Goal: Task Accomplishment & Management: Manage account settings

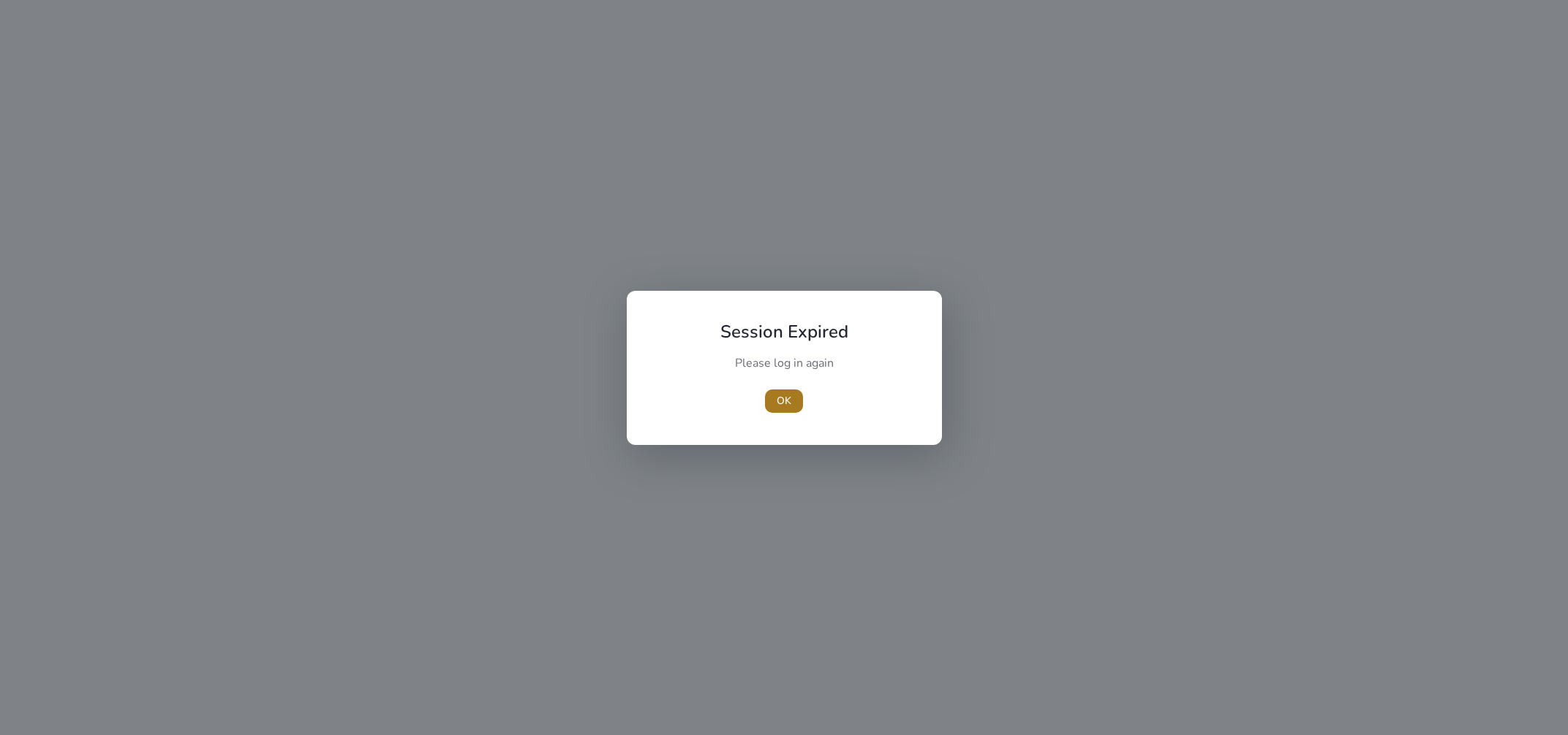
click at [776, 397] on span "button" at bounding box center [784, 401] width 38 height 36
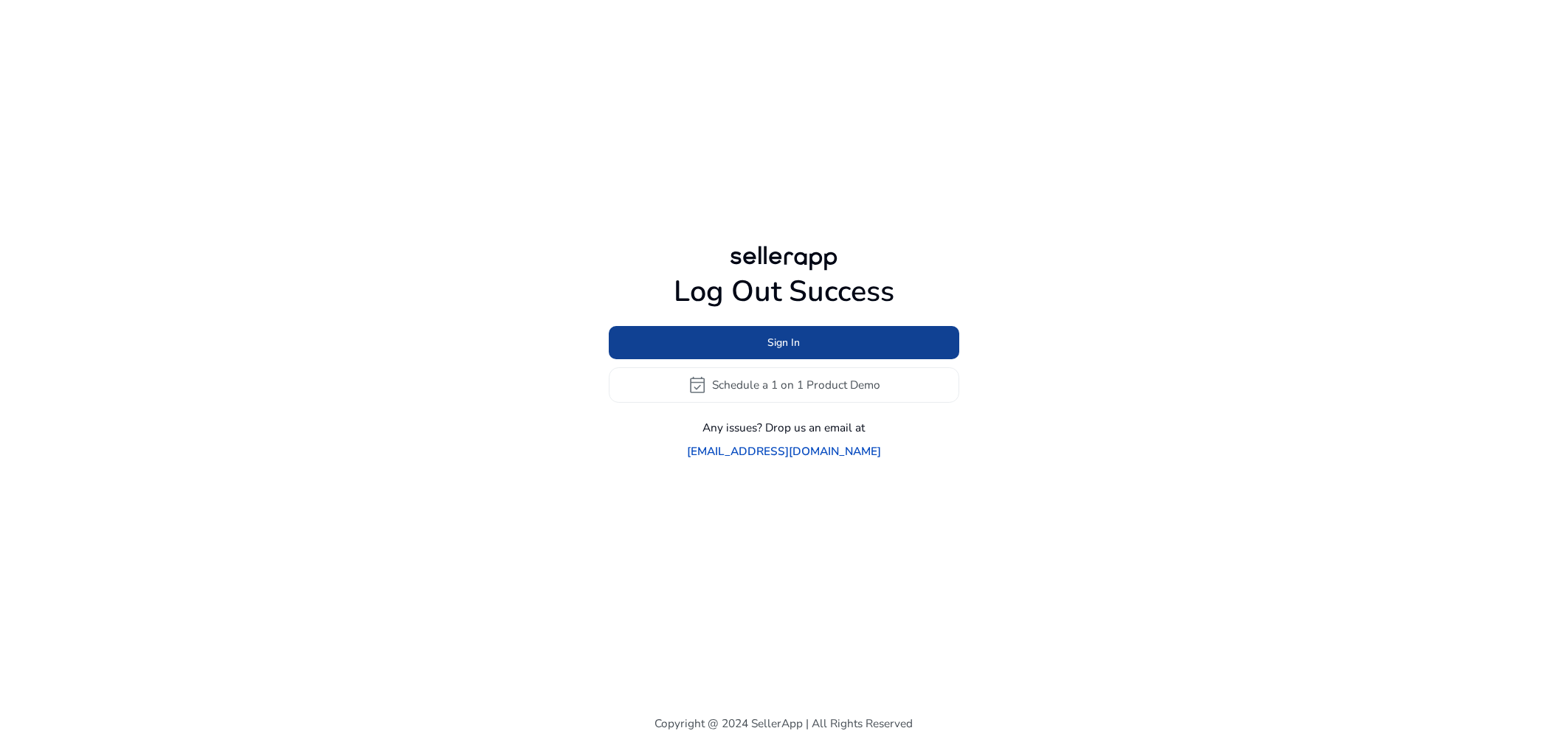
click at [755, 360] on span at bounding box center [784, 342] width 350 height 36
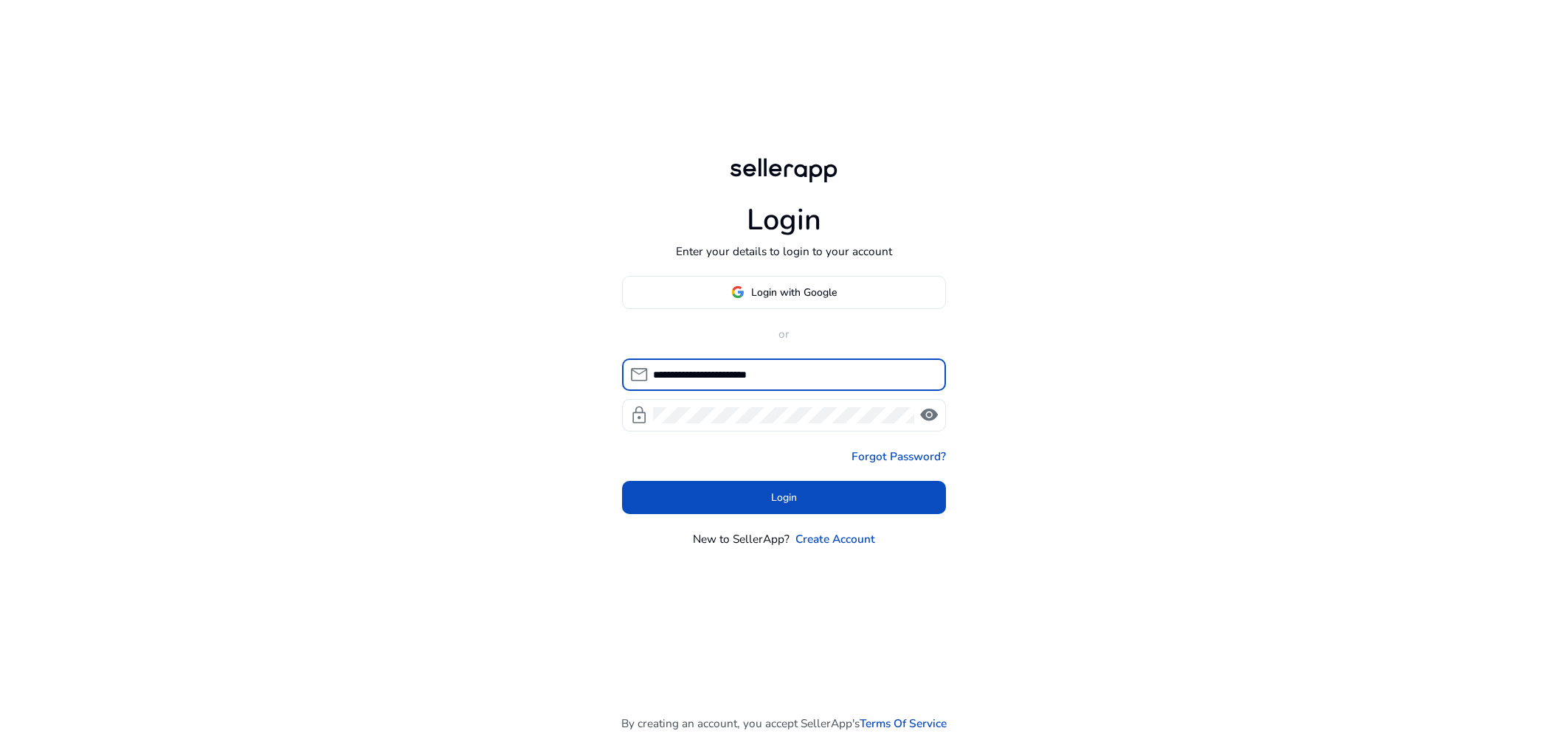
drag, startPoint x: 829, startPoint y: 371, endPoint x: 659, endPoint y: 373, distance: 170.0
click at [659, 373] on input "**********" at bounding box center [794, 375] width 281 height 17
type input "*"
type input "**********"
click at [726, 491] on span at bounding box center [784, 497] width 325 height 36
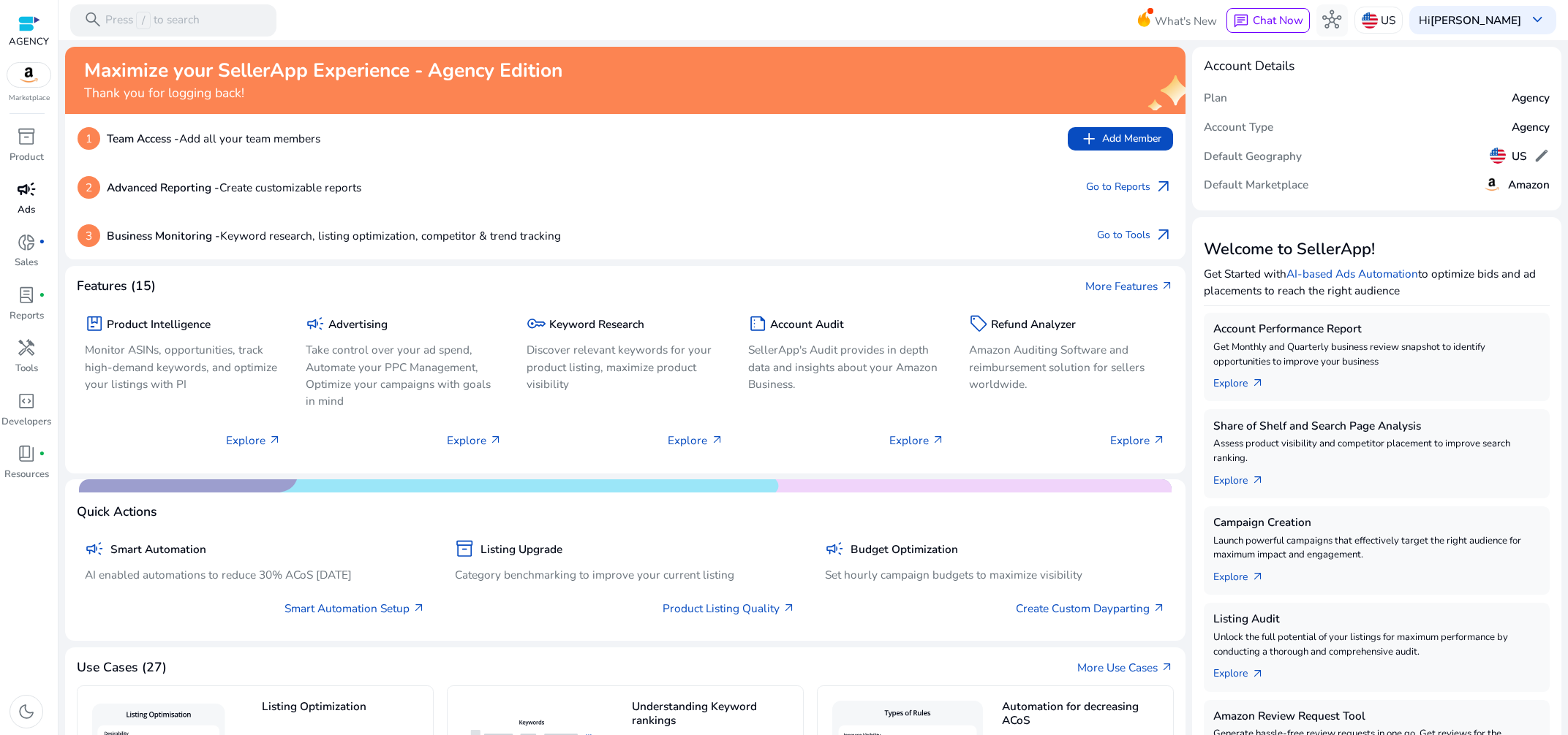
click at [27, 201] on div "campaign" at bounding box center [26, 189] width 45 height 26
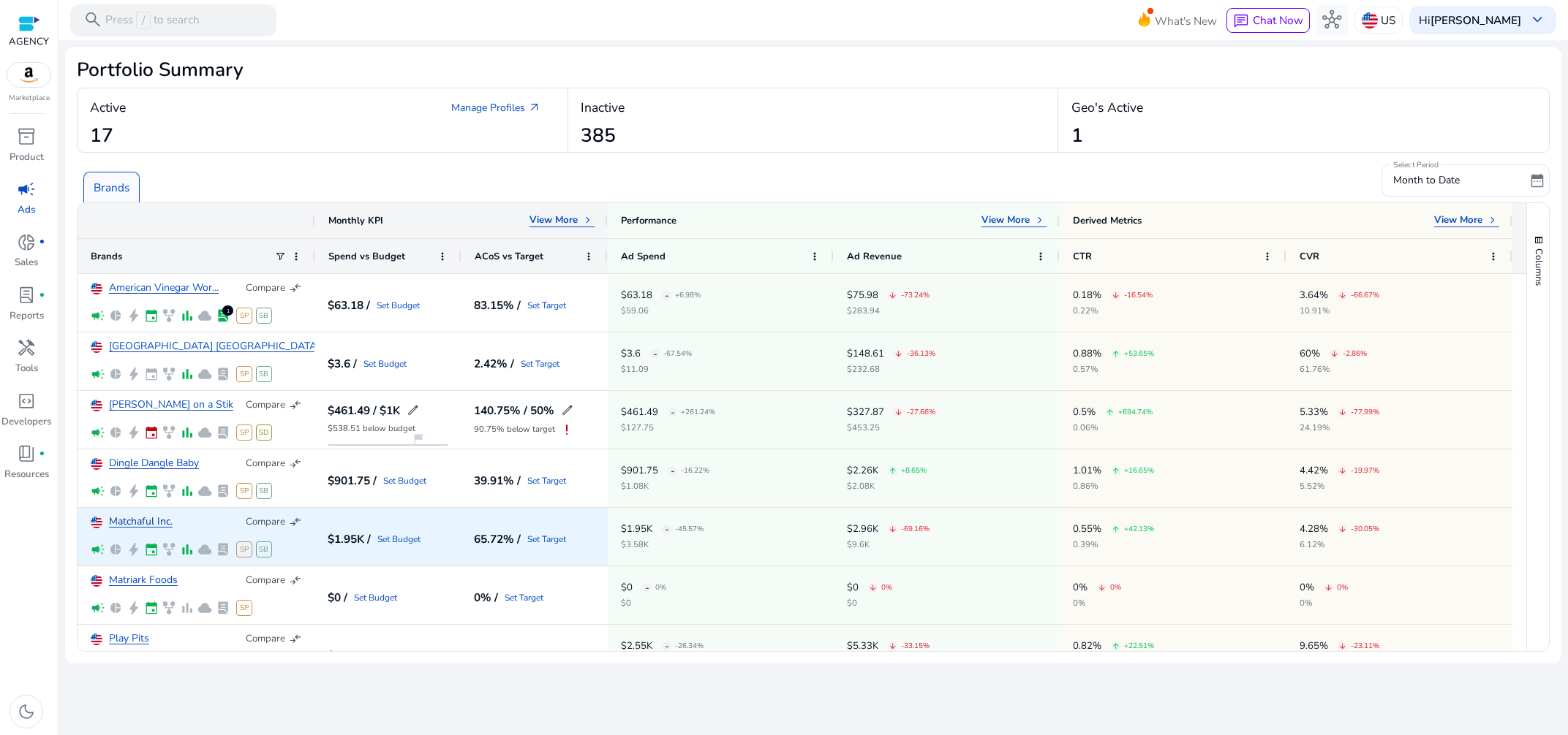
click at [142, 526] on link "Matchaful Inc." at bounding box center [141, 522] width 64 height 11
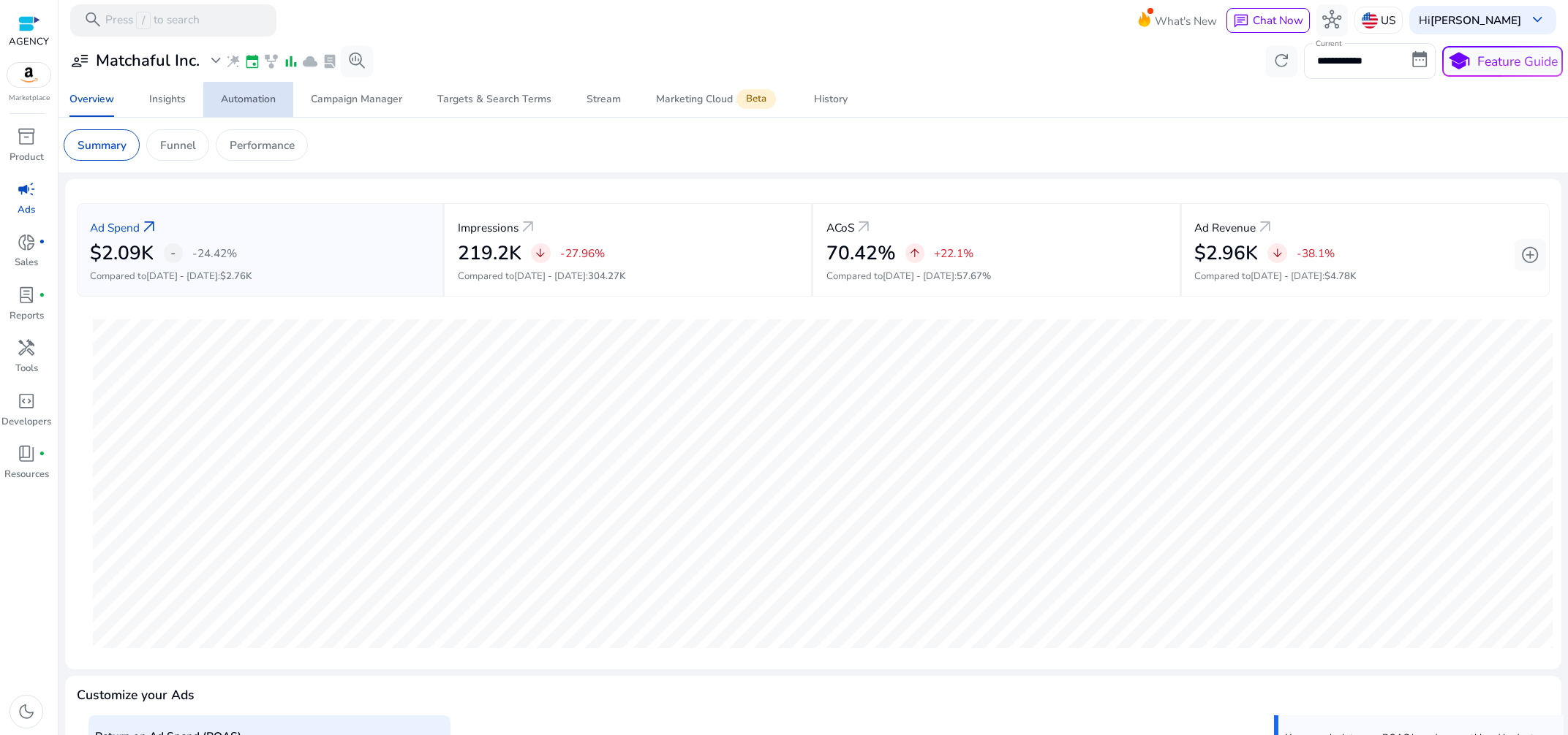
click at [267, 103] on div "Automation" at bounding box center [248, 99] width 55 height 10
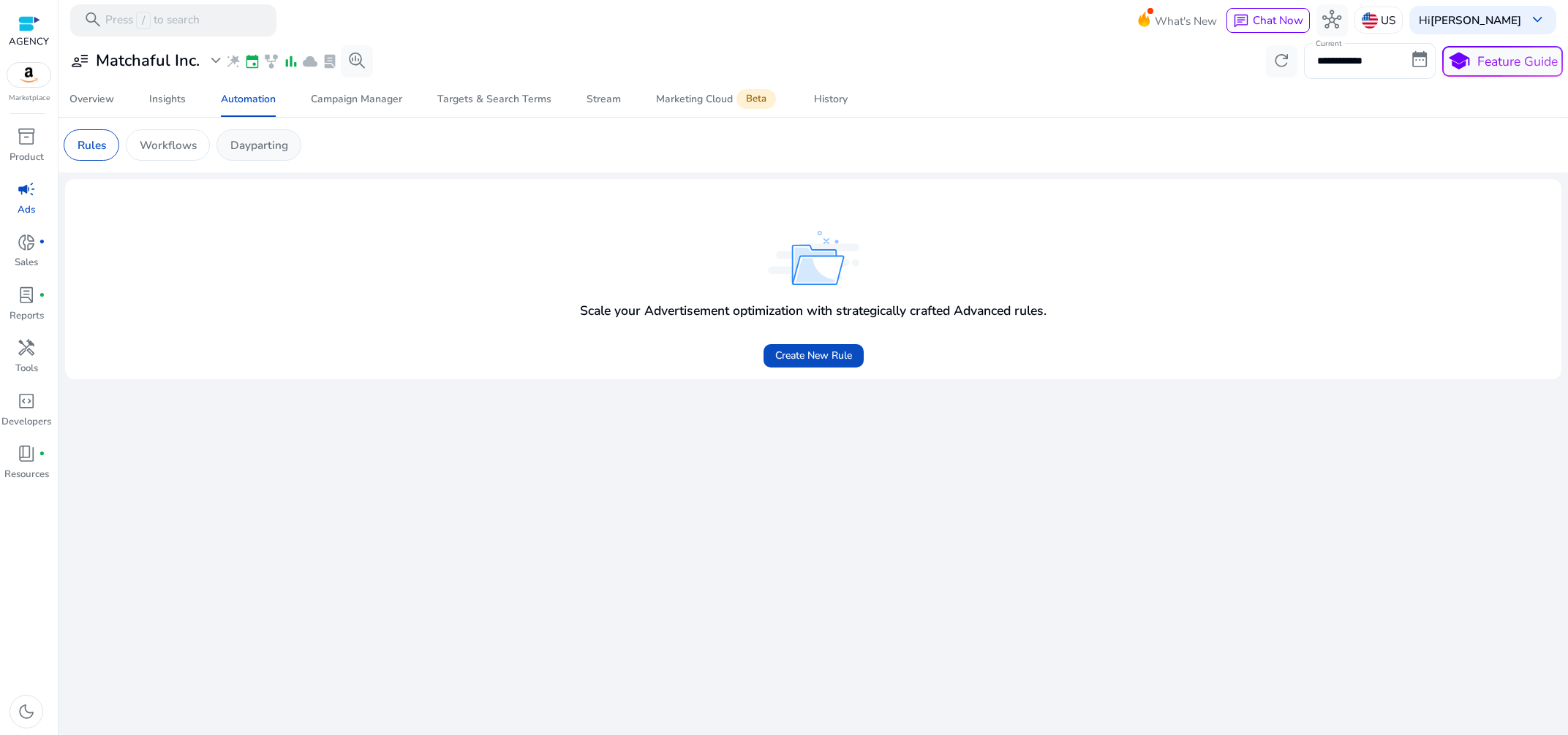
click at [264, 160] on div "Dayparting" at bounding box center [259, 145] width 85 height 32
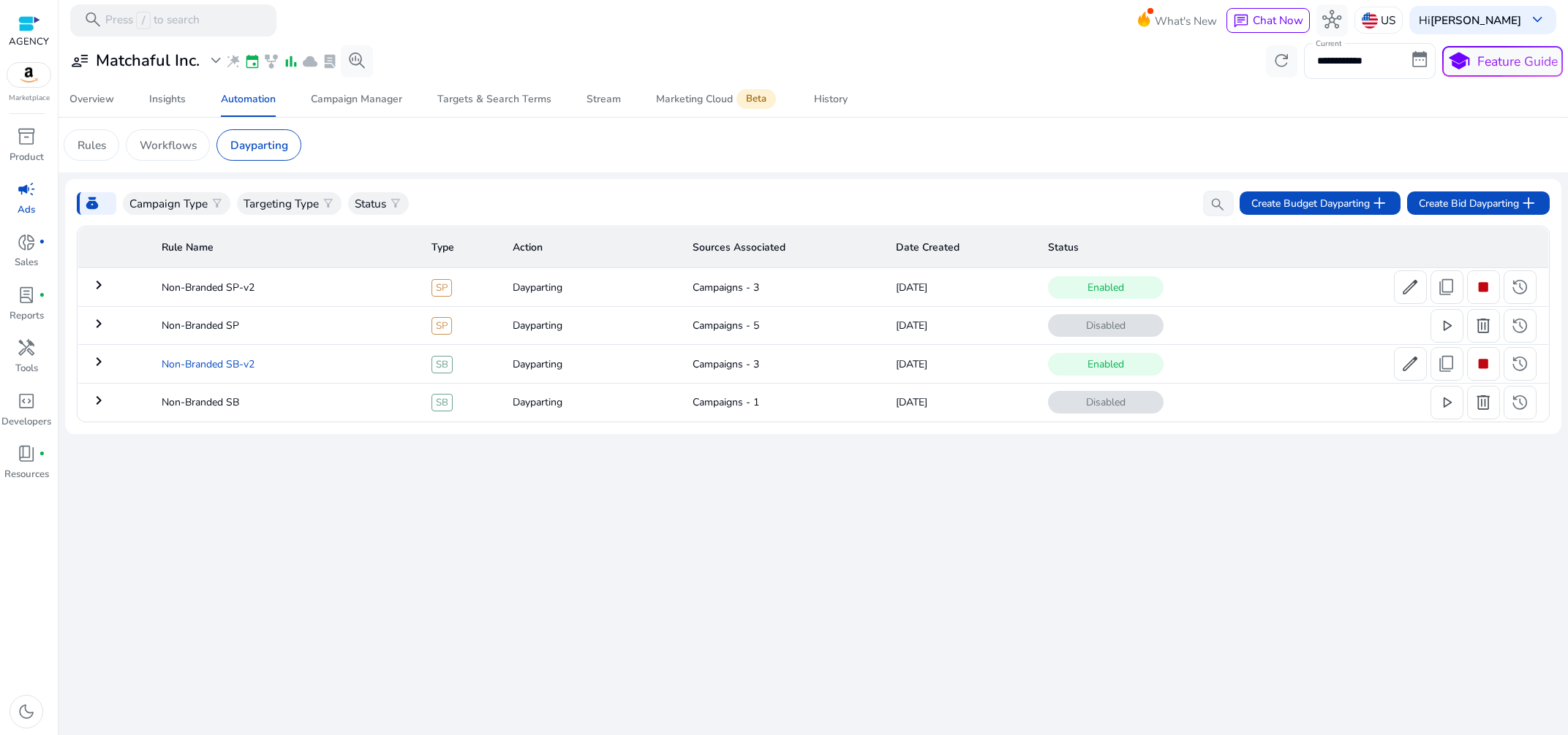
click at [220, 363] on td "Non-Branded SB-v2" at bounding box center [285, 364] width 270 height 38
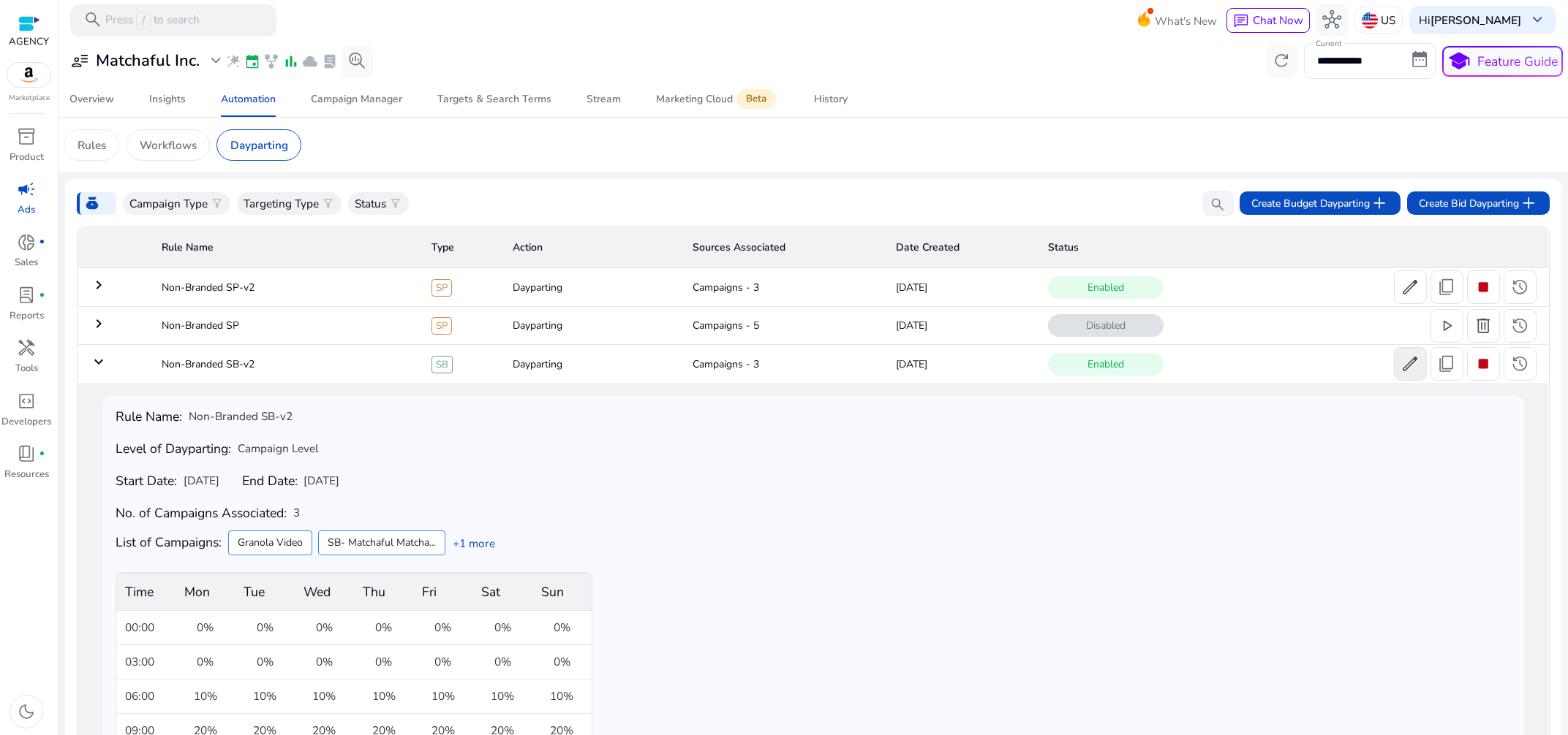
click at [1400, 366] on span "edit" at bounding box center [1409, 363] width 19 height 19
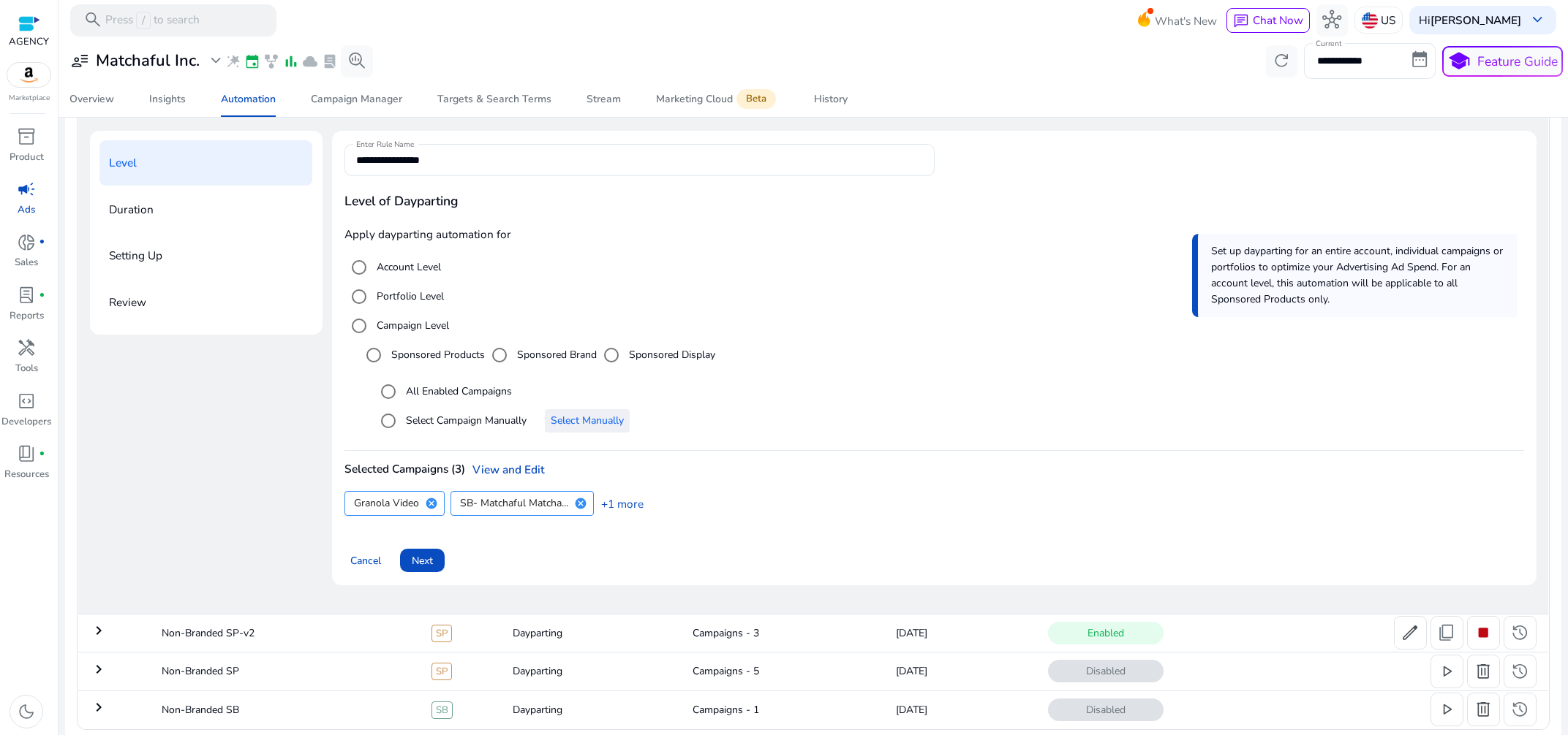
scroll to position [198, 0]
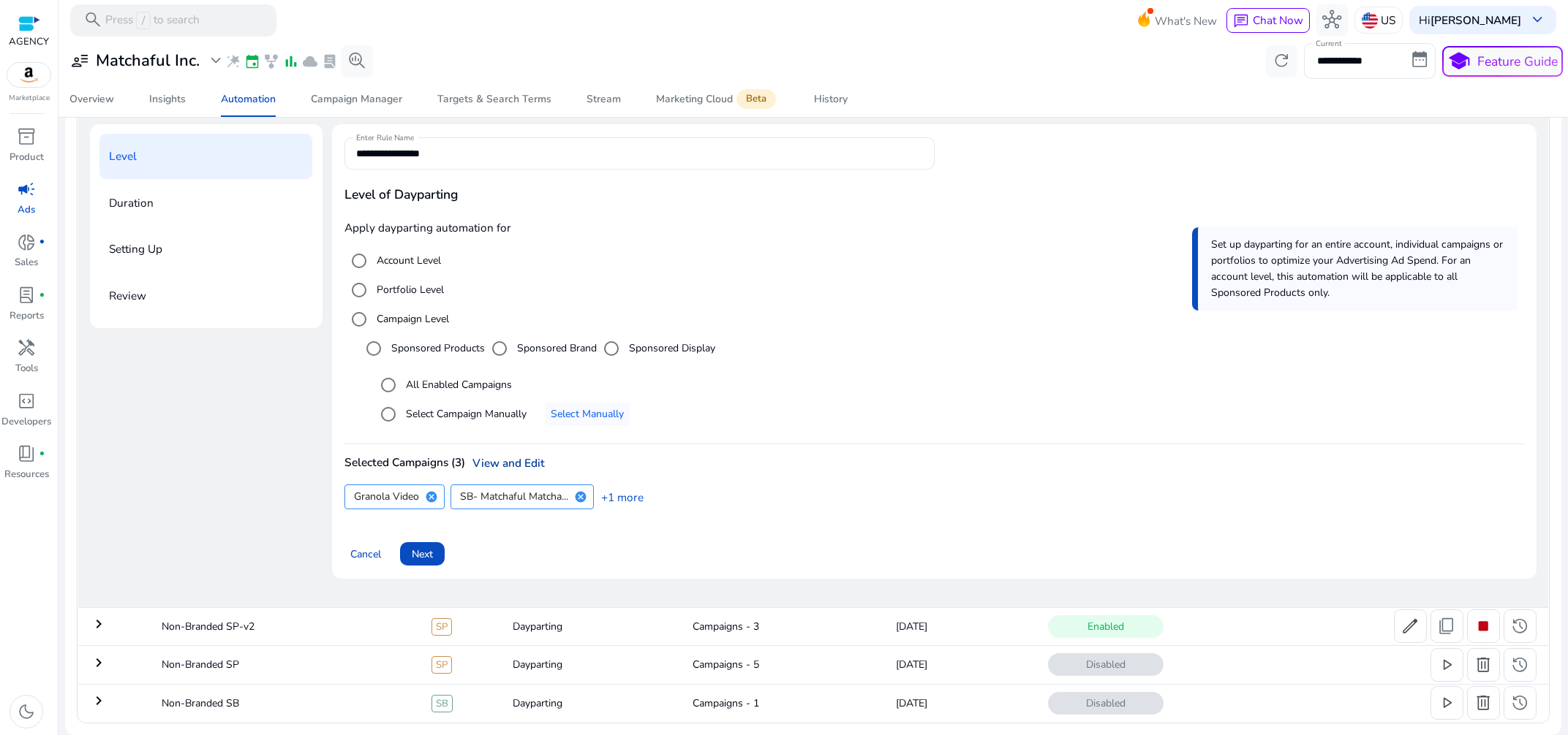
click at [511, 464] on link "View and Edit" at bounding box center [504, 463] width 79 height 15
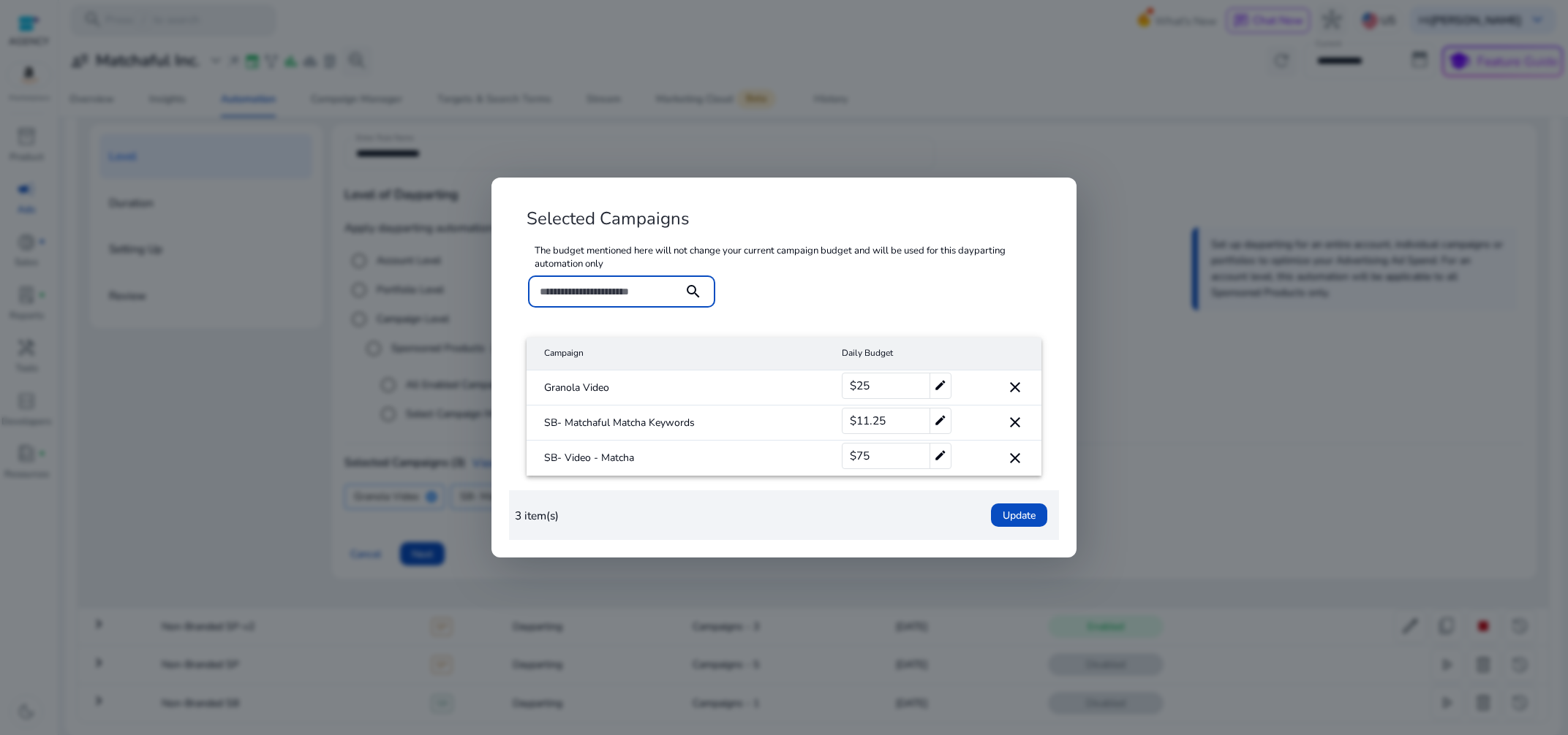
click at [1026, 456] on mat-cell "close" at bounding box center [1003, 458] width 77 height 36
click at [1009, 457] on mat-icon "close" at bounding box center [1014, 458] width 17 height 17
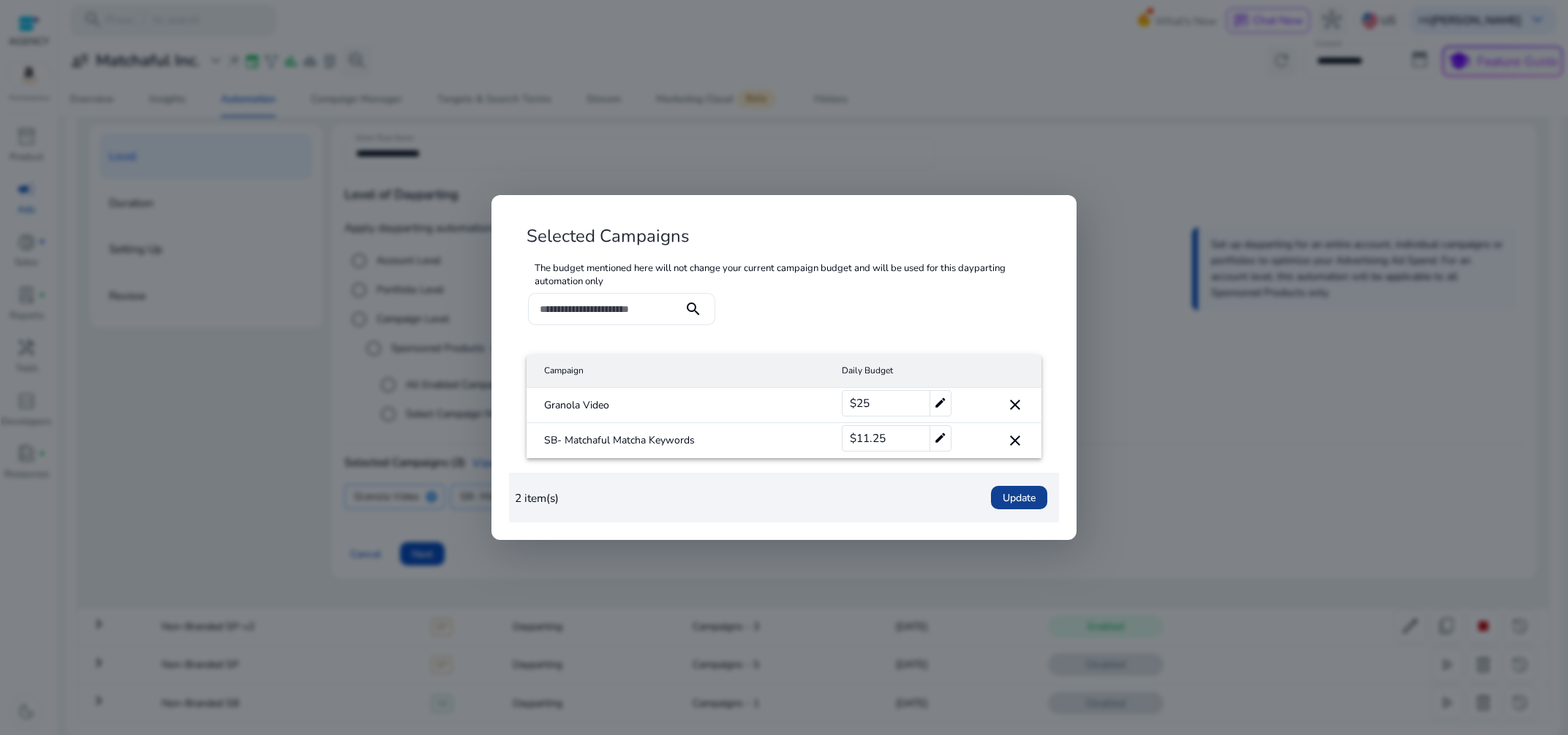
click at [1024, 498] on span "Update" at bounding box center [1019, 498] width 33 height 15
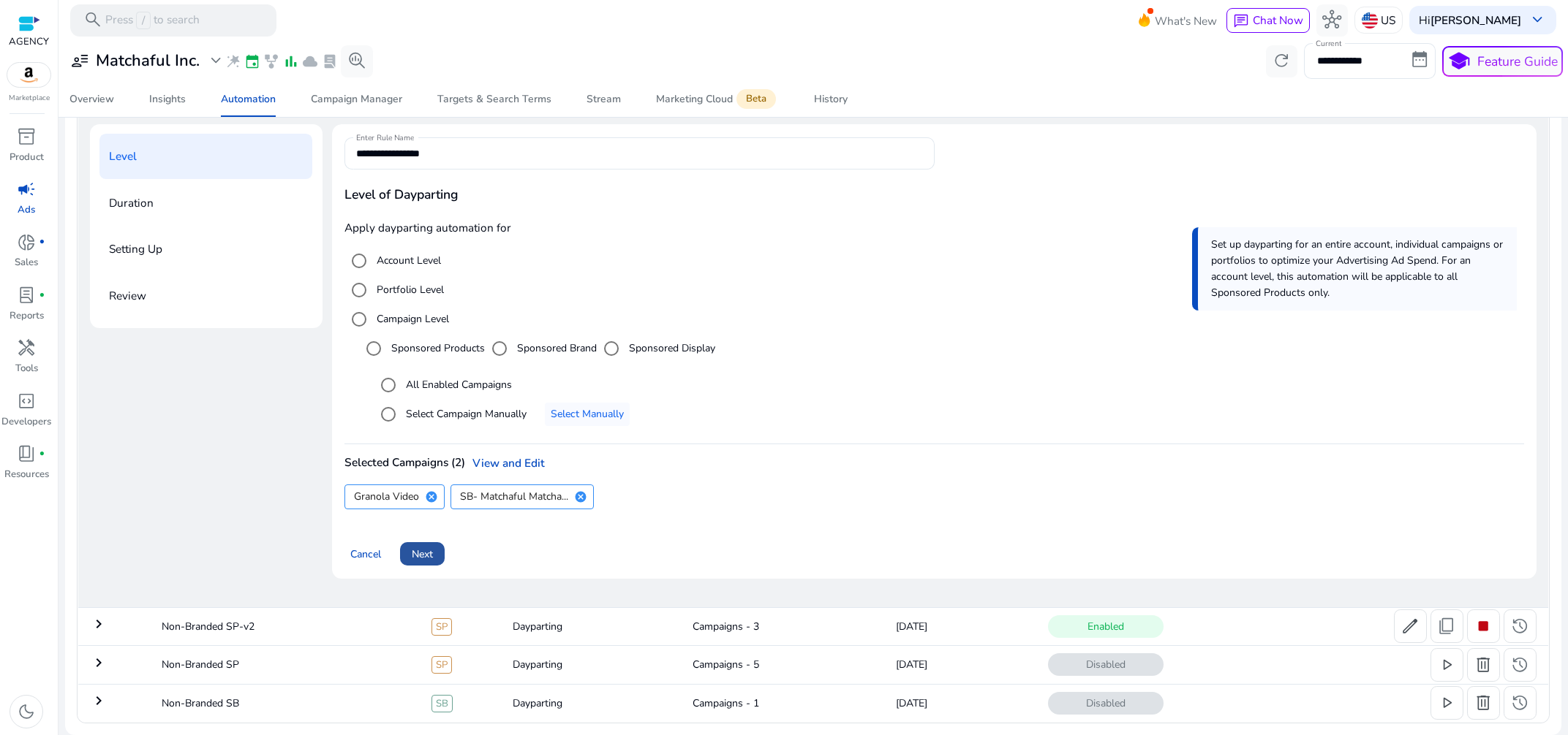
click at [428, 557] on span "Next" at bounding box center [422, 554] width 21 height 15
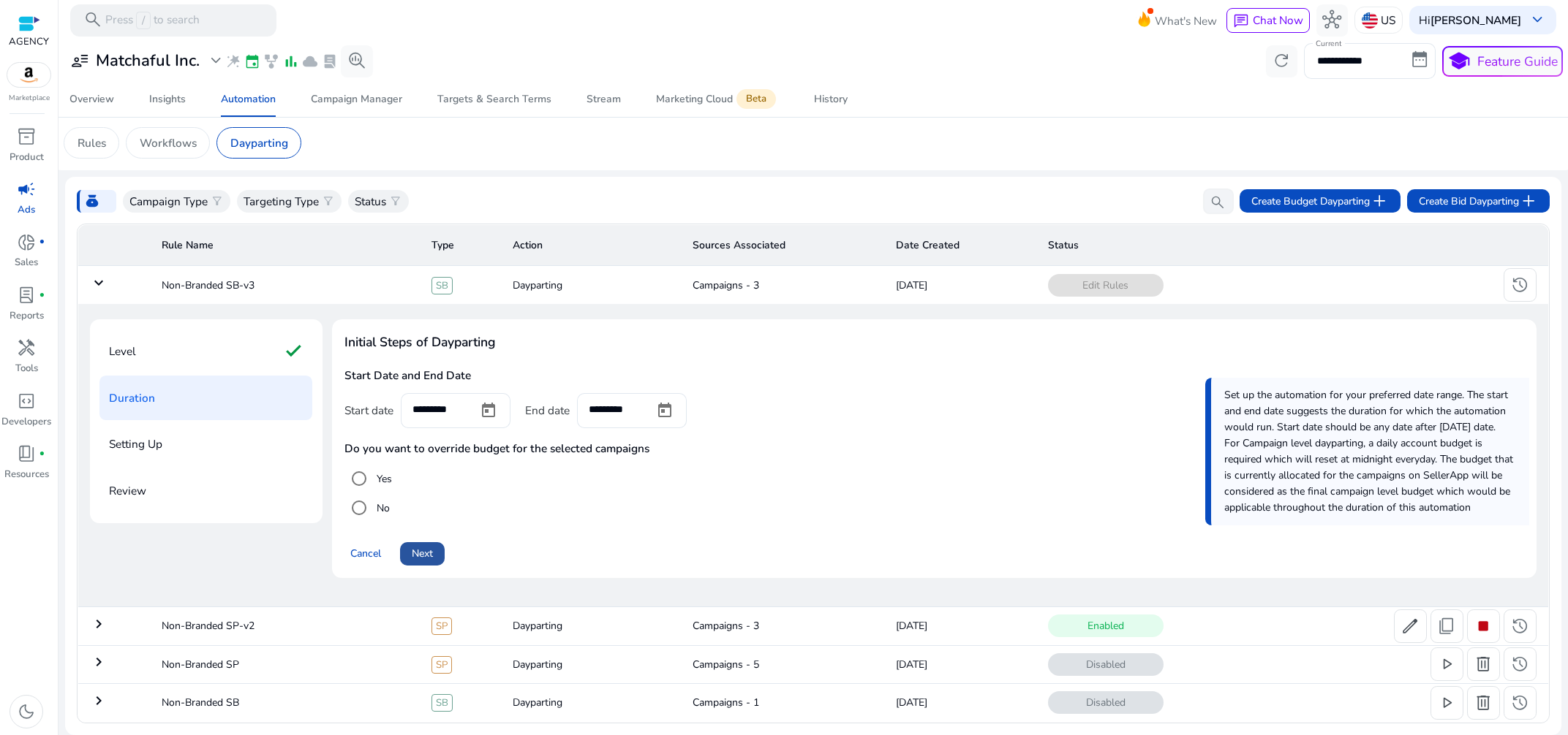
click at [426, 557] on span "Next" at bounding box center [422, 553] width 21 height 15
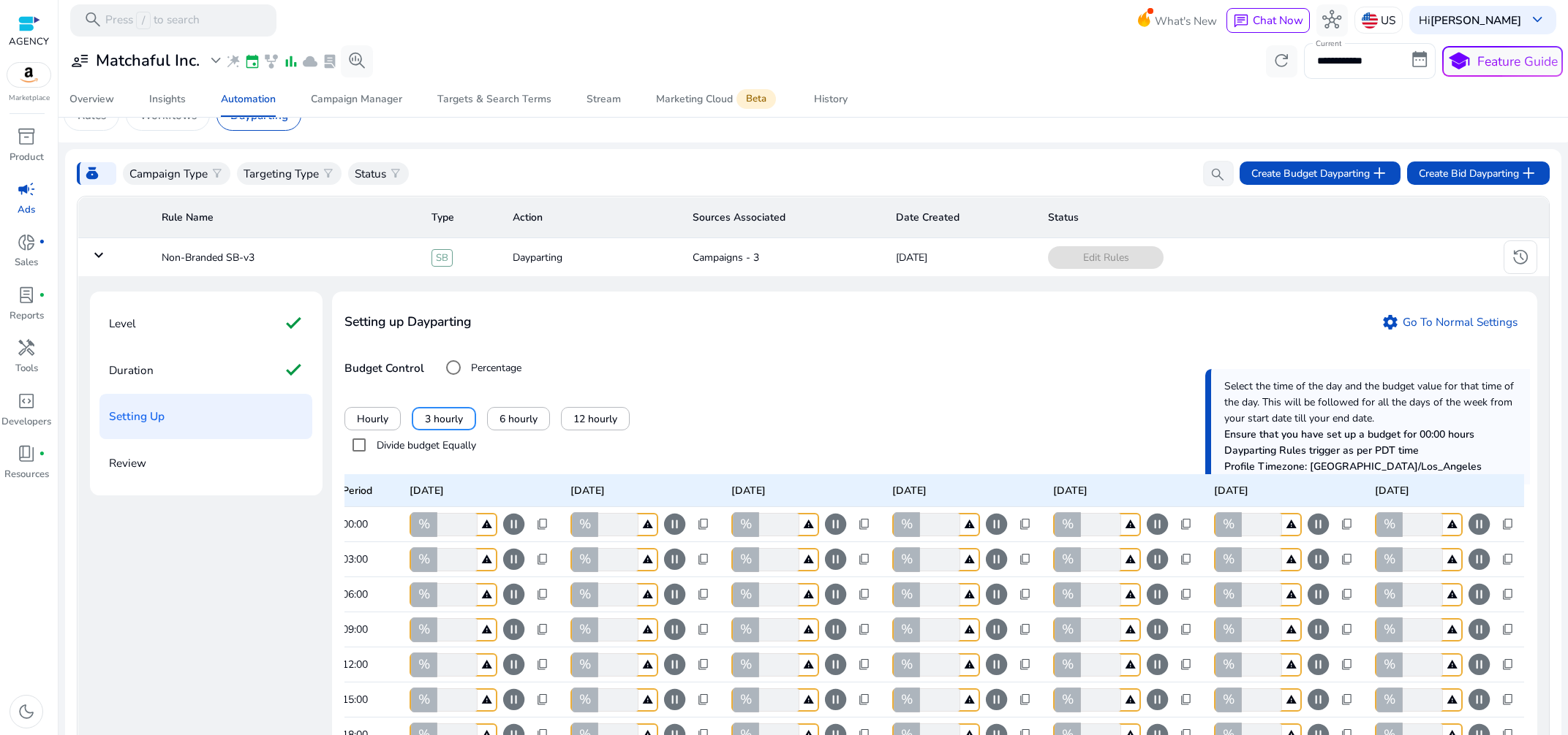
scroll to position [353, 0]
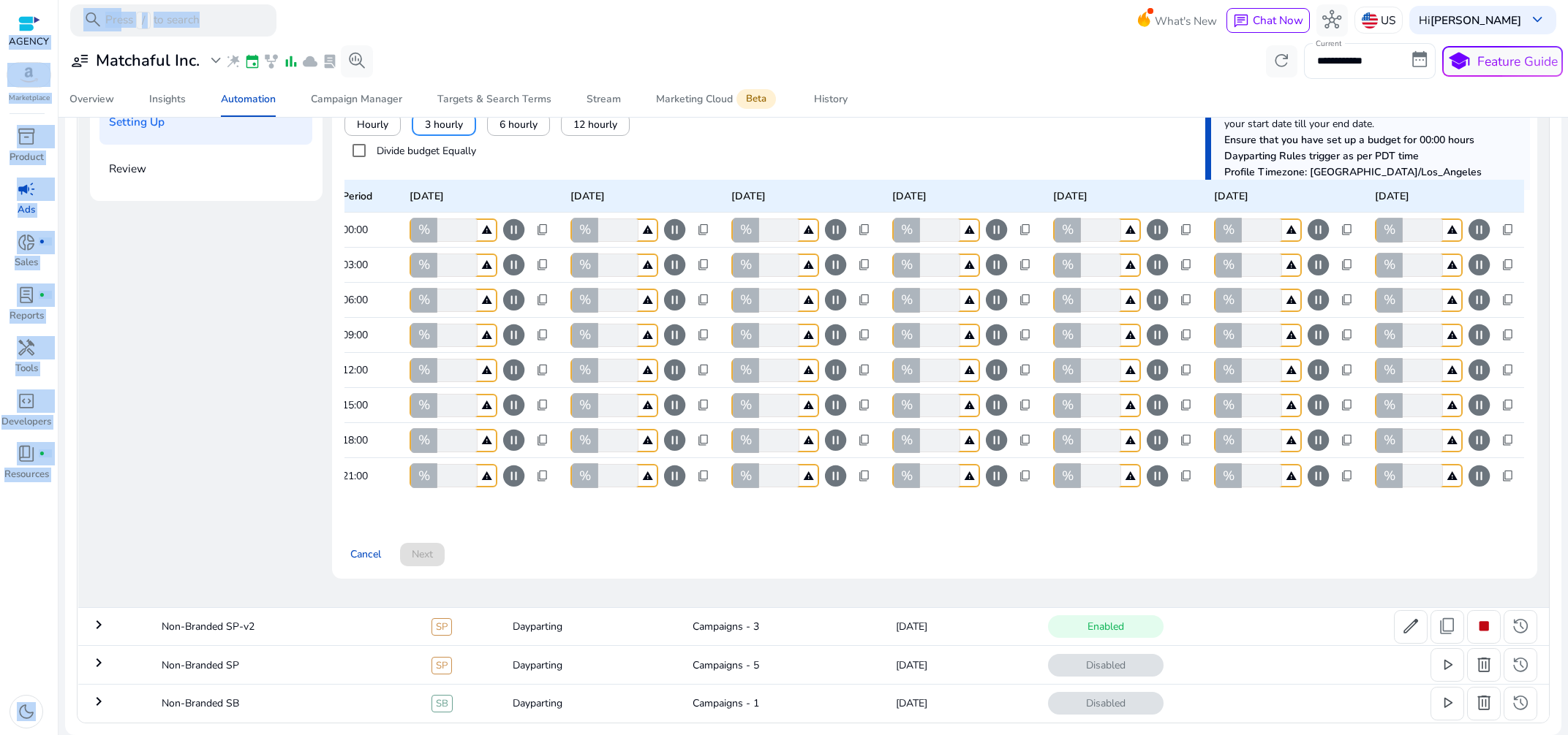
drag, startPoint x: 465, startPoint y: 480, endPoint x: 384, endPoint y: 472, distance: 81.4
click at [384, 472] on div "Period Monday Tuesday Wednesday Thursday Friday Saturday Sunday 00:00 % * warni…" at bounding box center [934, 336] width 1179 height 342
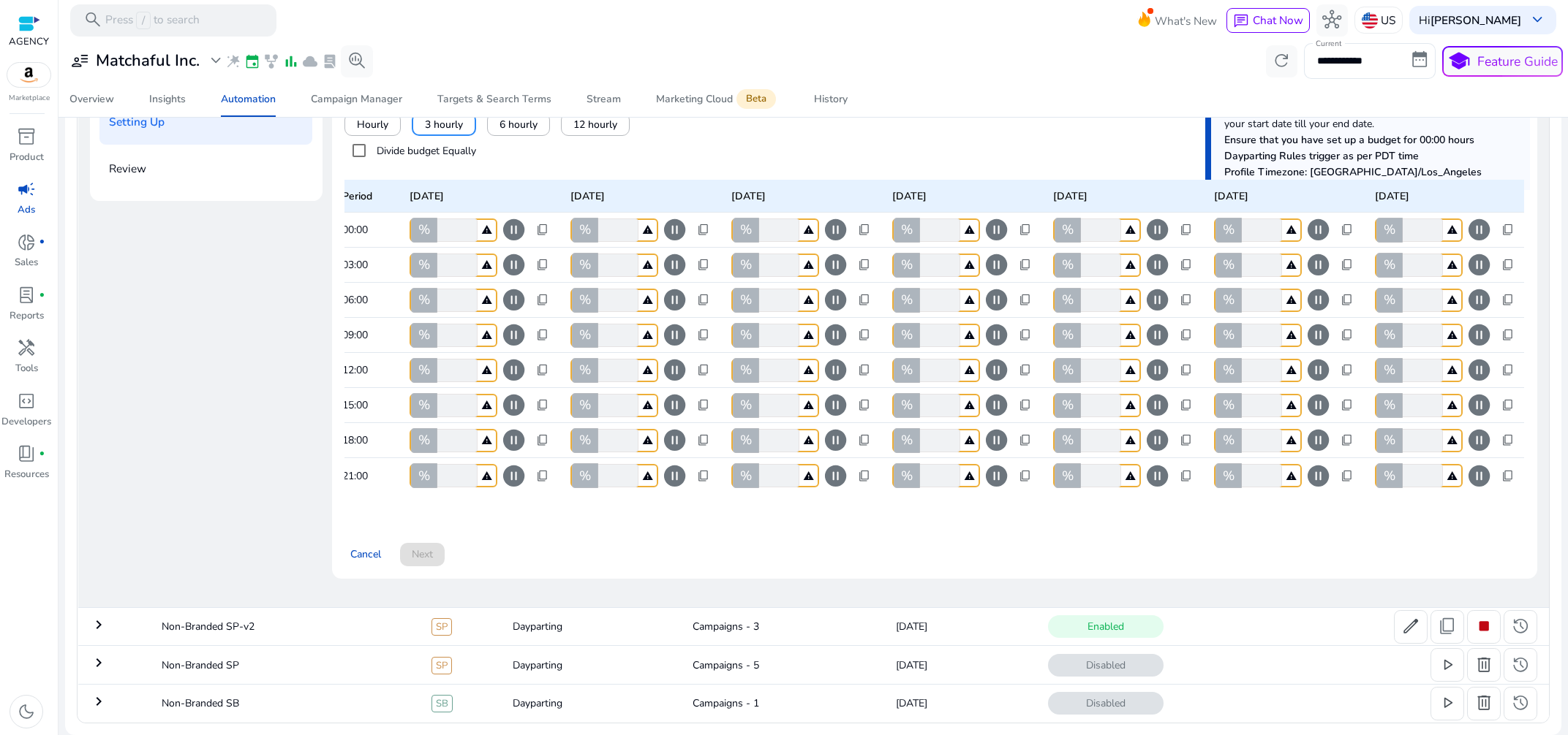
drag, startPoint x: 468, startPoint y: 516, endPoint x: 489, endPoint y: 503, distance: 24.7
click at [470, 530] on div "Cancel Next" at bounding box center [934, 548] width 1179 height 36
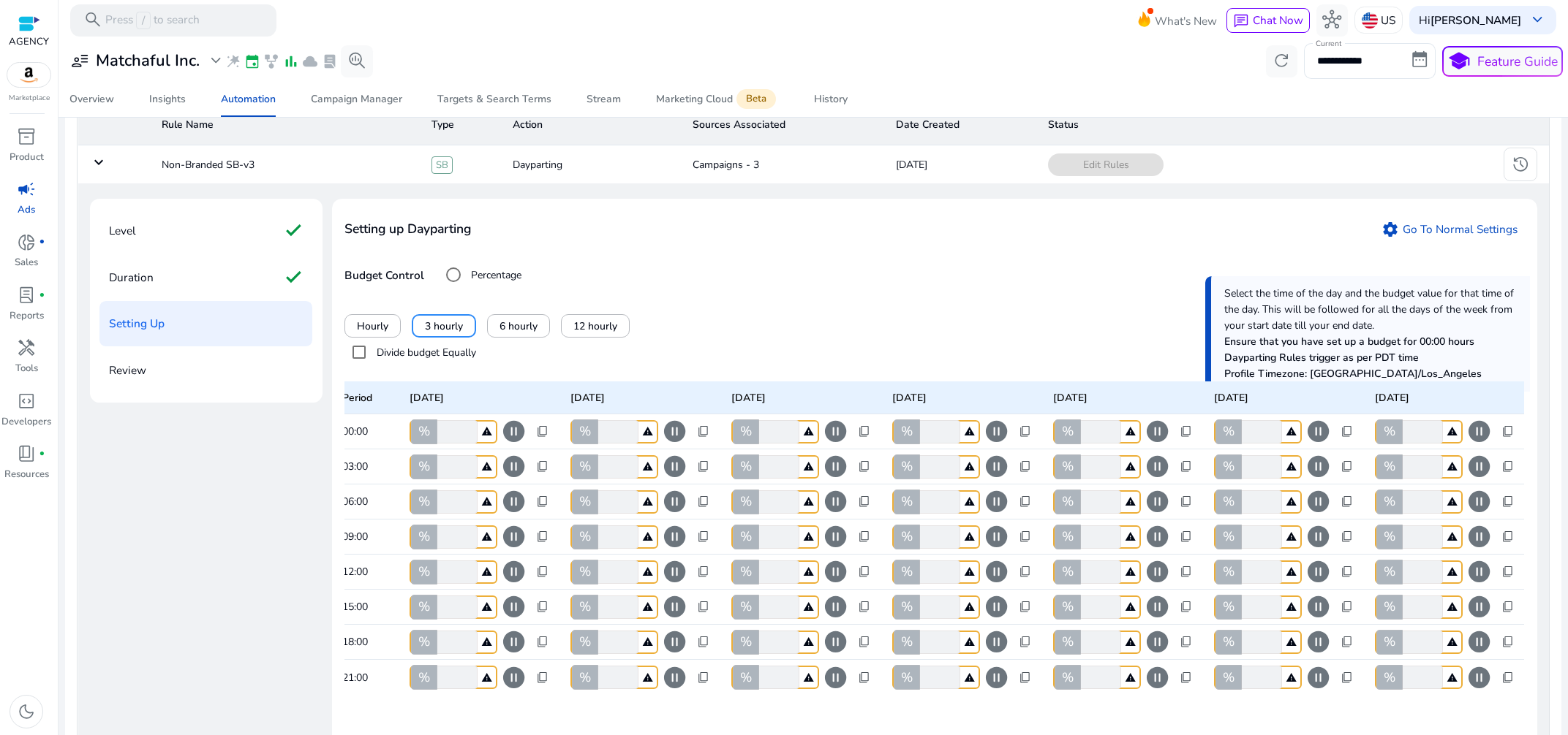
scroll to position [0, 0]
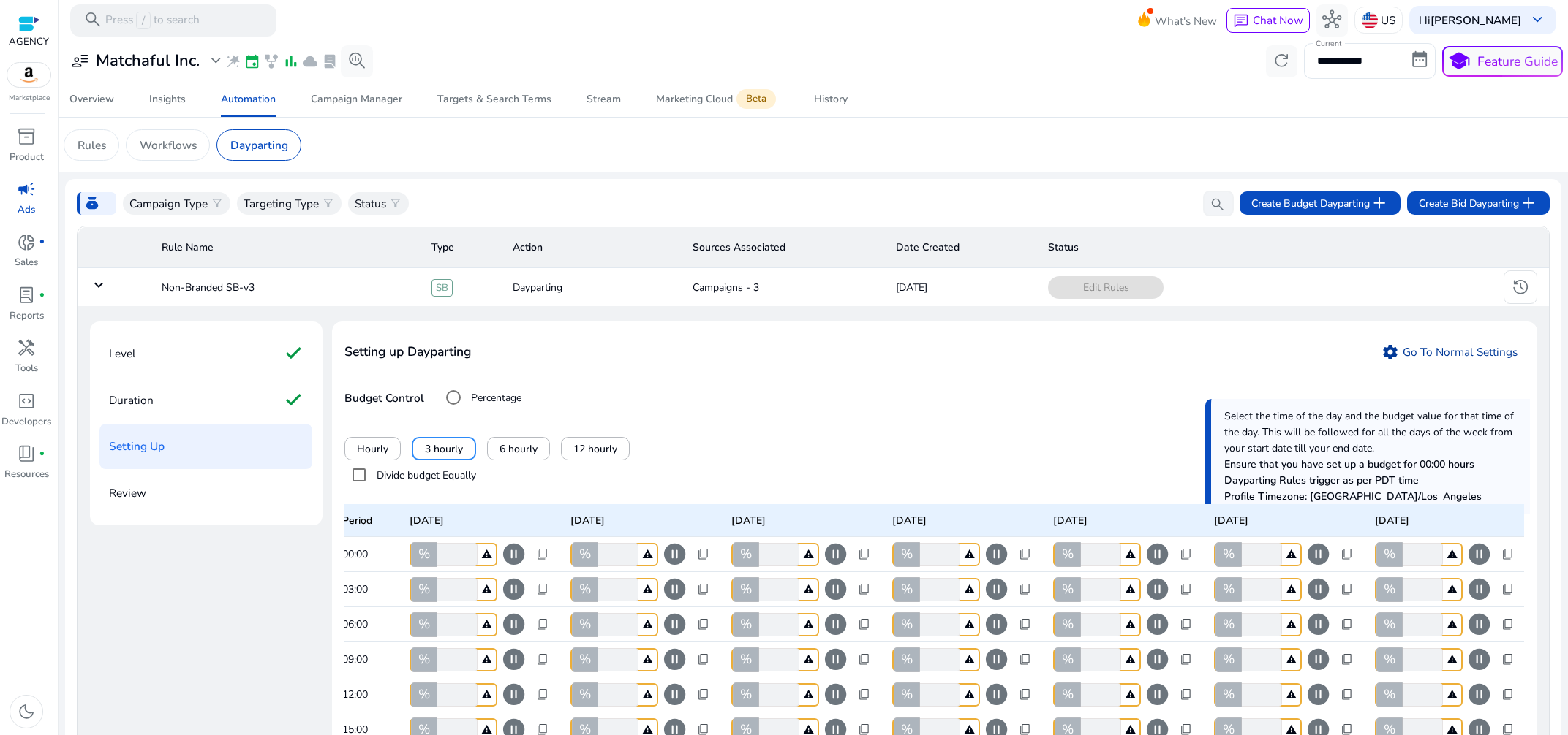
click at [1437, 352] on link "settings Go To Normal Settings" at bounding box center [1450, 352] width 149 height 24
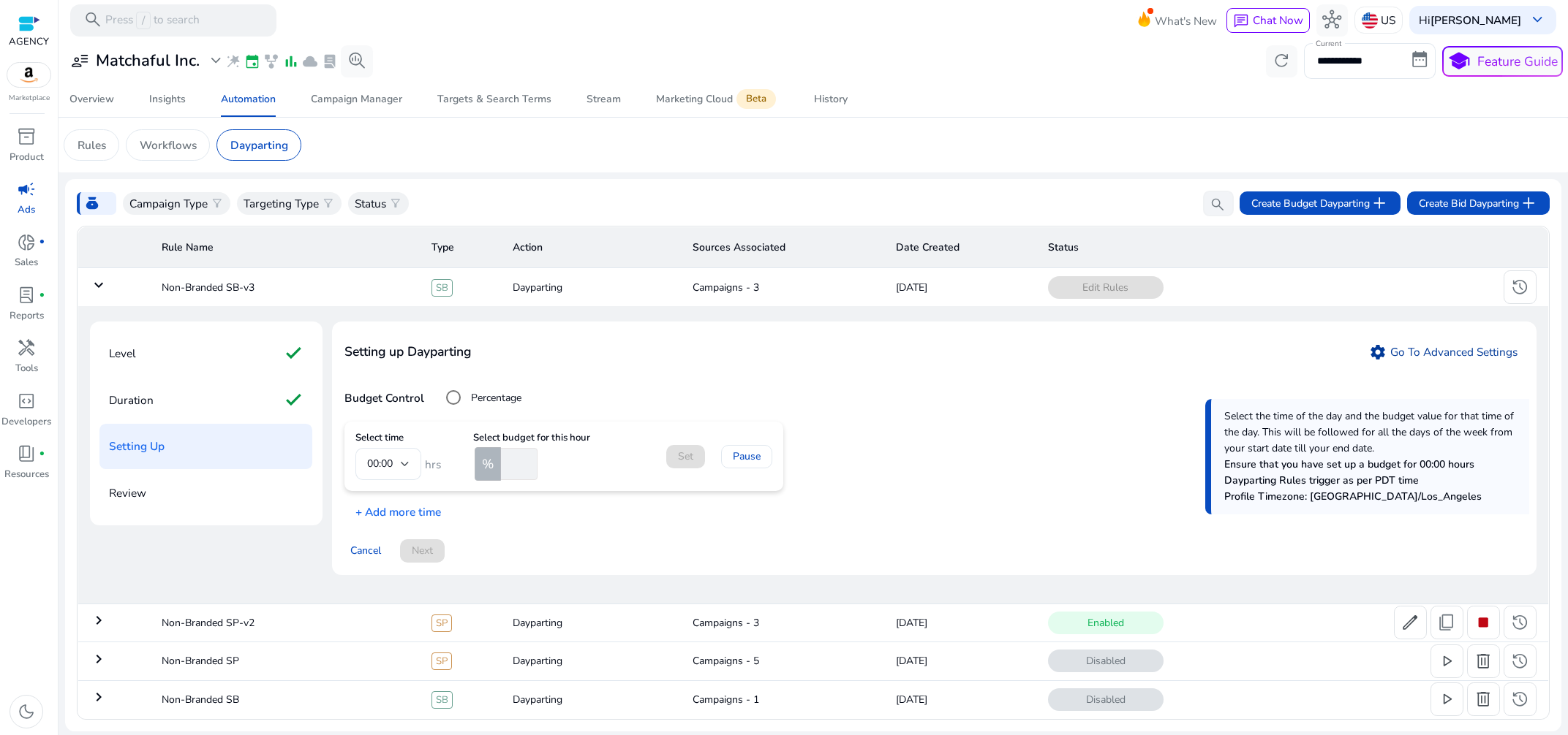
click at [1426, 352] on link "settings Go To Advanced Settings" at bounding box center [1442, 352] width 161 height 24
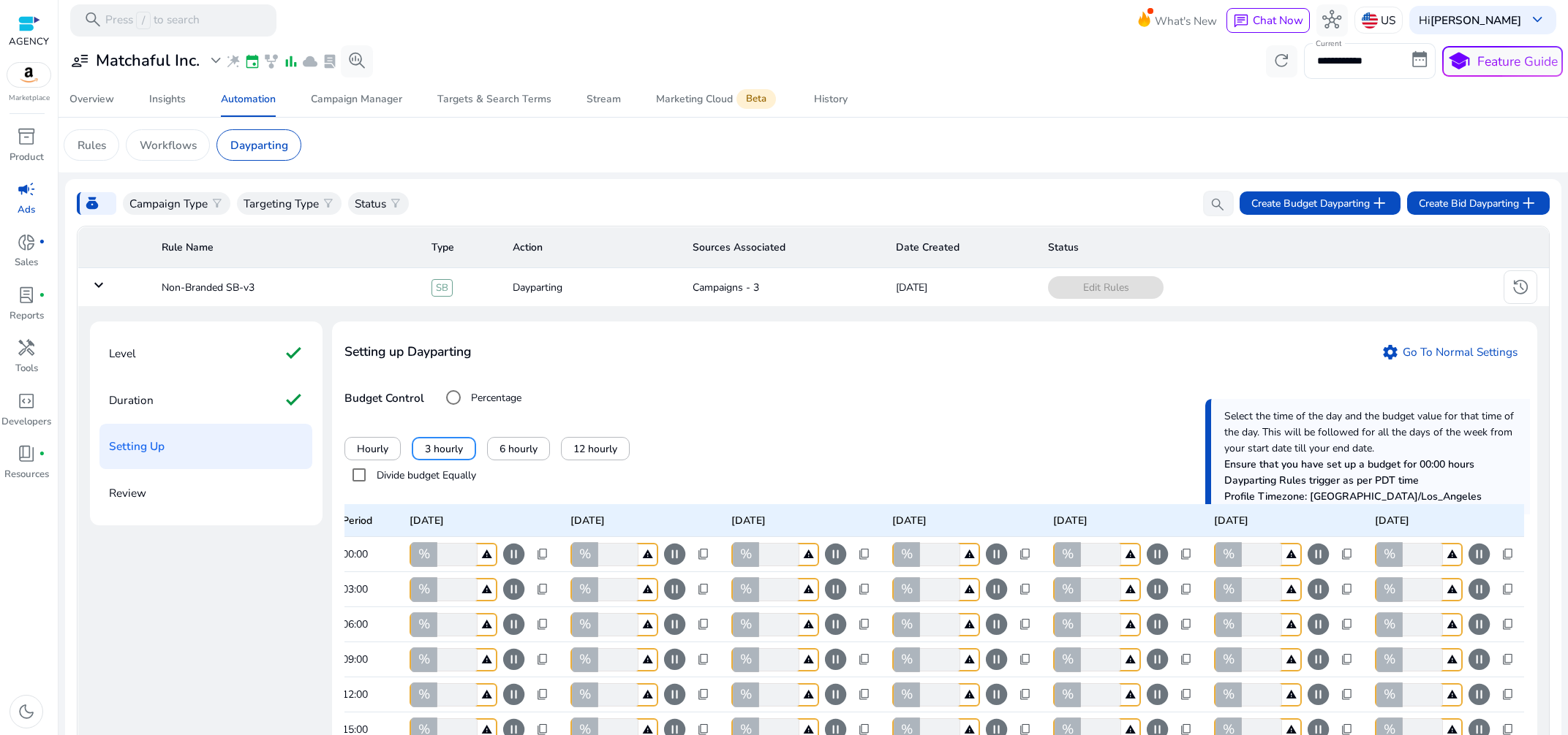
click at [87, 289] on td "keyboard_arrow_down" at bounding box center [113, 288] width 72 height 38
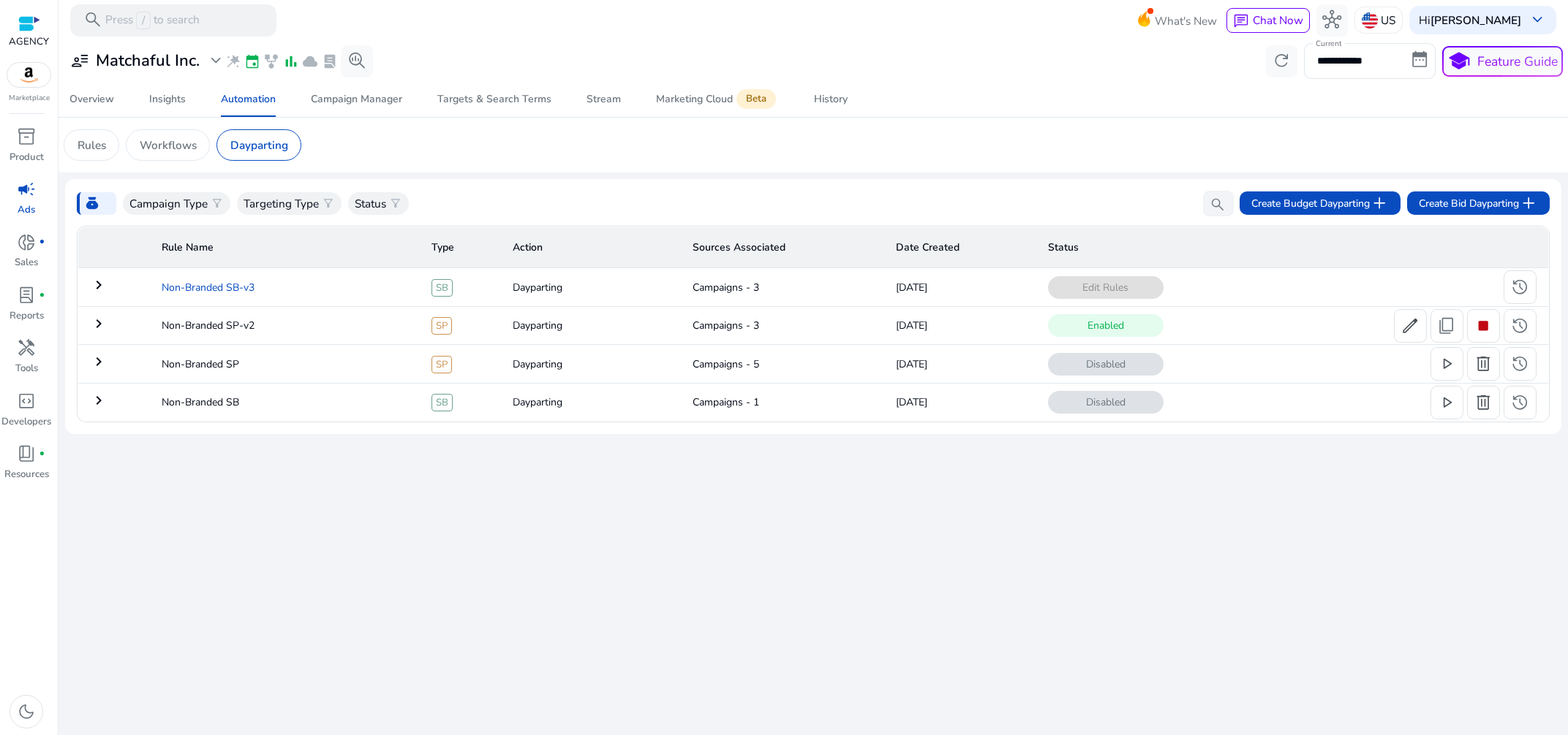
click at [185, 281] on td "Non-Branded SB-v3" at bounding box center [285, 288] width 270 height 38
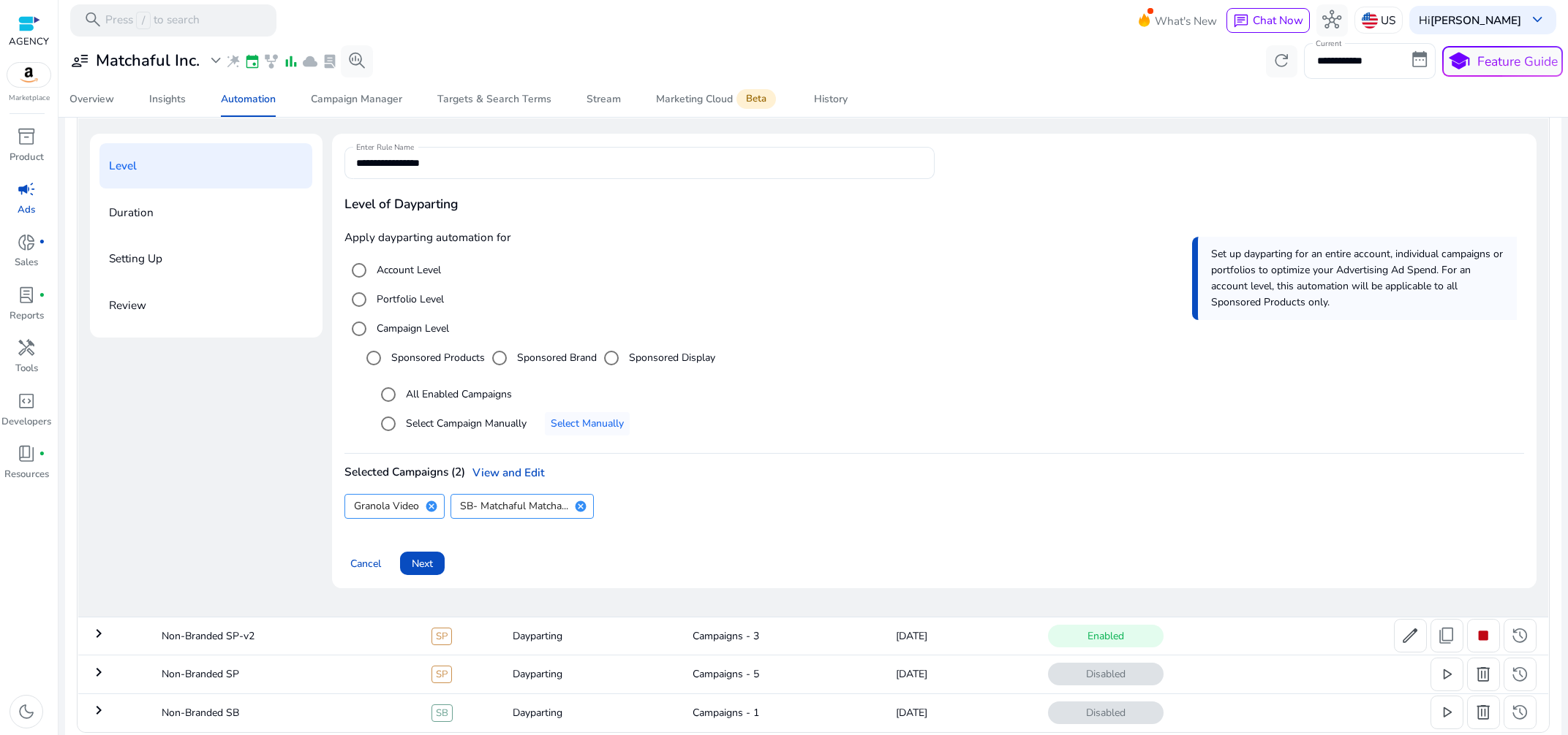
scroll to position [198, 0]
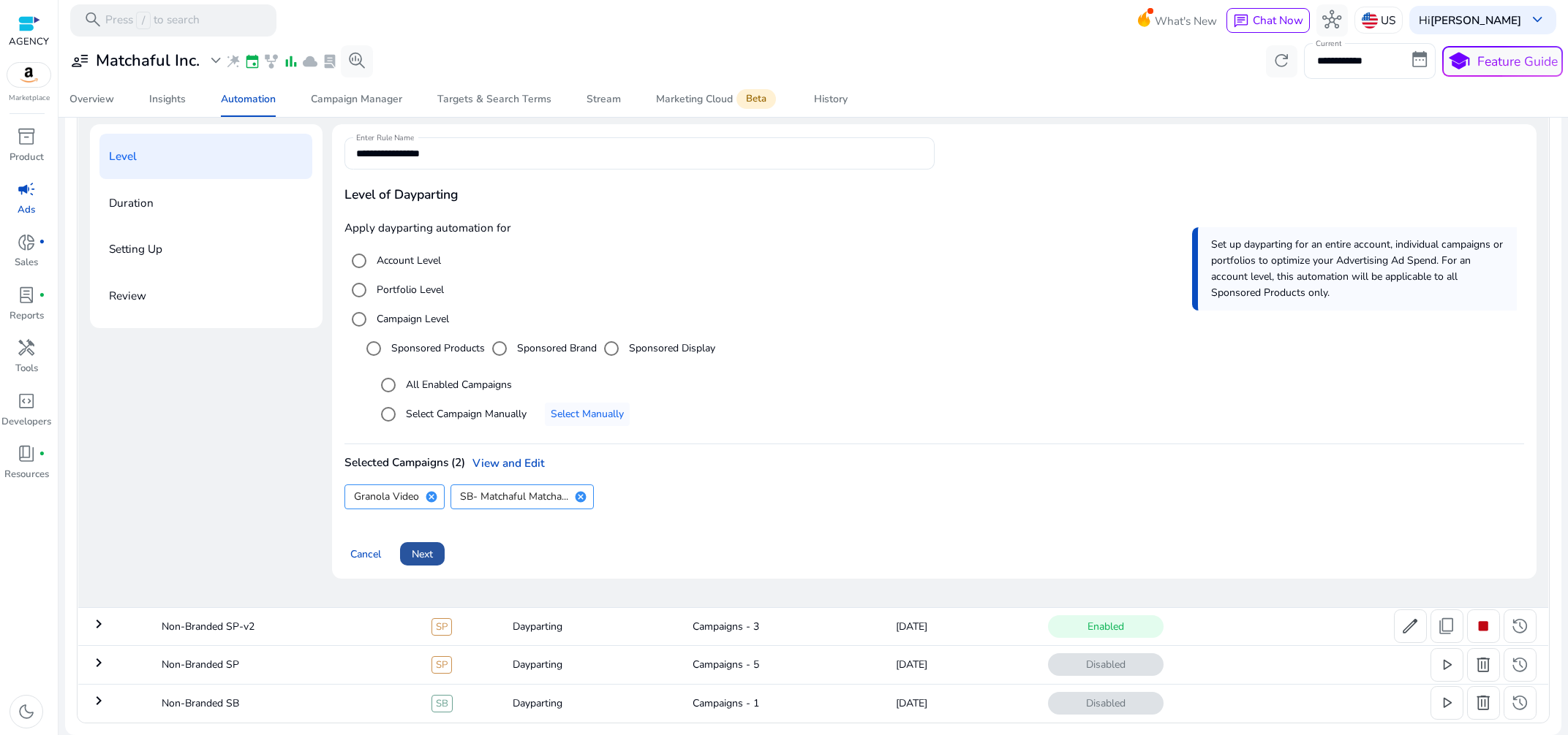
click at [430, 551] on span "Next" at bounding box center [422, 554] width 21 height 15
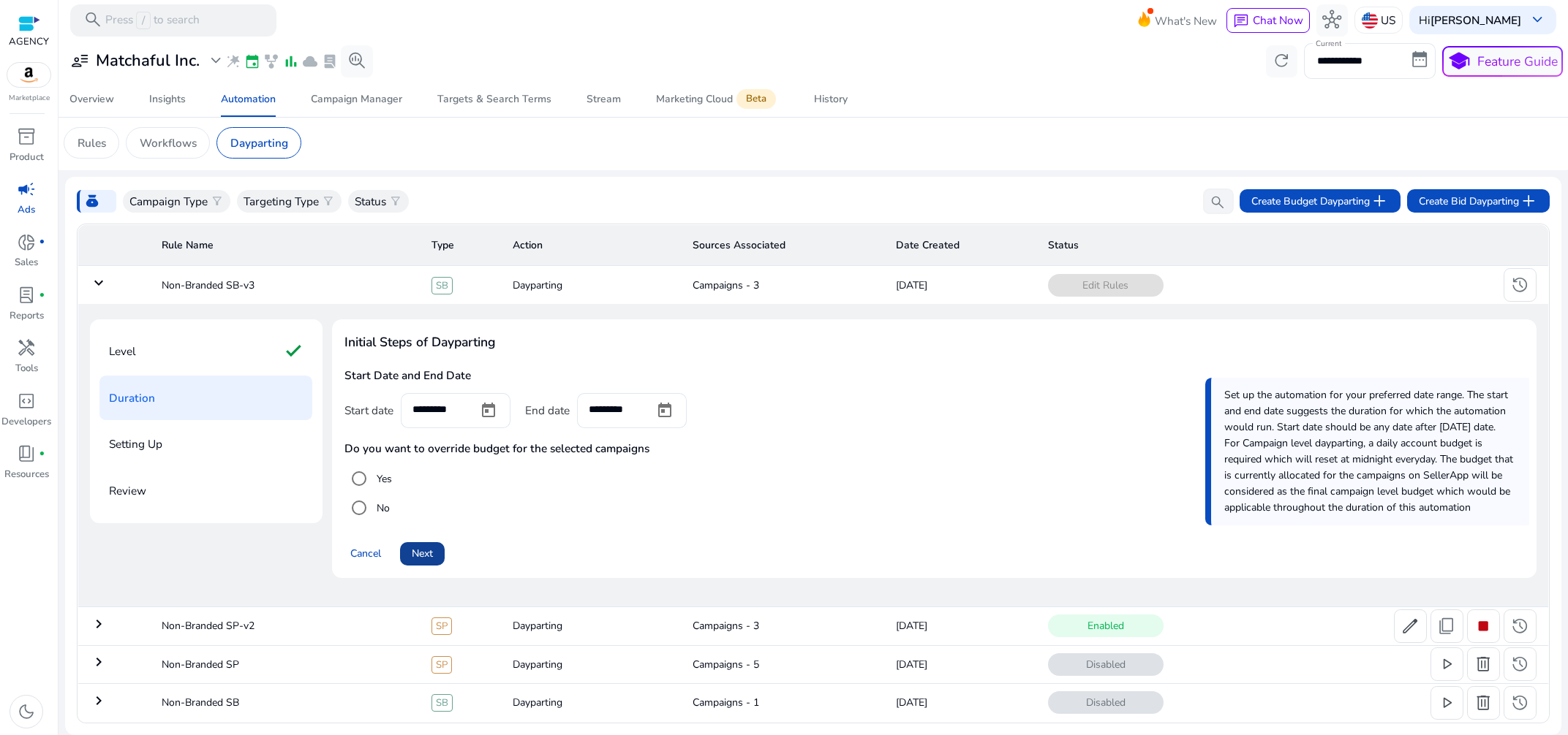
click at [429, 550] on span "Next" at bounding box center [422, 553] width 21 height 15
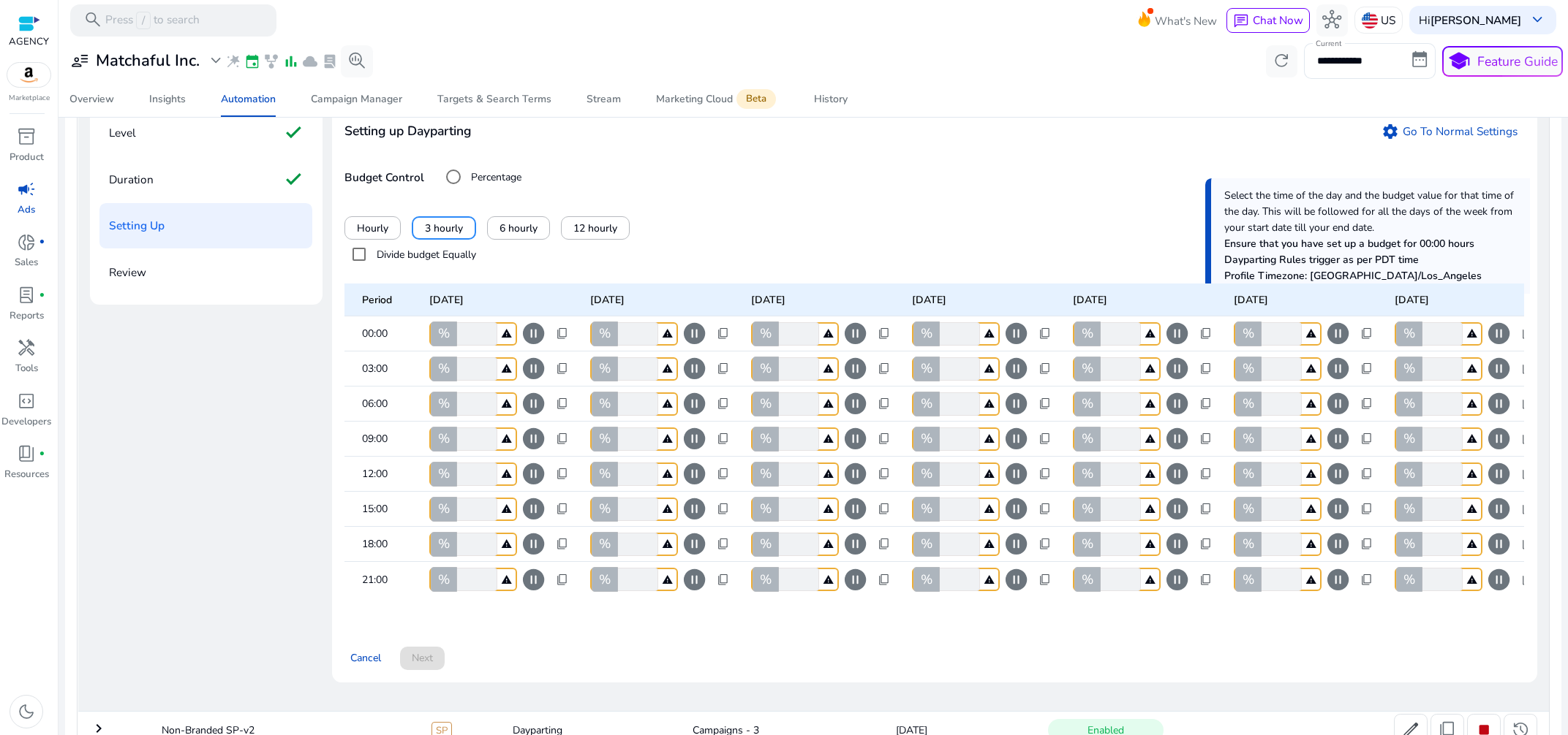
scroll to position [325, 0]
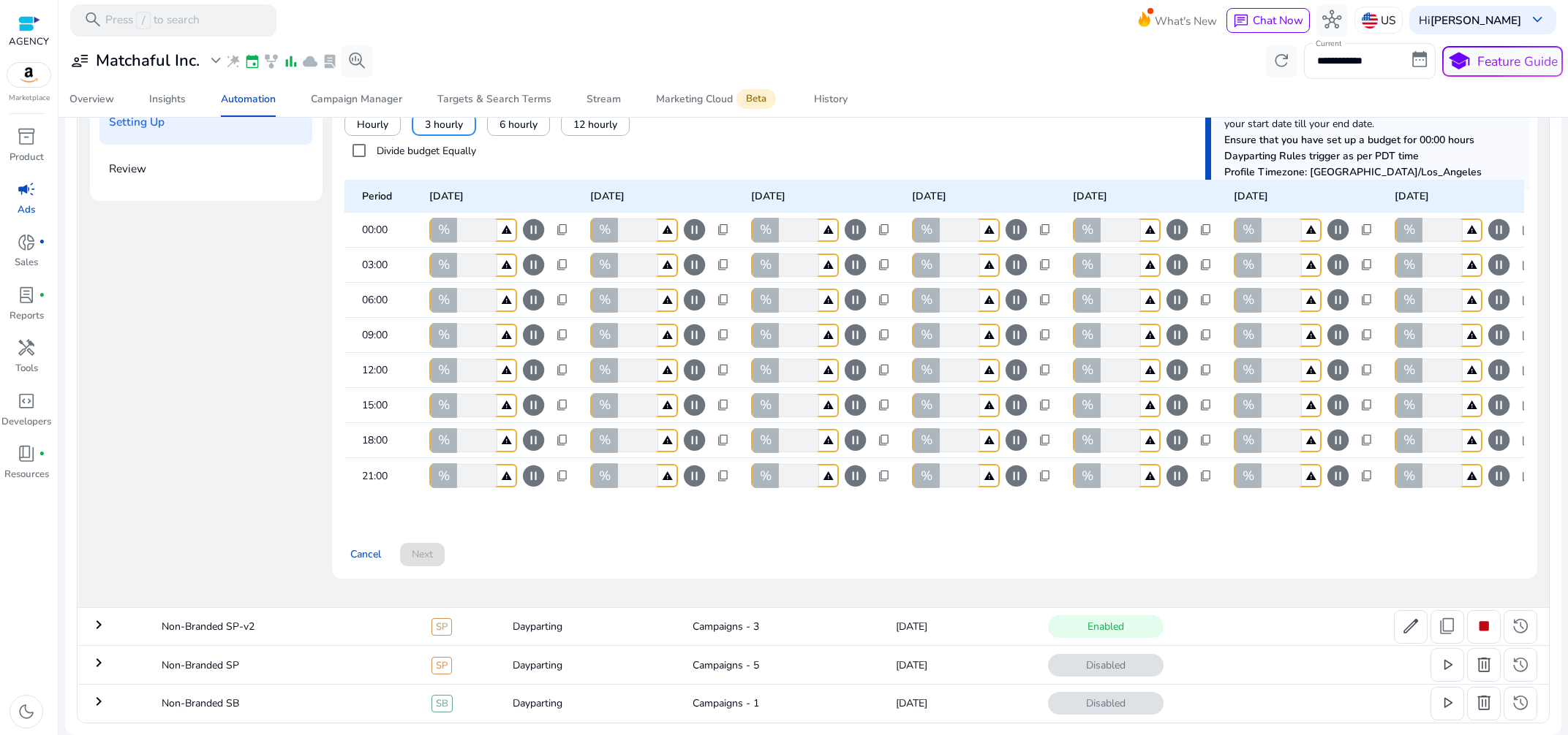
drag, startPoint x: 474, startPoint y: 296, endPoint x: 454, endPoint y: 297, distance: 20.0
click at [454, 297] on input "*" at bounding box center [475, 301] width 43 height 24
type input "**"
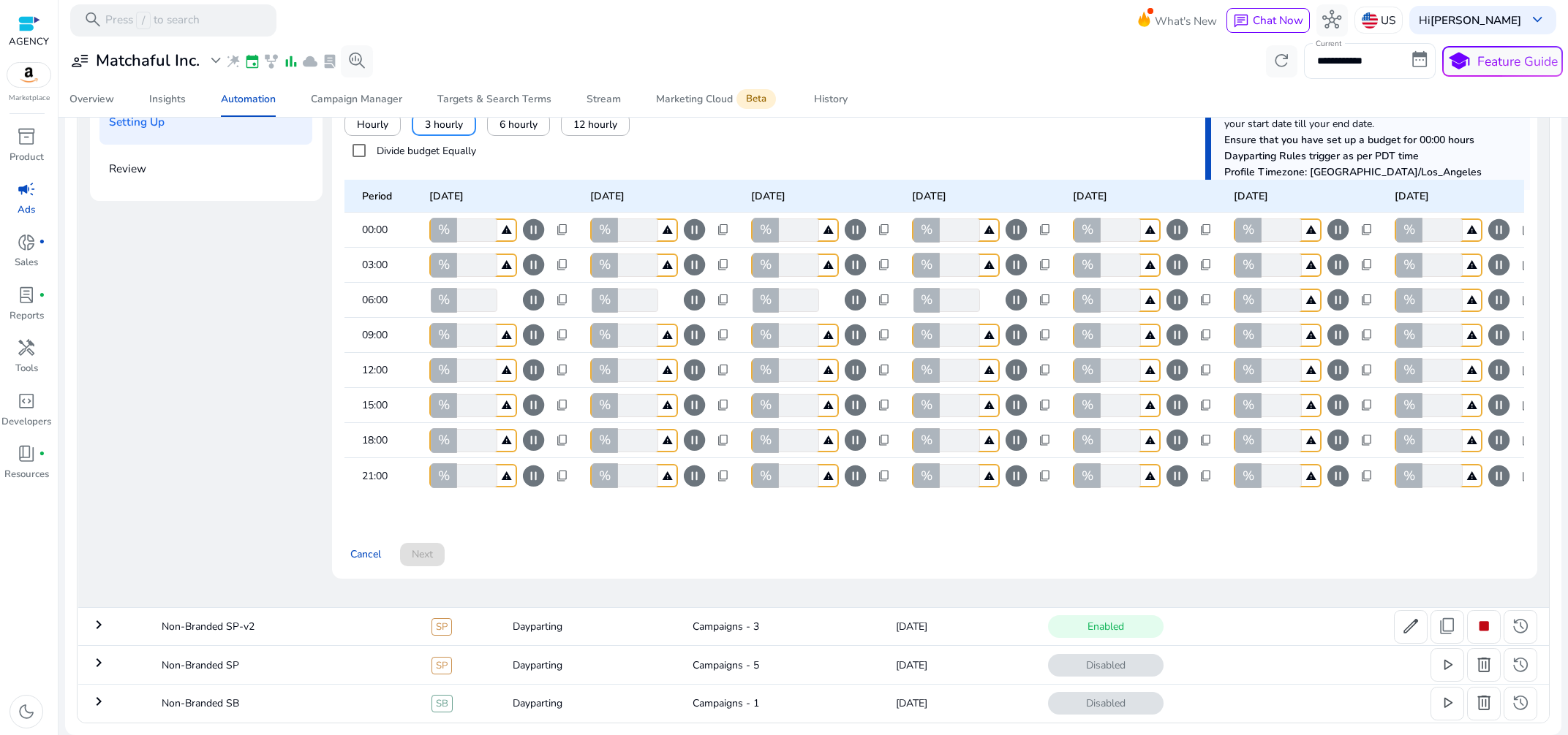
type input "**"
drag, startPoint x: 476, startPoint y: 293, endPoint x: 447, endPoint y: 301, distance: 30.1
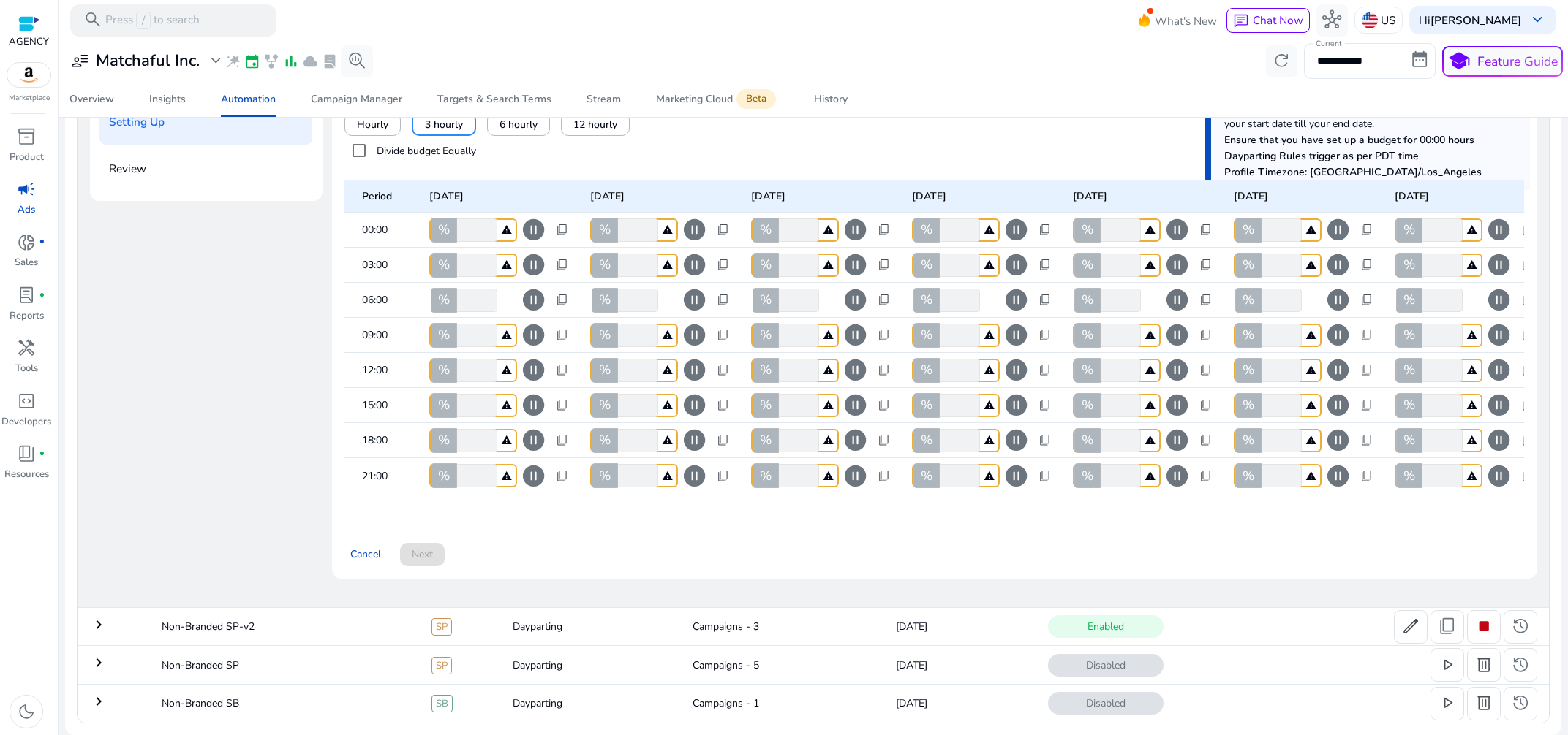
click at [454, 301] on input "**" at bounding box center [475, 301] width 43 height 24
type input "**"
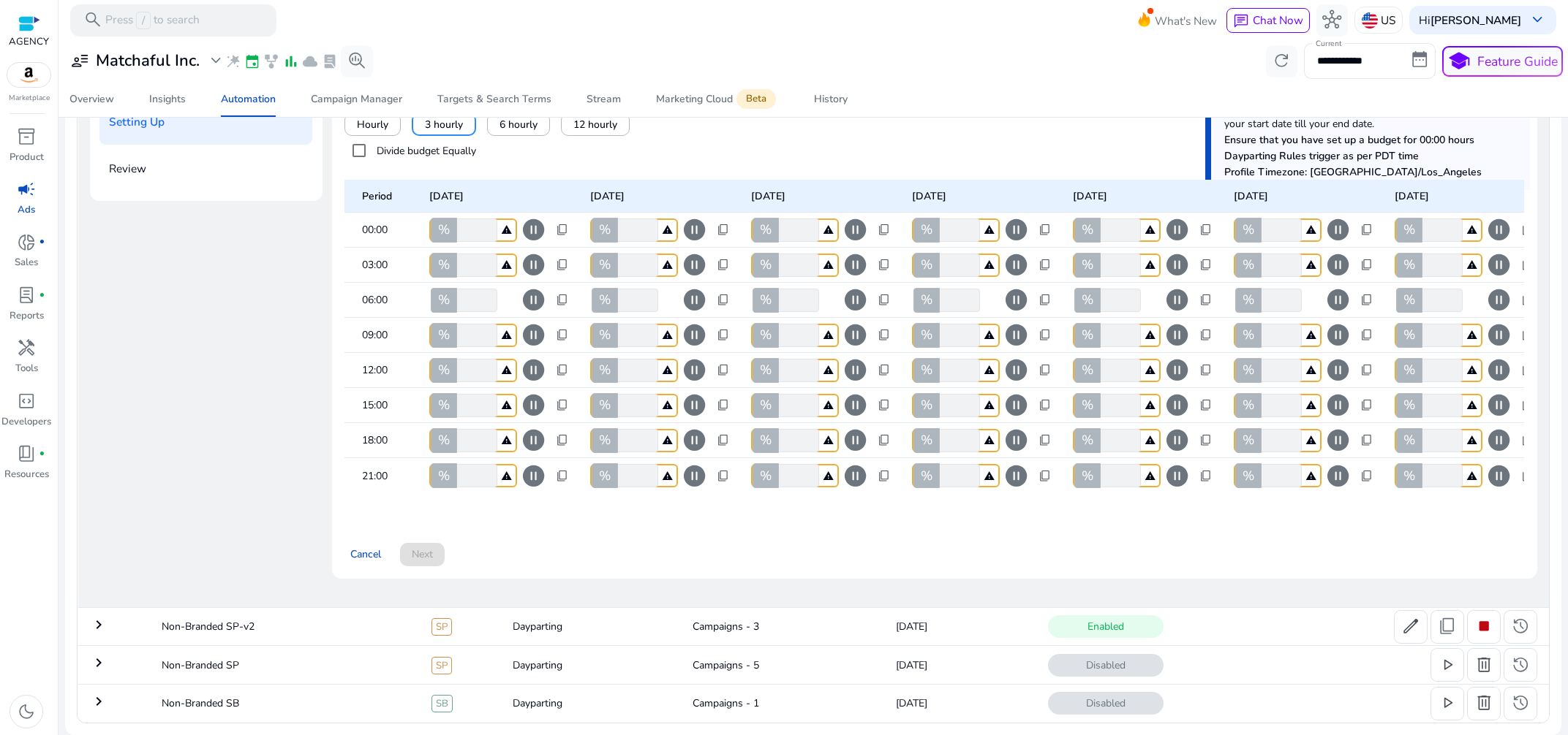
type input "**"
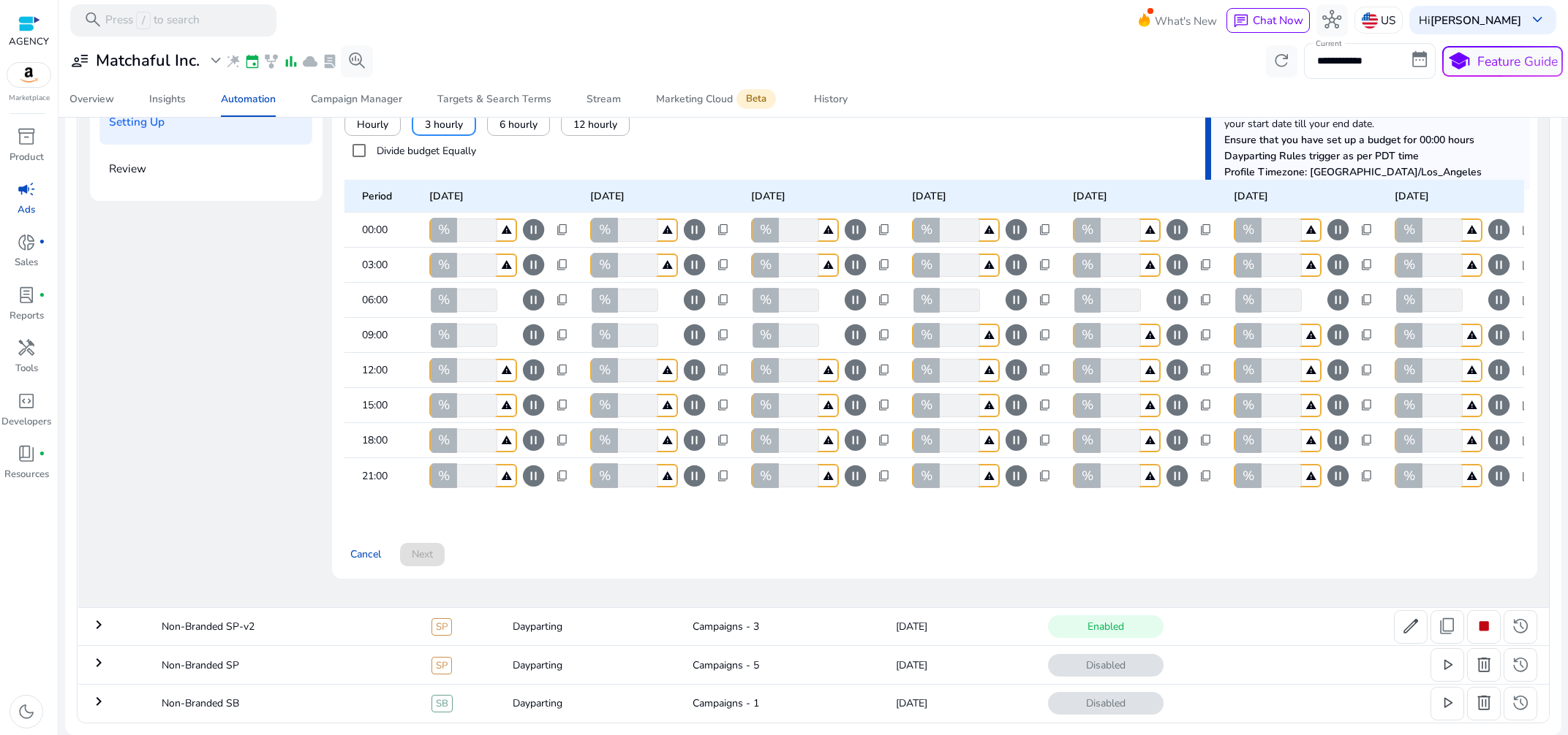
type input "**"
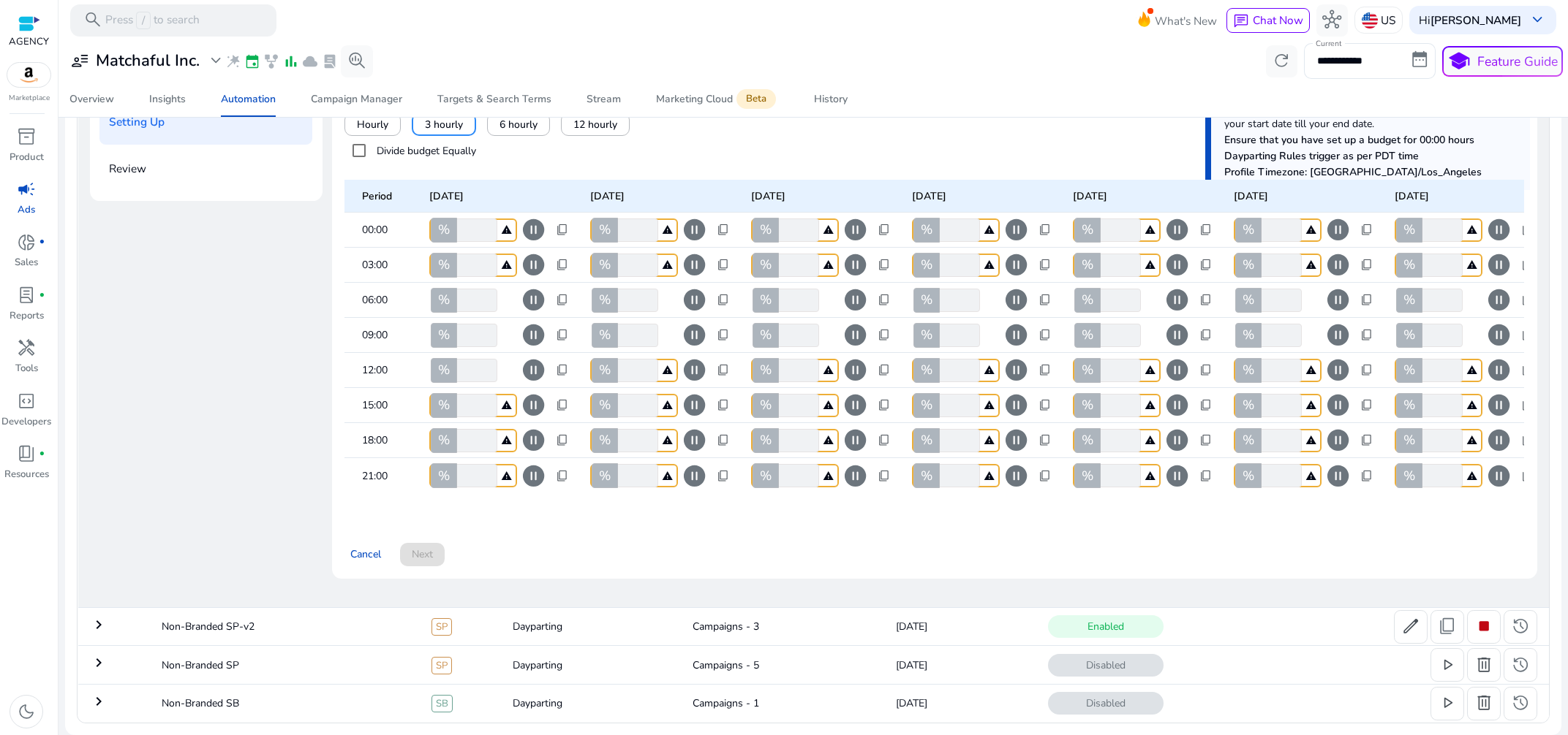
type input "**"
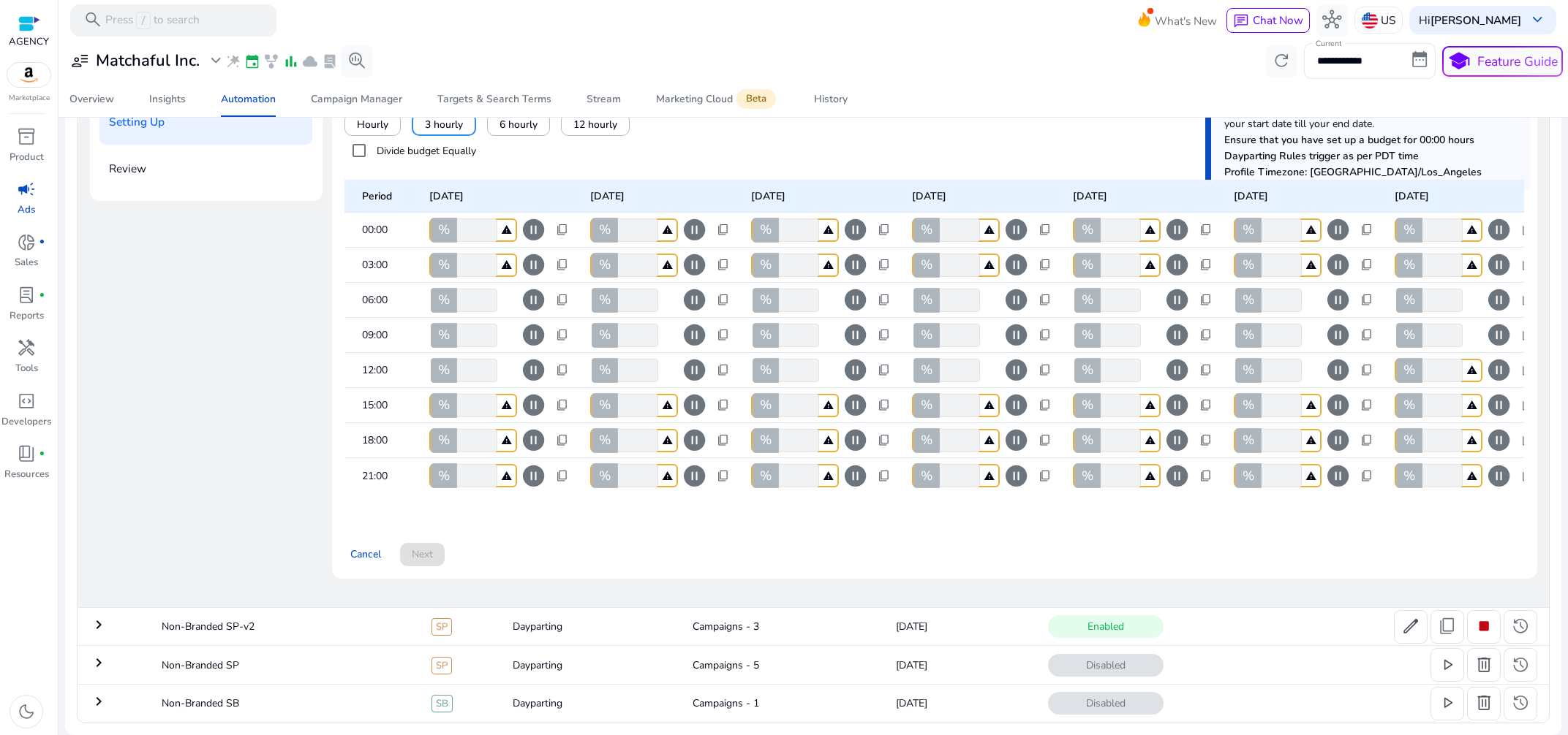
type input "**"
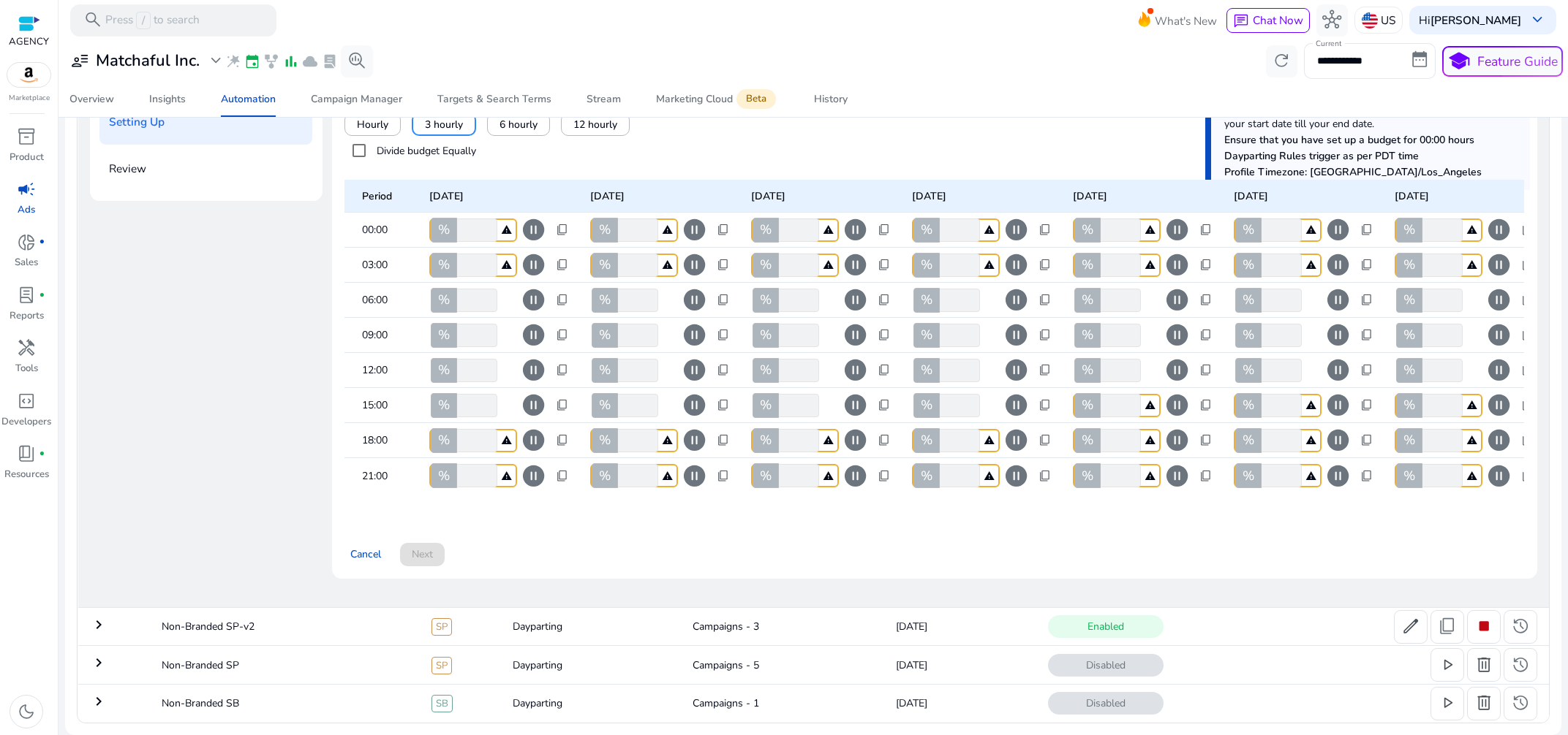
type input "**"
type input "***"
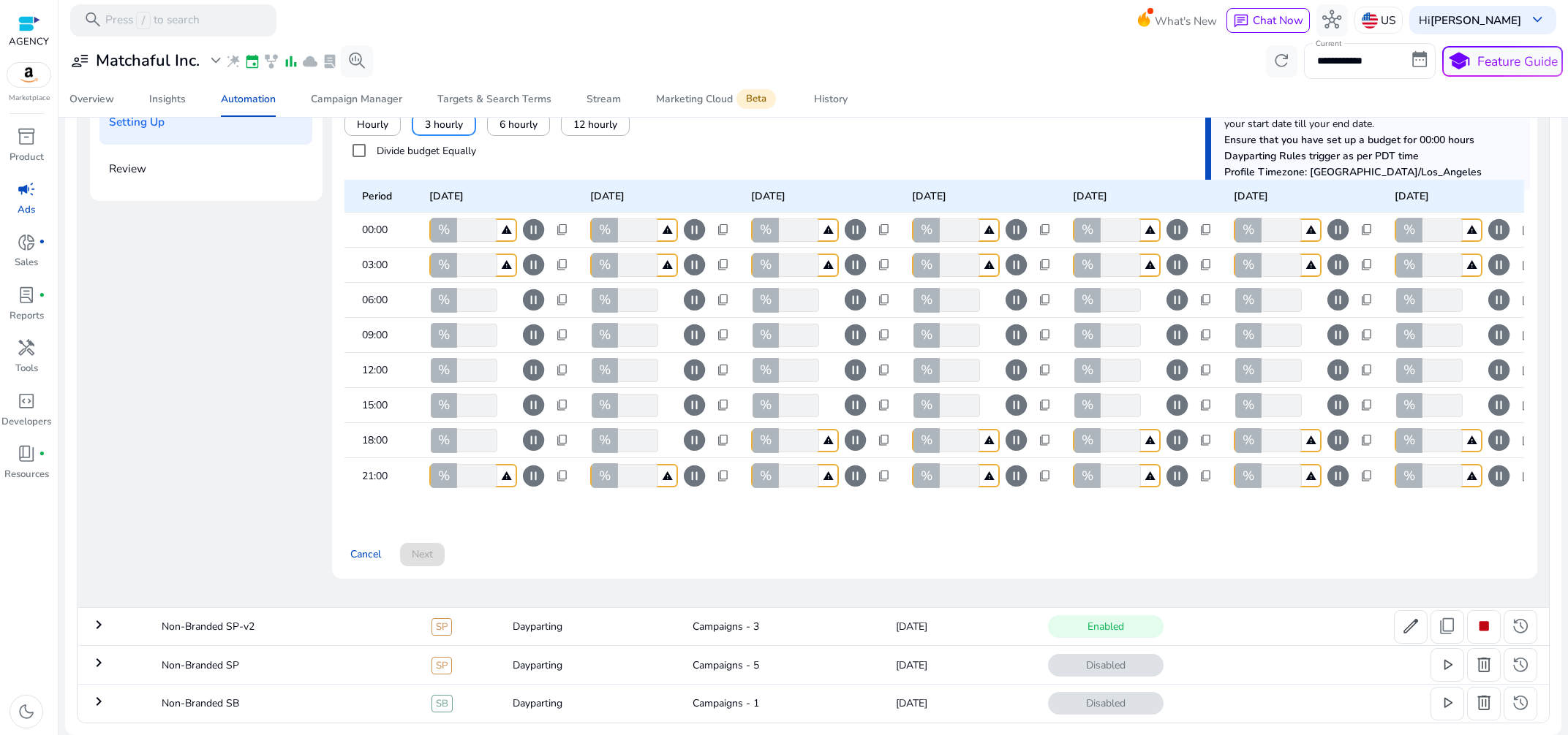
type input "***"
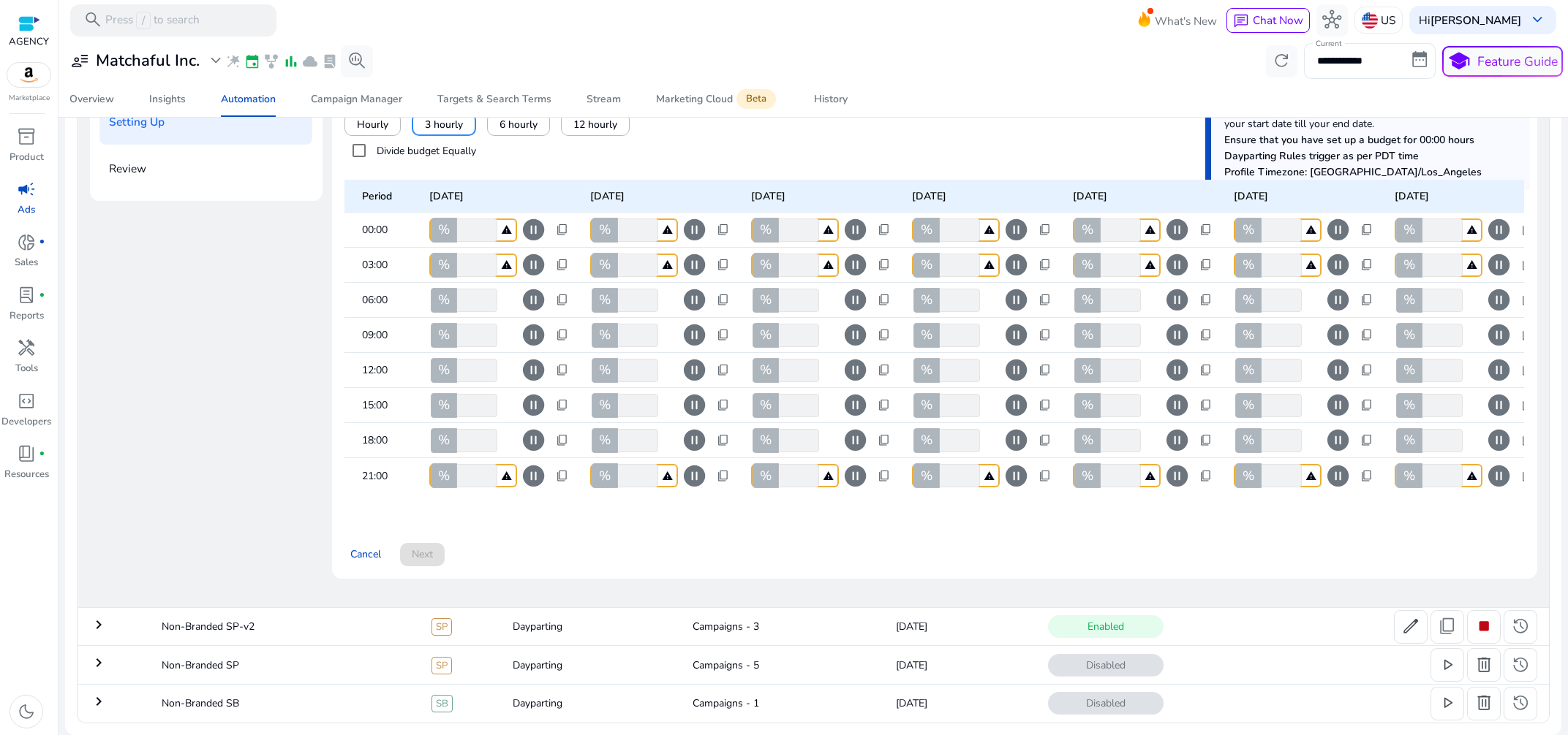
type input "***"
drag, startPoint x: 1279, startPoint y: 372, endPoint x: 1265, endPoint y: 373, distance: 14.0
click at [1265, 373] on input "**" at bounding box center [1279, 371] width 43 height 24
type input "***"
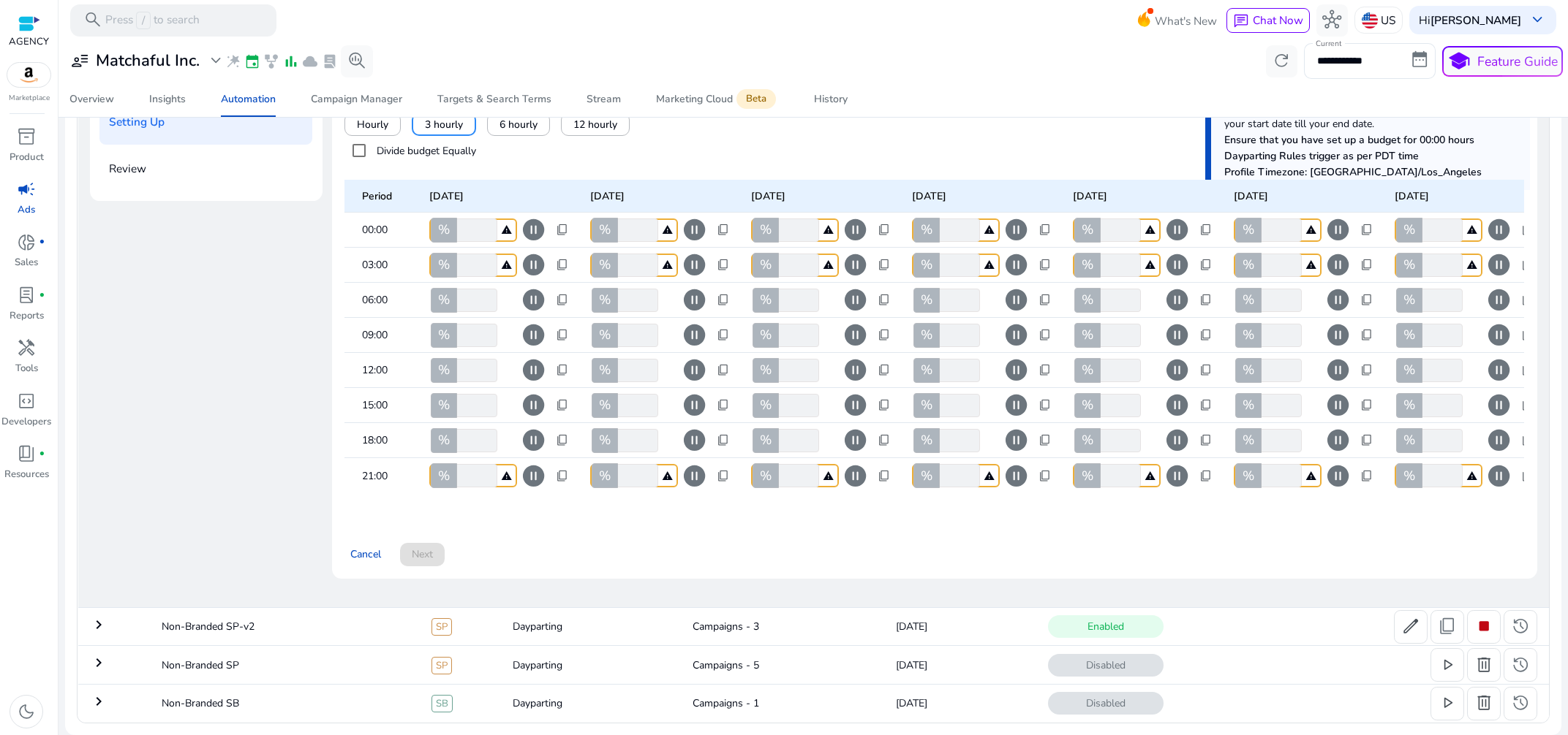
drag, startPoint x: 1283, startPoint y: 398, endPoint x: 1265, endPoint y: 405, distance: 19.3
click at [1265, 405] on input "**" at bounding box center [1279, 406] width 43 height 24
type input "***"
drag, startPoint x: 1442, startPoint y: 400, endPoint x: 1417, endPoint y: 408, distance: 26.2
click at [1419, 408] on input "**" at bounding box center [1440, 406] width 43 height 24
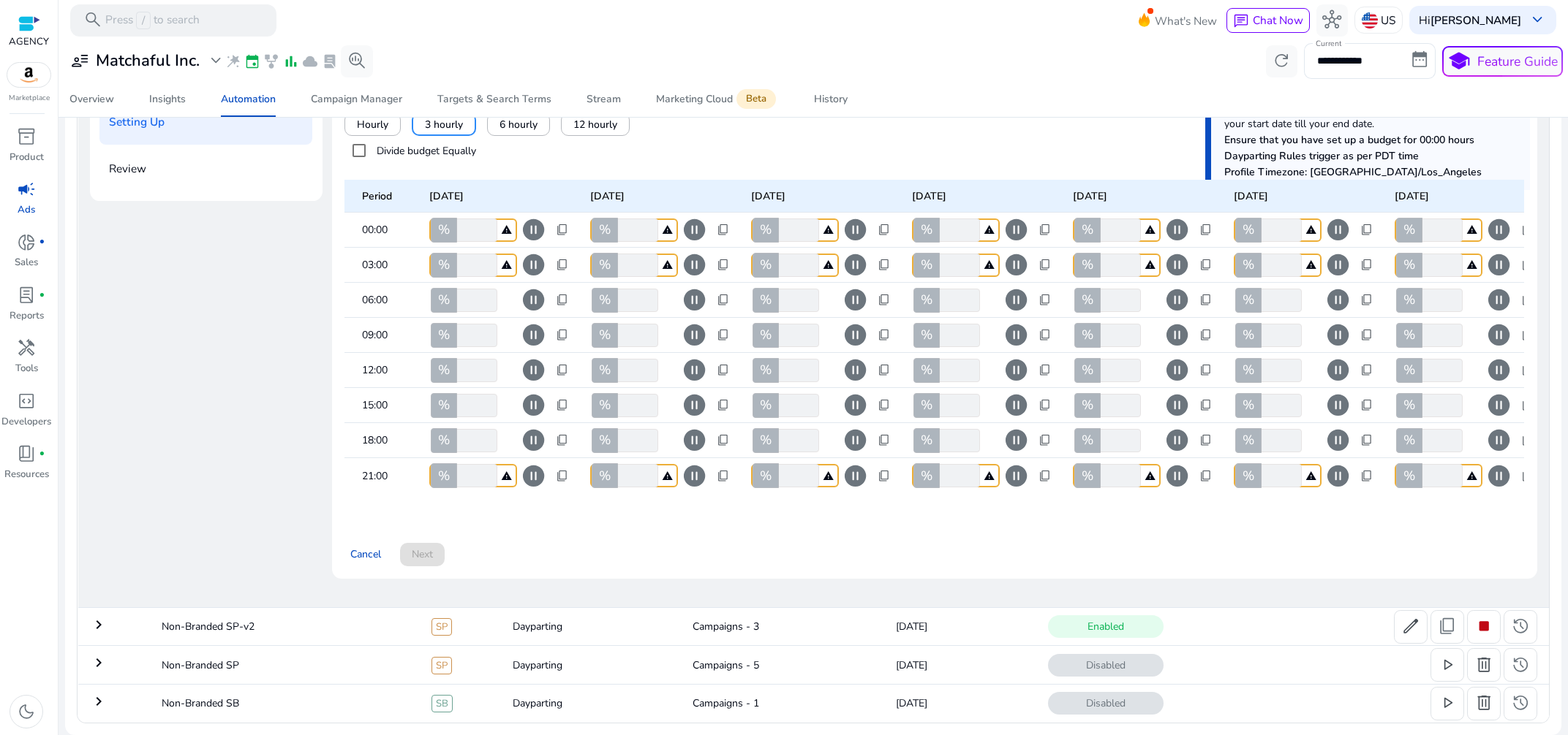
type input "***"
drag, startPoint x: 1123, startPoint y: 404, endPoint x: 1084, endPoint y: 404, distance: 39.0
click at [1098, 404] on input "**" at bounding box center [1119, 406] width 43 height 24
type input "***"
drag, startPoint x: 1276, startPoint y: 332, endPoint x: 1255, endPoint y: 340, distance: 22.5
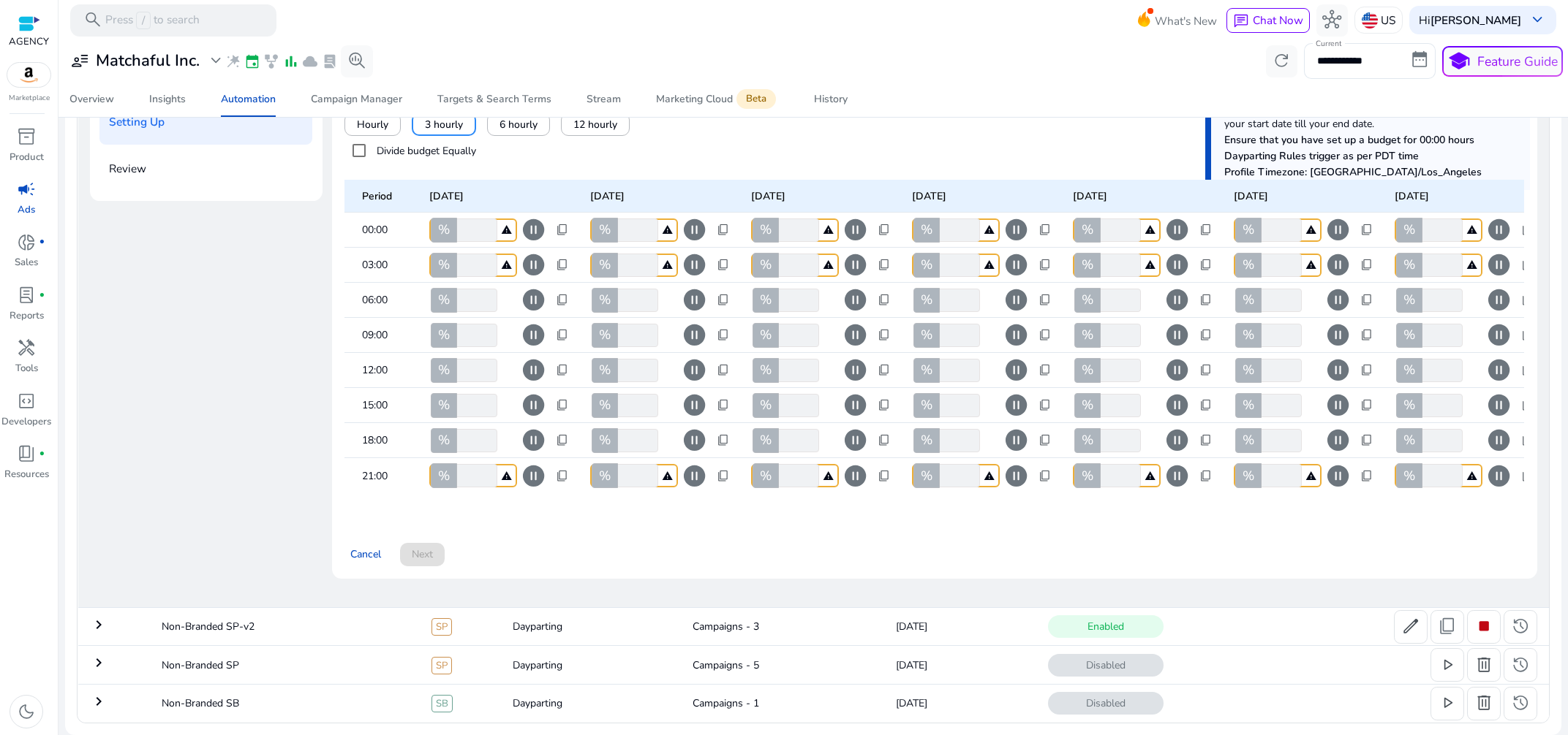
click at [1258, 340] on input "**" at bounding box center [1279, 336] width 43 height 24
type input "*"
type input "**"
click at [733, 561] on div "Cancel Next" at bounding box center [934, 548] width 1179 height 36
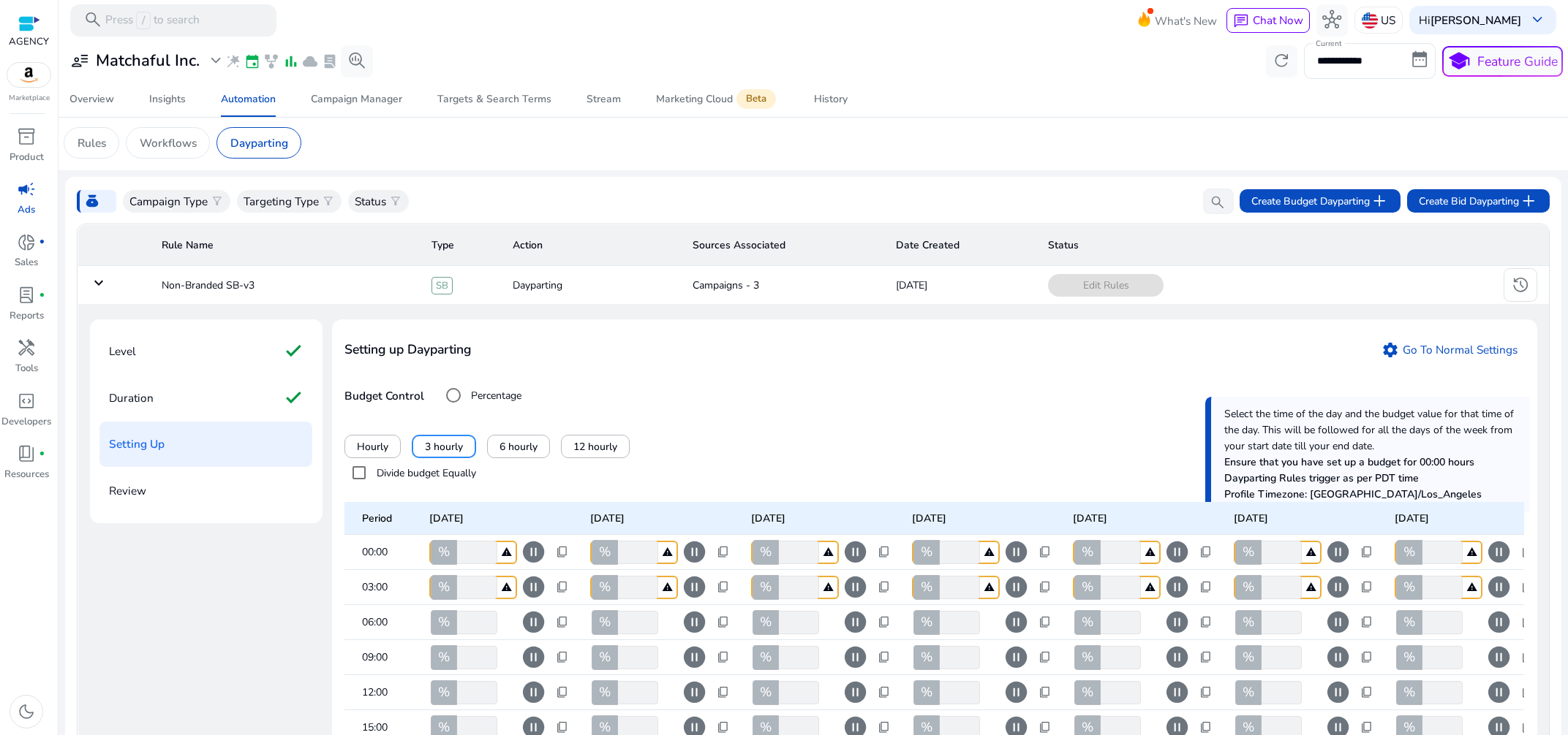
scroll to position [353, 0]
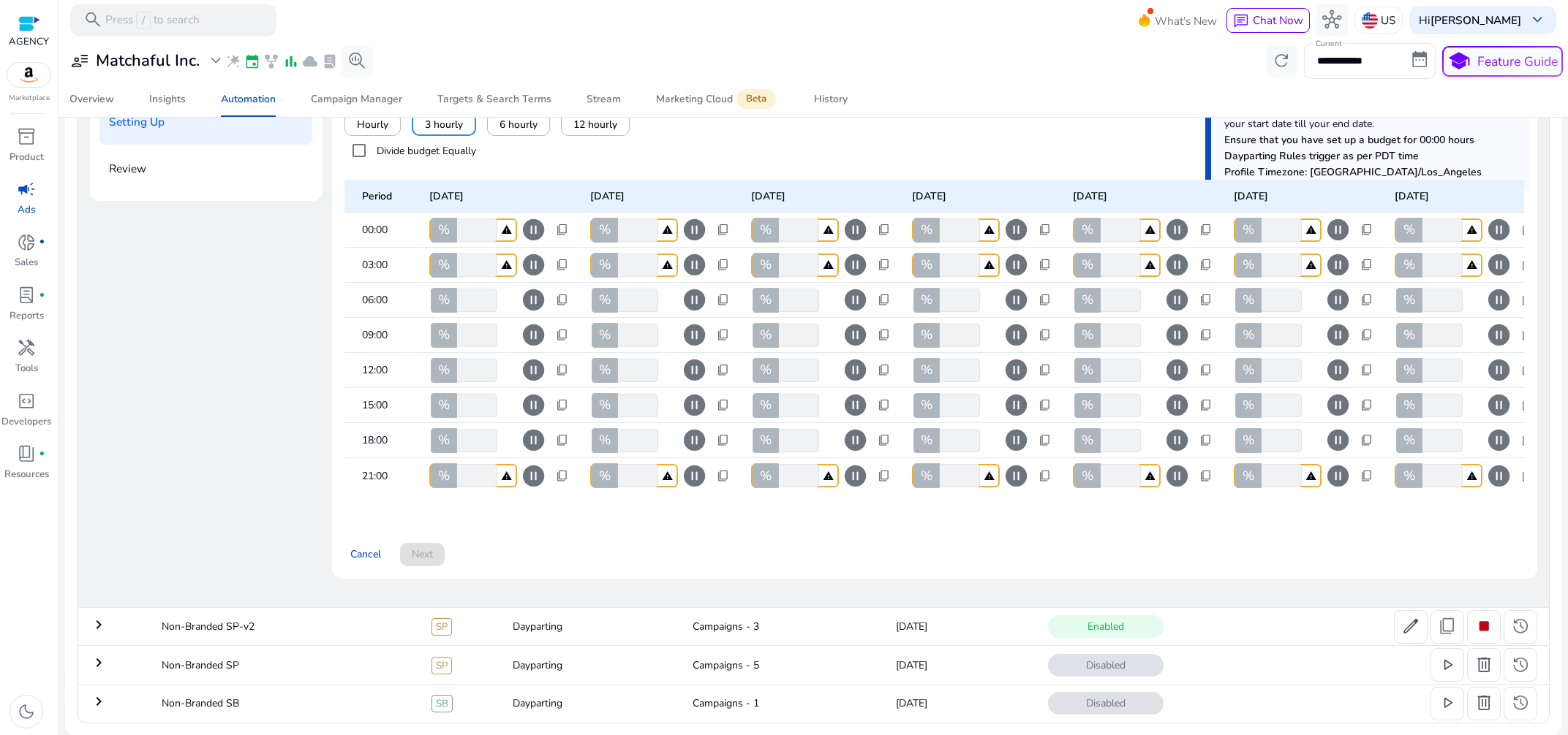
drag, startPoint x: 631, startPoint y: 524, endPoint x: 477, endPoint y: 531, distance: 154.2
click at [630, 530] on div "Cancel Next" at bounding box center [934, 548] width 1179 height 36
click at [471, 464] on input "*" at bounding box center [475, 476] width 43 height 24
click at [538, 464] on span "pause_circle" at bounding box center [533, 476] width 26 height 26
click at [700, 464] on span "pause_circle" at bounding box center [694, 476] width 26 height 26
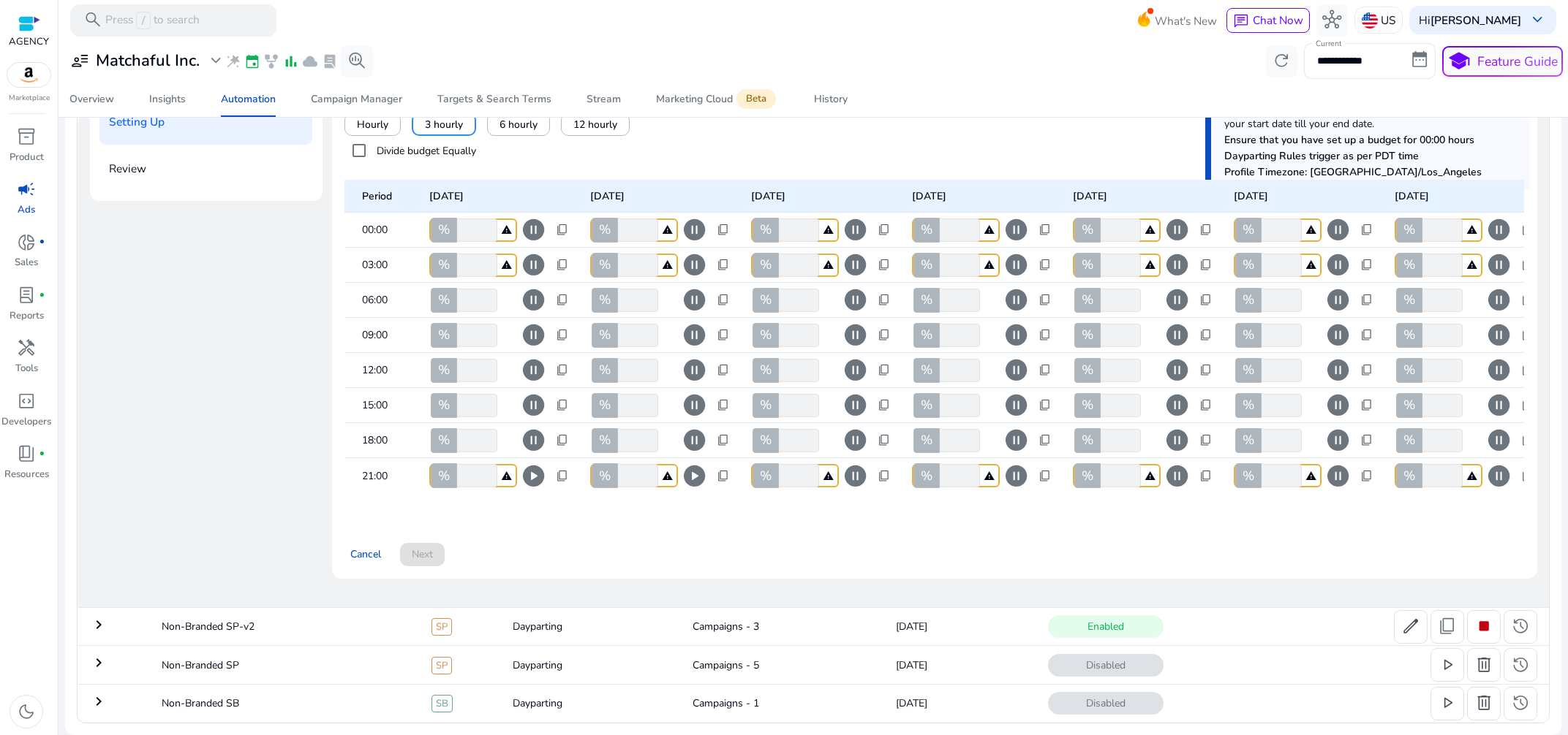
click at [854, 464] on span "pause_circle" at bounding box center [856, 476] width 26 height 26
click at [1024, 464] on span "pause_circle" at bounding box center [1016, 476] width 26 height 26
click at [1179, 464] on span "pause_circle" at bounding box center [1177, 476] width 26 height 26
click at [1339, 464] on span "pause_circle" at bounding box center [1337, 476] width 26 height 26
click at [1502, 464] on span "pause_circle" at bounding box center [1499, 476] width 26 height 26
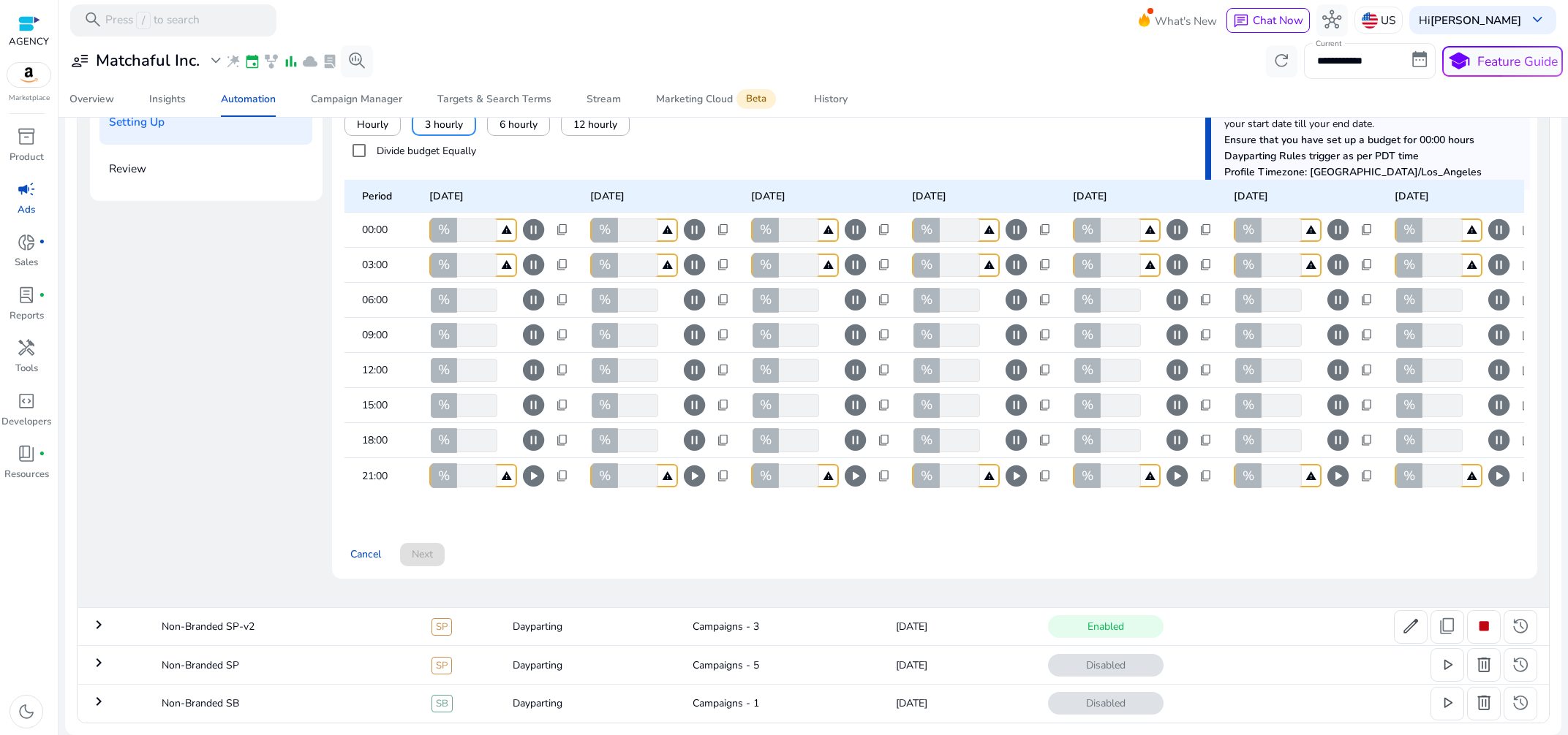
click at [537, 217] on span "pause_circle" at bounding box center [533, 230] width 26 height 26
click at [530, 252] on span "pause_circle" at bounding box center [533, 265] width 26 height 26
click at [700, 217] on span "pause_circle" at bounding box center [694, 230] width 26 height 26
click at [695, 252] on span "pause_circle" at bounding box center [694, 265] width 26 height 26
drag, startPoint x: 860, startPoint y: 194, endPoint x: 849, endPoint y: 221, distance: 29.2
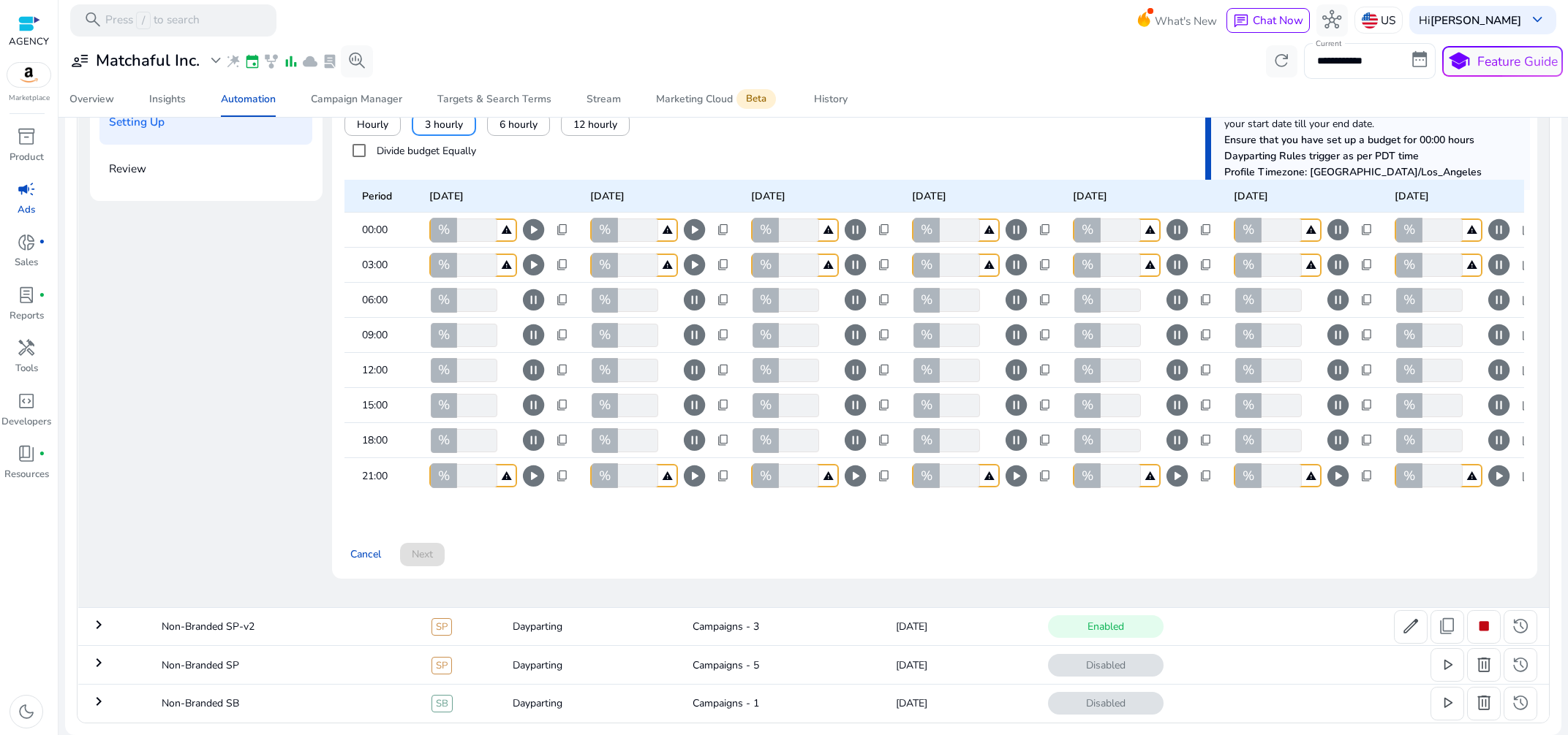
click at [860, 217] on span "pause_circle" at bounding box center [856, 230] width 26 height 26
click at [851, 252] on span "pause_circle" at bounding box center [856, 265] width 26 height 26
click at [1009, 217] on span "pause_circle" at bounding box center [1016, 230] width 26 height 26
click at [1014, 252] on span "pause_circle" at bounding box center [1016, 265] width 26 height 26
click at [1179, 217] on span "pause_circle" at bounding box center [1177, 230] width 26 height 26
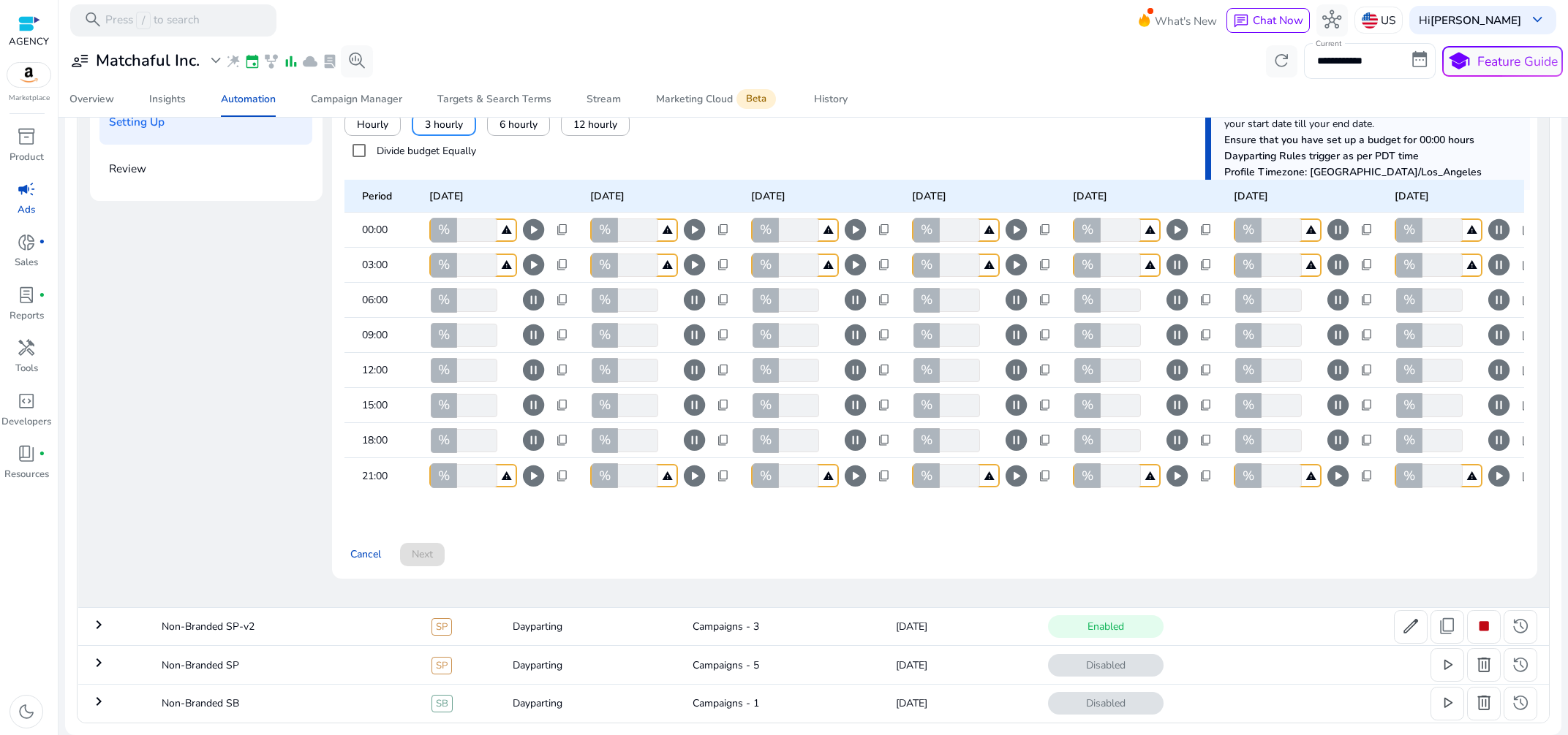
click at [1180, 252] on span "pause_circle" at bounding box center [1177, 265] width 26 height 26
click at [1334, 217] on span "pause_circle" at bounding box center [1337, 230] width 26 height 26
click at [1346, 252] on span "pause_circle" at bounding box center [1337, 265] width 26 height 26
click at [1498, 217] on span "pause_circle" at bounding box center [1499, 230] width 26 height 26
click at [1505, 252] on span "pause_circle" at bounding box center [1499, 265] width 26 height 26
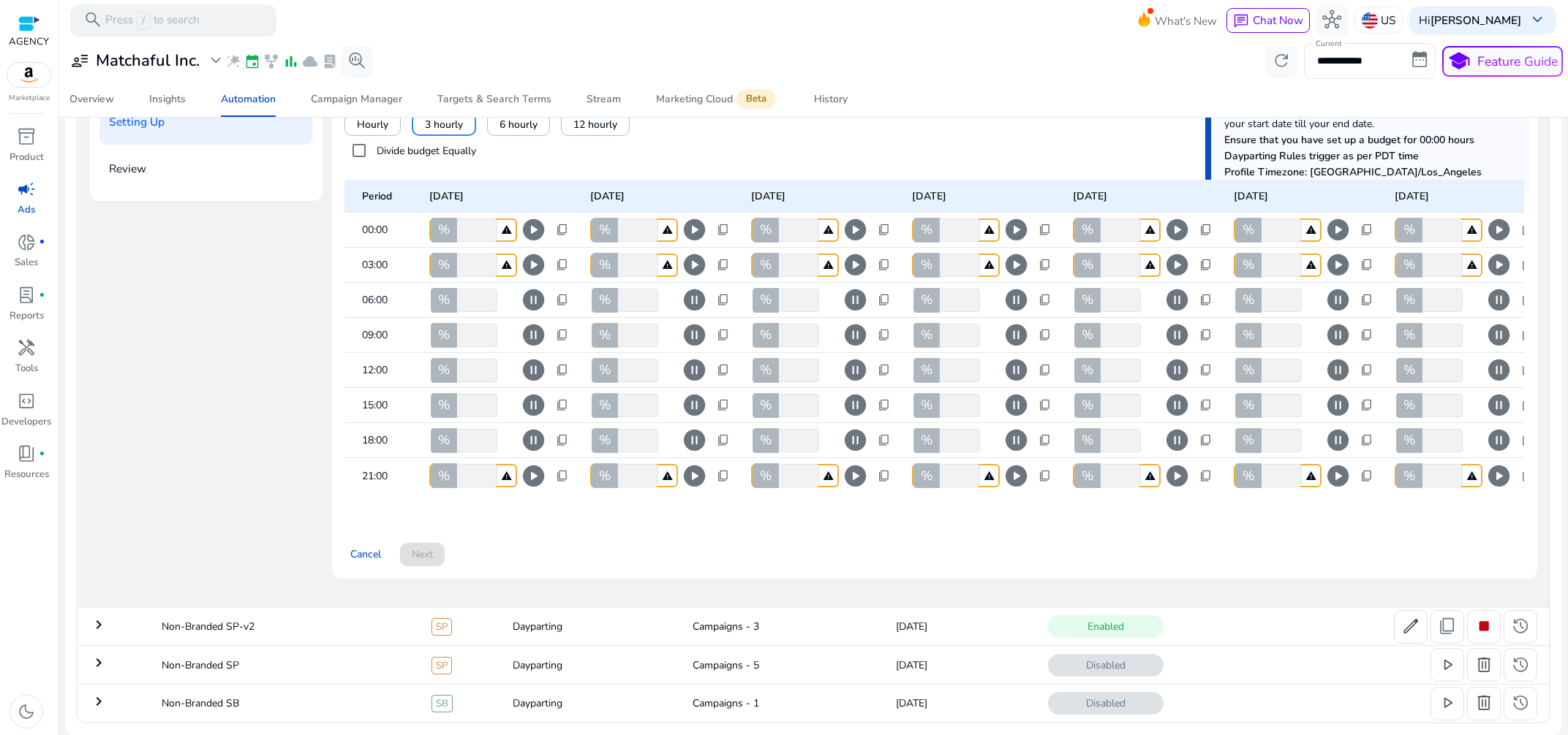
click at [801, 536] on div "Cancel Next" at bounding box center [934, 548] width 1179 height 36
click at [438, 546] on div "Cancel Next" at bounding box center [934, 548] width 1179 height 36
click at [582, 551] on div "Cancel Next" at bounding box center [934, 548] width 1179 height 36
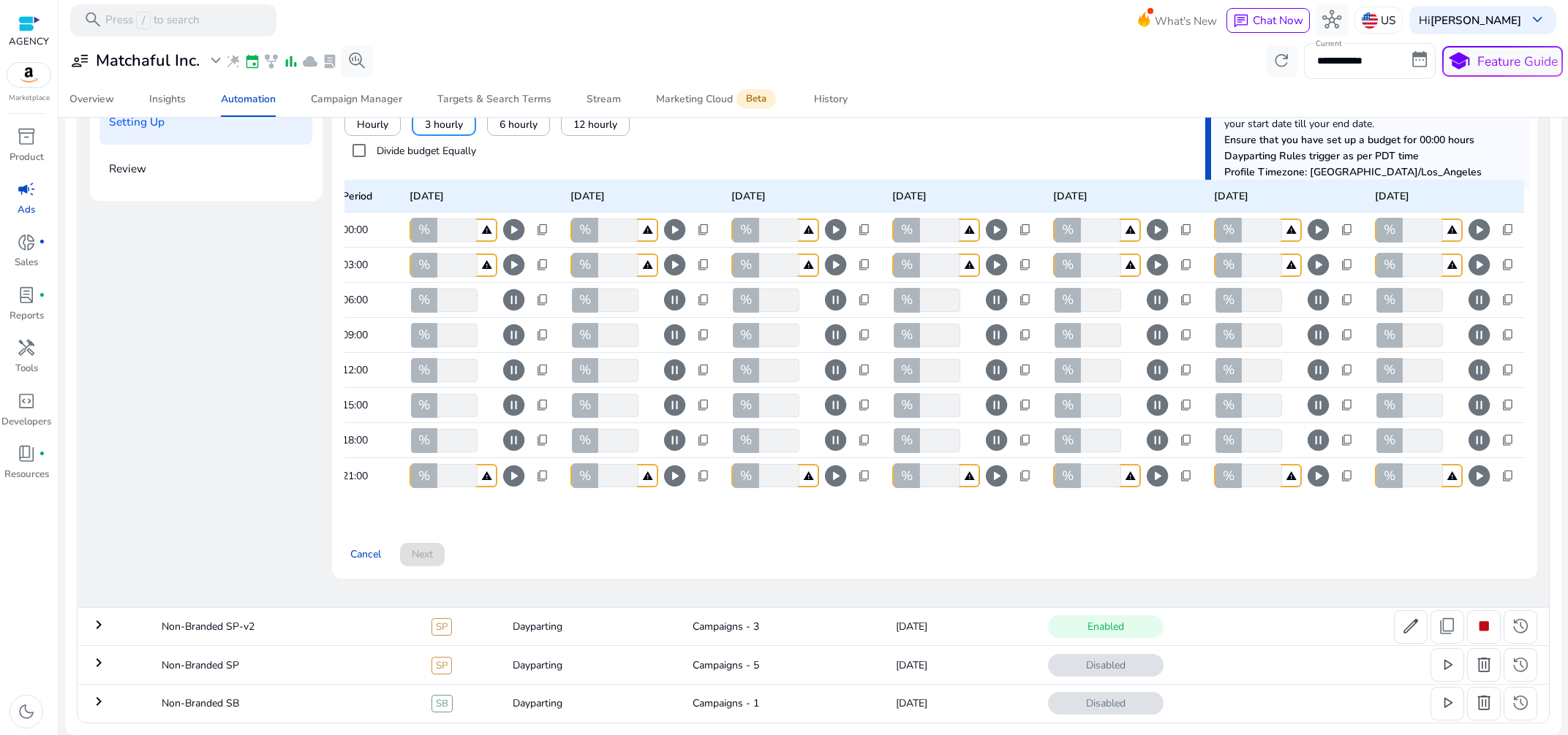
scroll to position [0, 0]
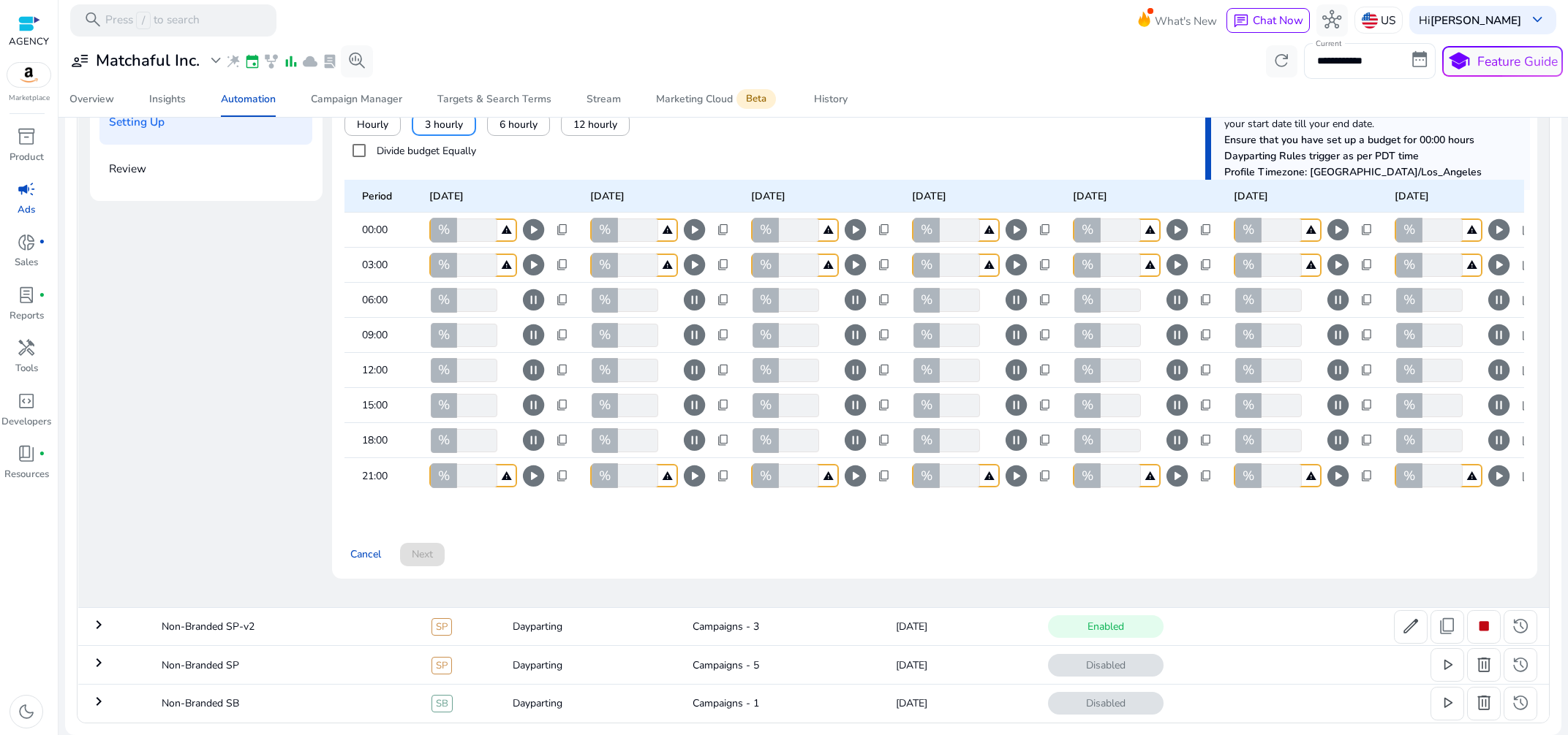
click at [587, 542] on div "Cancel Next" at bounding box center [934, 548] width 1179 height 36
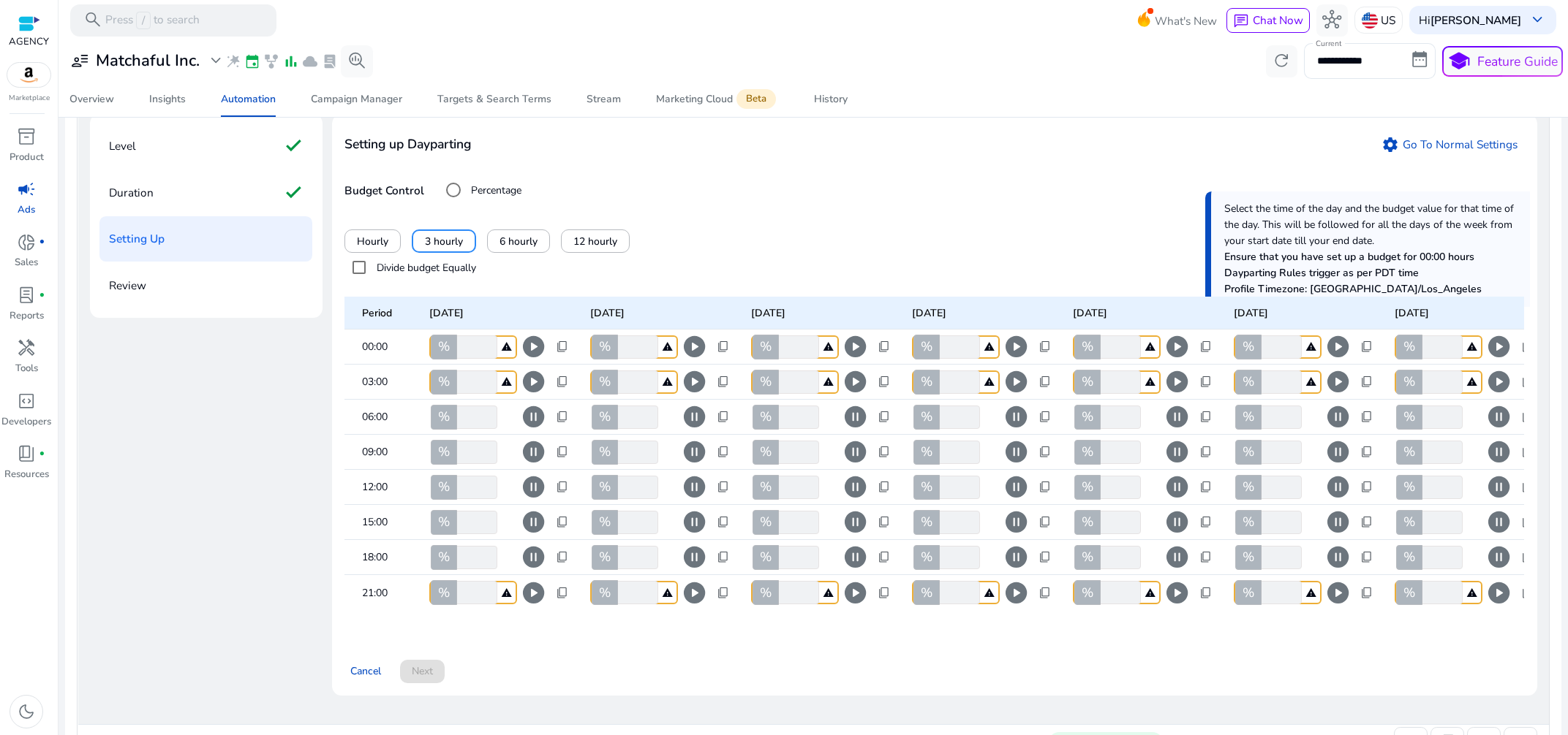
scroll to position [246, 0]
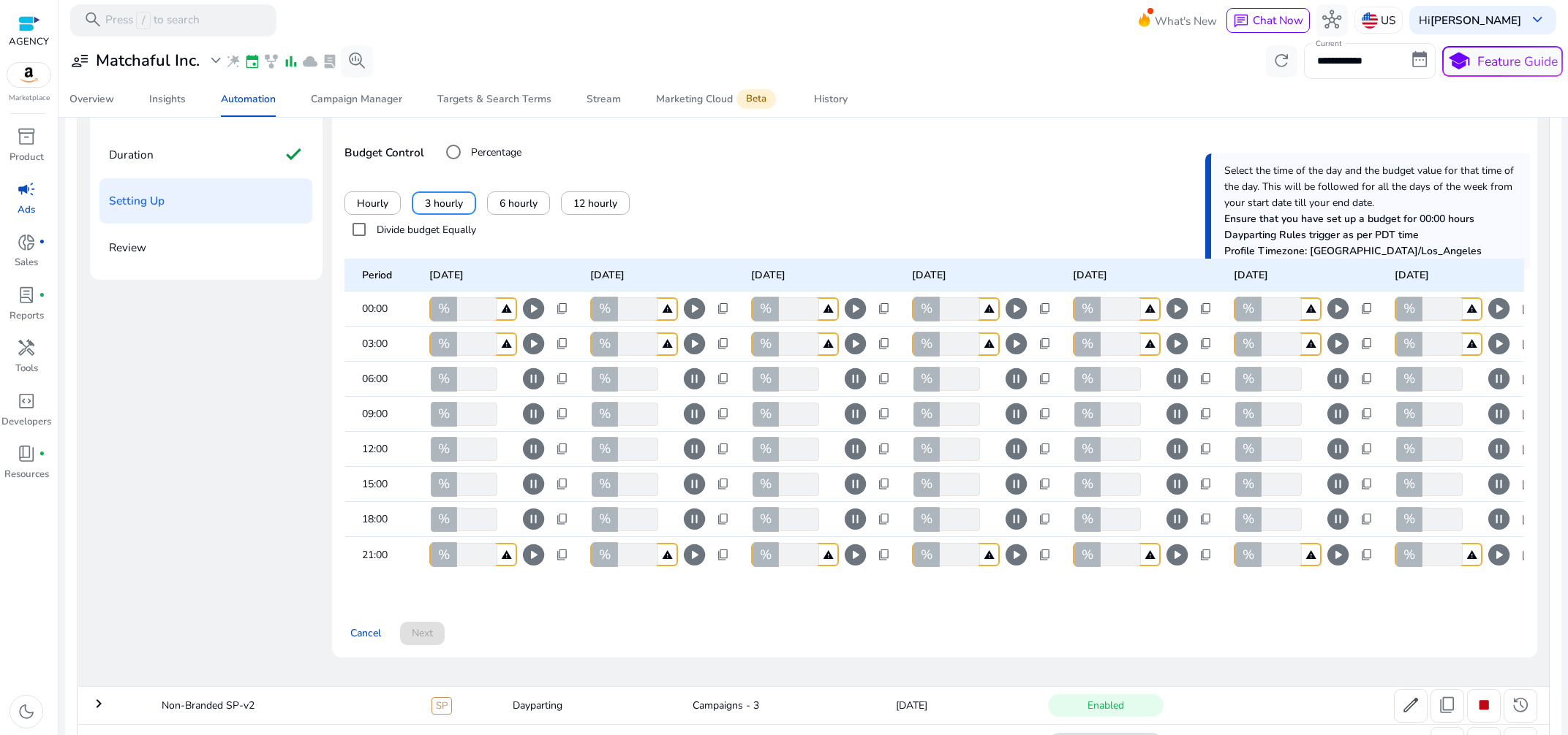
click at [835, 611] on div "Setting up Dayparting settings Go To Normal Settings Budget Control Percentage …" at bounding box center [934, 366] width 1205 height 582
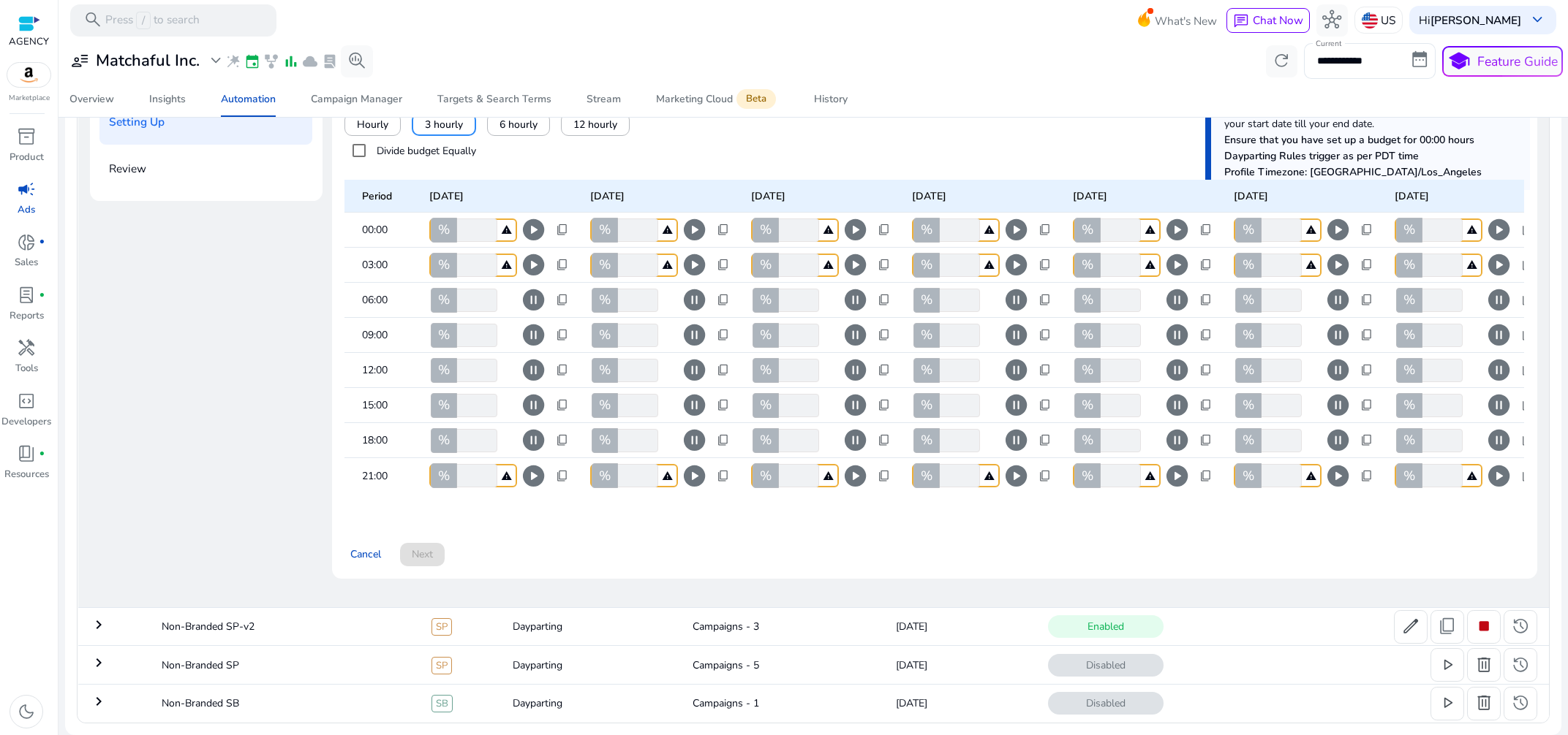
scroll to position [353, 0]
click at [949, 546] on div "Cancel Next" at bounding box center [934, 548] width 1179 height 36
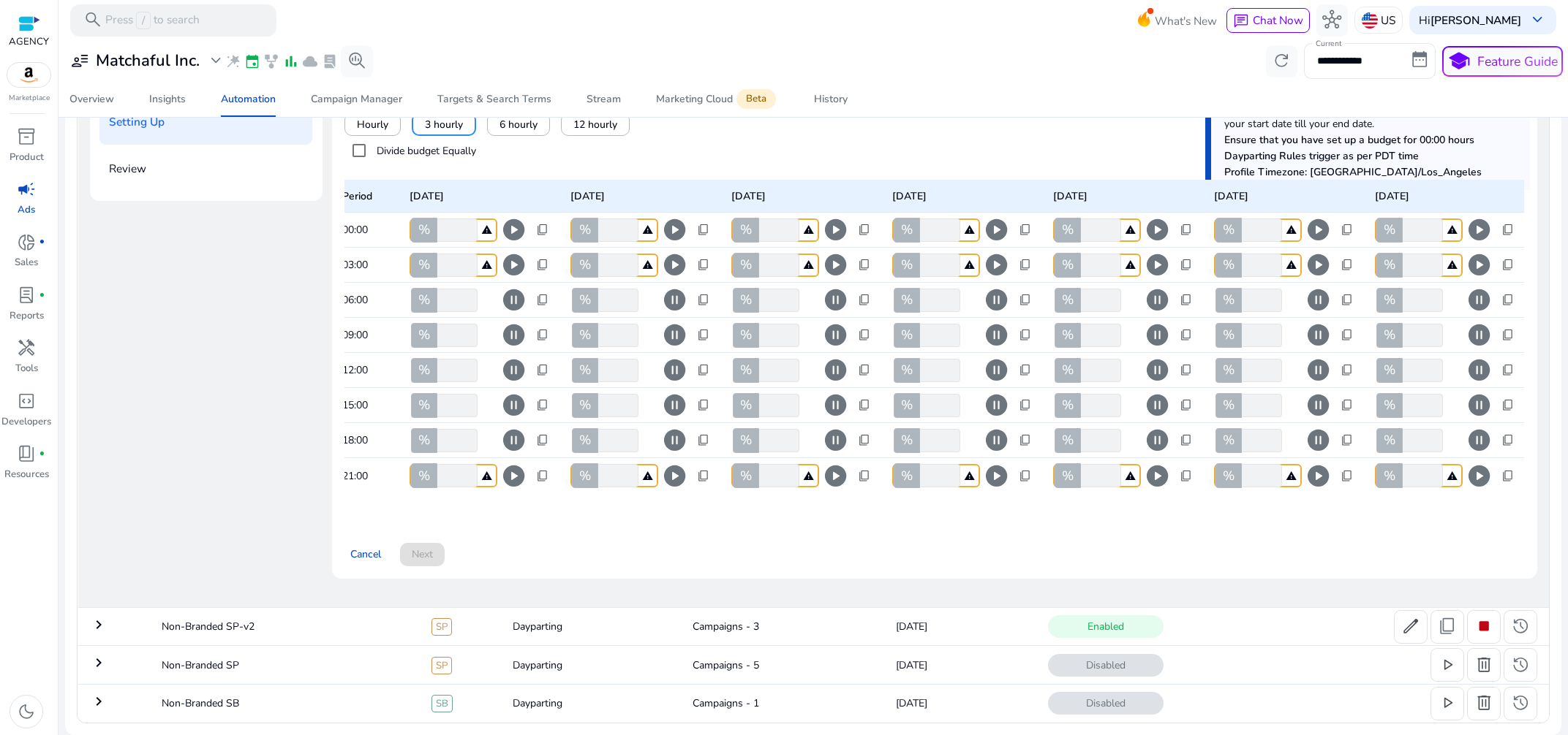
click at [1061, 511] on div "Setting up Dayparting settings Go To Normal Settings Budget Control Percentage …" at bounding box center [934, 288] width 1205 height 582
click at [410, 544] on div "Cancel Next" at bounding box center [934, 548] width 1179 height 36
click at [418, 540] on div "Cancel Next" at bounding box center [934, 548] width 1179 height 36
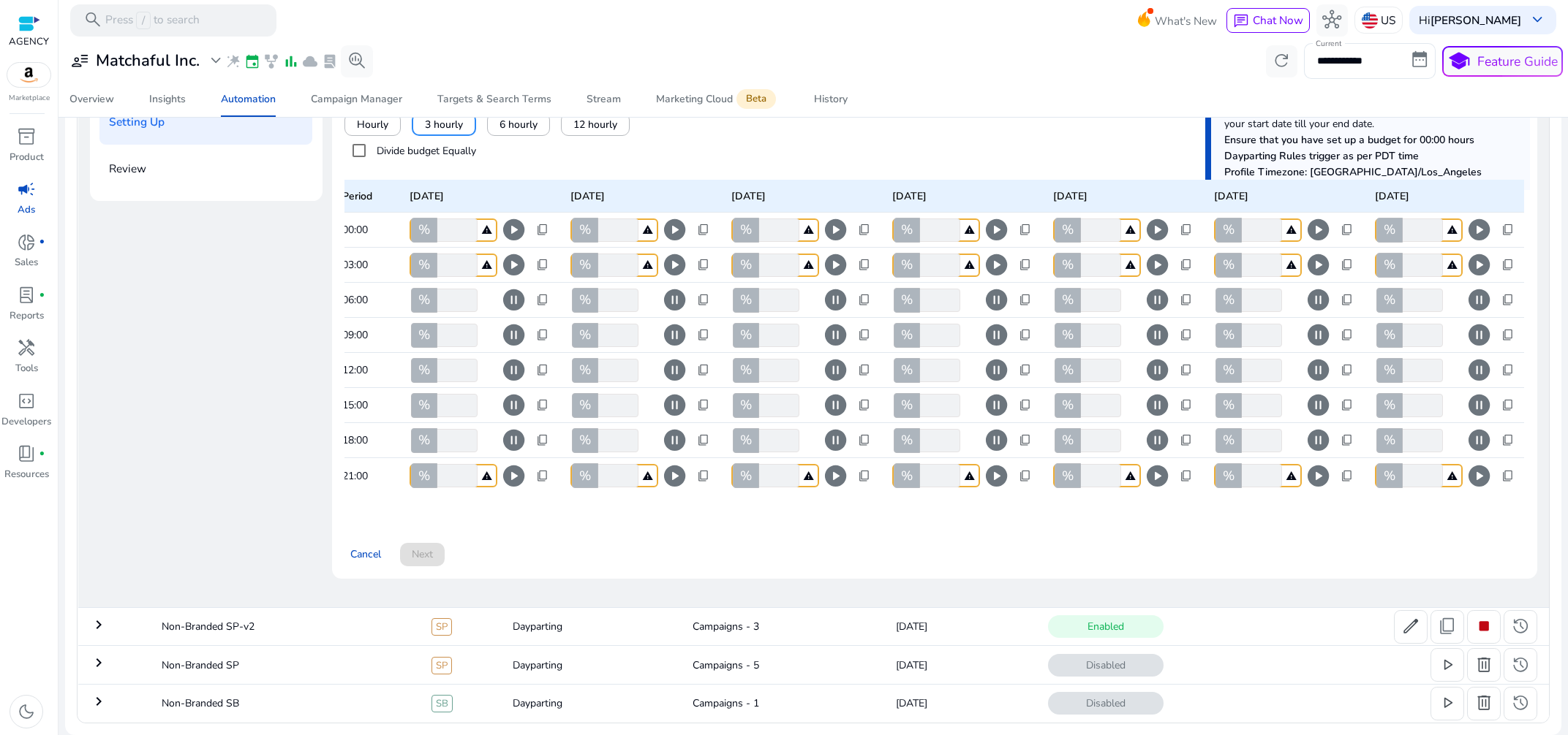
click at [520, 540] on div "Cancel Next" at bounding box center [934, 548] width 1179 height 36
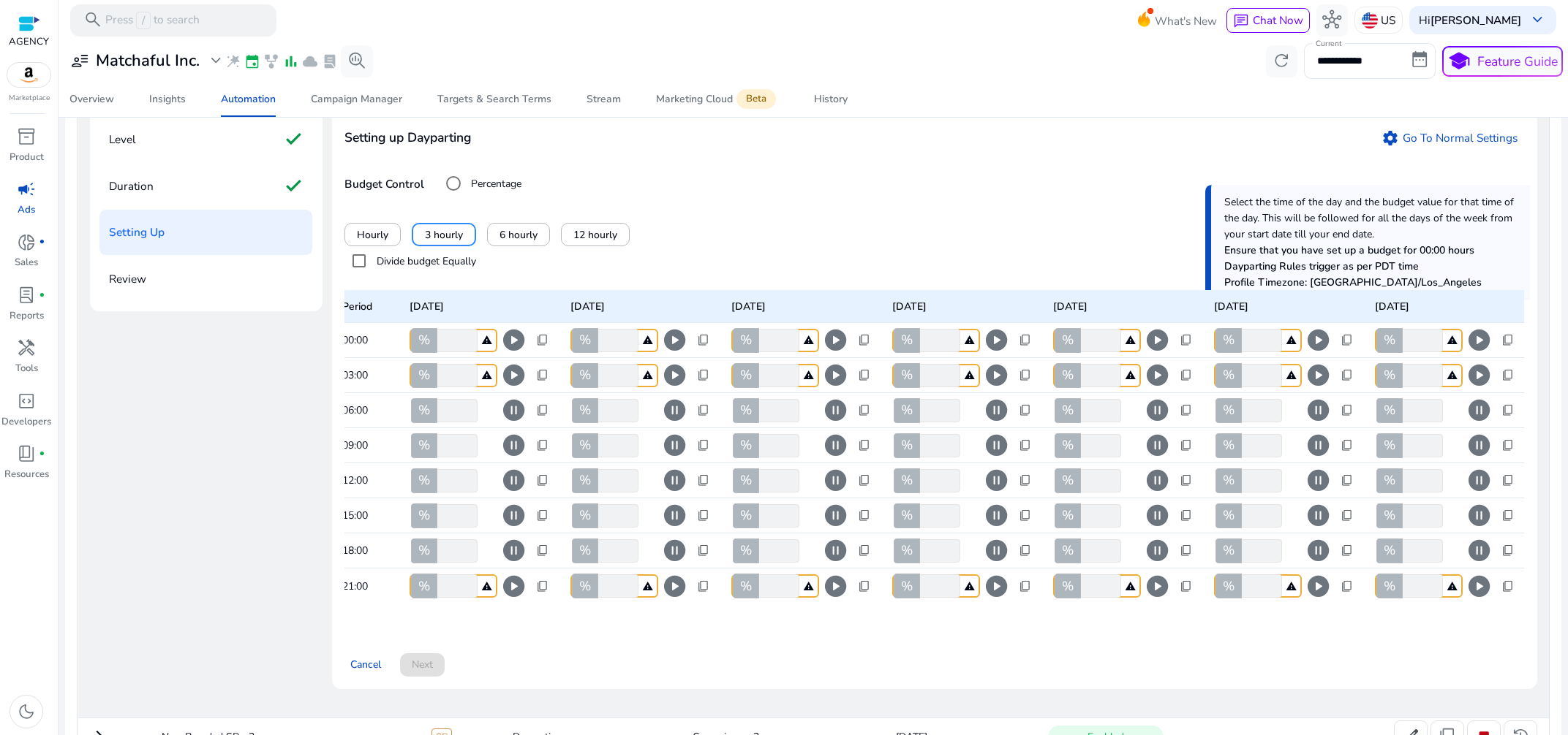
scroll to position [215, 0]
click at [146, 283] on p "Review" at bounding box center [128, 278] width 37 height 26
click at [796, 226] on div "Hourly 3 hourly 6 hourly 12 hourly" at bounding box center [934, 234] width 1179 height 24
drag, startPoint x: 446, startPoint y: 583, endPoint x: 436, endPoint y: 587, distance: 10.8
click at [436, 587] on input "*" at bounding box center [456, 586] width 43 height 24
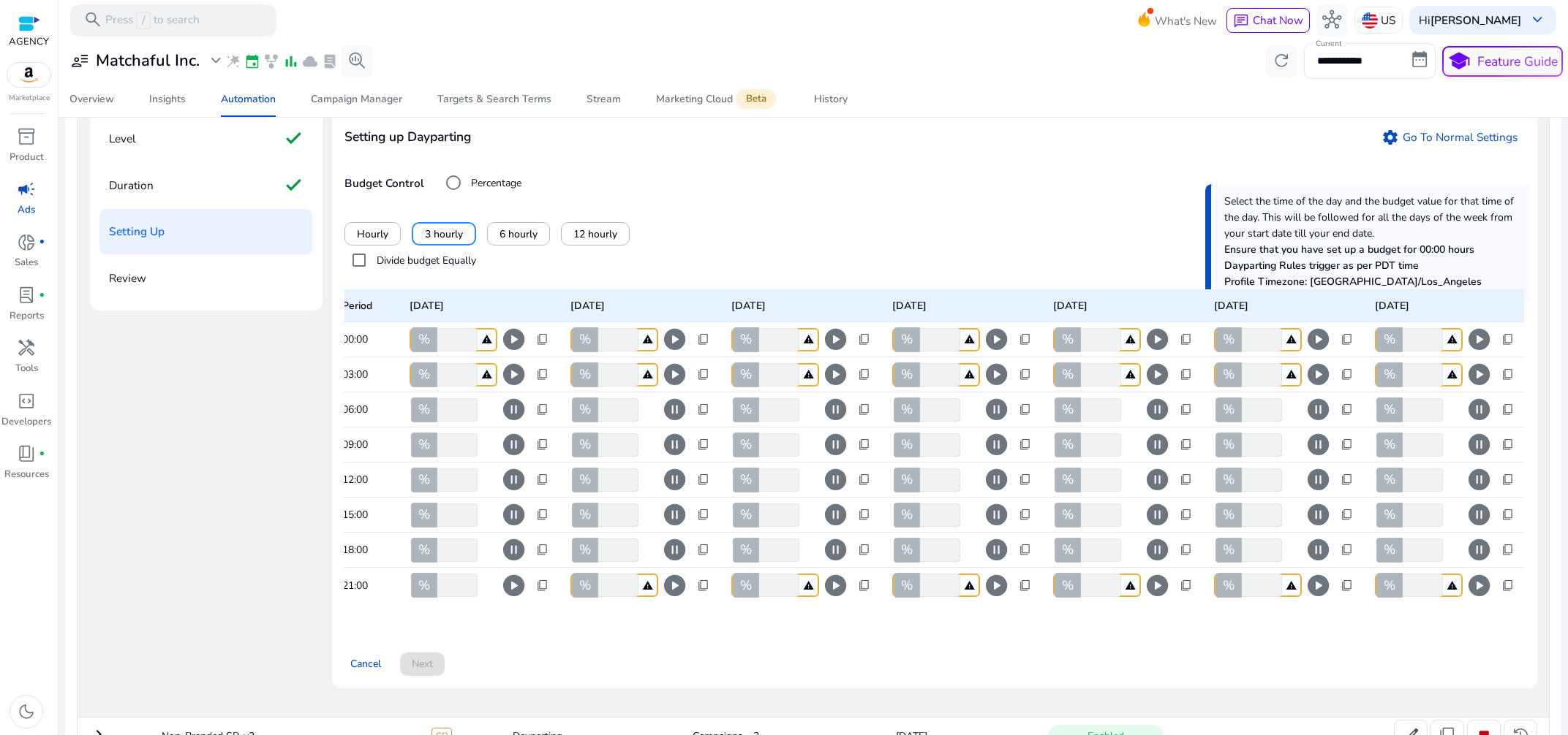
type input "*"
drag, startPoint x: 613, startPoint y: 586, endPoint x: 594, endPoint y: 590, distance: 19.4
click at [595, 590] on input "*" at bounding box center [616, 586] width 43 height 24
type input "*"
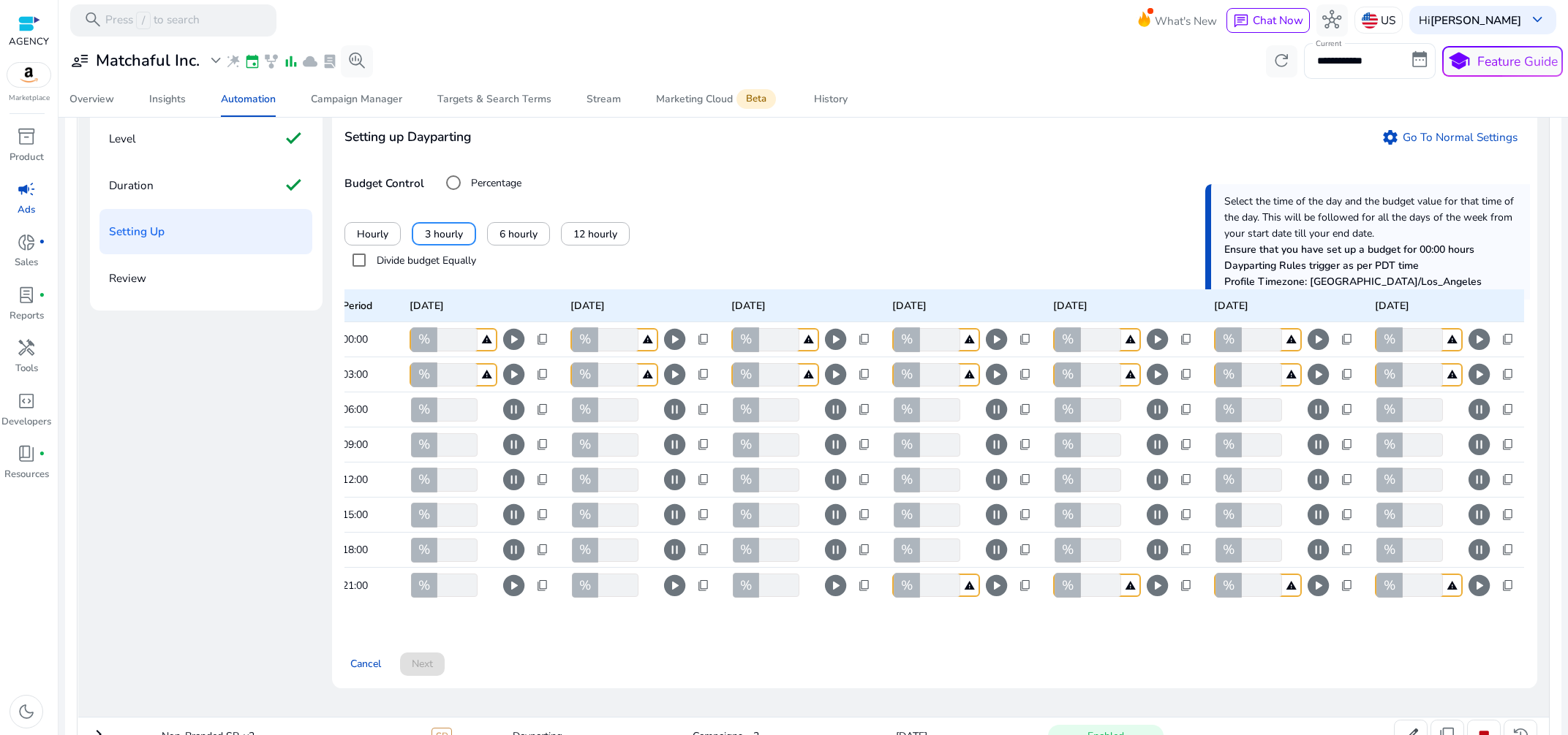
type input "*"
click at [509, 657] on div "Cancel Next" at bounding box center [934, 658] width 1179 height 36
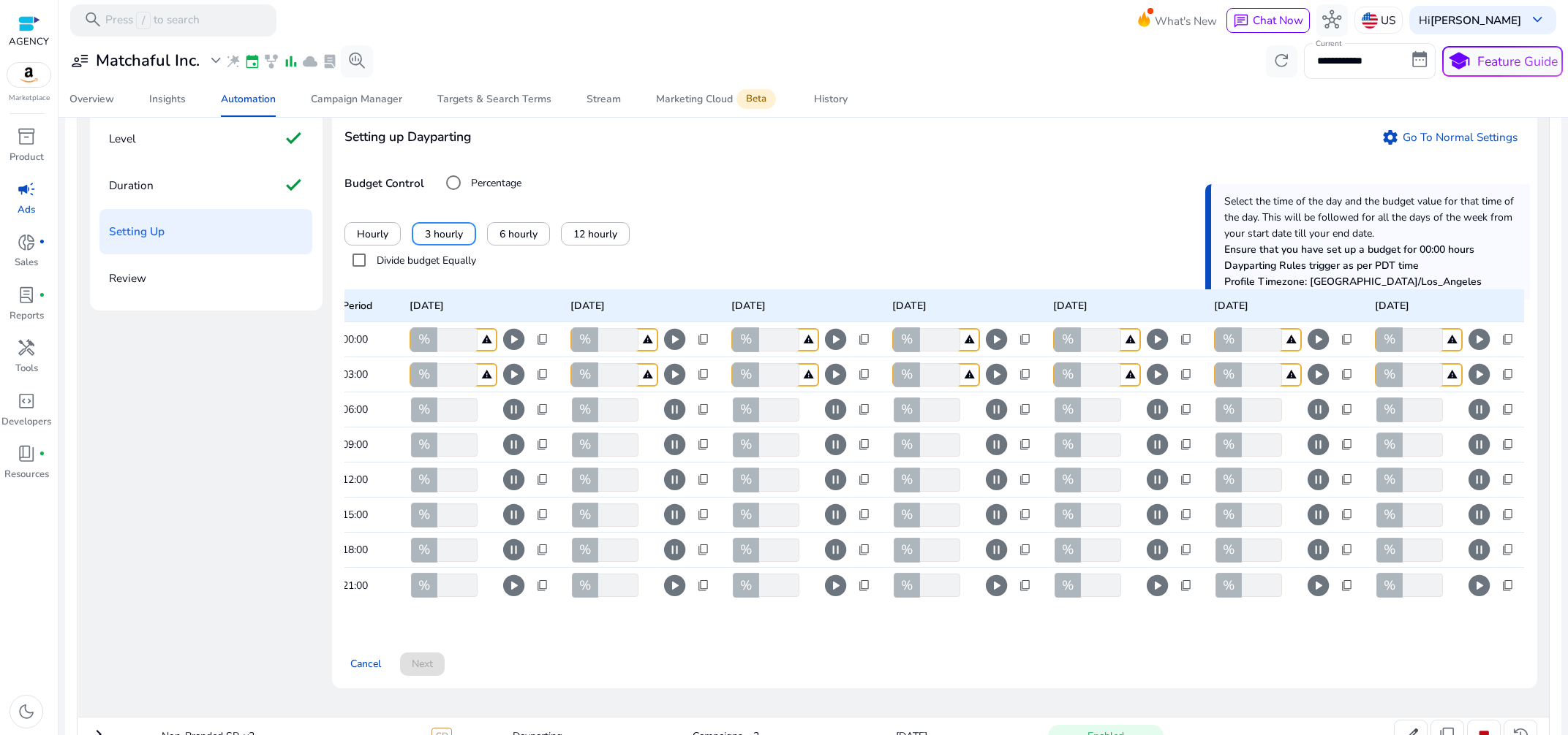
drag, startPoint x: 450, startPoint y: 336, endPoint x: 438, endPoint y: 339, distance: 12.4
click at [438, 339] on input "*" at bounding box center [456, 340] width 43 height 24
type input "*"
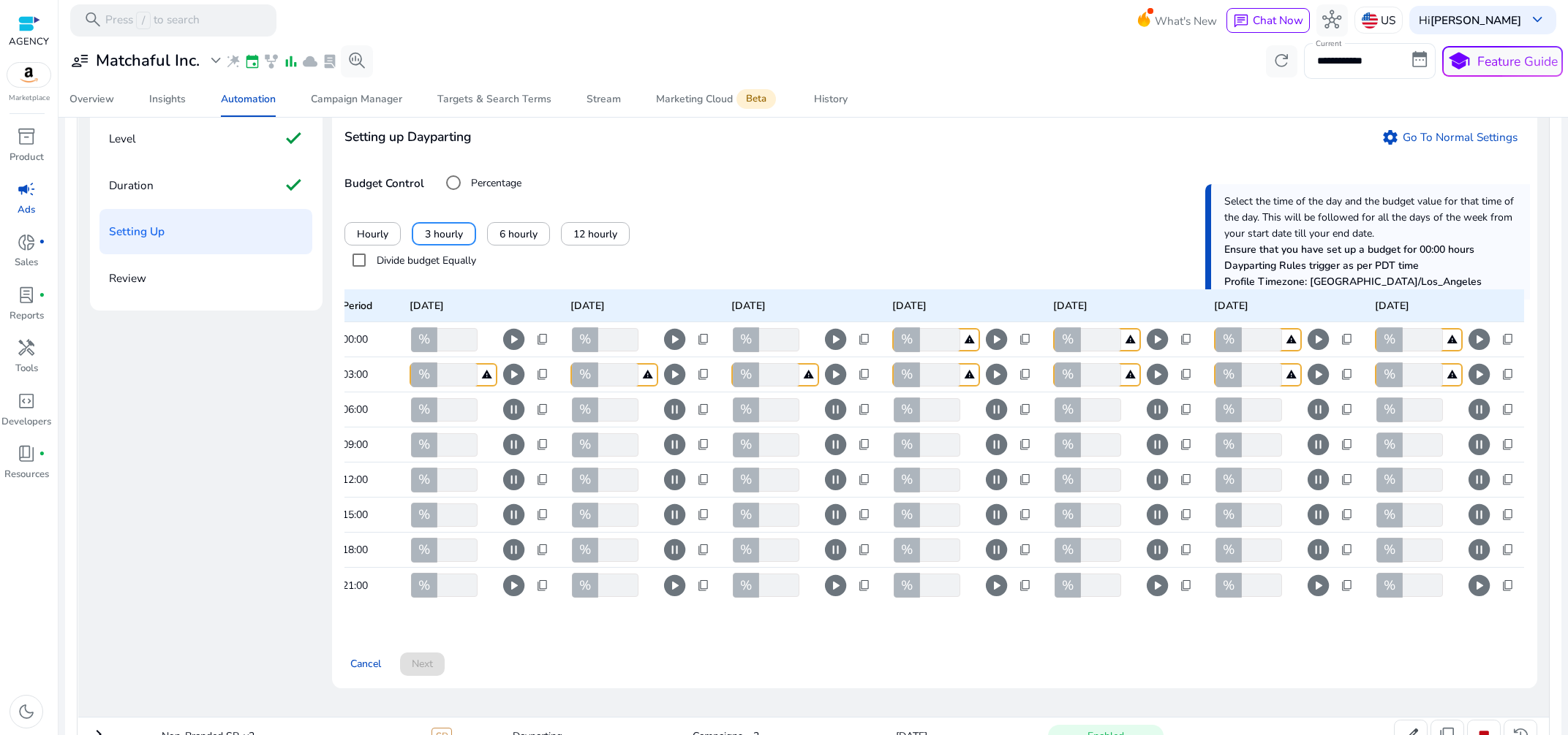
type input "*"
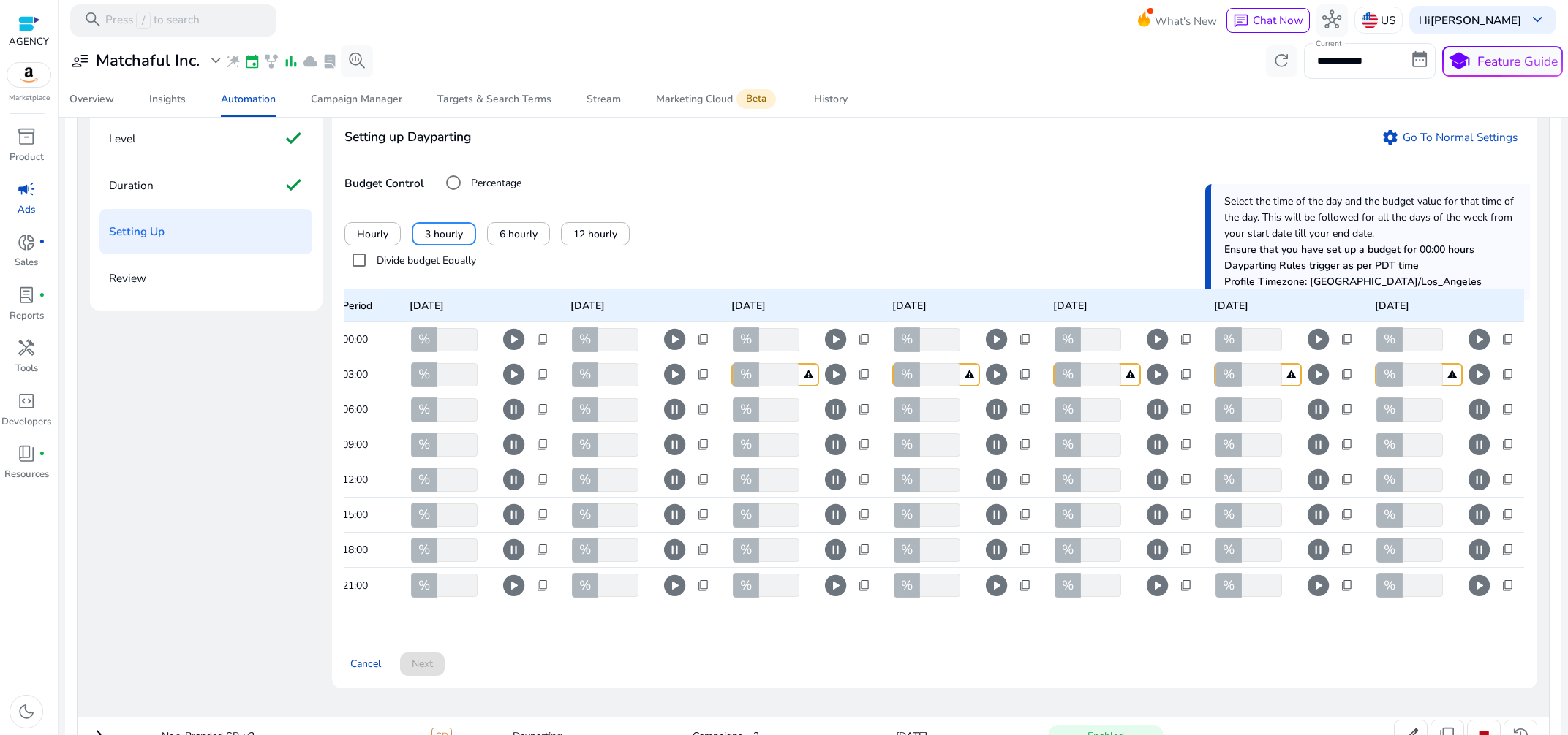
type input "*"
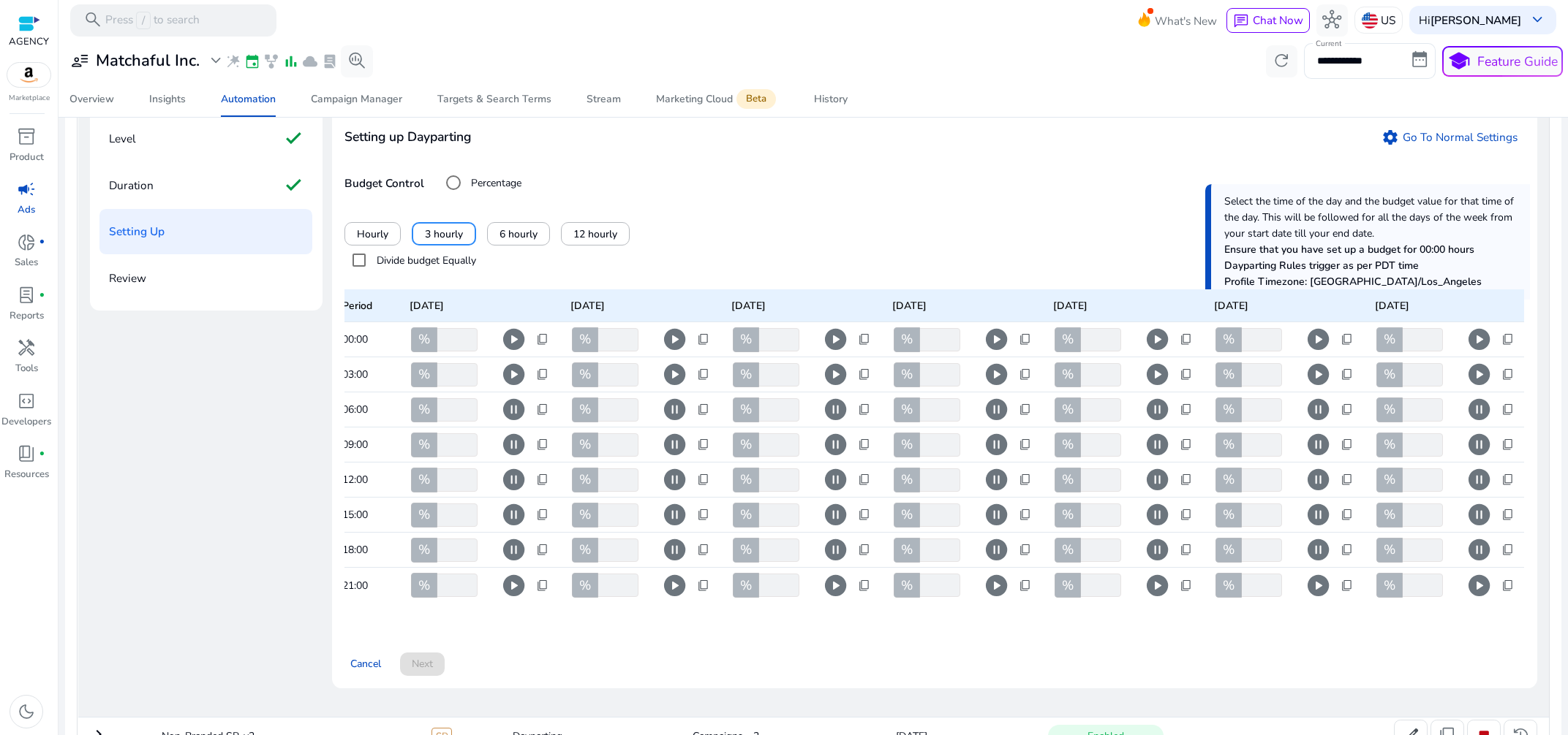
type input "*"
drag, startPoint x: 624, startPoint y: 698, endPoint x: 635, endPoint y: 665, distance: 34.8
click at [624, 689] on div "Setting up Dayparting settings Go To Normal Settings Budget Control Percentage …" at bounding box center [934, 397] width 1205 height 582
click at [635, 664] on div "Cancel Next" at bounding box center [934, 658] width 1179 height 36
click at [1505, 339] on span "content_copy" at bounding box center [1508, 340] width 13 height 13
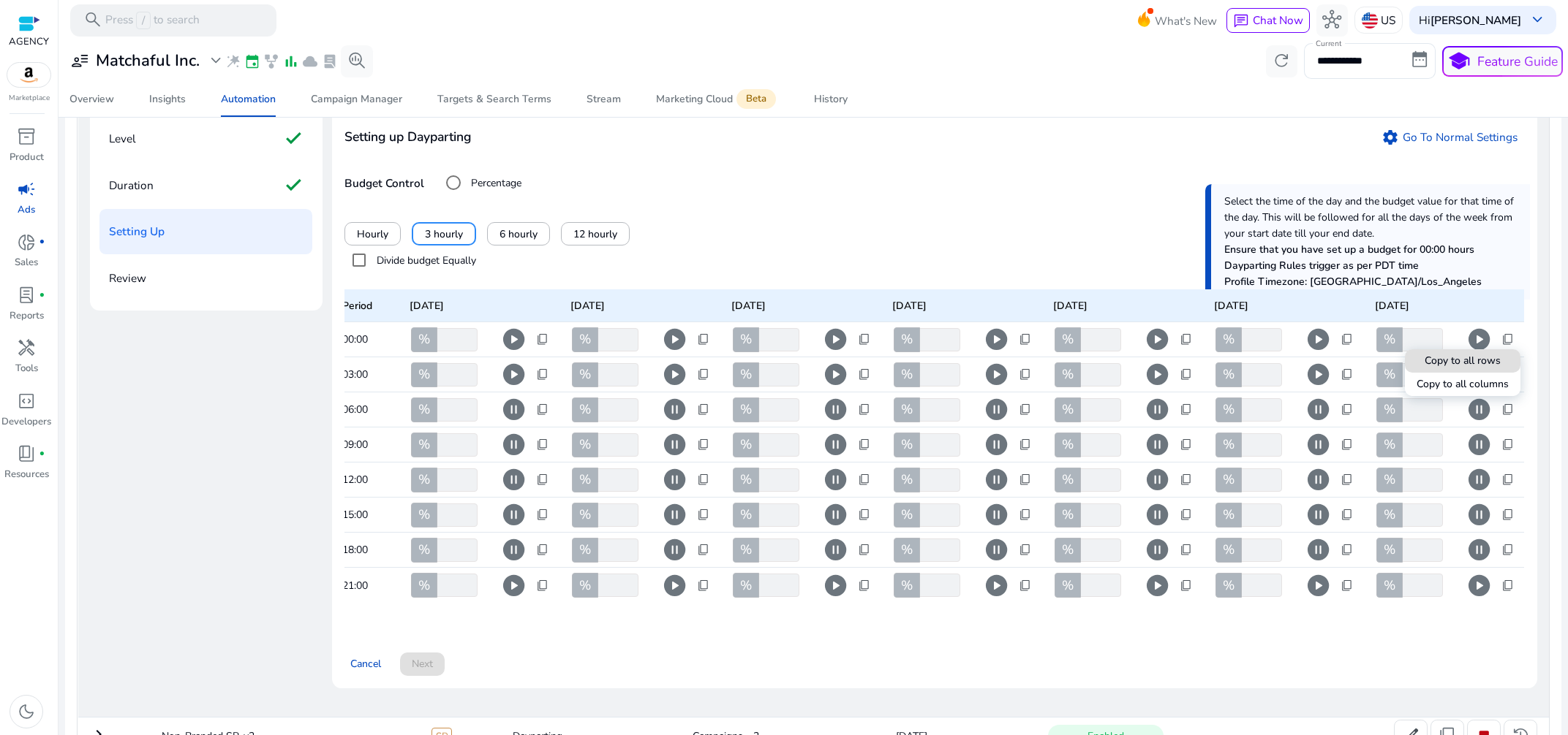
click at [1005, 275] on div at bounding box center [784, 367] width 1568 height 735
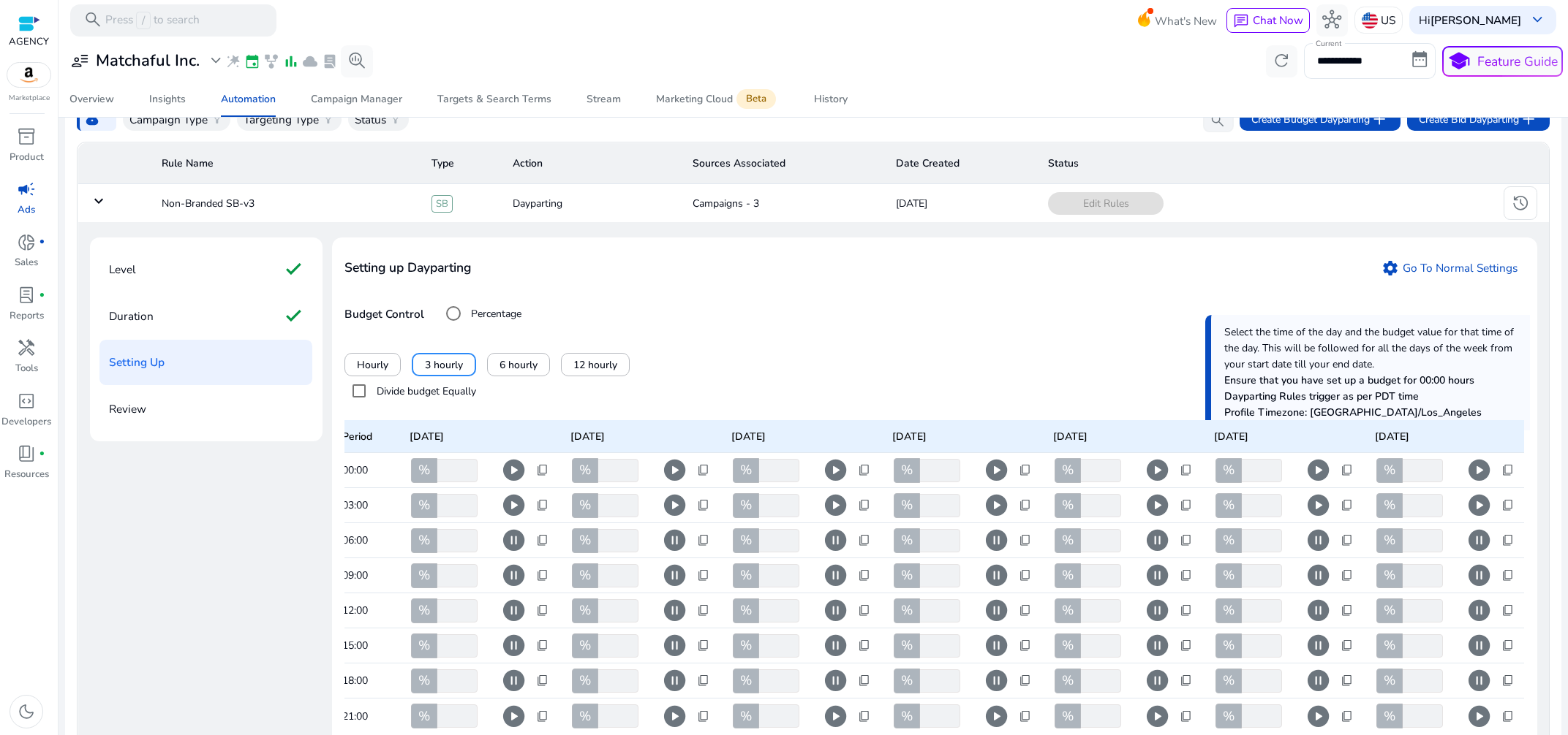
scroll to position [30, 0]
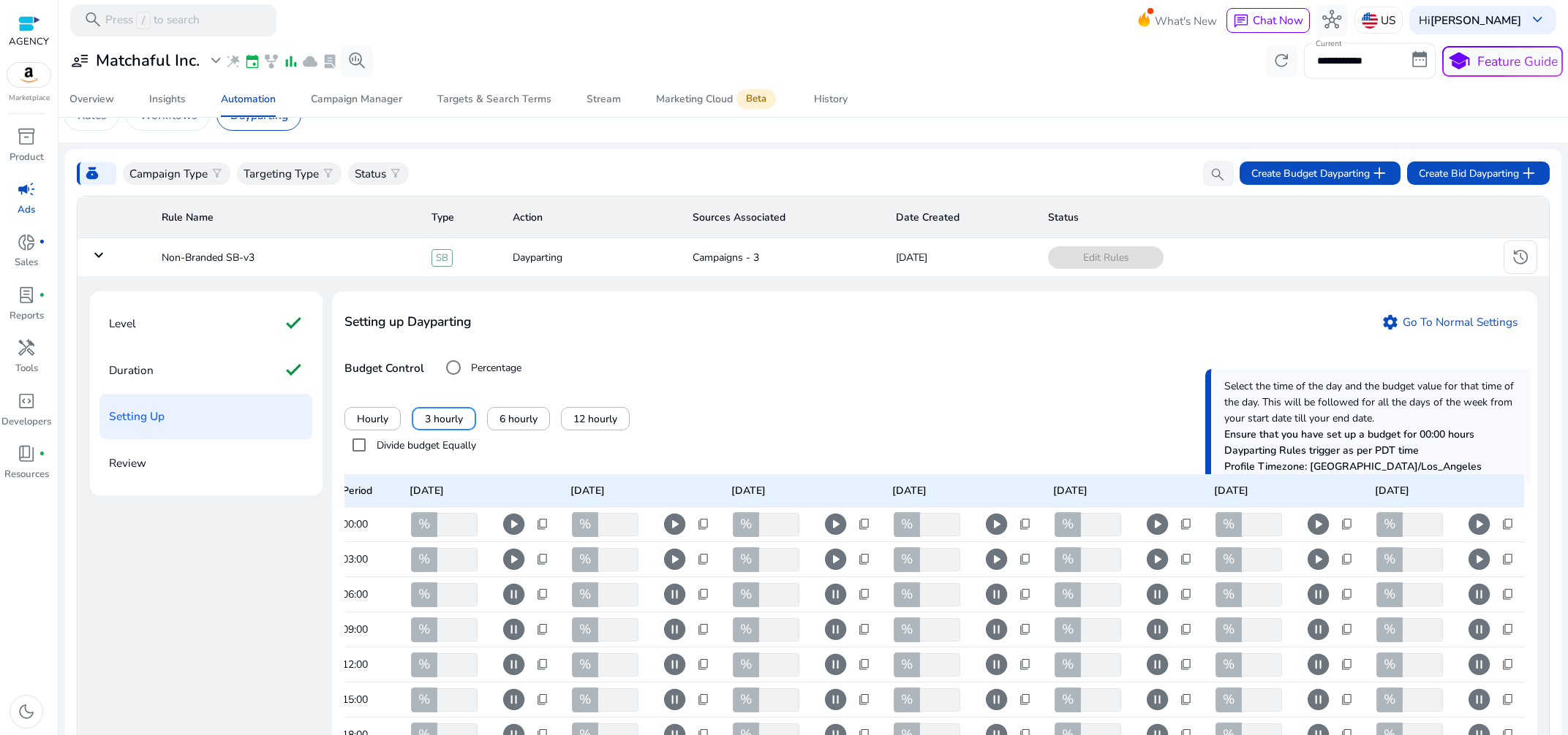
click at [813, 368] on div "Budget Control Percentage Amount In $" at bounding box center [934, 368] width 1179 height 29
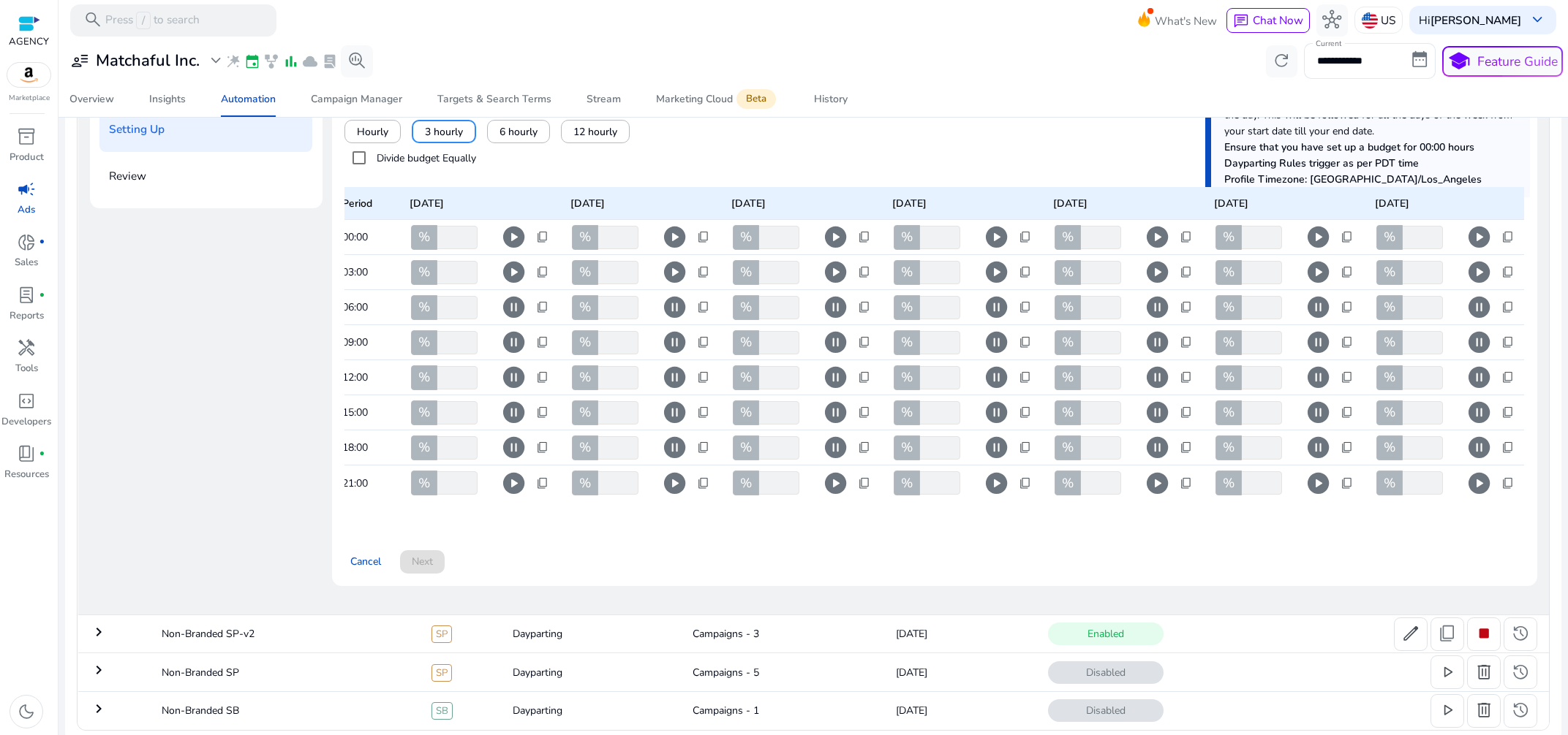
scroll to position [353, 0]
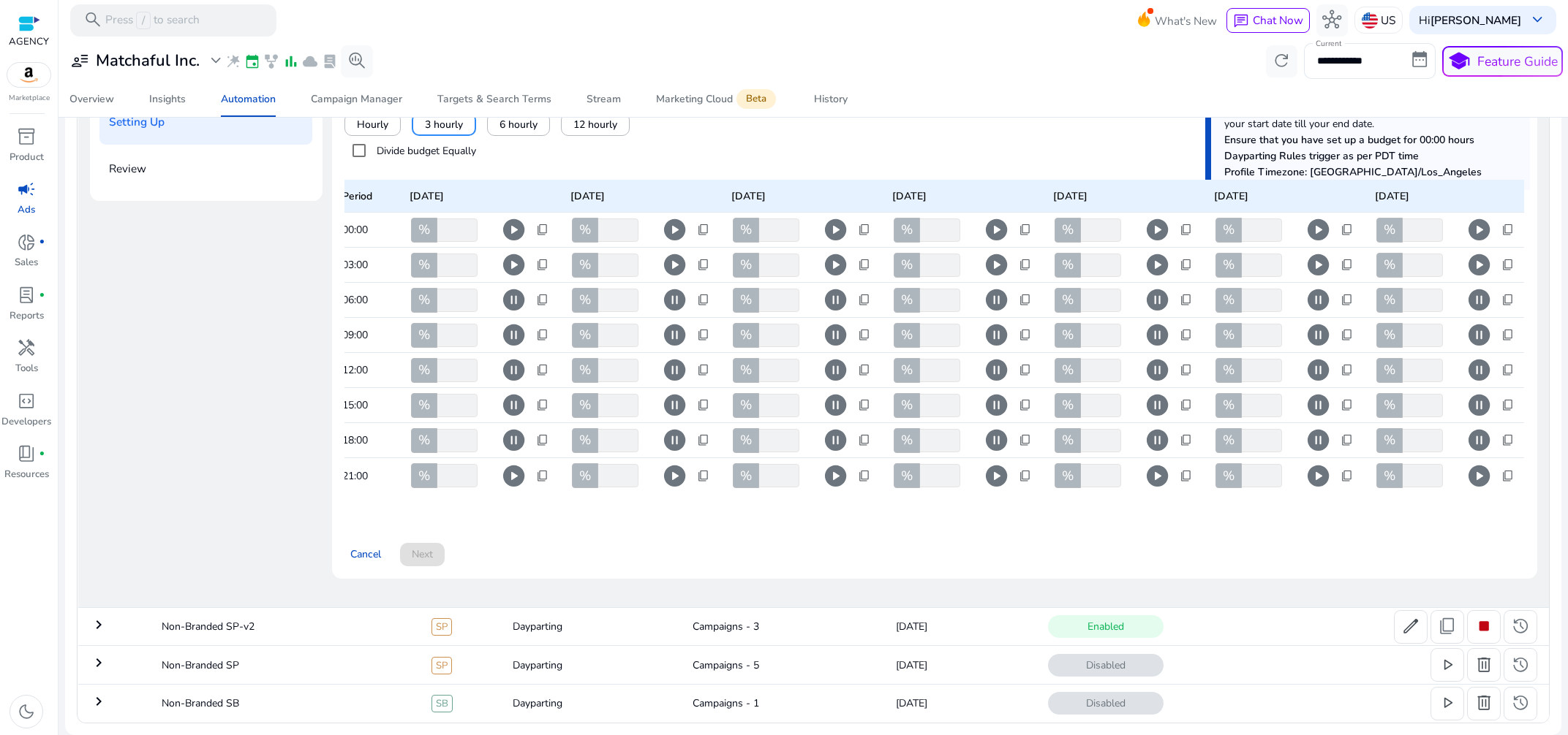
click at [428, 540] on div "Cancel Next" at bounding box center [934, 548] width 1179 height 36
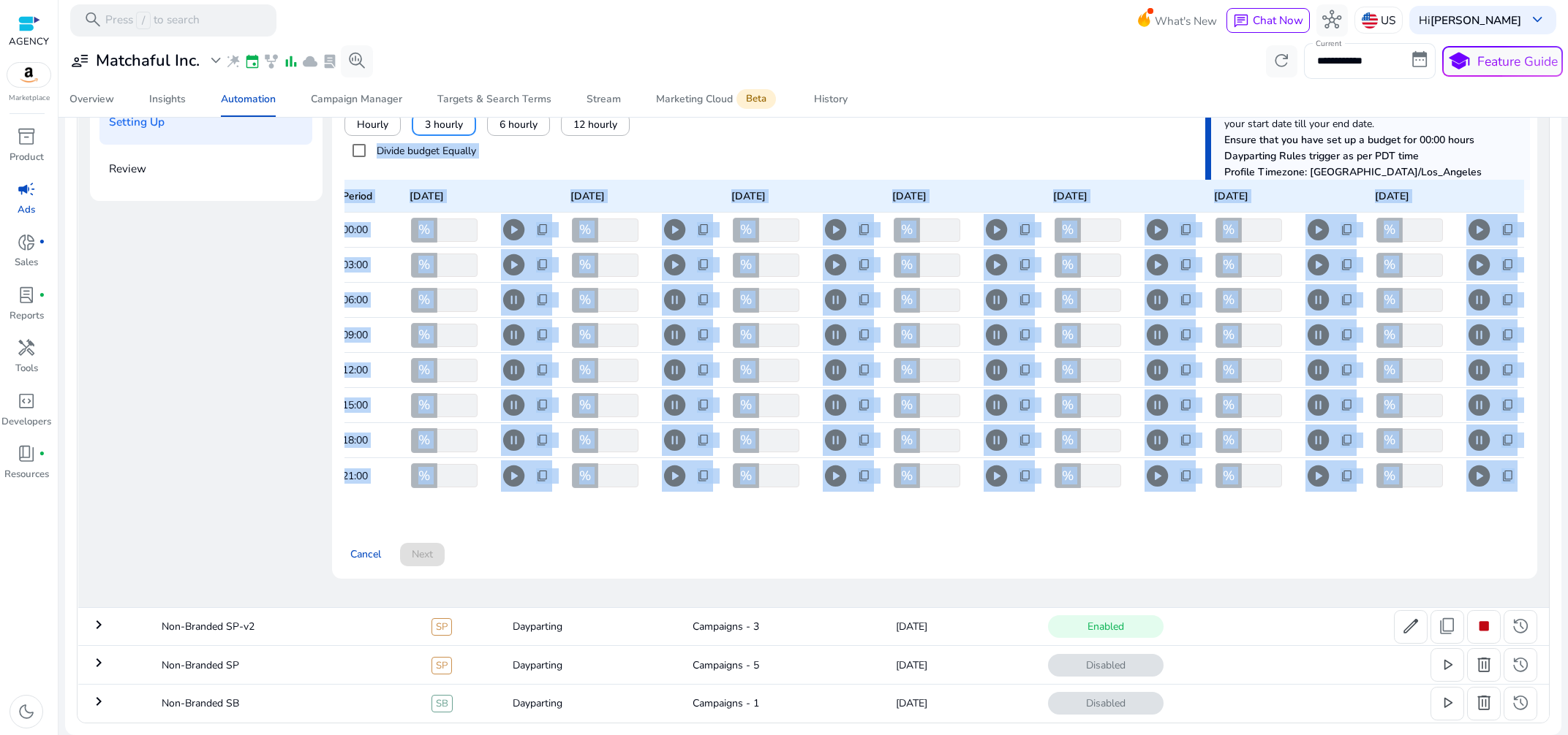
click at [429, 538] on div "Cancel Next" at bounding box center [934, 548] width 1179 height 36
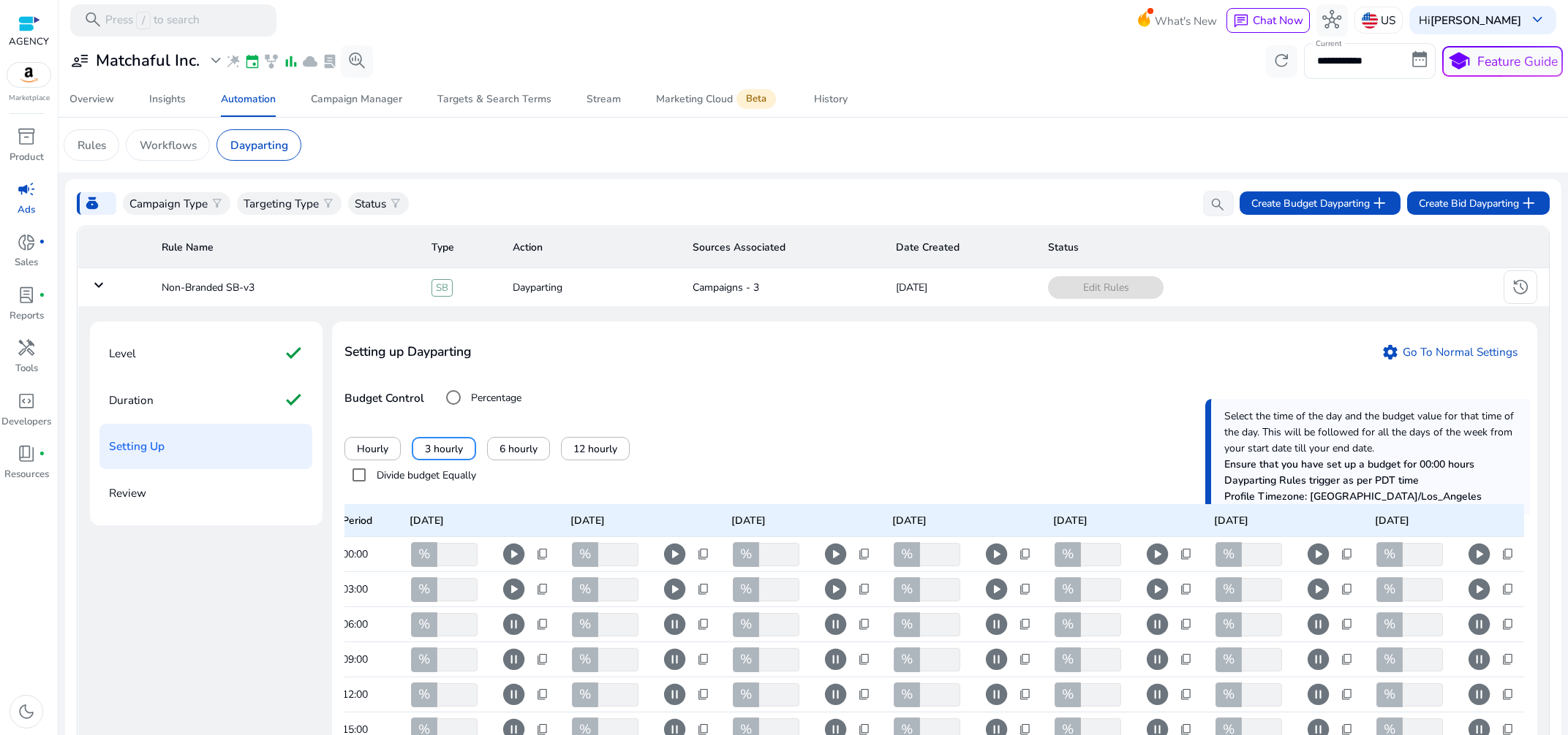
click at [757, 390] on div "Budget Control Percentage Amount In $" at bounding box center [934, 398] width 1179 height 29
click at [185, 401] on div "Duration check" at bounding box center [206, 401] width 213 height 46
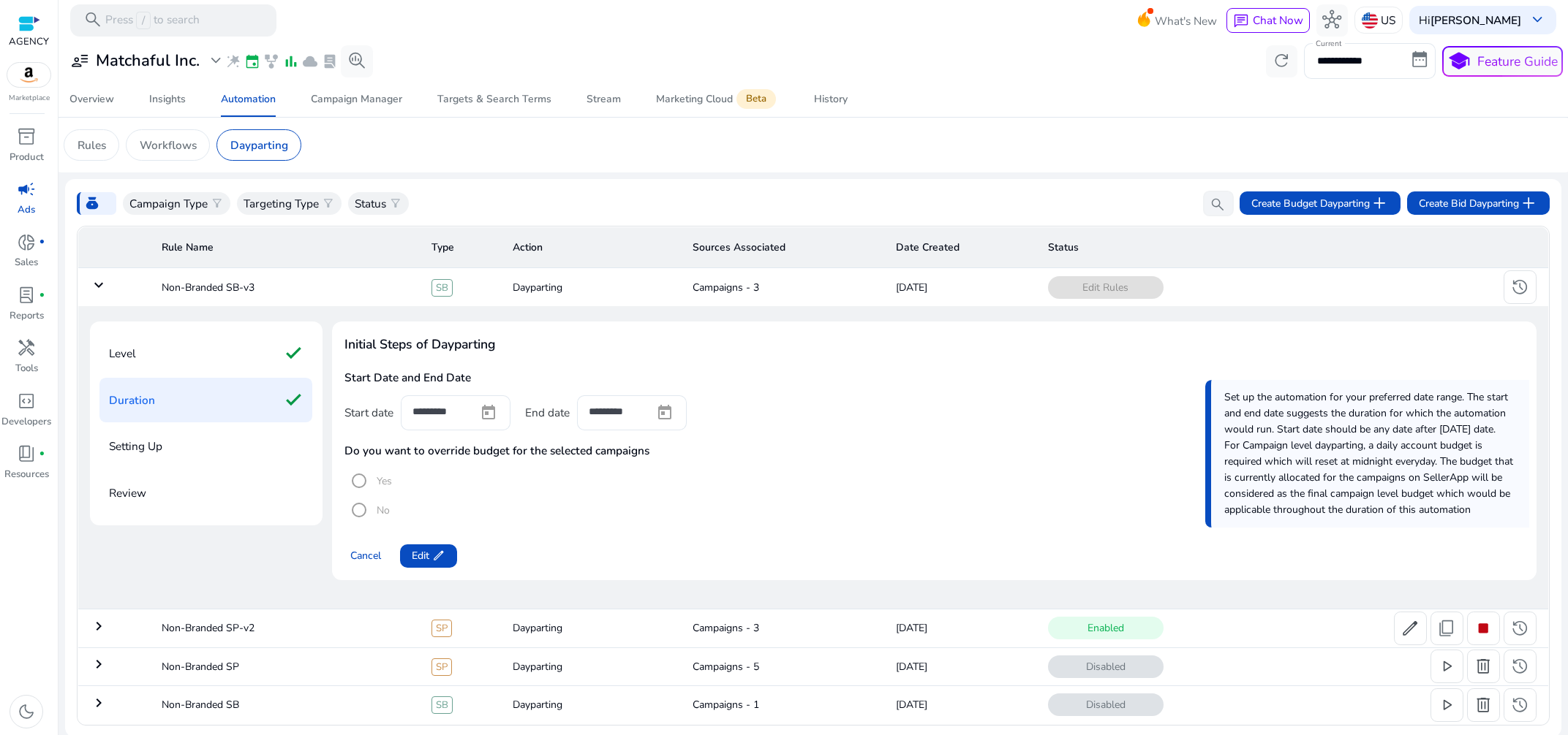
click at [144, 448] on p "Setting Up" at bounding box center [136, 446] width 54 height 26
click at [142, 356] on div "Level check" at bounding box center [206, 354] width 213 height 46
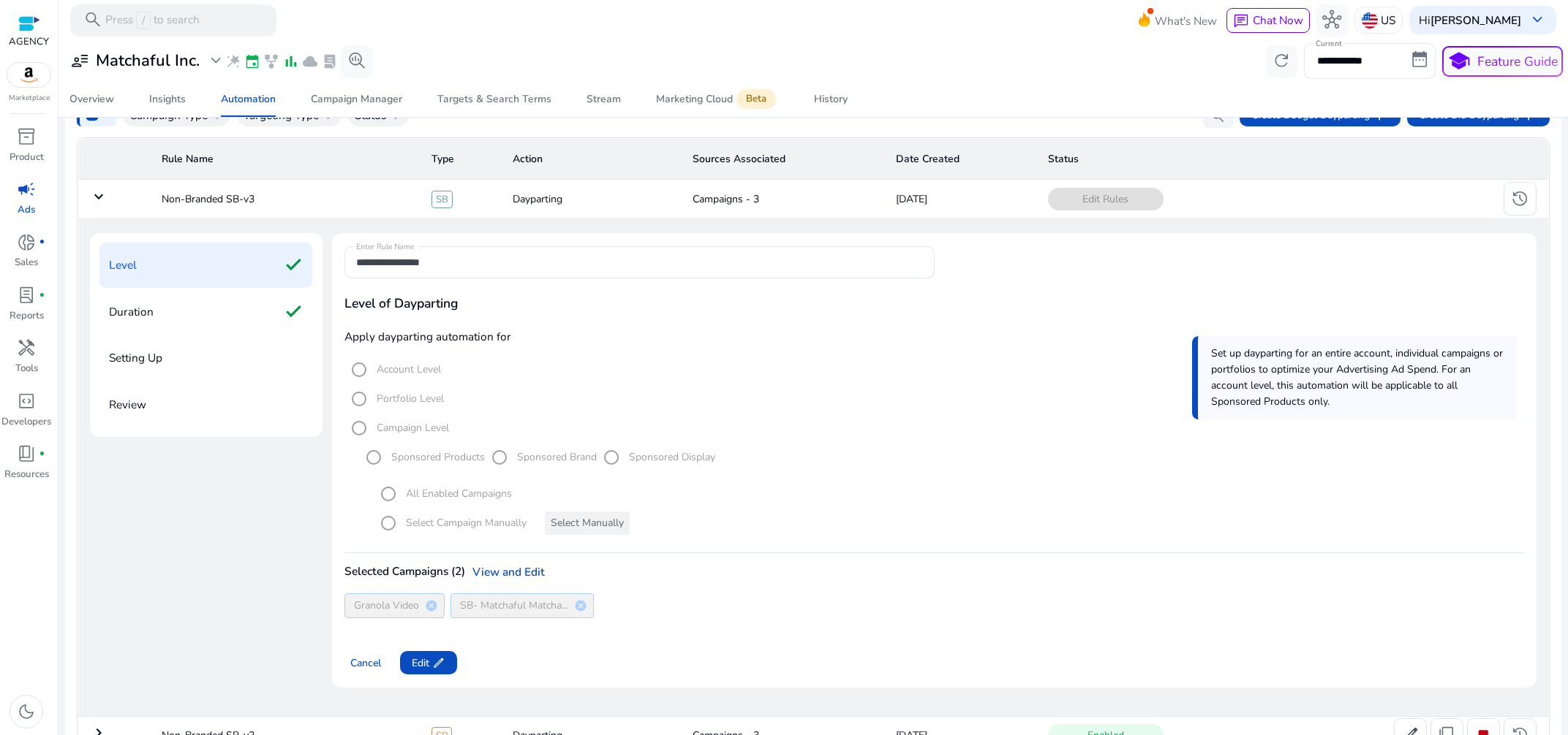
scroll to position [198, 0]
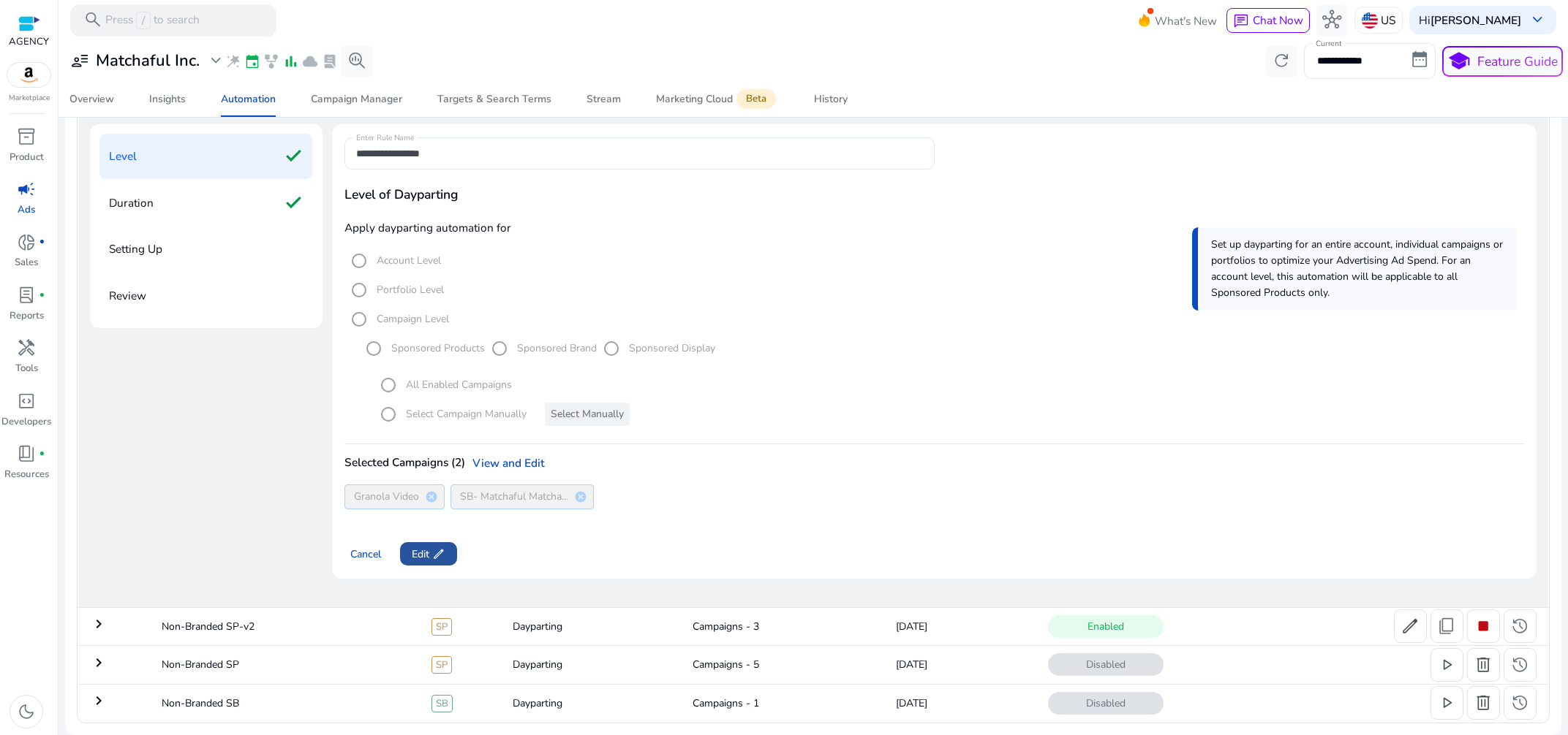
click at [426, 559] on span "Edit edit" at bounding box center [428, 554] width 34 height 15
click at [420, 554] on span "Next" at bounding box center [422, 554] width 21 height 15
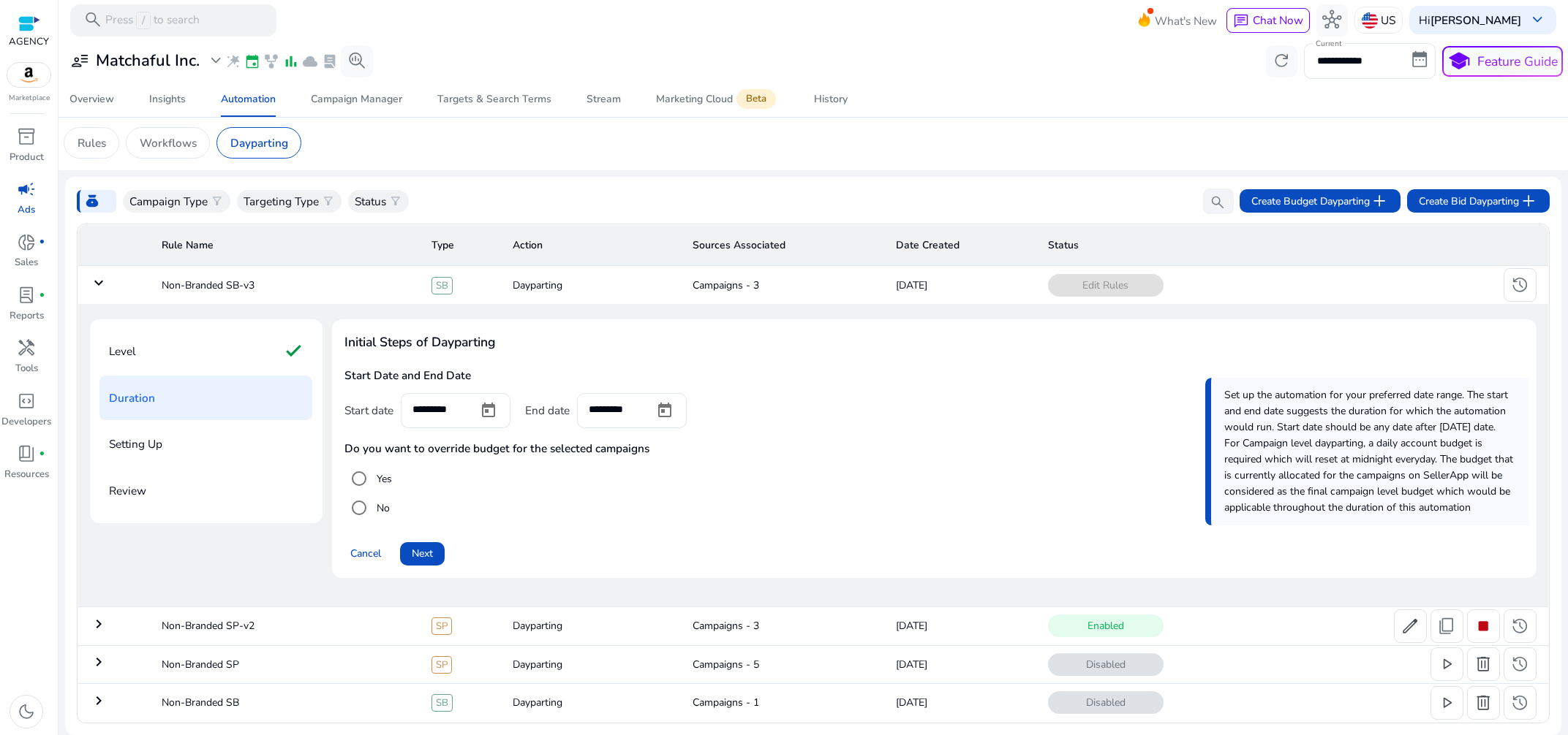
scroll to position [2, 0]
click at [420, 554] on span "Next" at bounding box center [422, 553] width 21 height 15
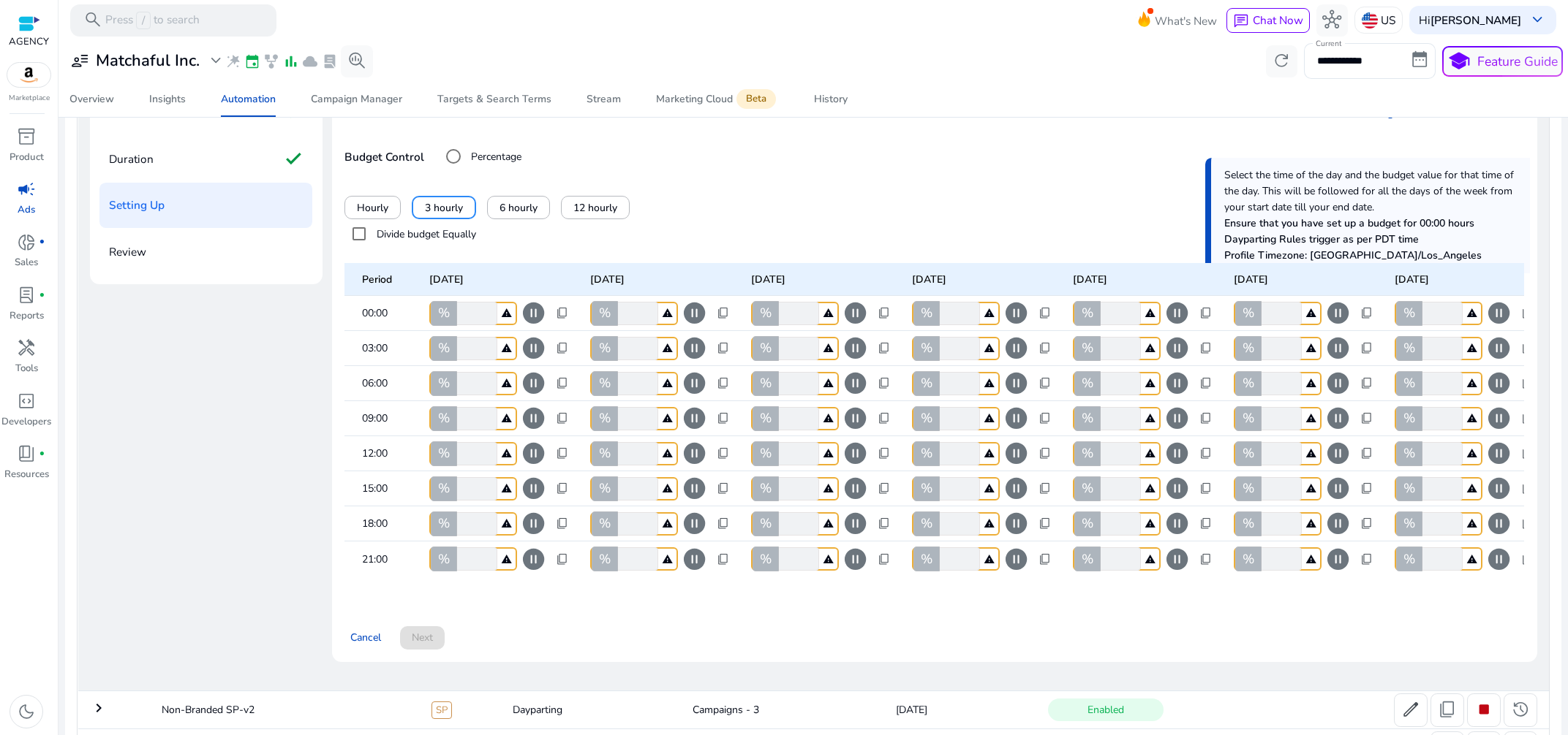
scroll to position [353, 0]
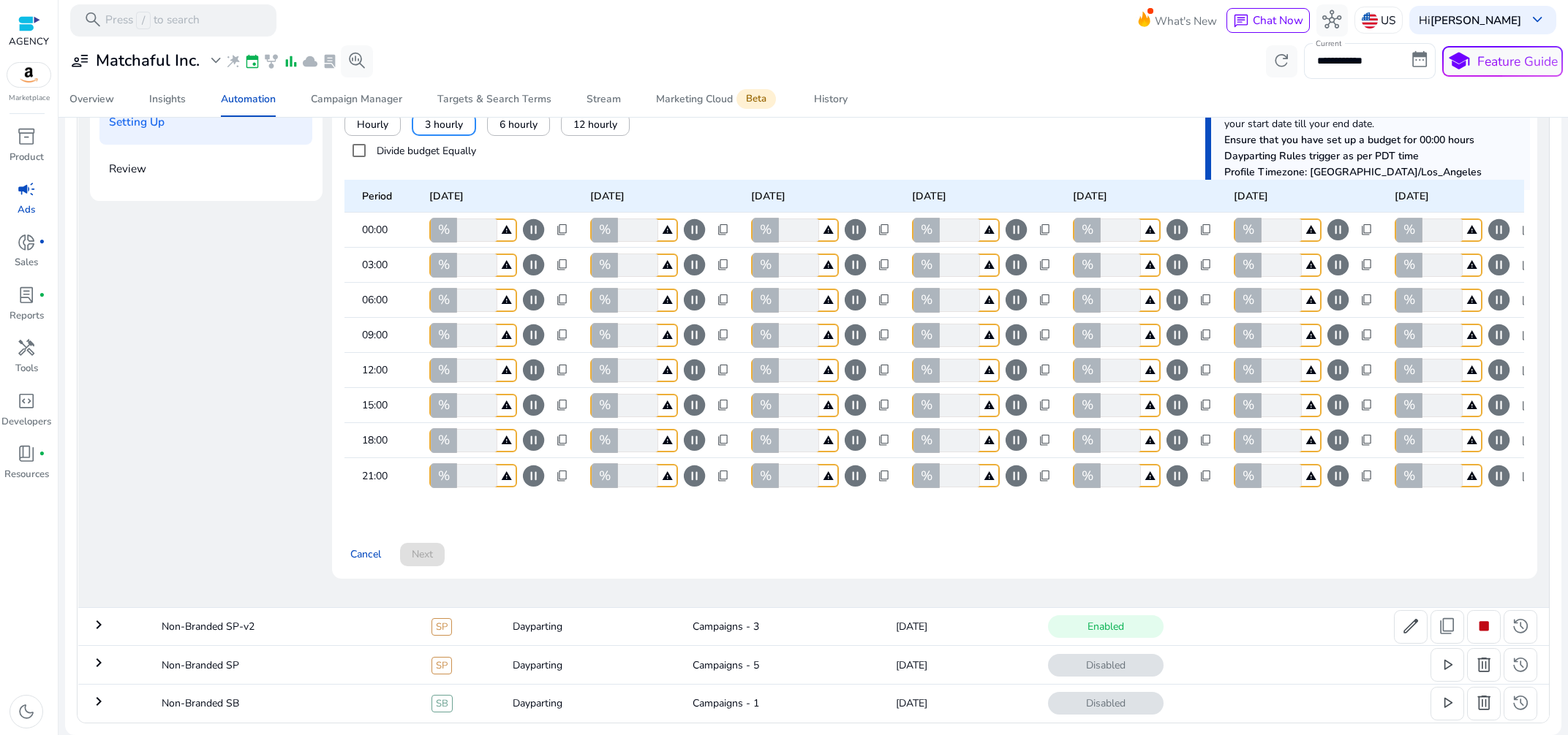
drag, startPoint x: 468, startPoint y: 237, endPoint x: 447, endPoint y: 237, distance: 21.0
click at [454, 253] on input "*" at bounding box center [475, 265] width 43 height 24
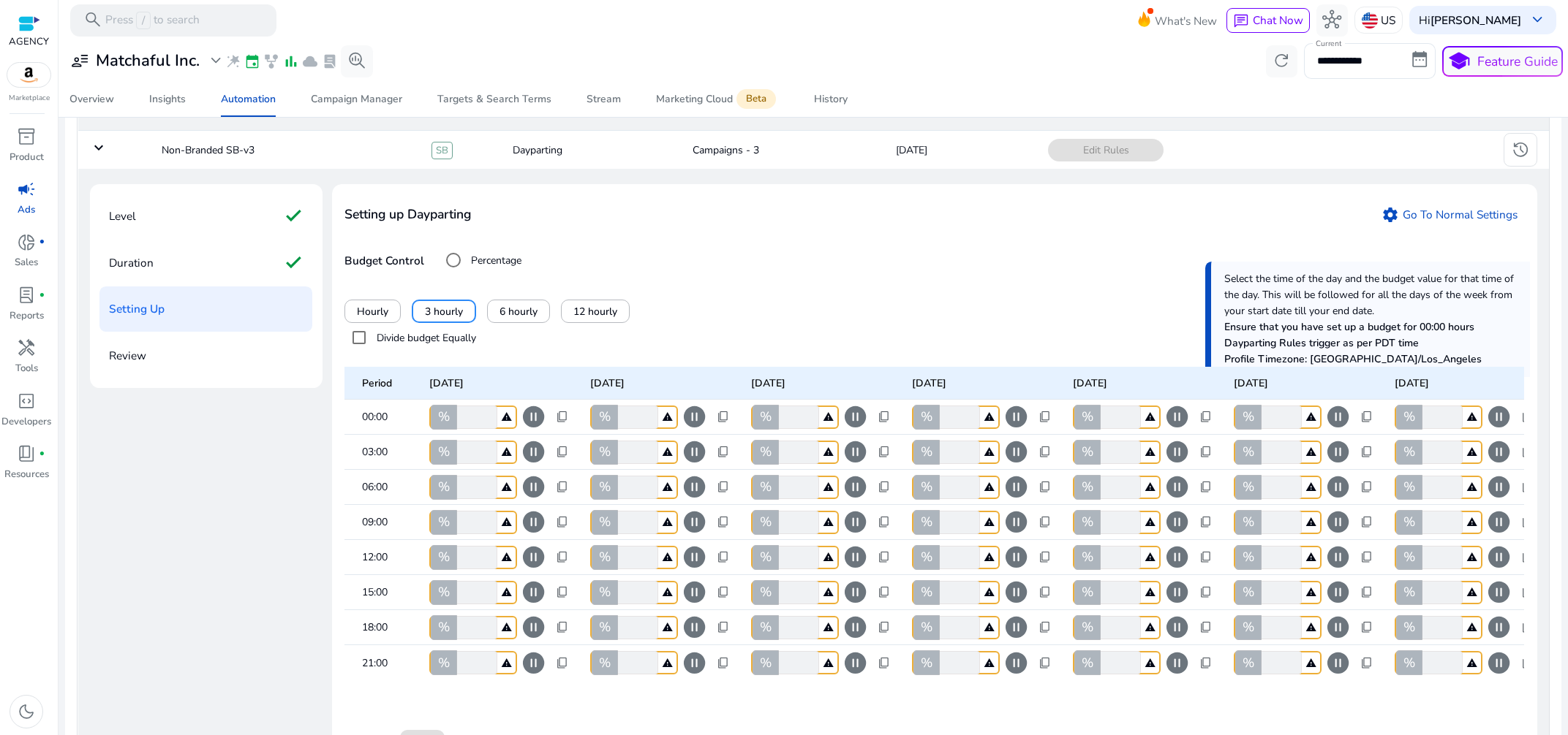
drag, startPoint x: 475, startPoint y: 482, endPoint x: 452, endPoint y: 483, distance: 23.0
click at [454, 483] on input "*" at bounding box center [475, 487] width 43 height 24
drag, startPoint x: 471, startPoint y: 485, endPoint x: 461, endPoint y: 488, distance: 10.4
click at [461, 488] on input "*" at bounding box center [475, 487] width 43 height 24
type input "**"
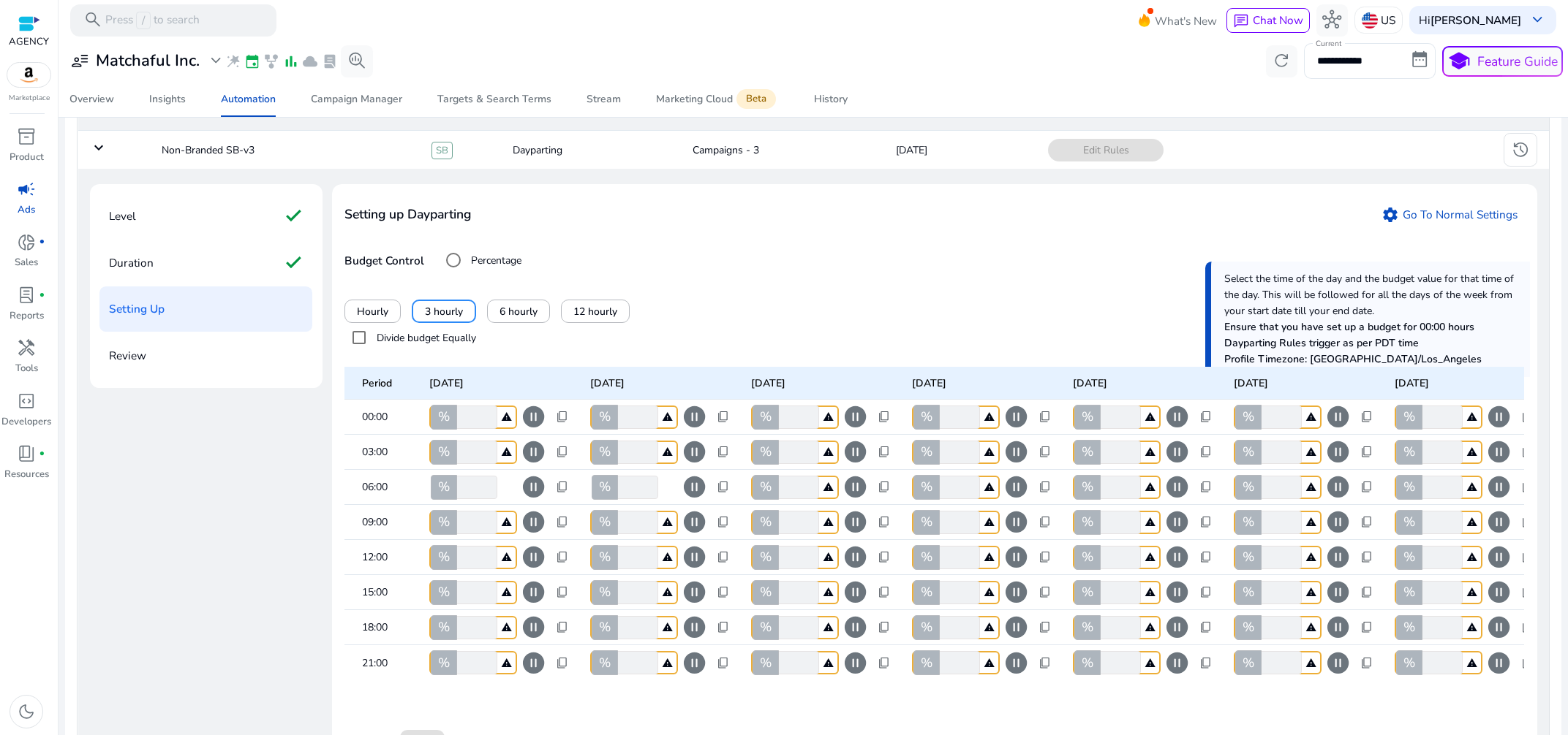
type input "**"
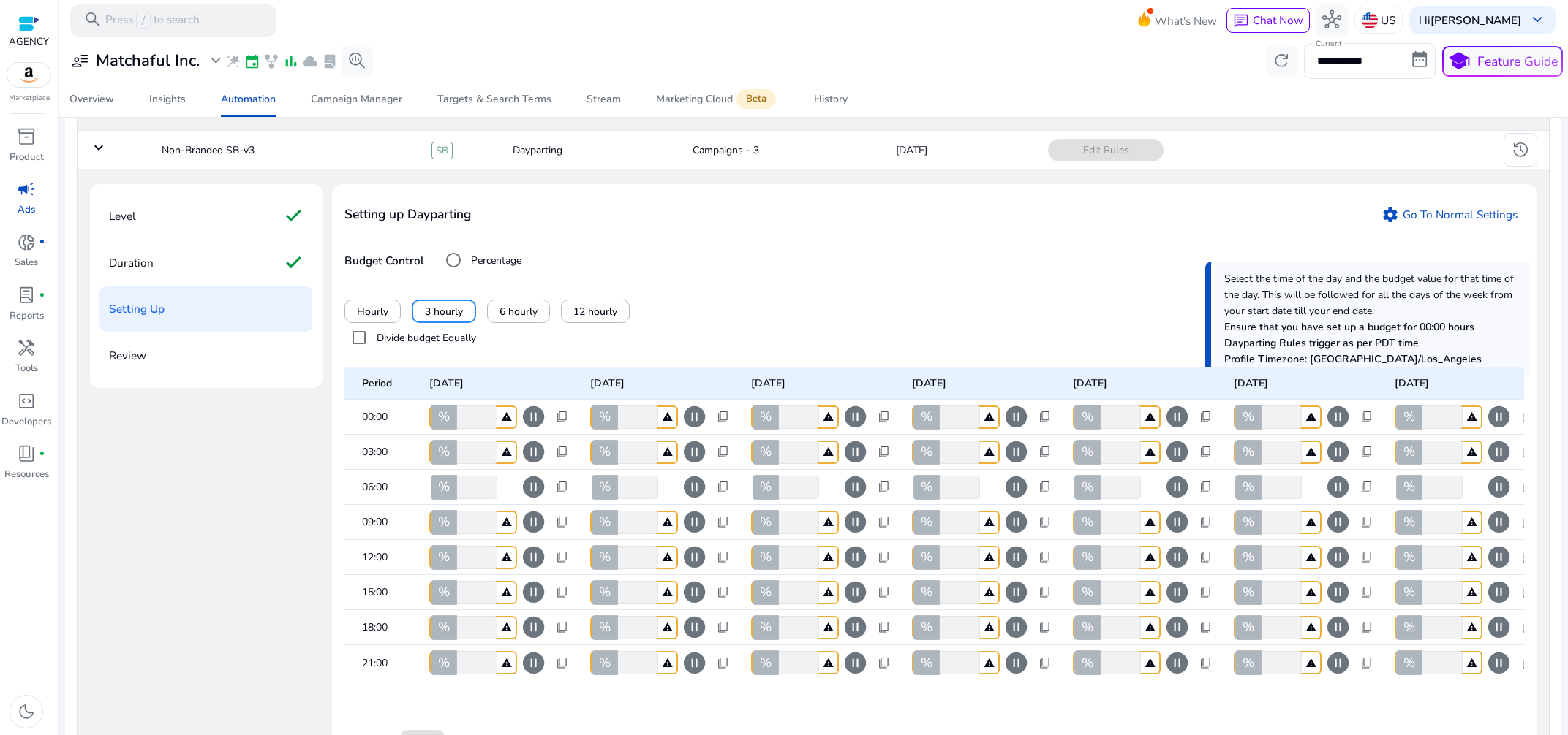
type input "**"
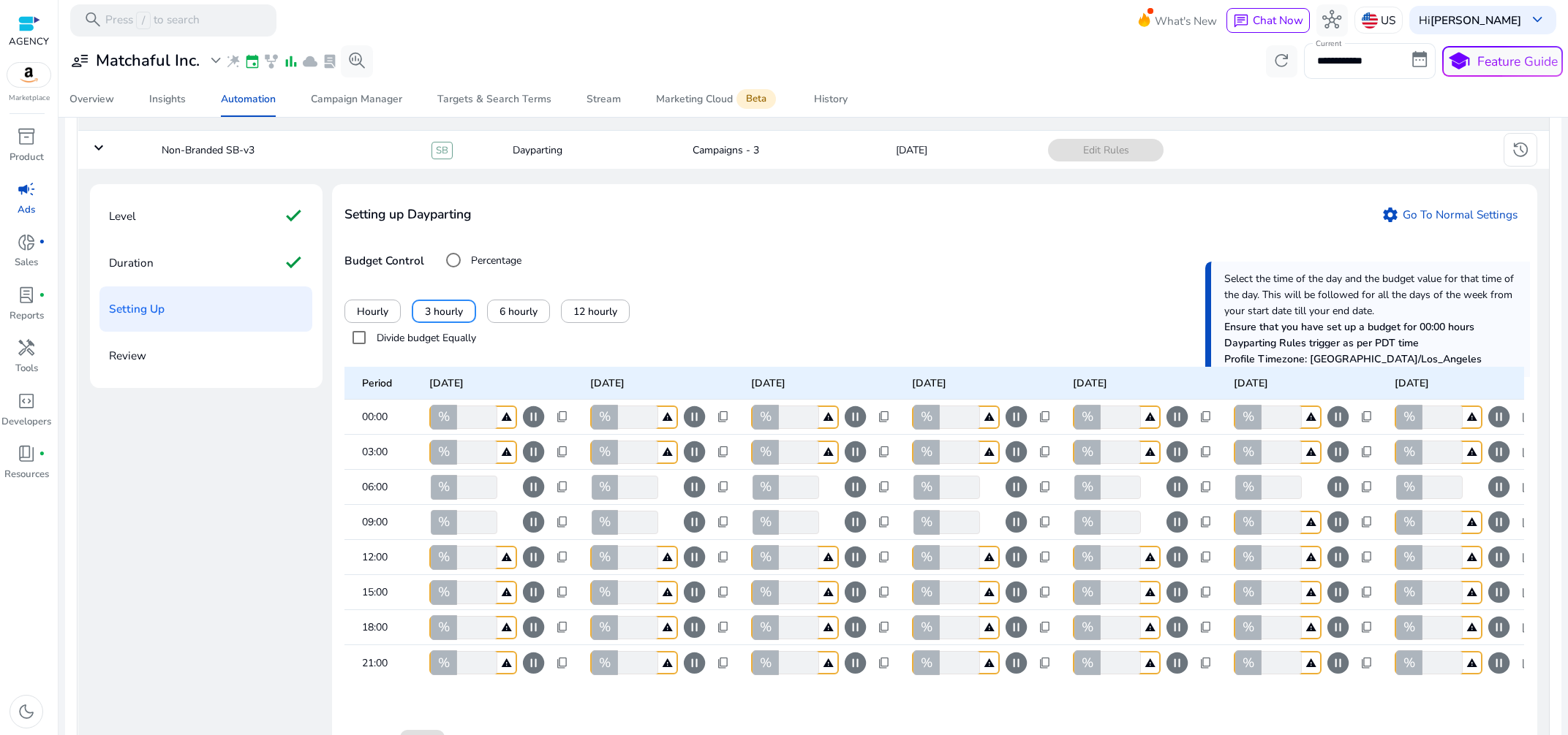
type input "**"
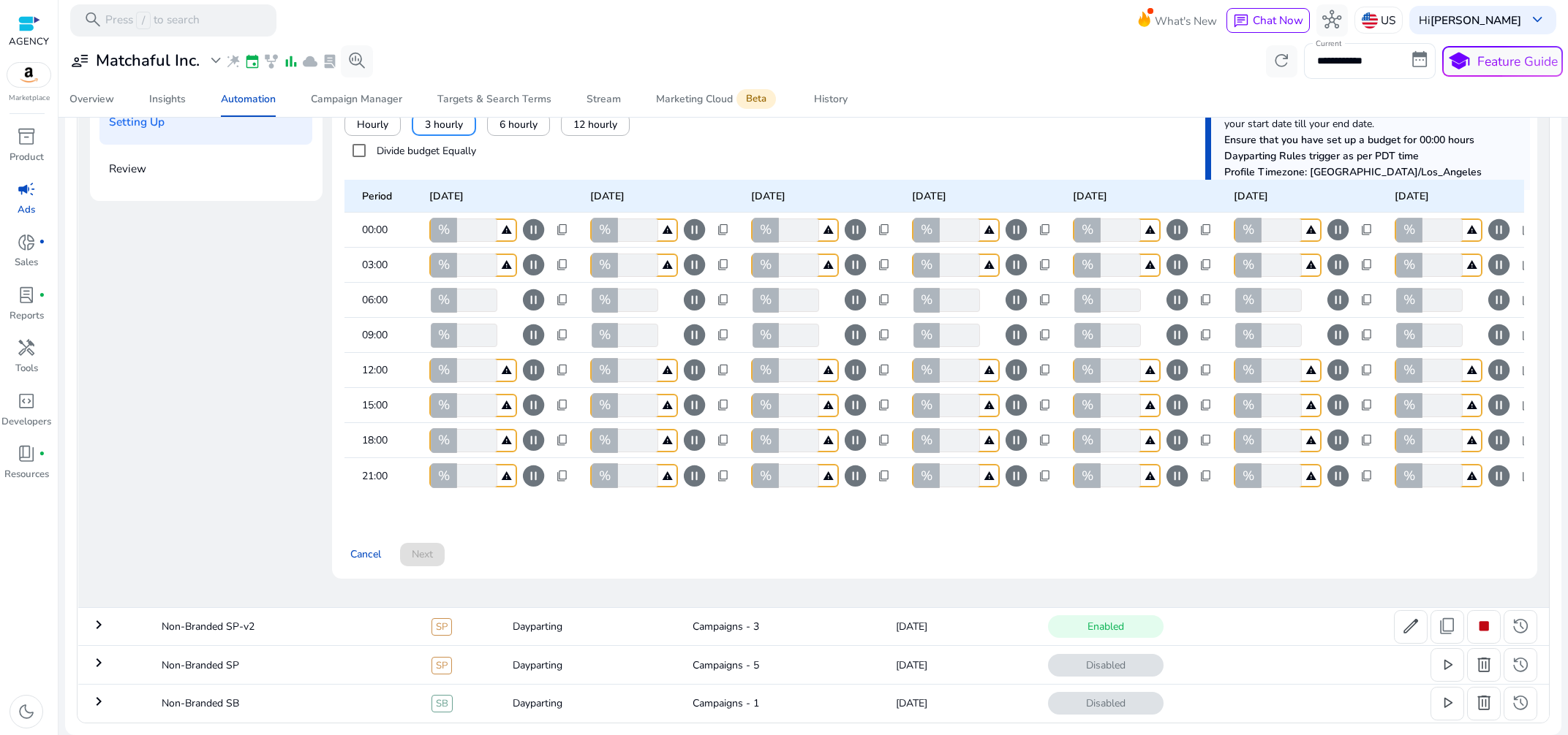
scroll to position [353, 0]
click at [429, 538] on div "Cancel Next" at bounding box center [934, 548] width 1179 height 36
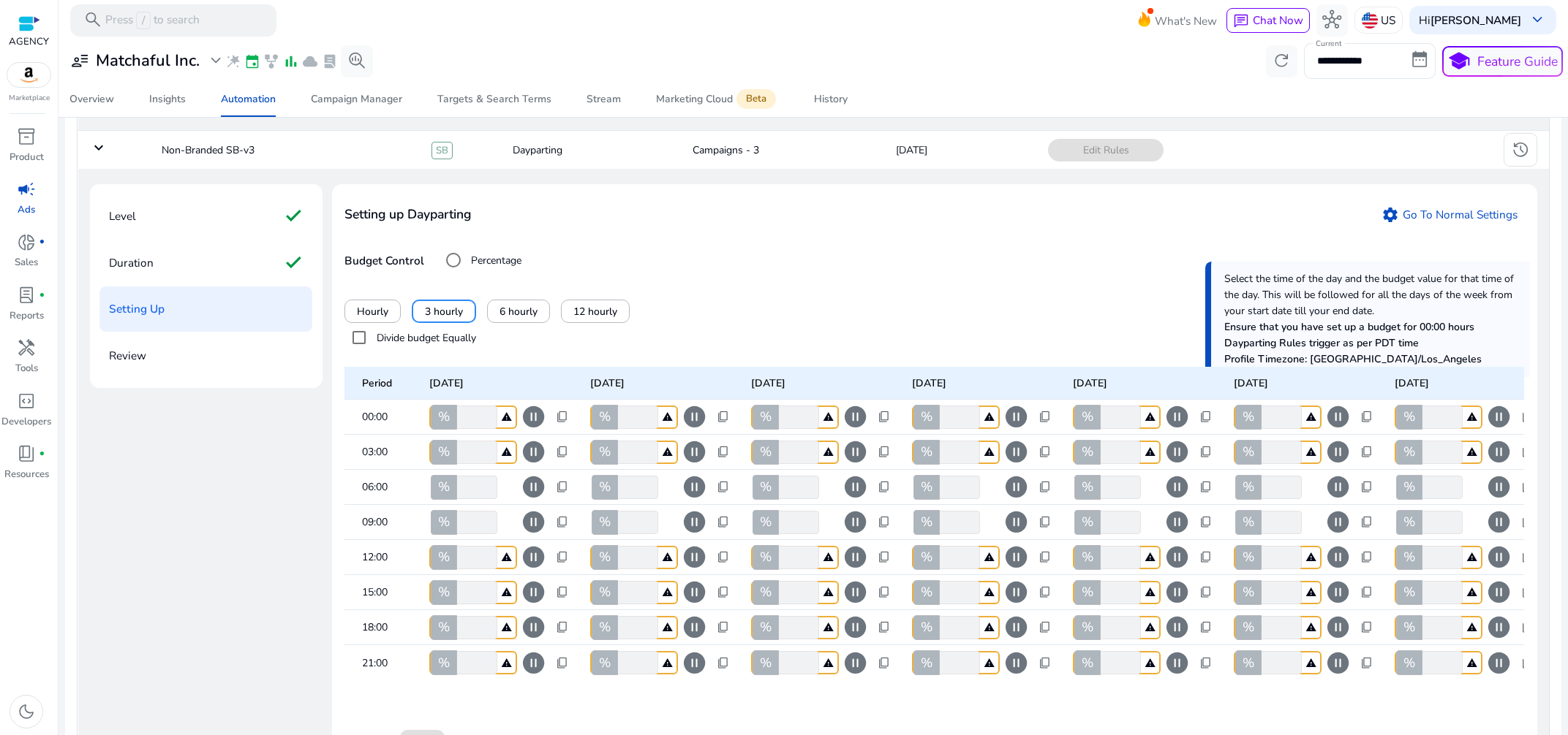
click at [497, 530] on input "**" at bounding box center [475, 523] width 43 height 24
drag, startPoint x: 475, startPoint y: 553, endPoint x: 450, endPoint y: 557, distance: 25.3
click at [454, 557] on input "*" at bounding box center [475, 557] width 43 height 24
type input "**"
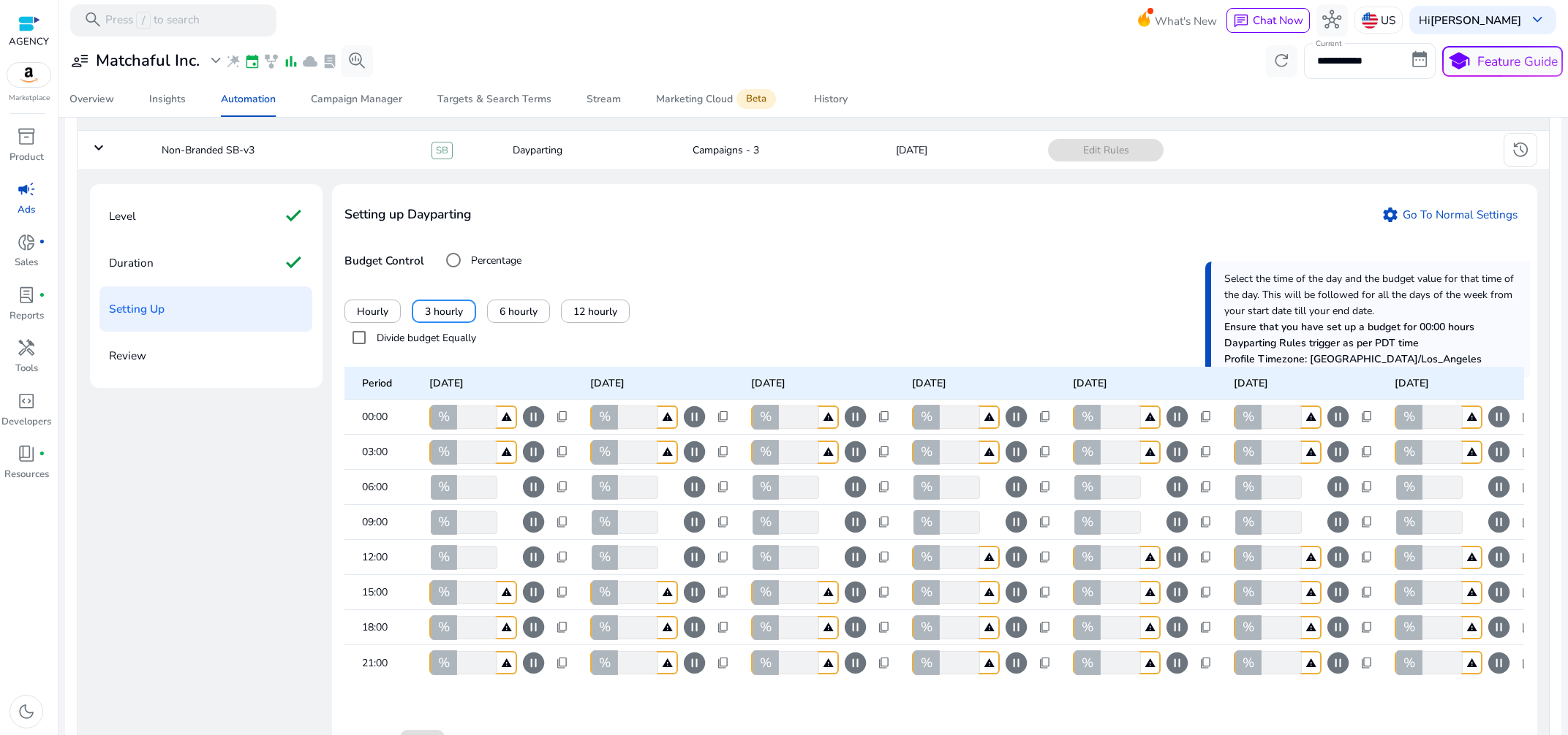
type input "**"
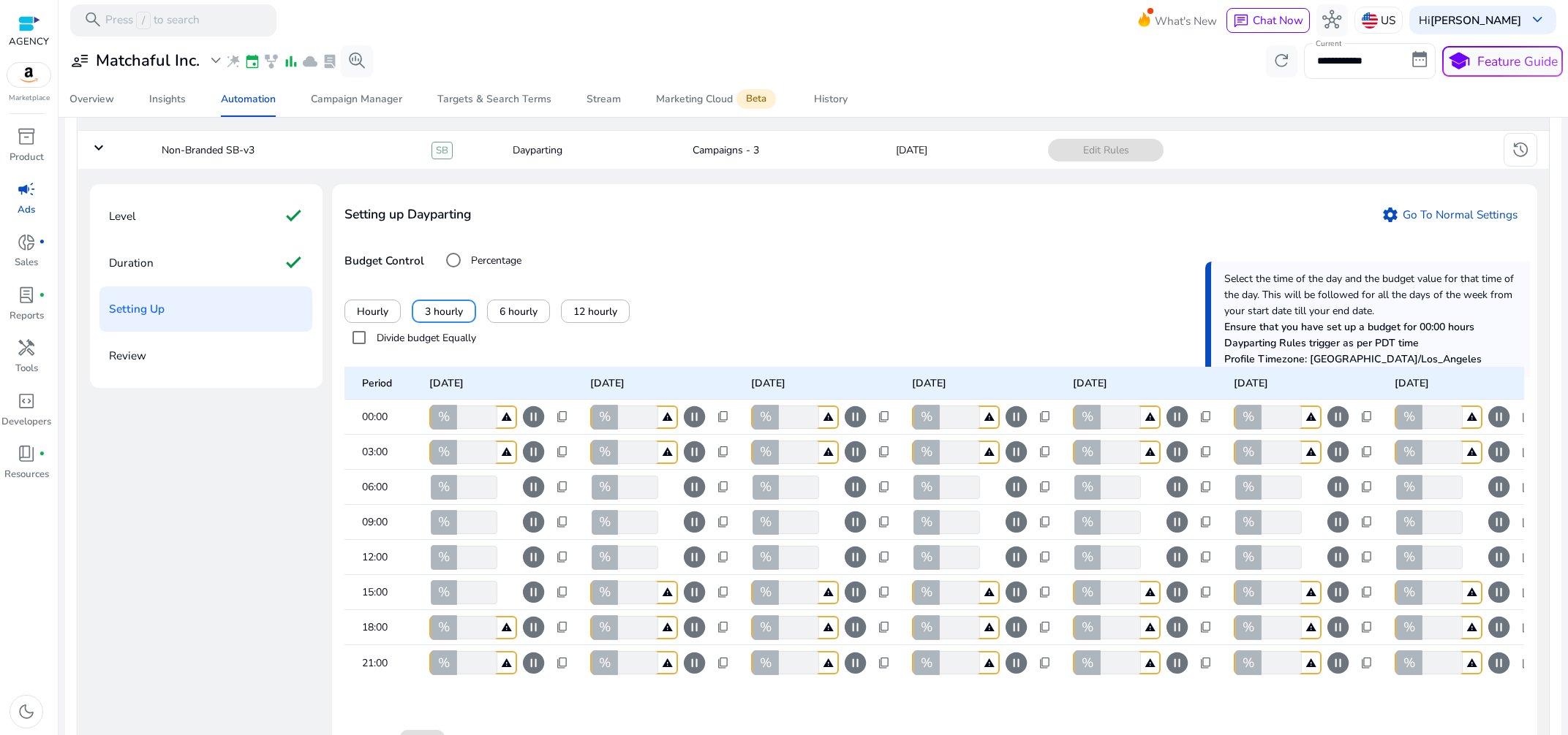
type input "**"
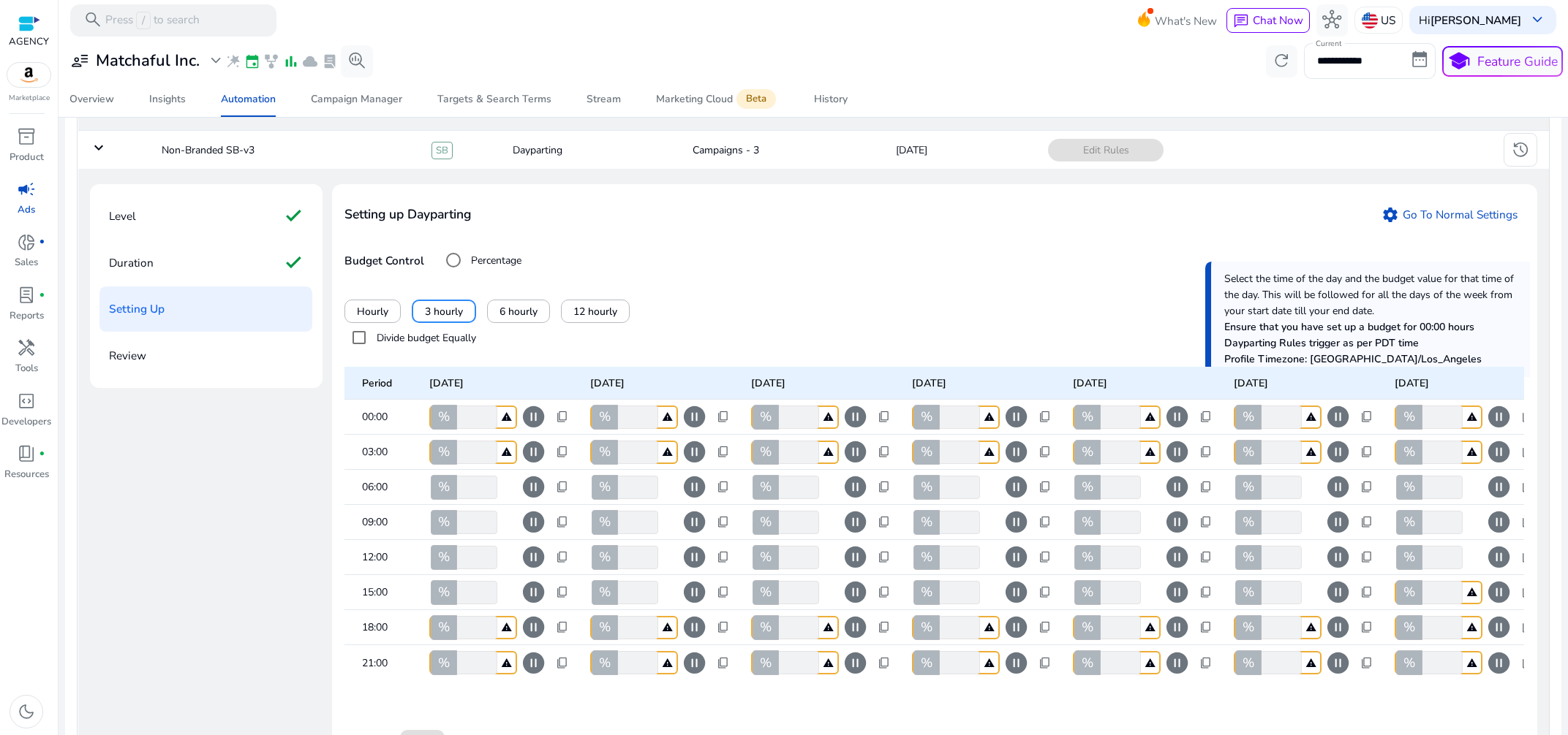
type input "**"
type input "***"
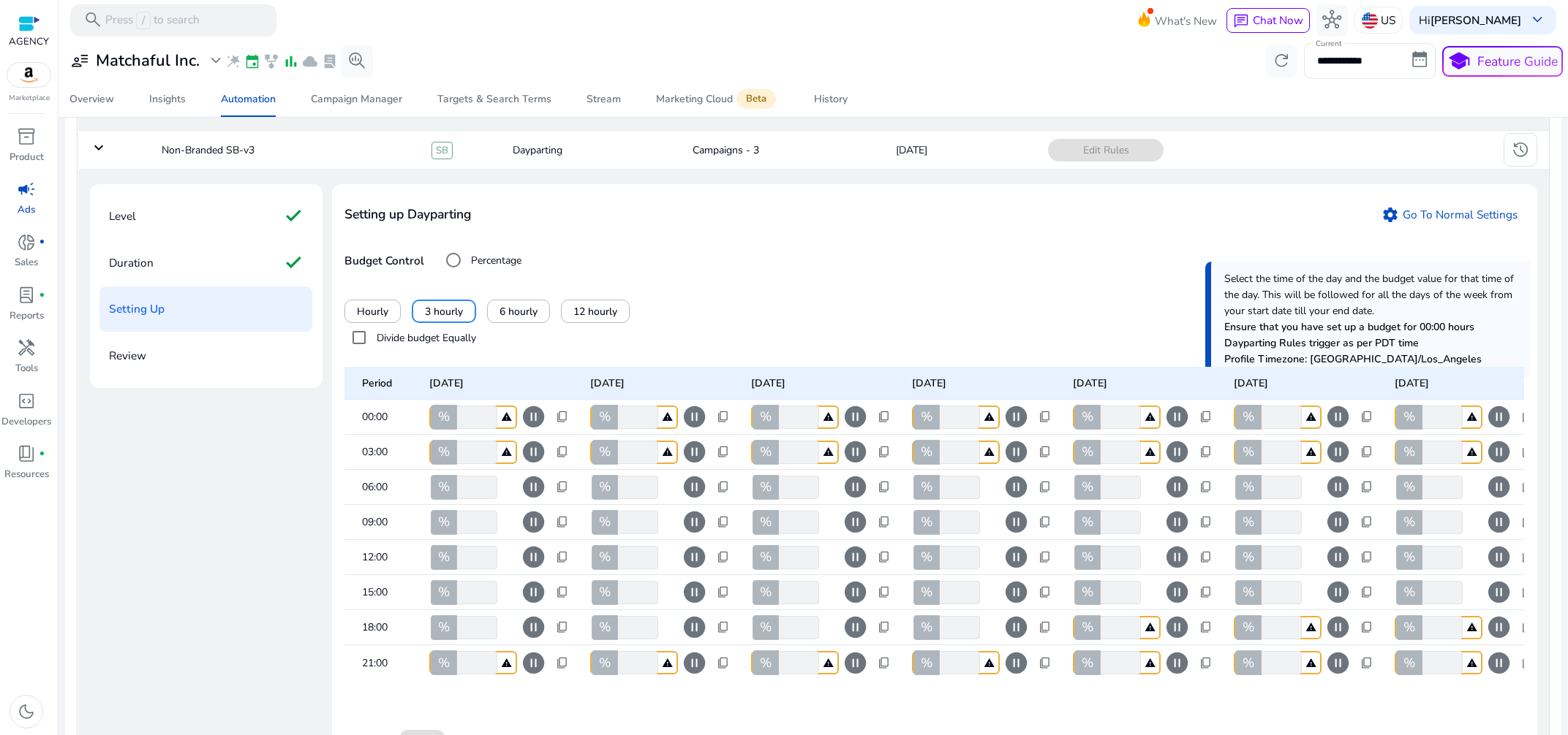
type input "***"
drag, startPoint x: 1282, startPoint y: 593, endPoint x: 1257, endPoint y: 596, distance: 25.2
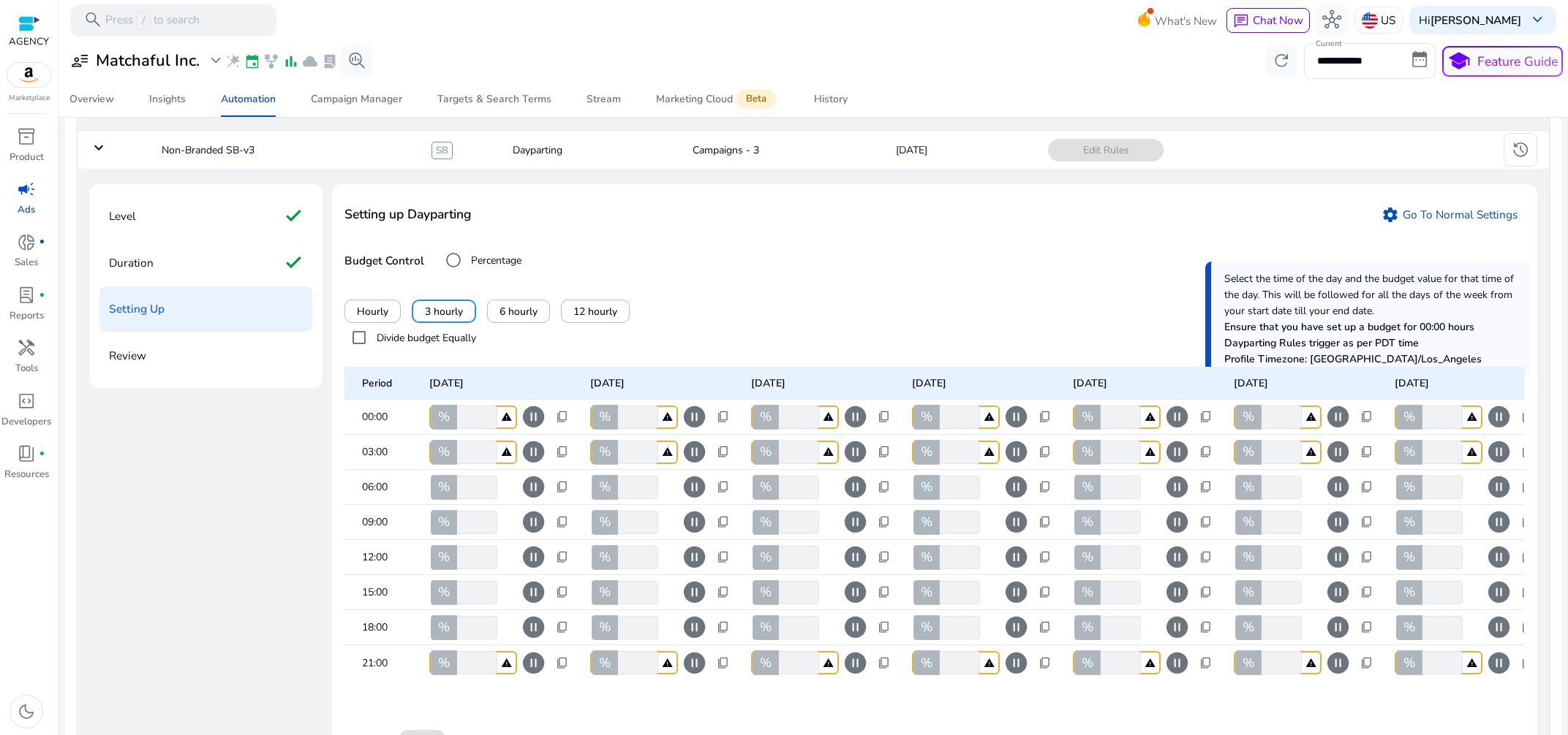
click at [1258, 596] on input "**" at bounding box center [1279, 593] width 43 height 24
type input "***"
drag, startPoint x: 1279, startPoint y: 556, endPoint x: 1245, endPoint y: 561, distance: 34.4
click at [1258, 561] on input "**" at bounding box center [1279, 557] width 43 height 24
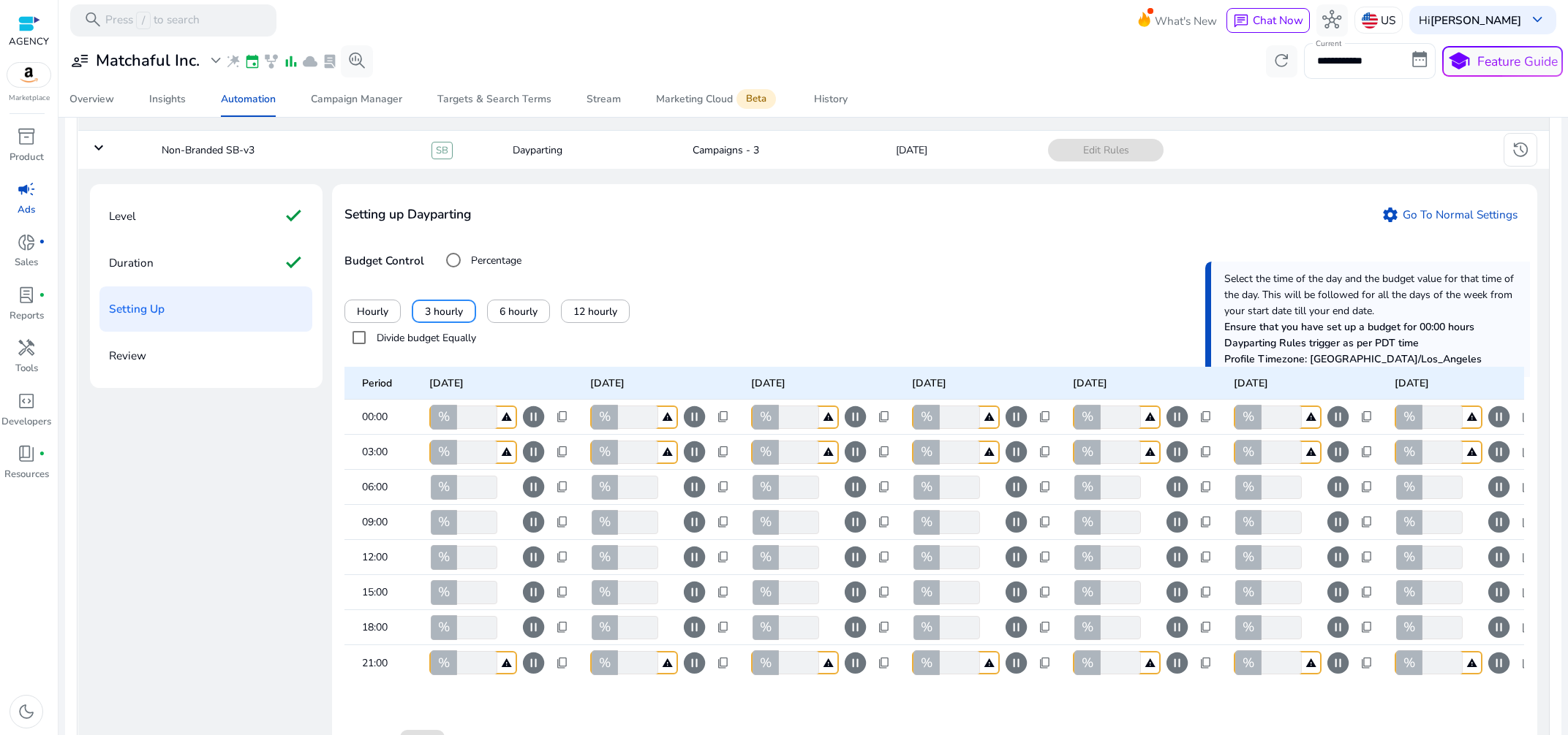
type input "***"
click at [971, 314] on div "Hourly 3 hourly 6 hourly 12 hourly" at bounding box center [934, 311] width 1179 height 24
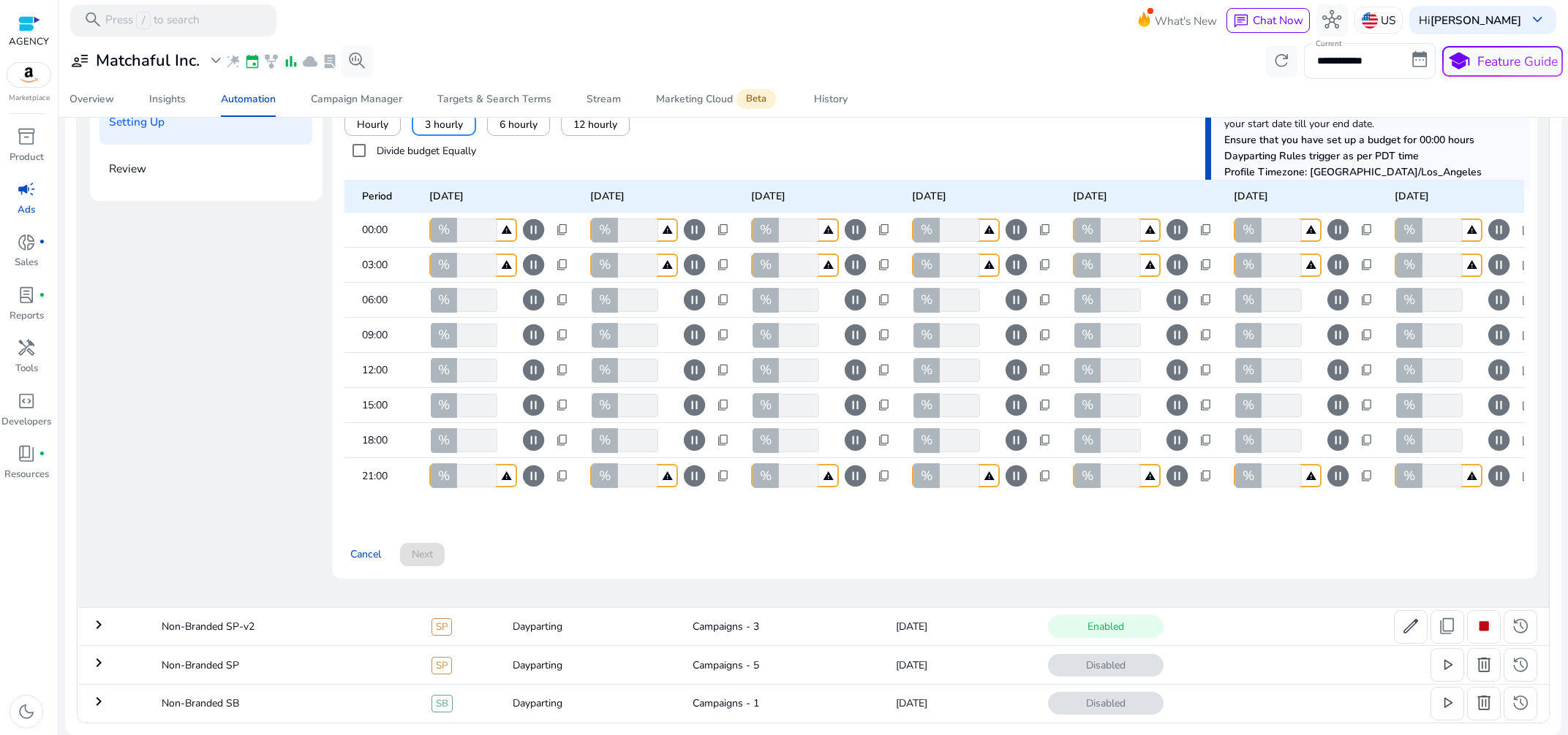
scroll to position [353, 0]
click at [513, 530] on div "Cancel Next" at bounding box center [934, 548] width 1179 height 36
click at [421, 538] on div "Cancel Next" at bounding box center [934, 548] width 1179 height 36
click at [786, 544] on div "Cancel Next" at bounding box center [934, 548] width 1179 height 36
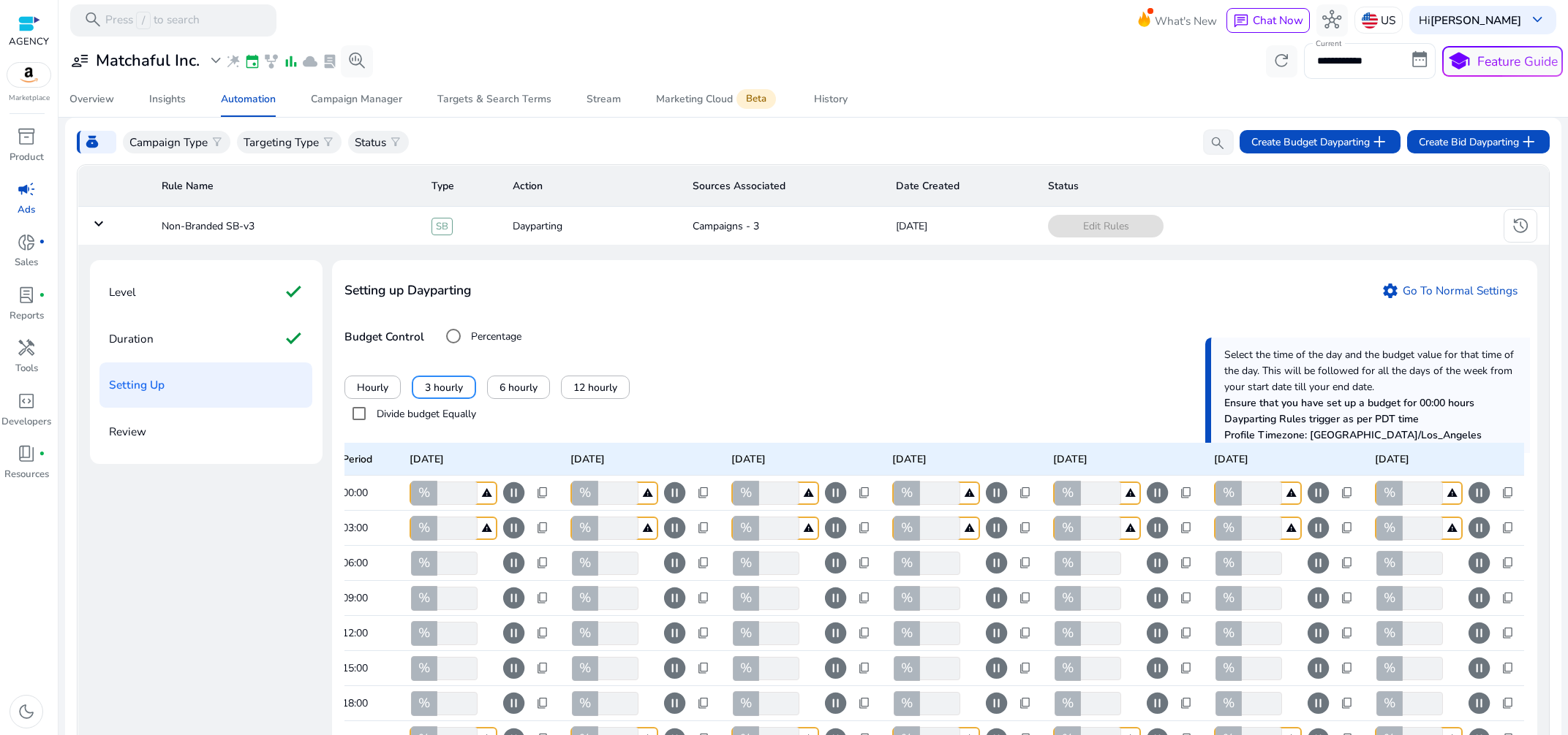
scroll to position [0, 0]
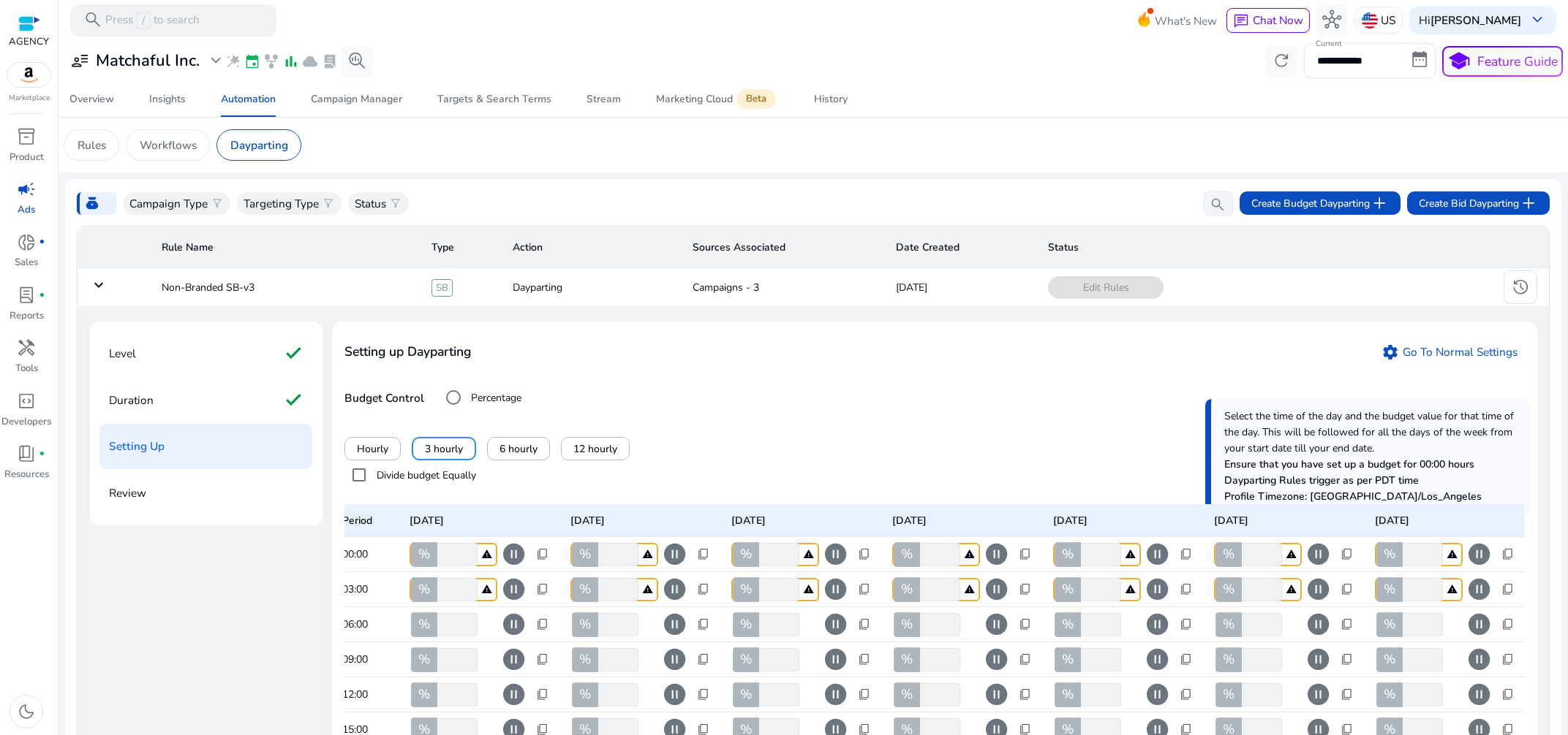
click at [965, 352] on div "Setting up Dayparting settings Go To Normal Settings" at bounding box center [934, 360] width 1179 height 49
click at [132, 498] on p "Review" at bounding box center [128, 493] width 37 height 26
click at [723, 380] on div "Setting up Dayparting settings Go To Normal Settings" at bounding box center [934, 360] width 1179 height 49
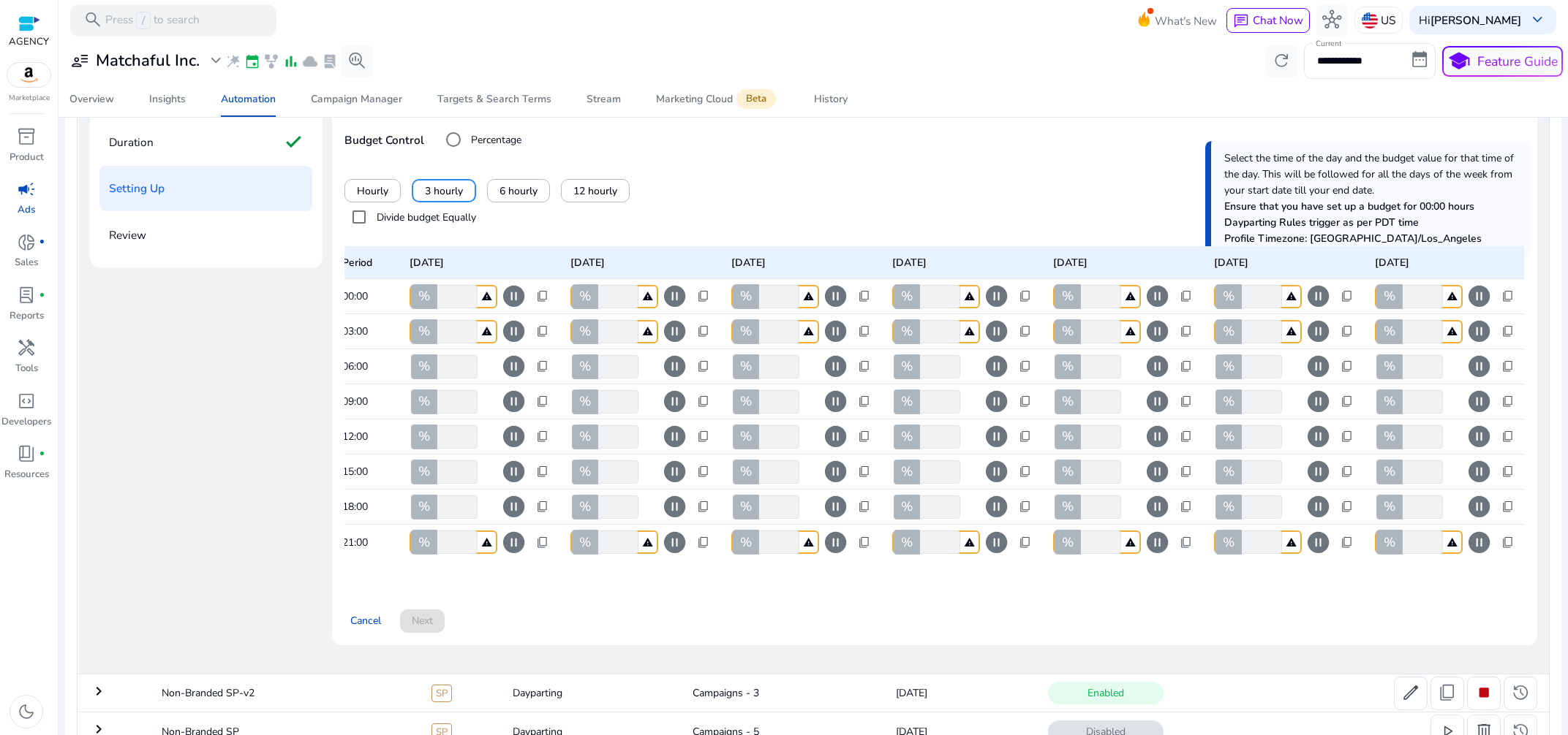
scroll to position [353, 0]
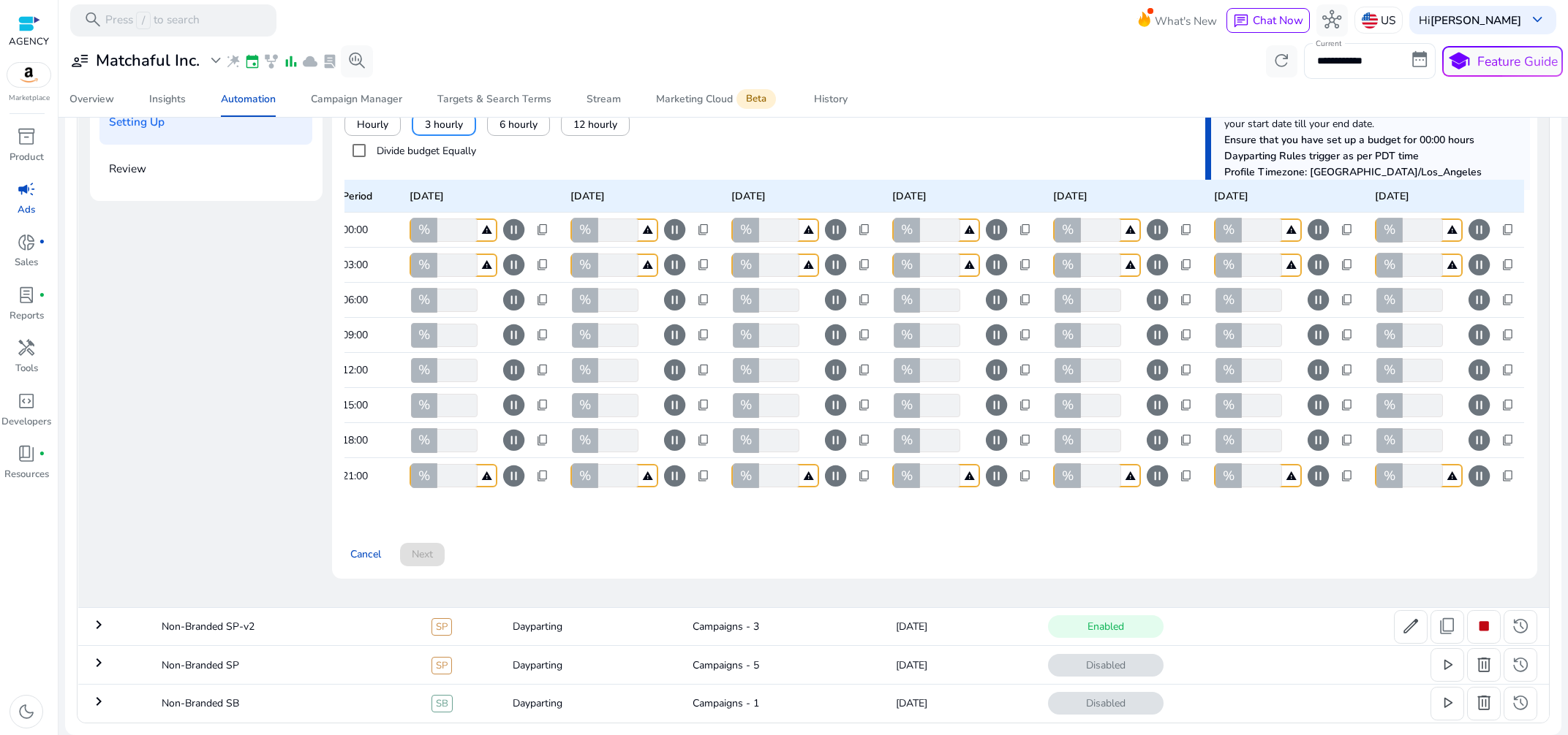
click at [769, 536] on div "Cancel Next" at bounding box center [934, 548] width 1179 height 36
click at [809, 547] on div "Cancel Next" at bounding box center [934, 548] width 1179 height 36
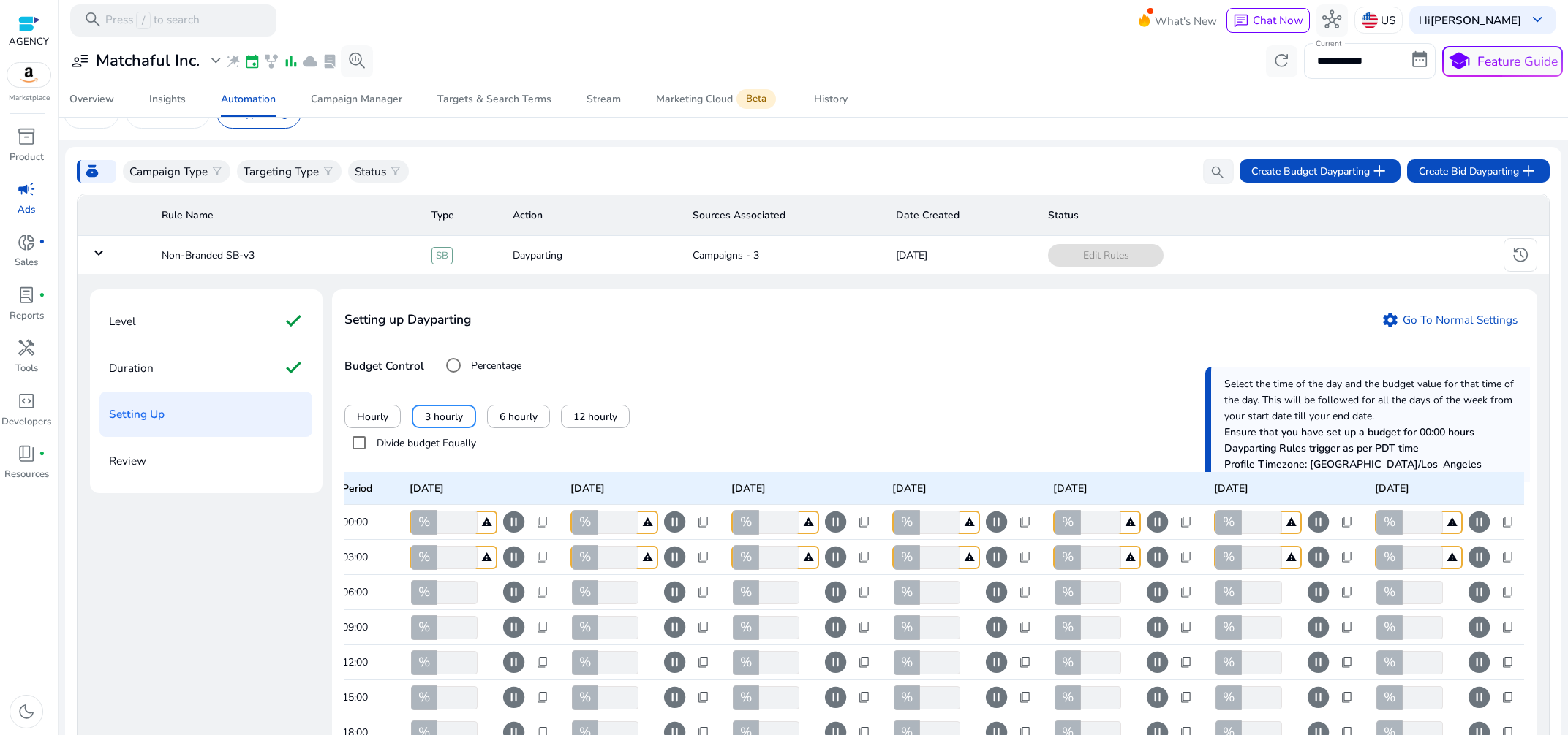
scroll to position [30, 0]
click at [1412, 322] on link "settings Go To Normal Settings" at bounding box center [1450, 322] width 149 height 24
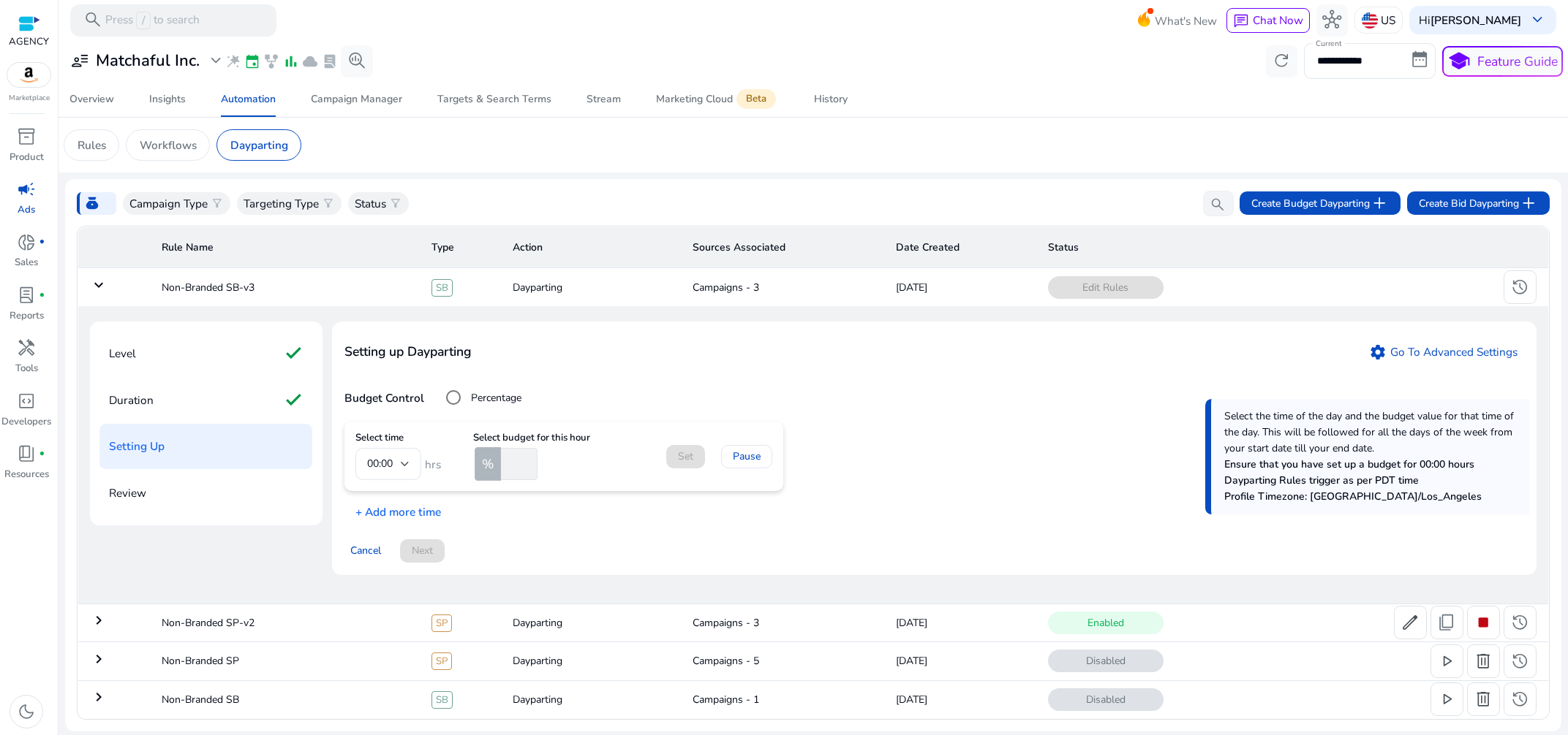
scroll to position [0, 0]
click at [1450, 341] on div "Setting up Dayparting settings Go To Advanced Settings" at bounding box center [934, 360] width 1179 height 49
click at [1434, 357] on link "settings Go To Advanced Settings" at bounding box center [1442, 352] width 161 height 24
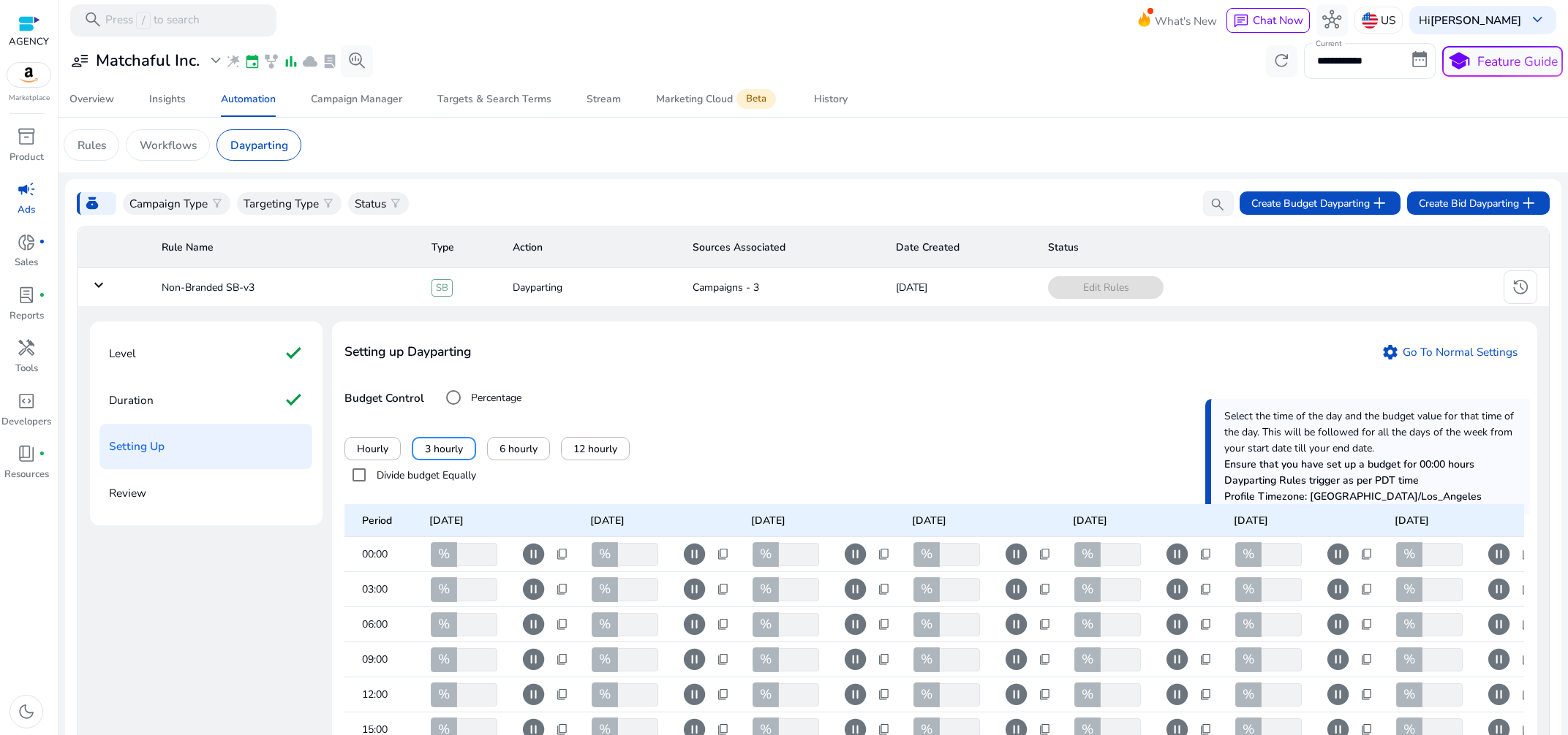
click at [98, 288] on mat-icon "keyboard_arrow_down" at bounding box center [98, 284] width 17 height 17
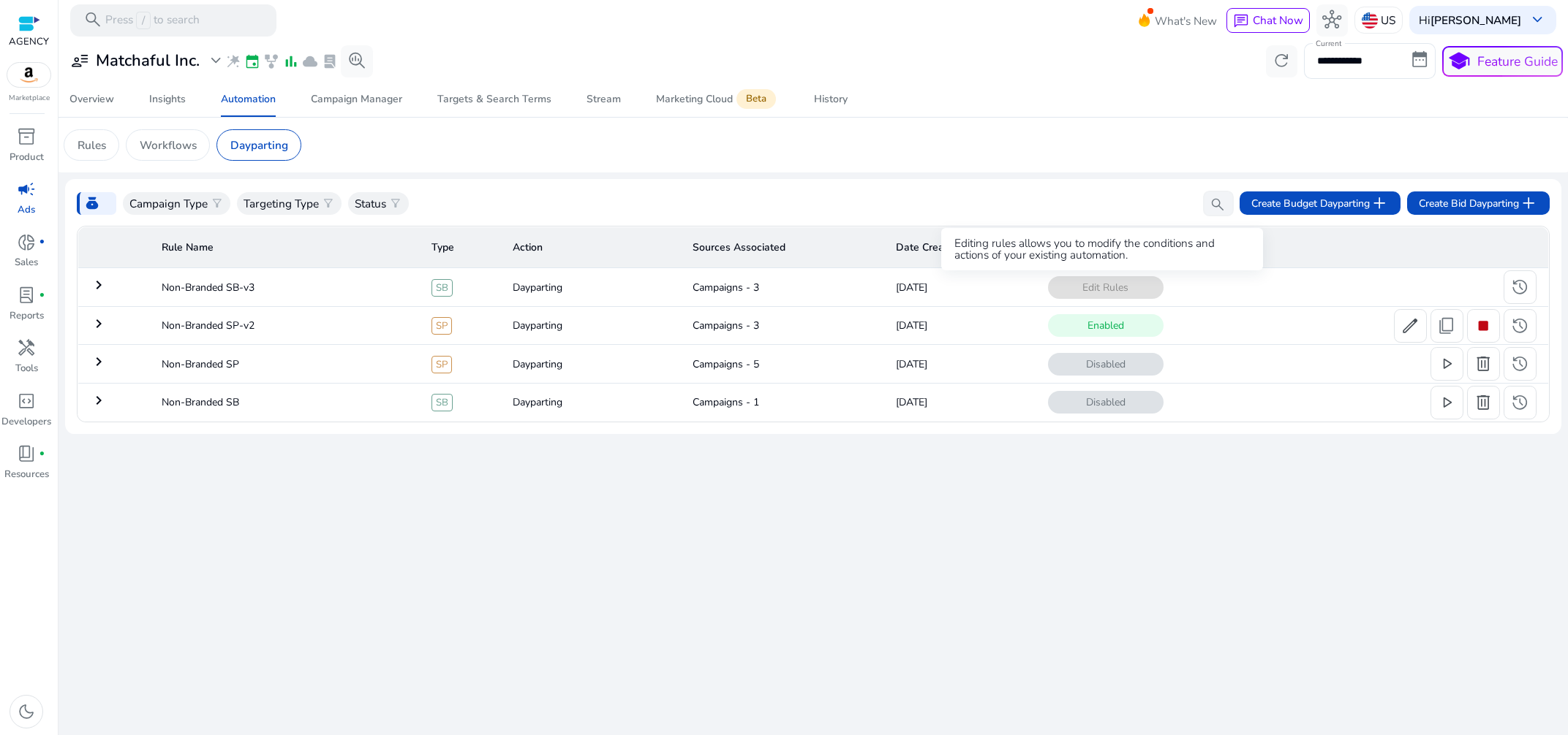
click at [1092, 292] on span "Edit Rules" at bounding box center [1105, 287] width 116 height 23
click at [1091, 284] on span "Edit Rules" at bounding box center [1105, 287] width 116 height 23
click at [98, 287] on mat-icon "keyboard_arrow_right" at bounding box center [98, 284] width 17 height 17
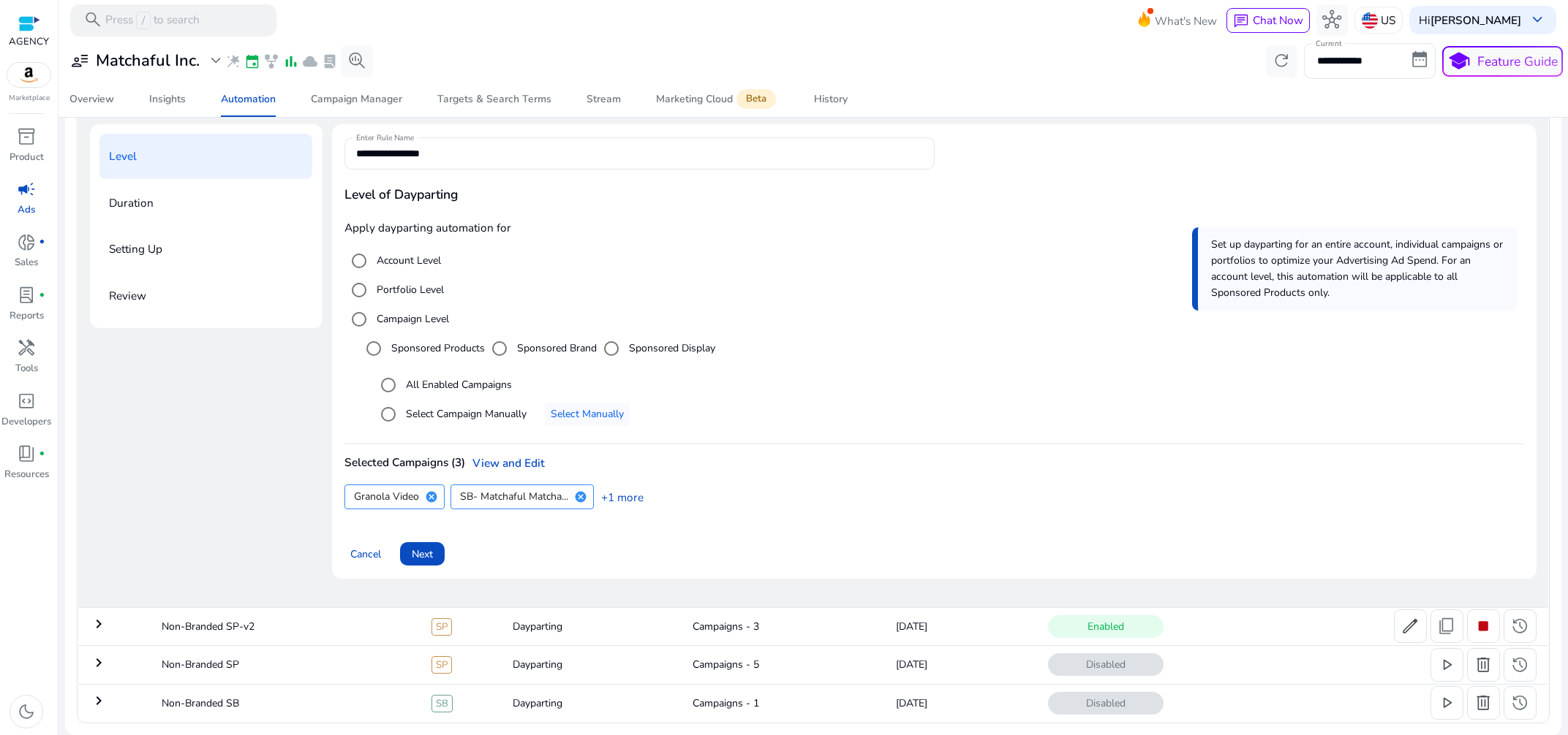
scroll to position [198, 0]
click at [491, 464] on link "View and Edit" at bounding box center [504, 463] width 79 height 15
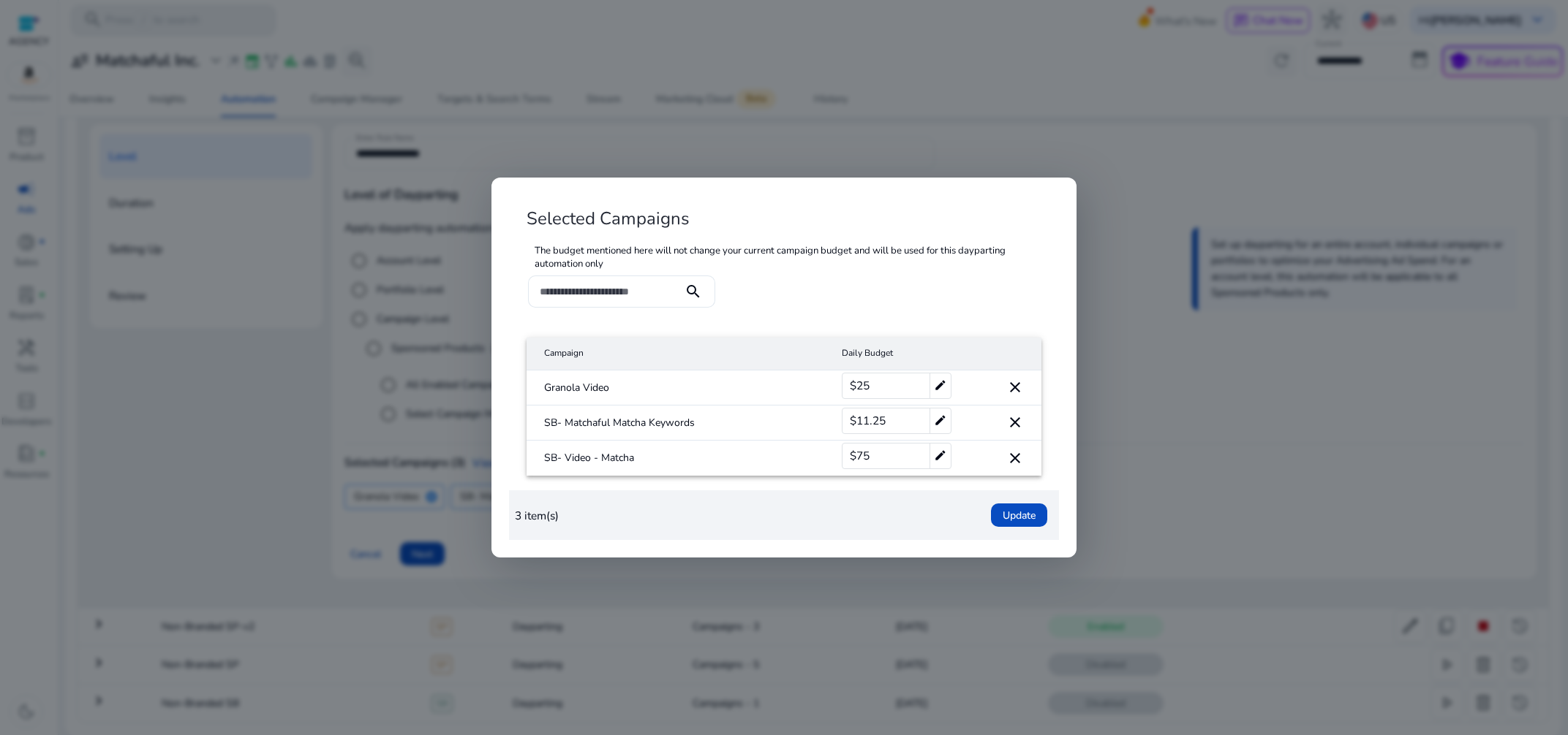
click at [1015, 454] on mat-icon "close" at bounding box center [1014, 458] width 17 height 17
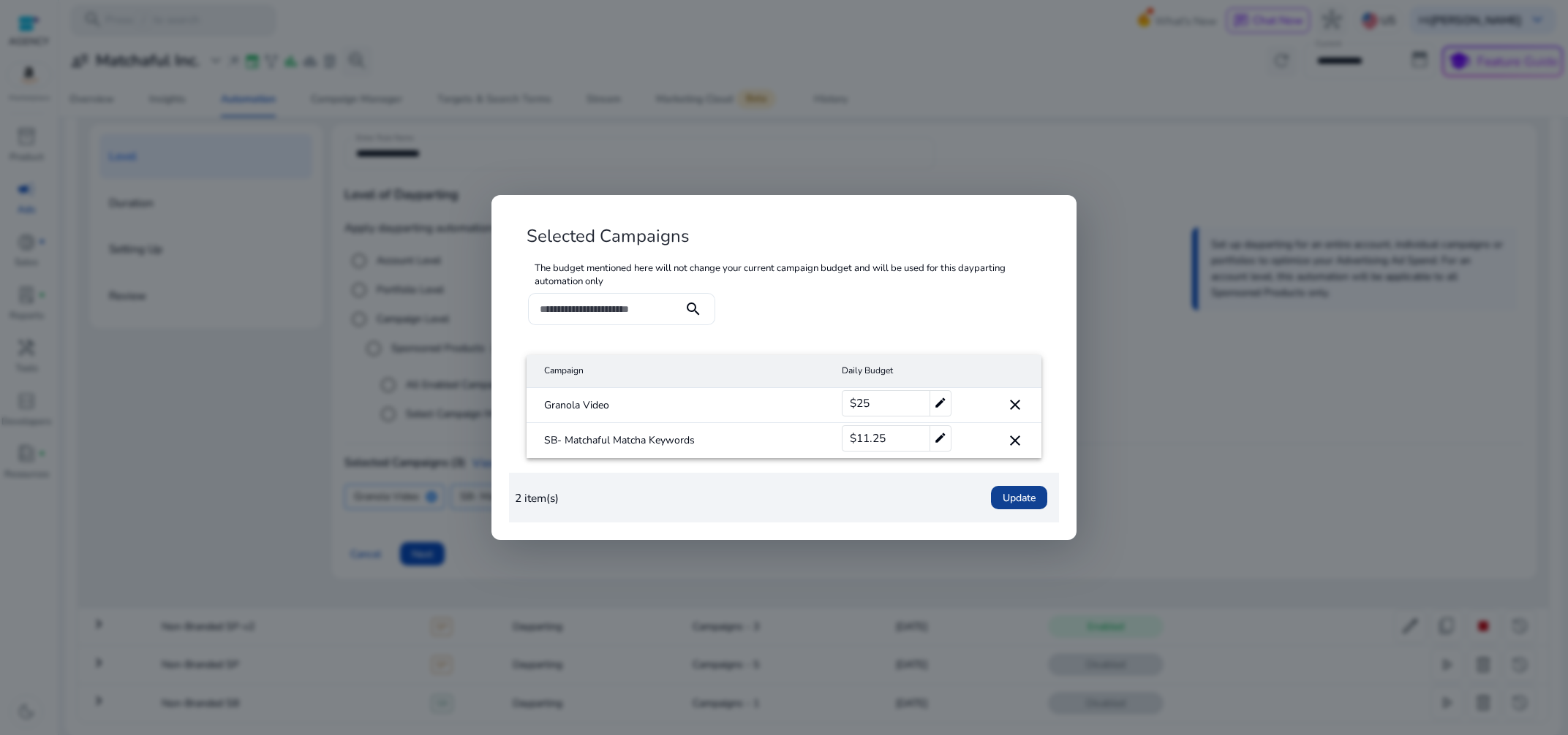
click at [1022, 495] on span "Update" at bounding box center [1019, 498] width 33 height 15
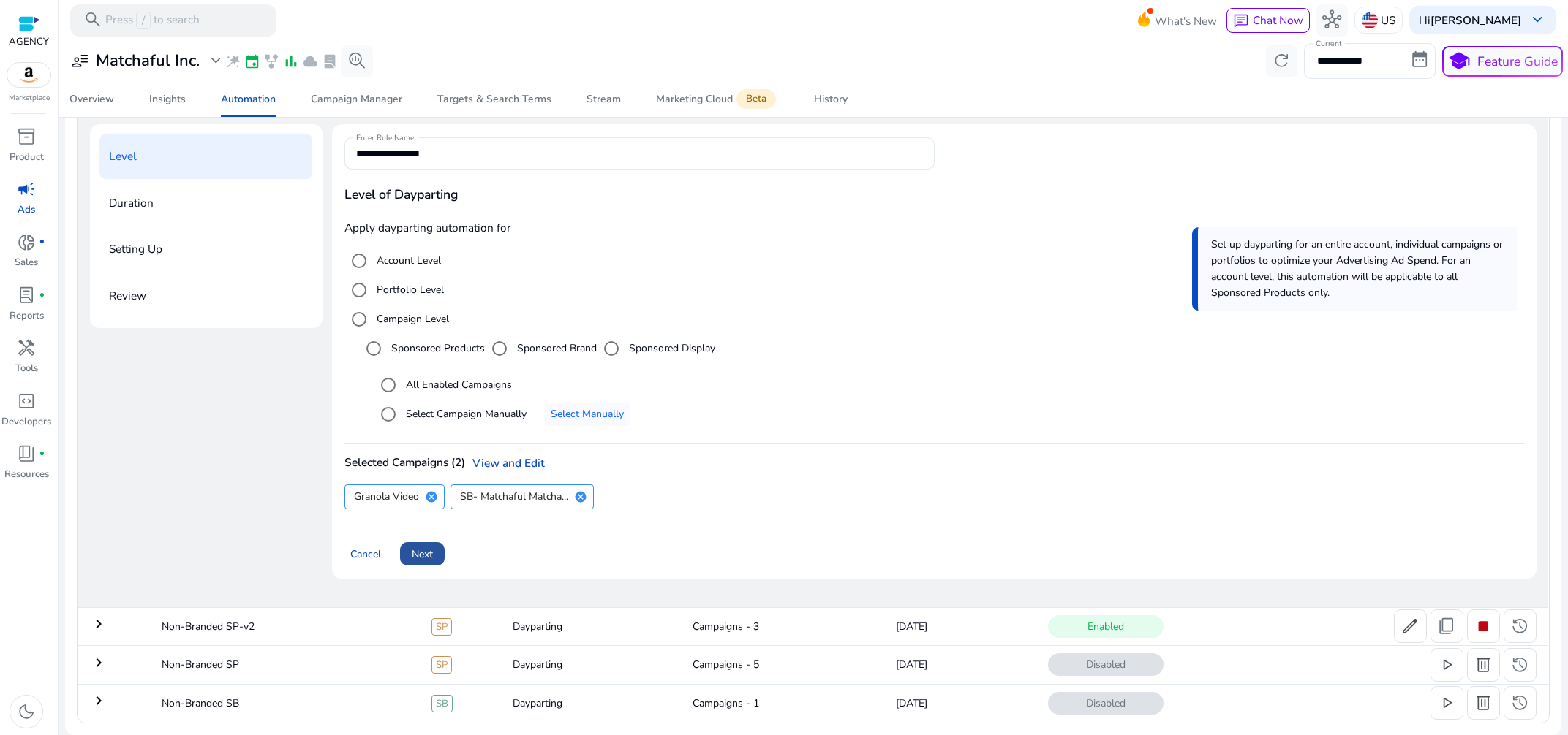
click at [405, 551] on span at bounding box center [422, 554] width 45 height 36
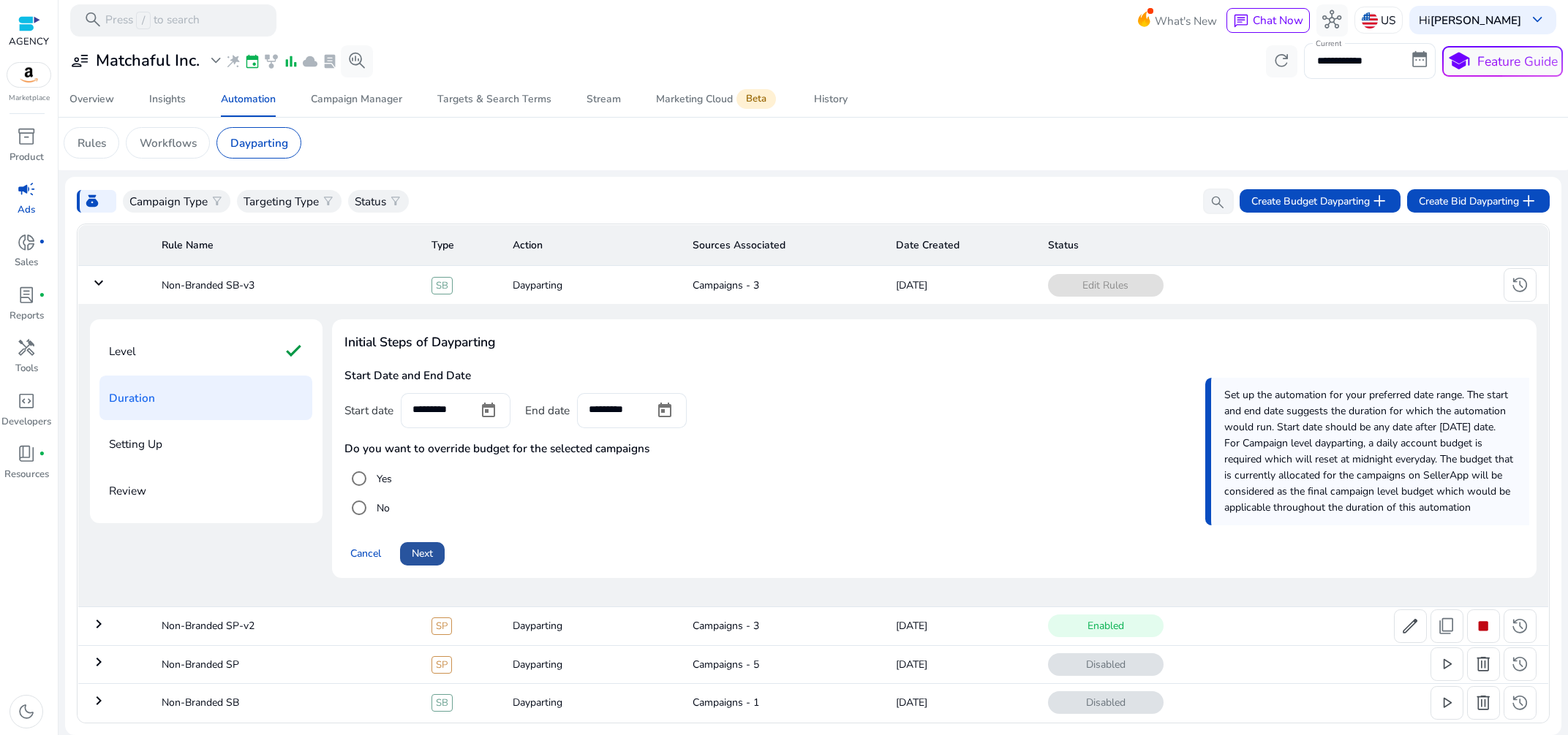
click at [417, 551] on span "Next" at bounding box center [422, 553] width 21 height 15
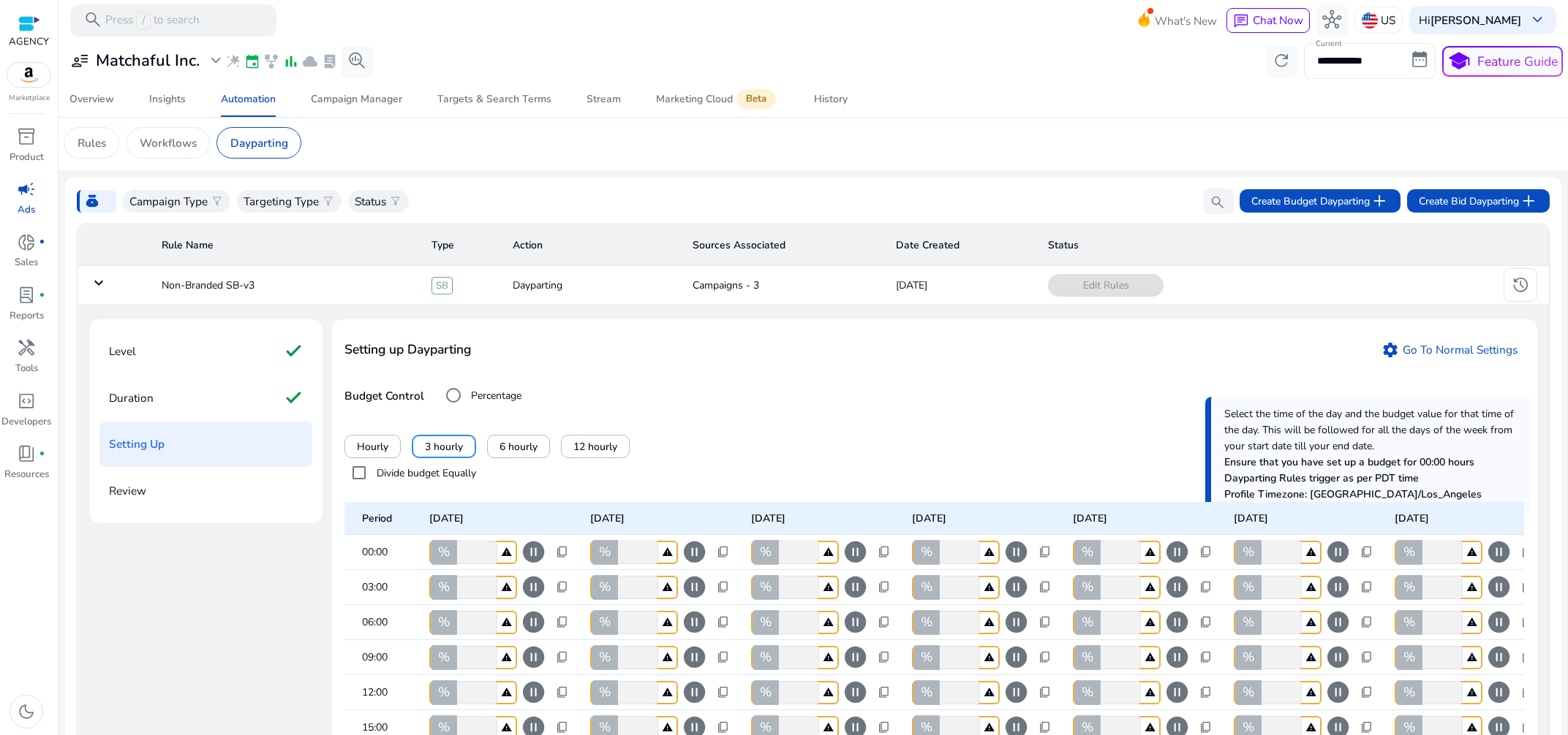
click at [104, 288] on mat-icon "keyboard_arrow_down" at bounding box center [98, 282] width 17 height 17
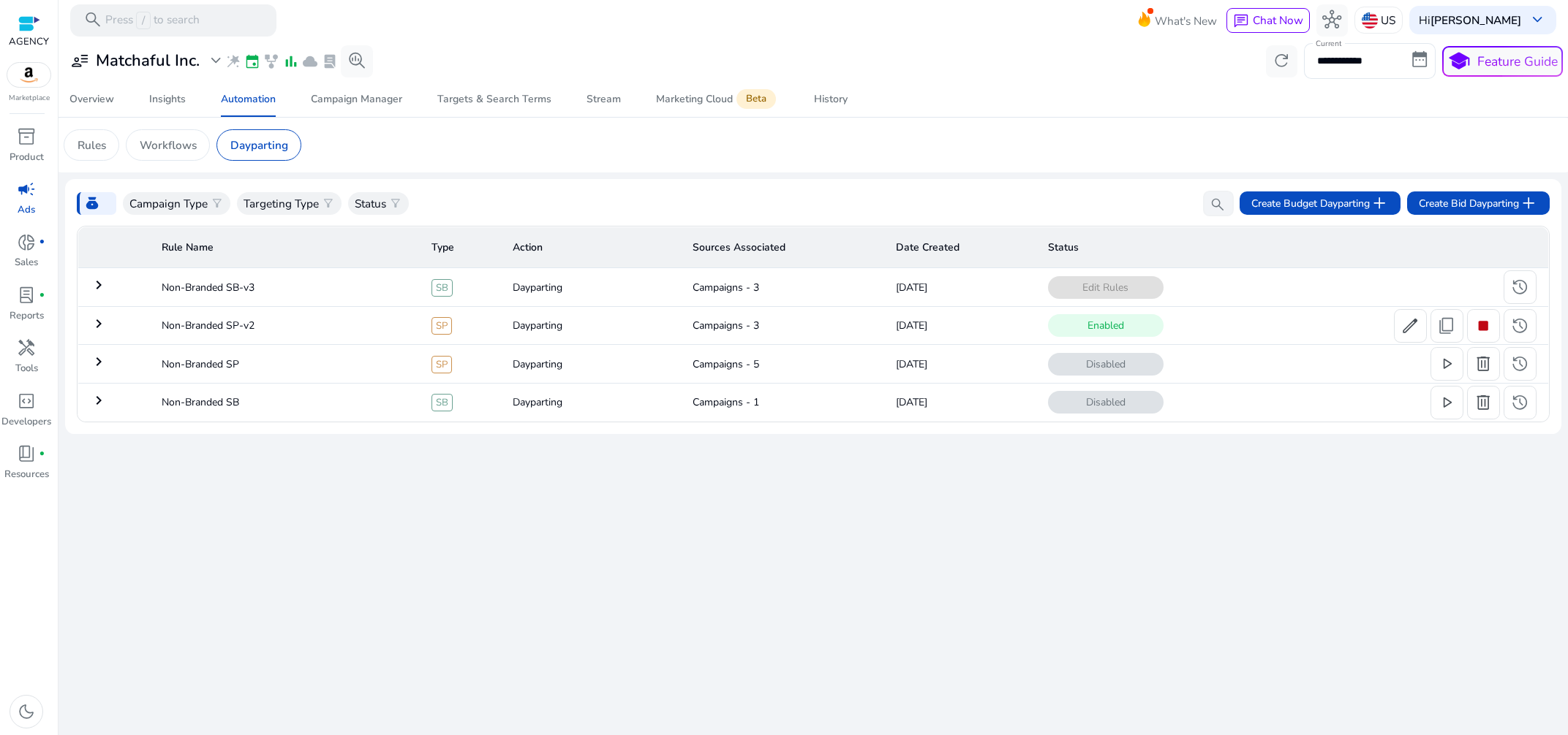
click at [100, 403] on mat-icon "keyboard_arrow_right" at bounding box center [98, 400] width 17 height 17
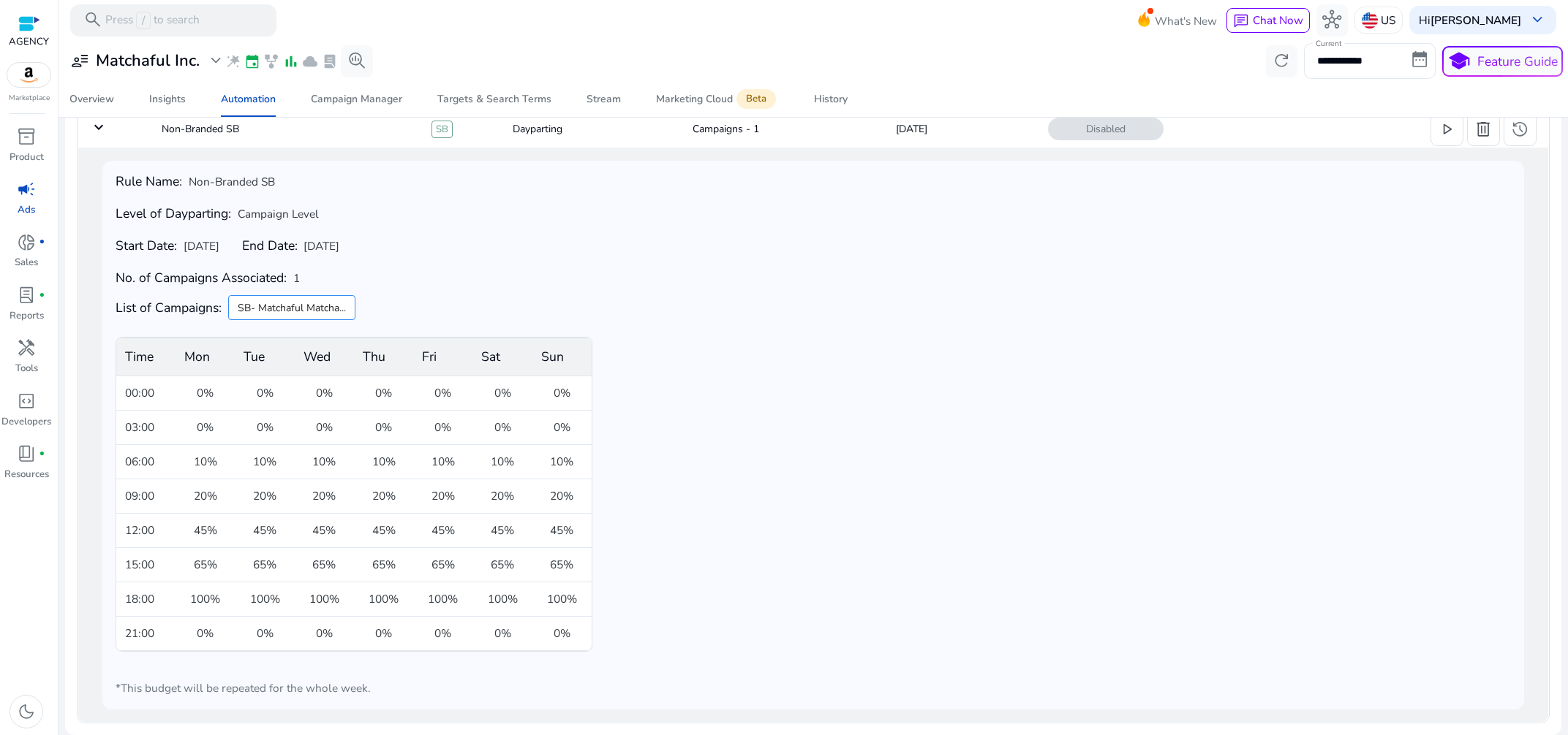
scroll to position [59, 0]
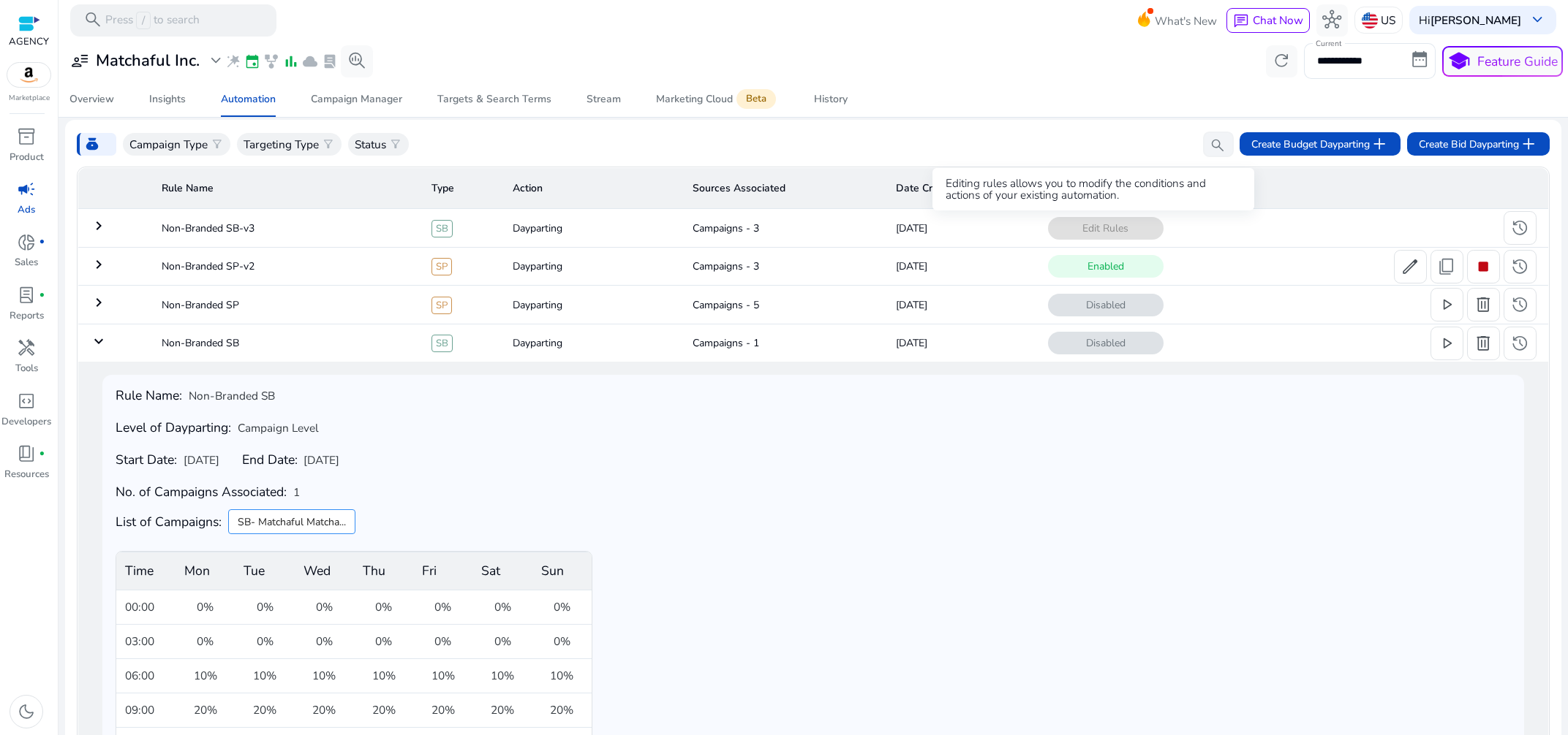
click at [1065, 217] on span "Edit Rules" at bounding box center [1105, 228] width 116 height 23
click at [1069, 218] on span "Edit Rules" at bounding box center [1105, 228] width 116 height 23
click at [97, 230] on mat-icon "keyboard_arrow_right" at bounding box center [98, 225] width 17 height 17
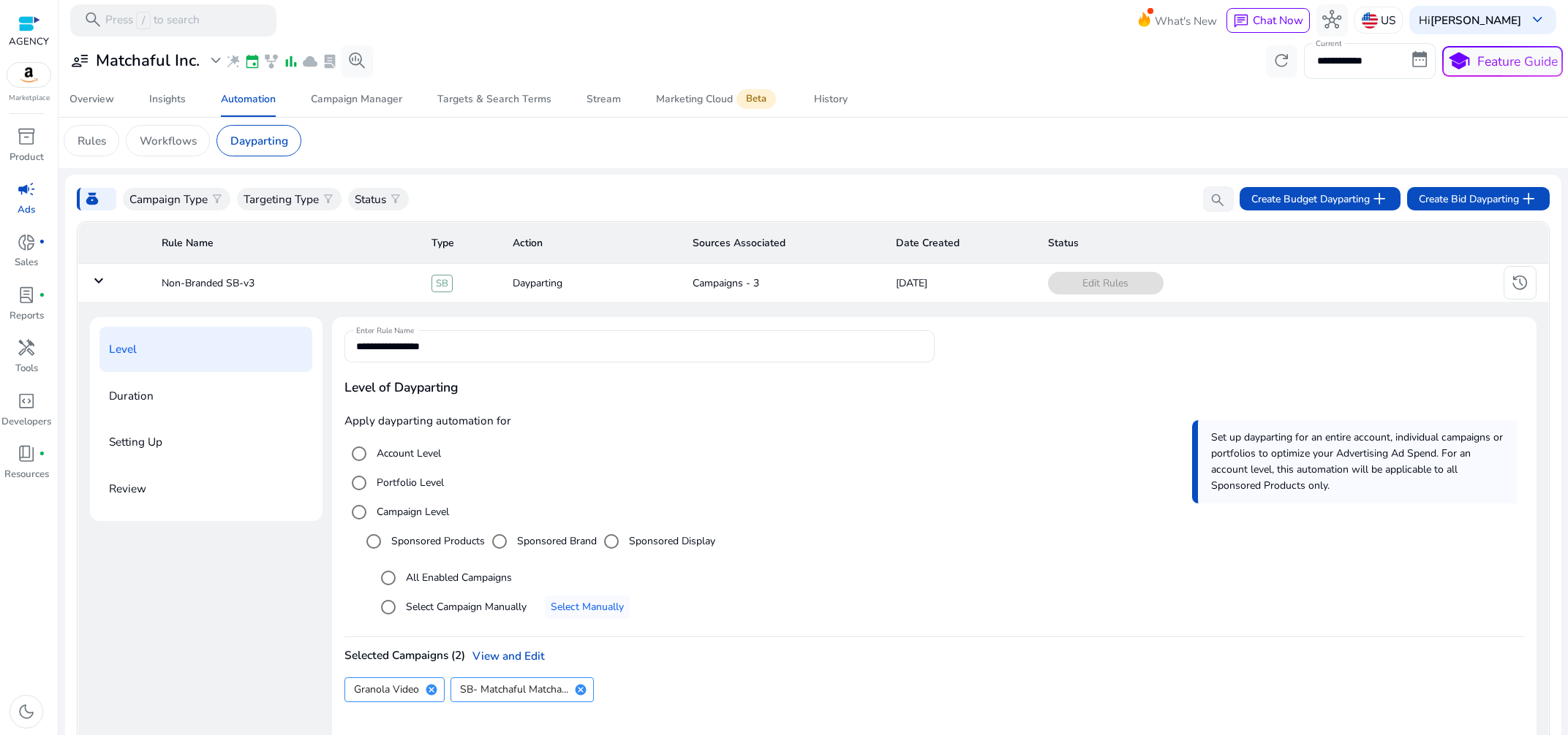
scroll to position [0, 0]
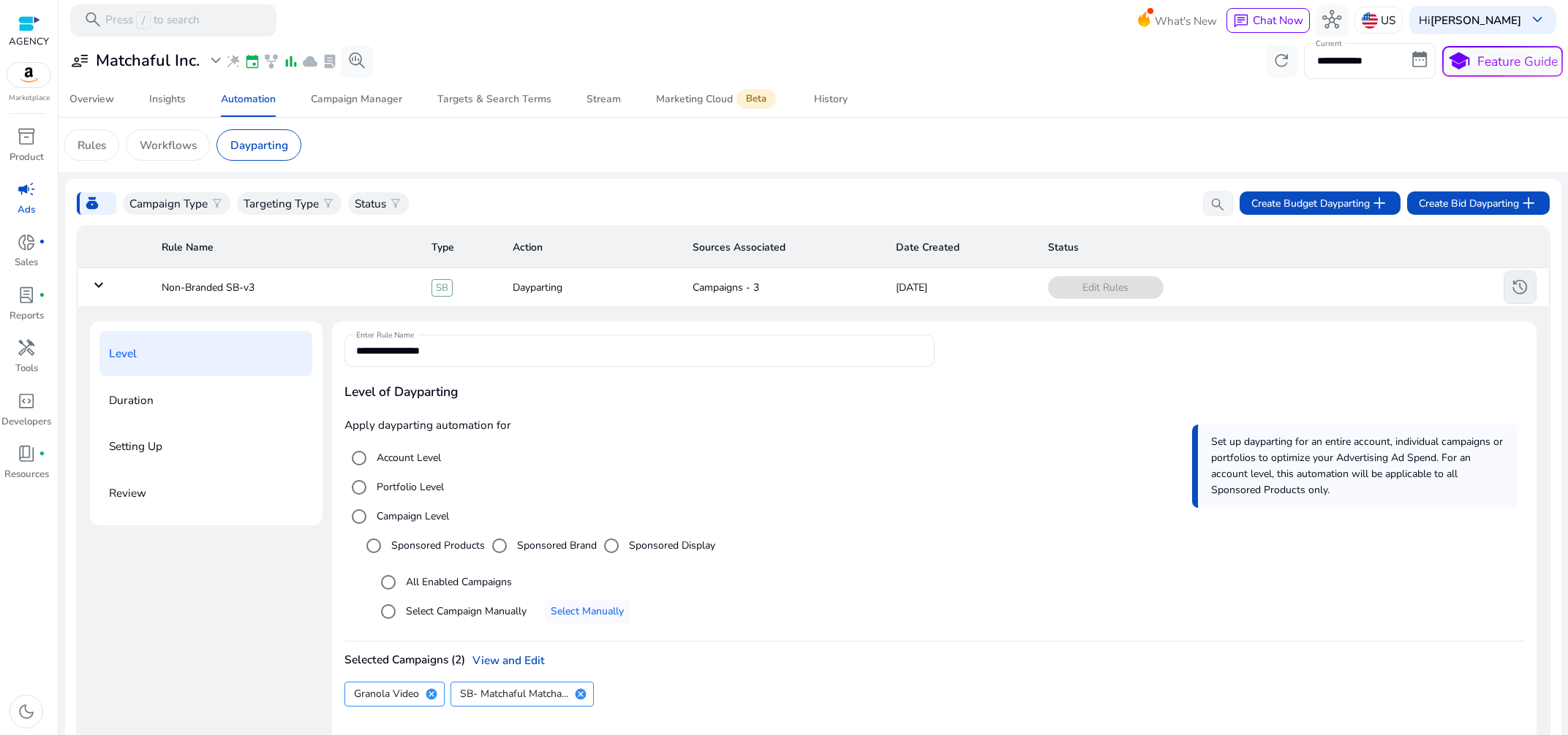
click at [1510, 285] on span "history" at bounding box center [1519, 287] width 19 height 19
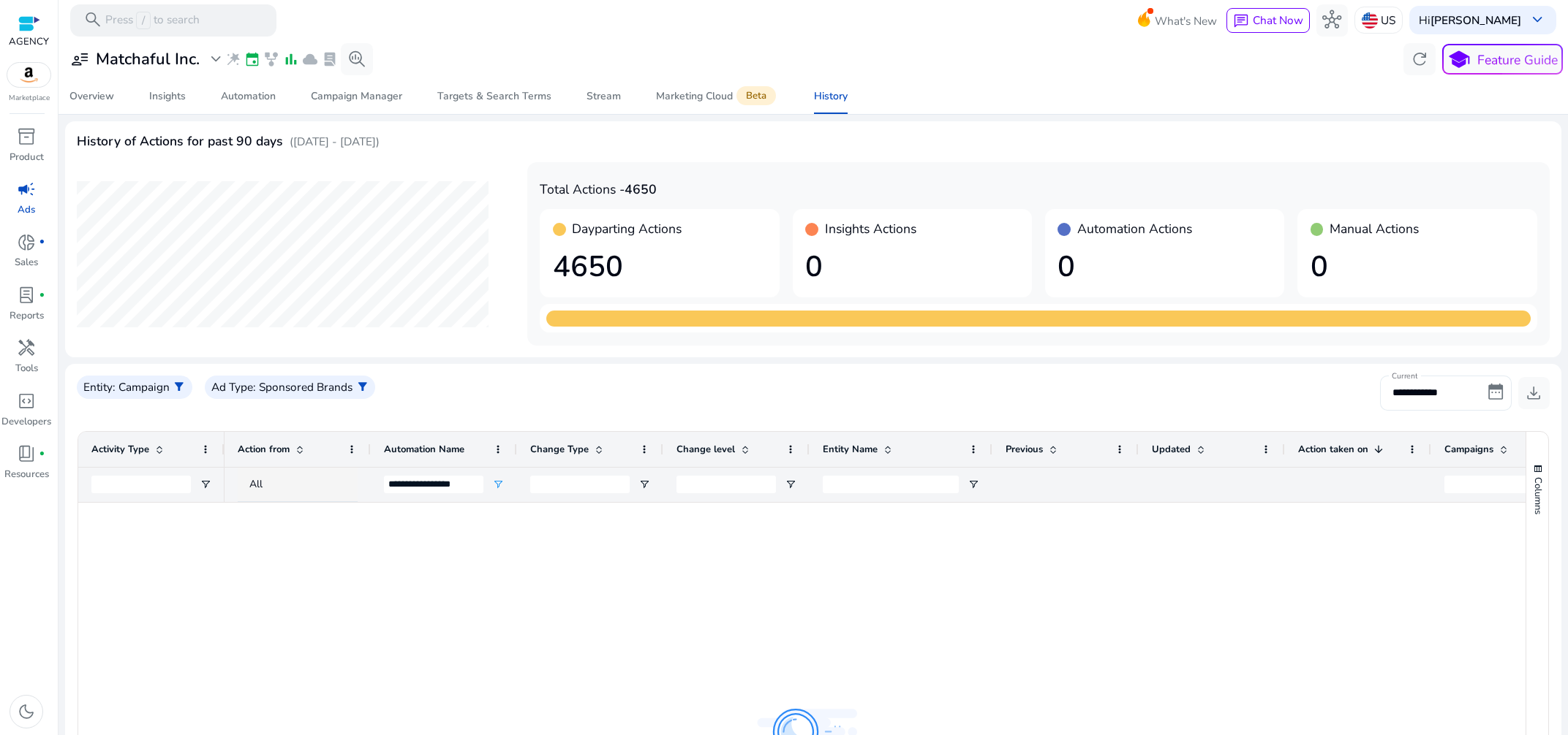
click at [1472, 391] on input "**********" at bounding box center [1445, 393] width 131 height 36
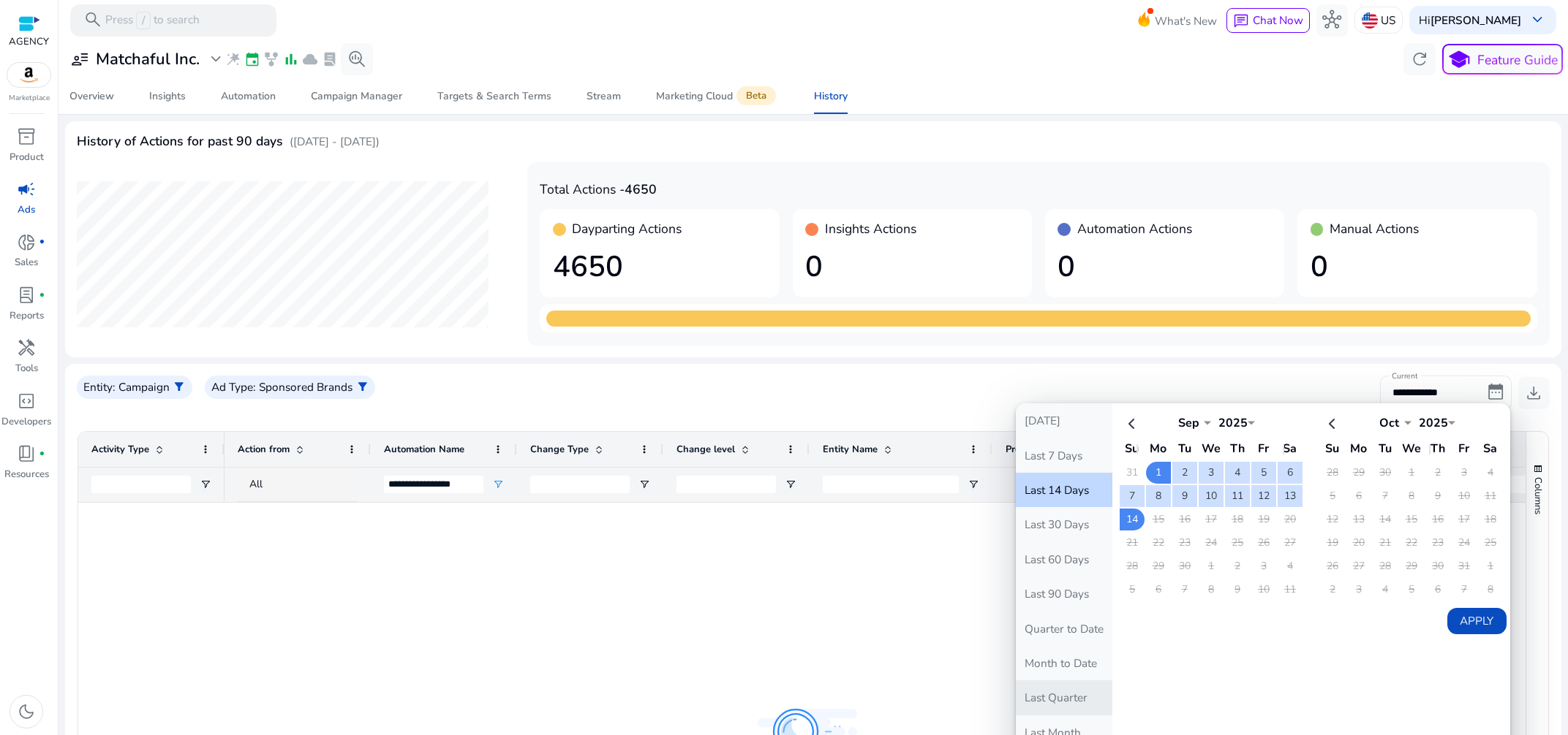
click at [1035, 706] on button "Last Quarter" at bounding box center [1064, 698] width 97 height 35
type input "**********"
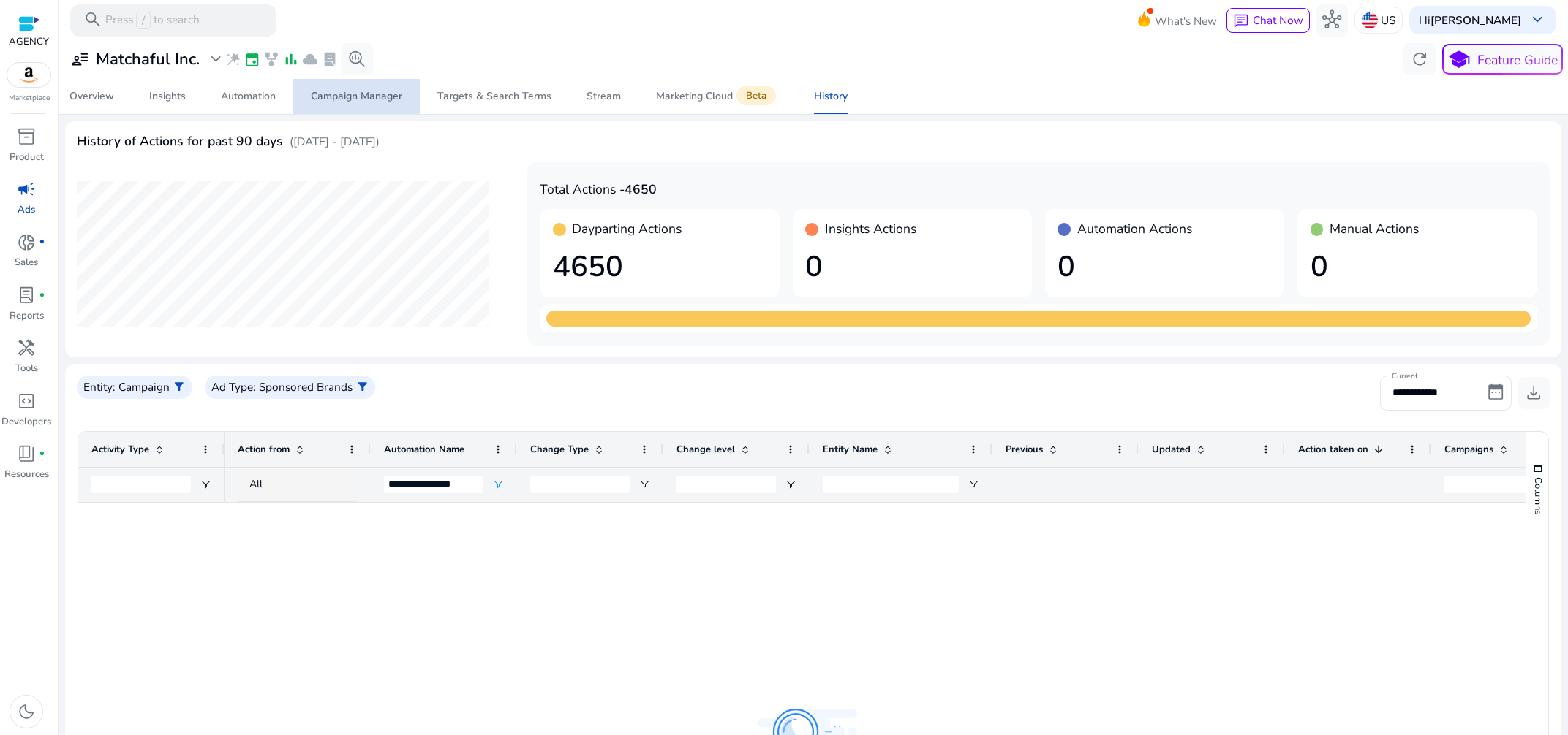
click at [352, 102] on div "Campaign Manager" at bounding box center [356, 96] width 91 height 10
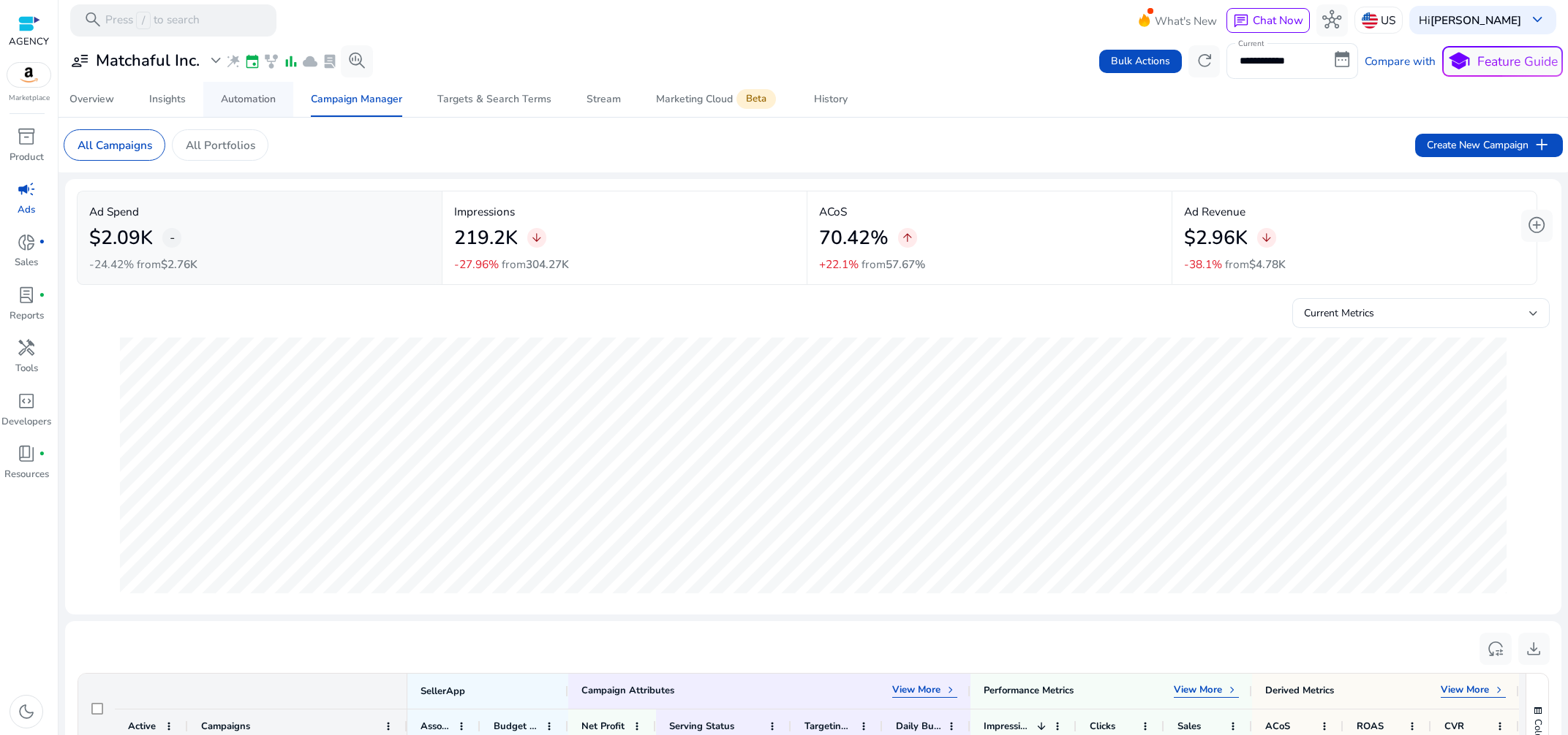
click at [241, 104] on div "Automation" at bounding box center [248, 99] width 55 height 10
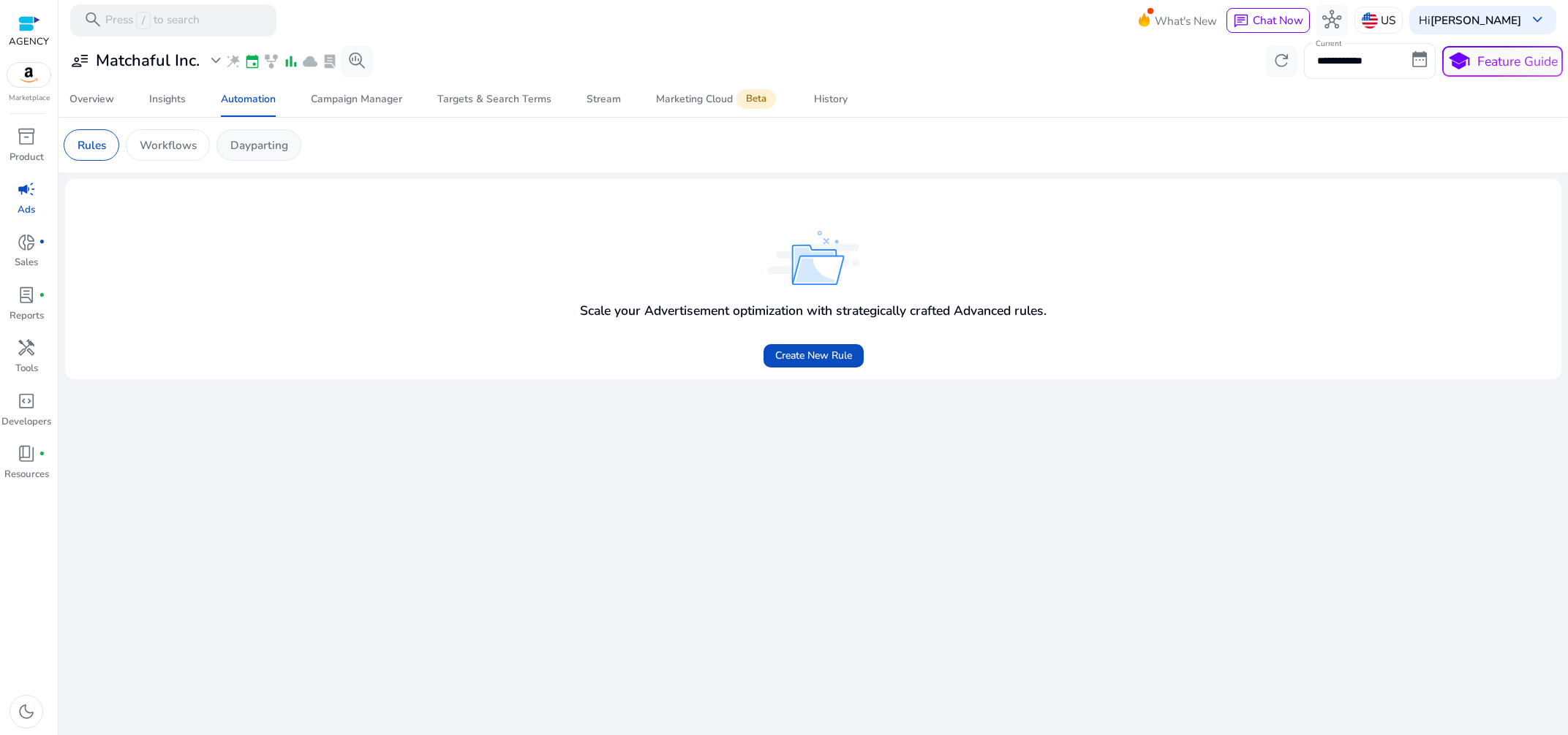
click at [242, 138] on p "Dayparting" at bounding box center [259, 145] width 57 height 16
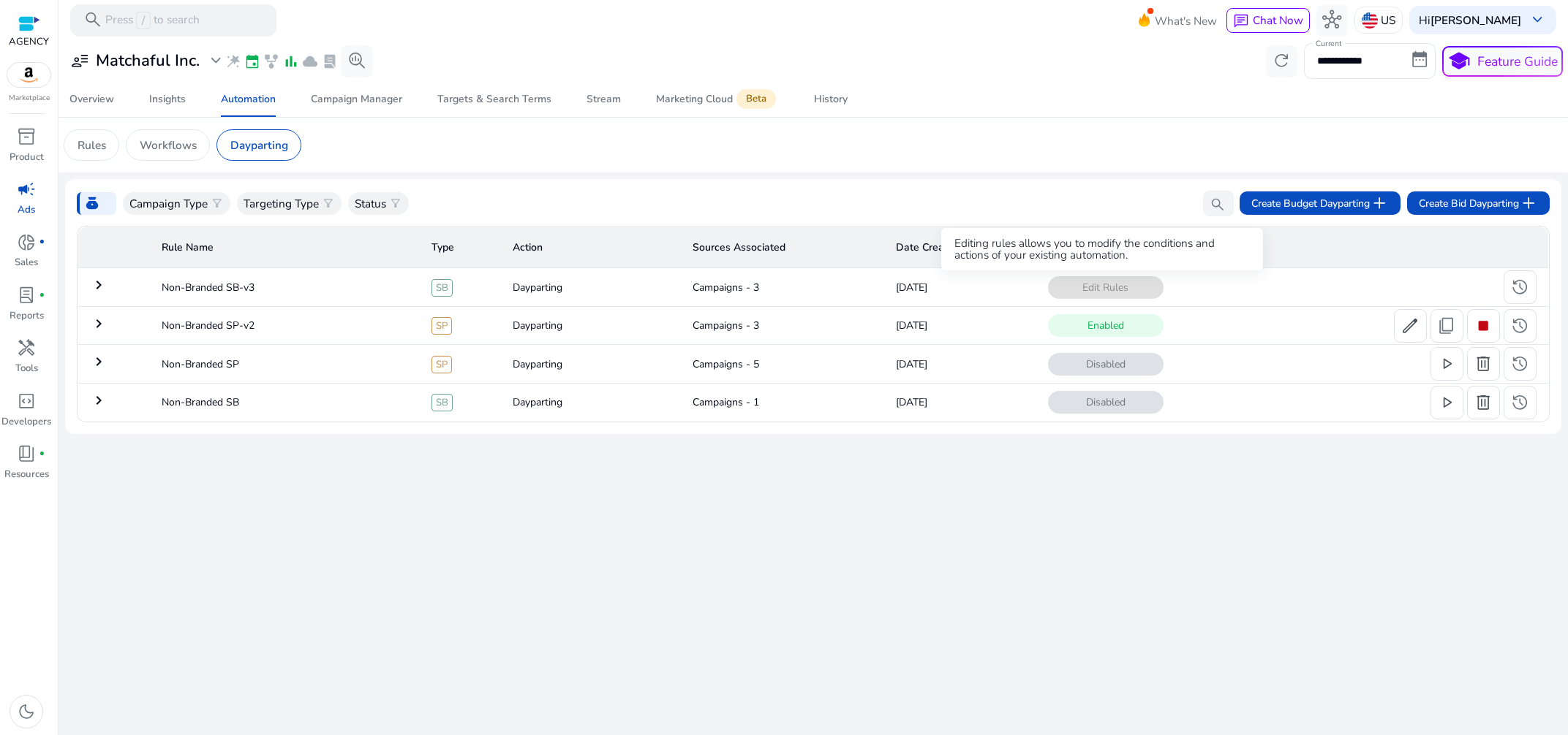
click at [1105, 291] on span "Edit Rules" at bounding box center [1105, 287] width 116 height 23
click at [104, 289] on mat-icon "keyboard_arrow_right" at bounding box center [98, 284] width 17 height 17
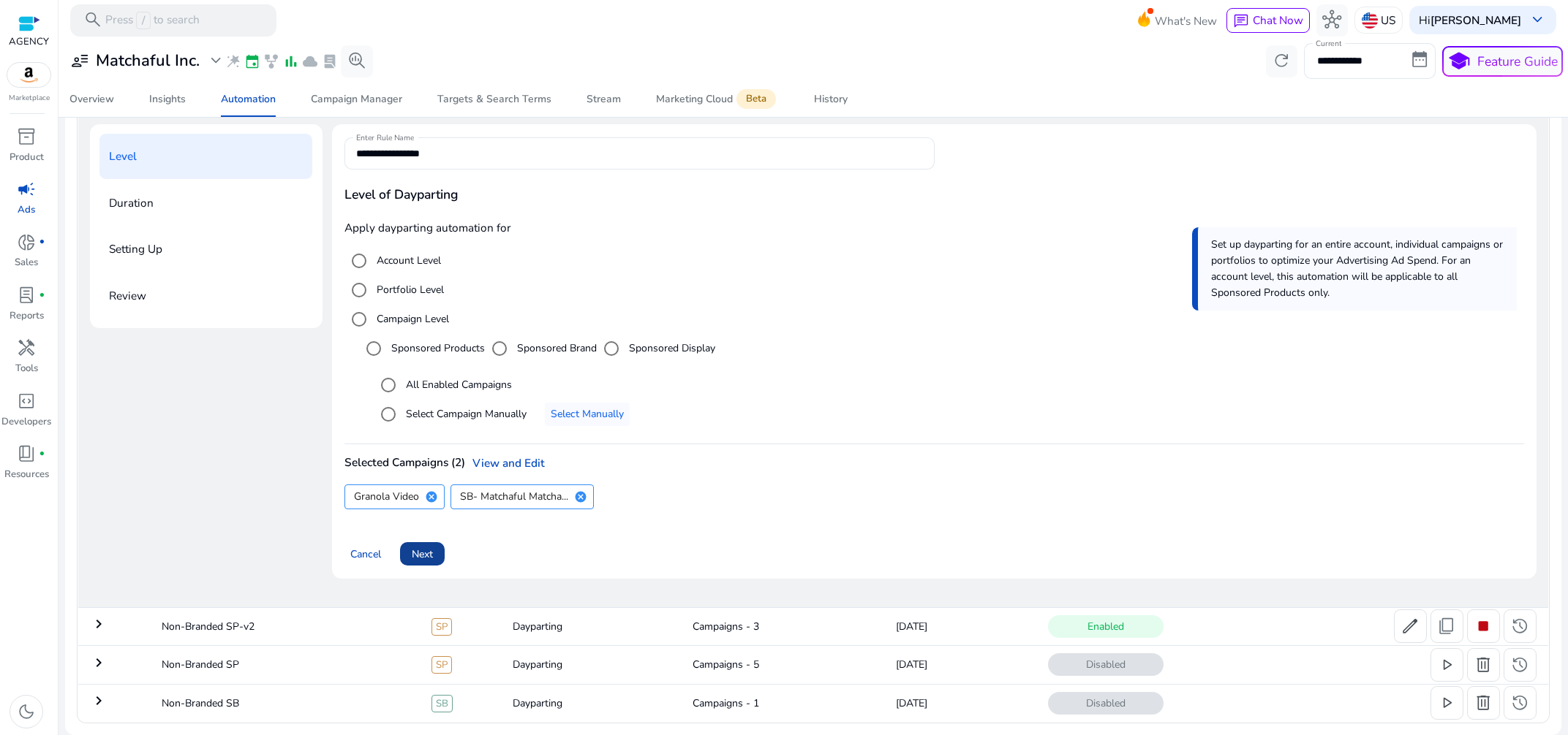
click at [439, 557] on span at bounding box center [422, 554] width 45 height 36
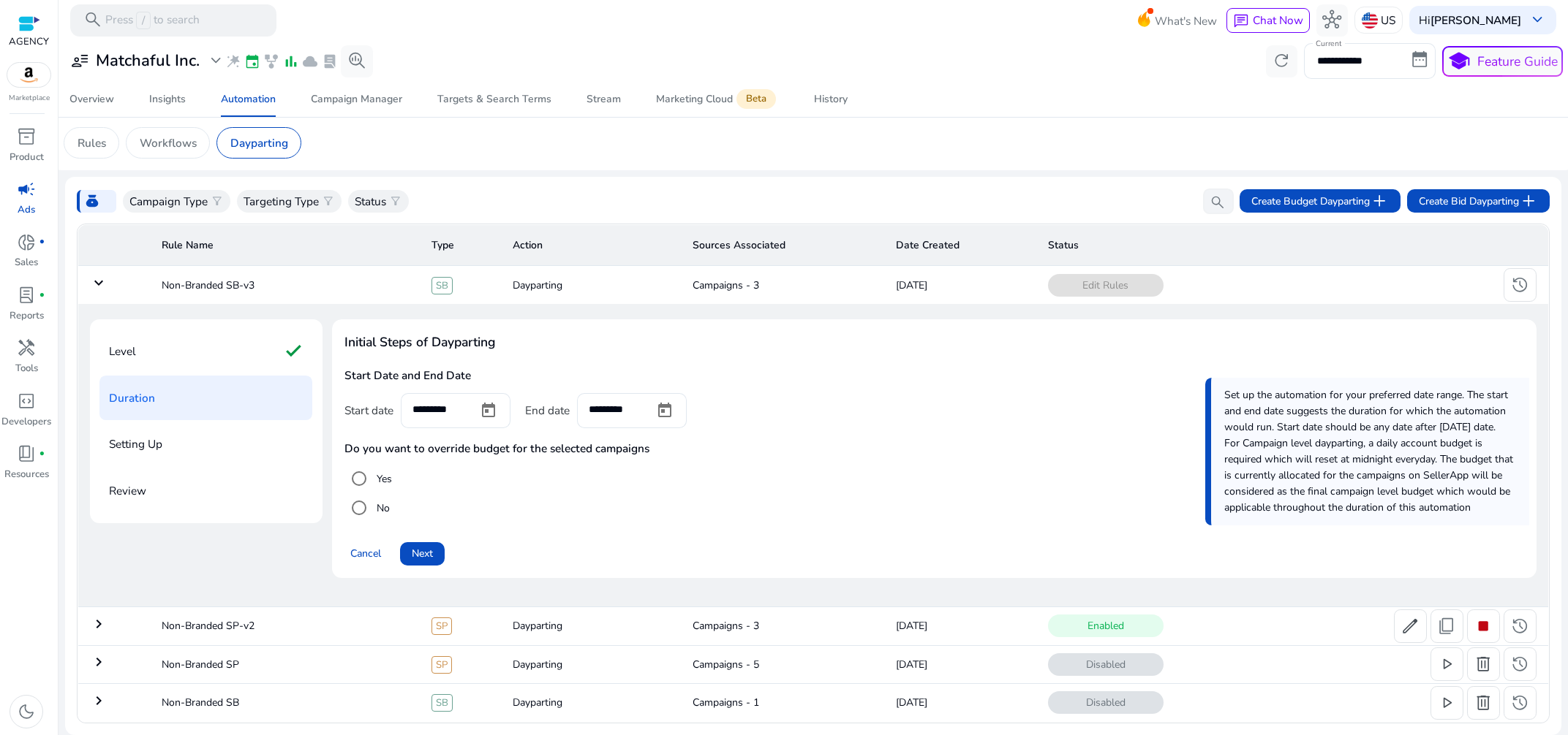
scroll to position [2, 0]
click at [439, 557] on span at bounding box center [422, 554] width 45 height 36
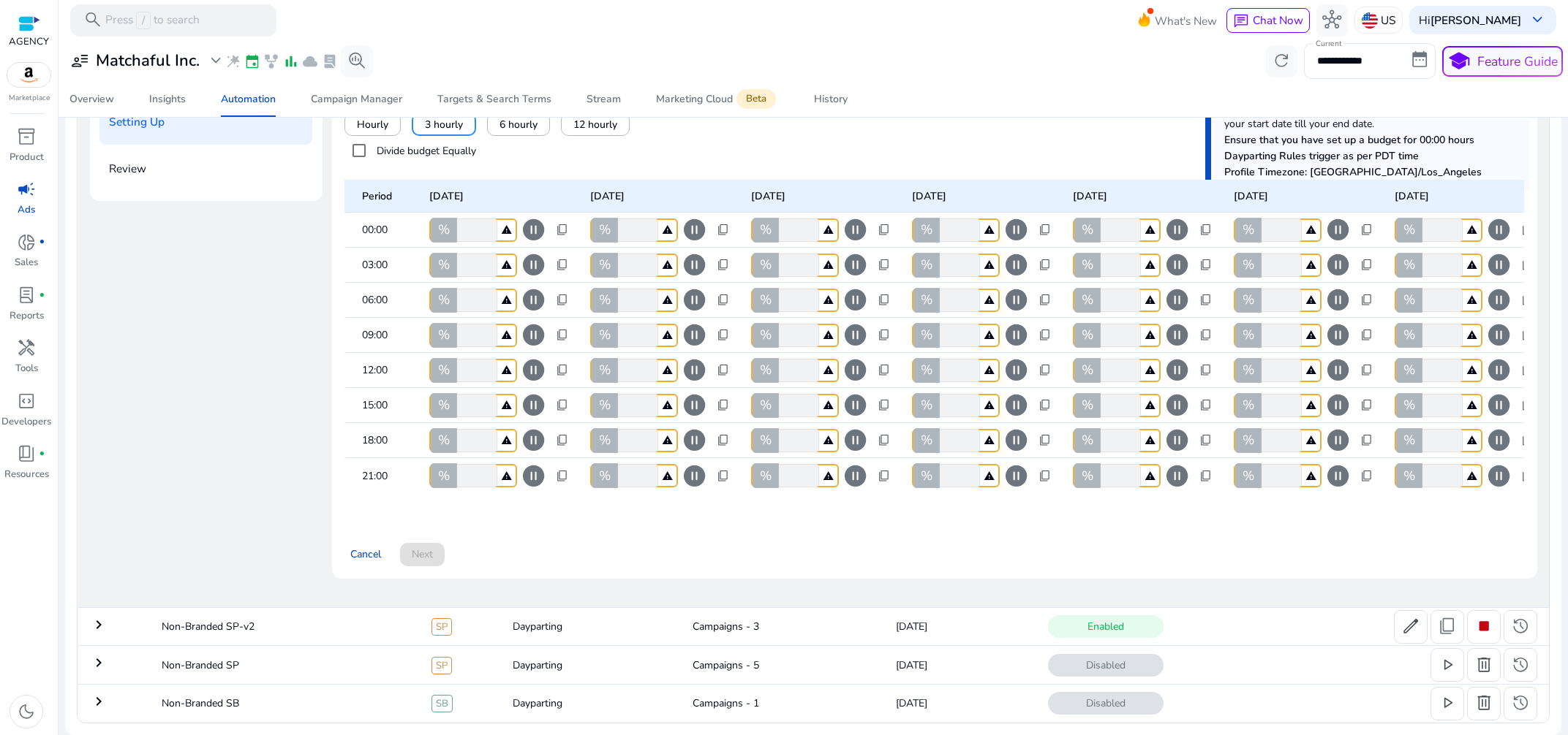
scroll to position [0, 0]
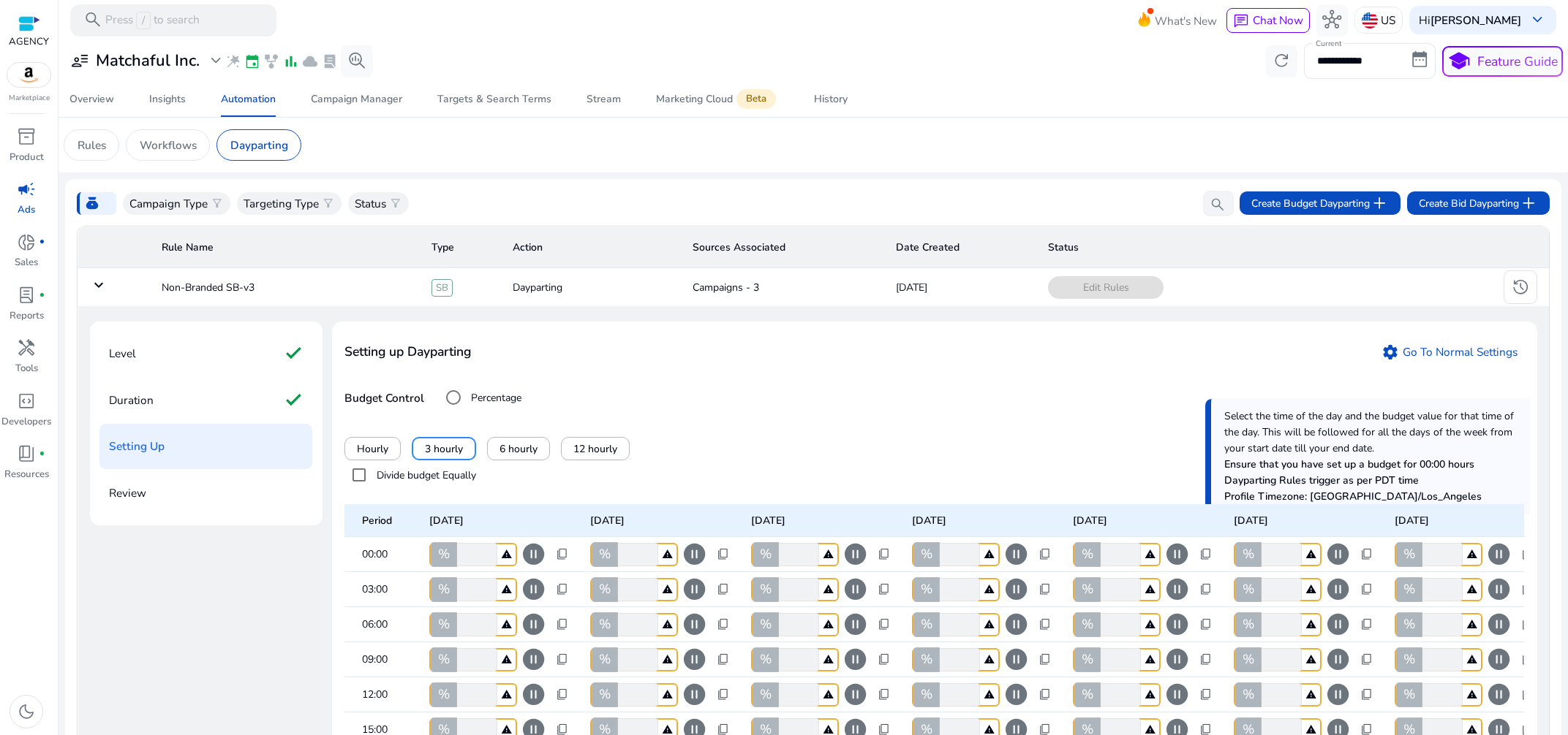
click at [98, 287] on mat-icon "keyboard_arrow_down" at bounding box center [98, 284] width 17 height 17
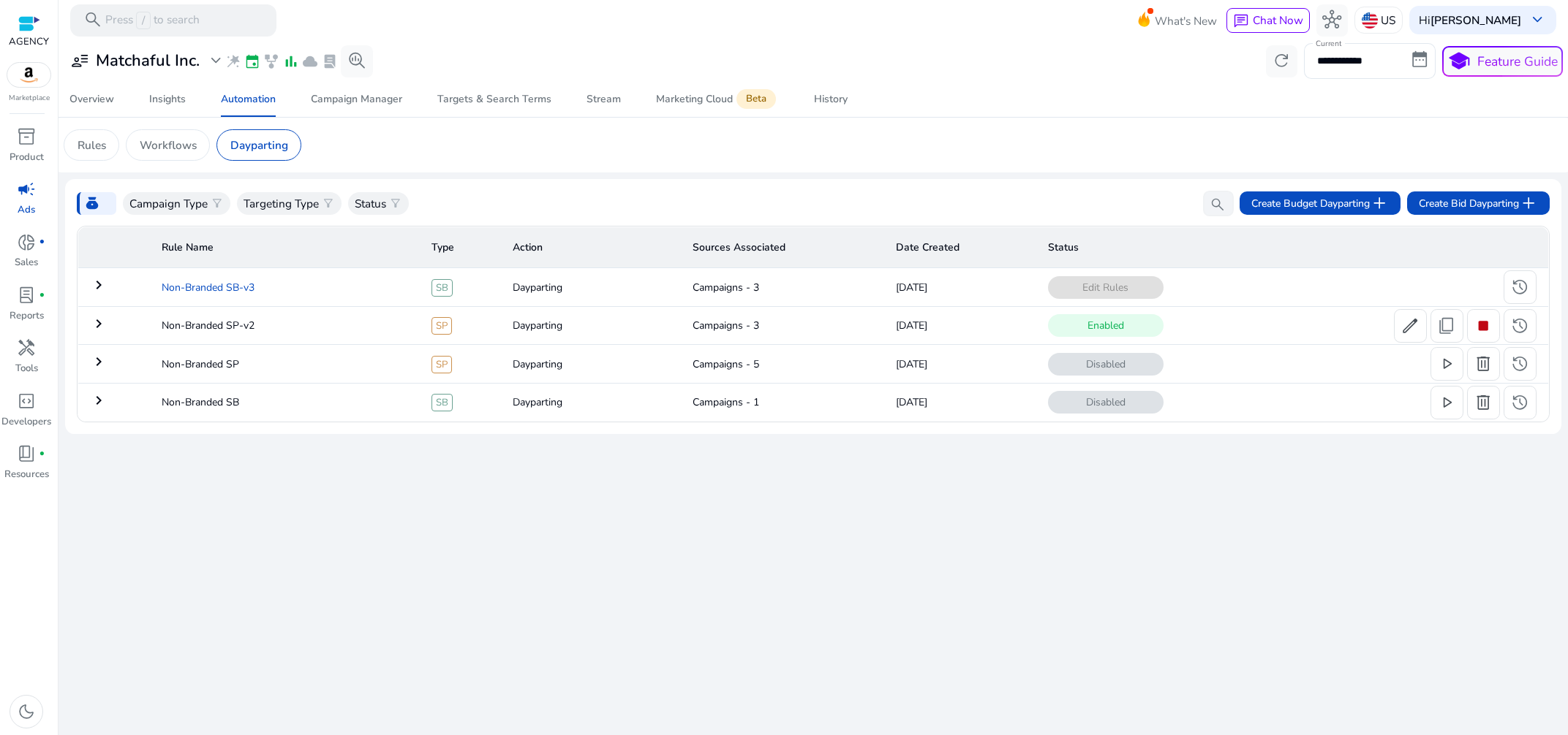
click at [209, 291] on td "Non-Branded SB-v3" at bounding box center [285, 288] width 270 height 38
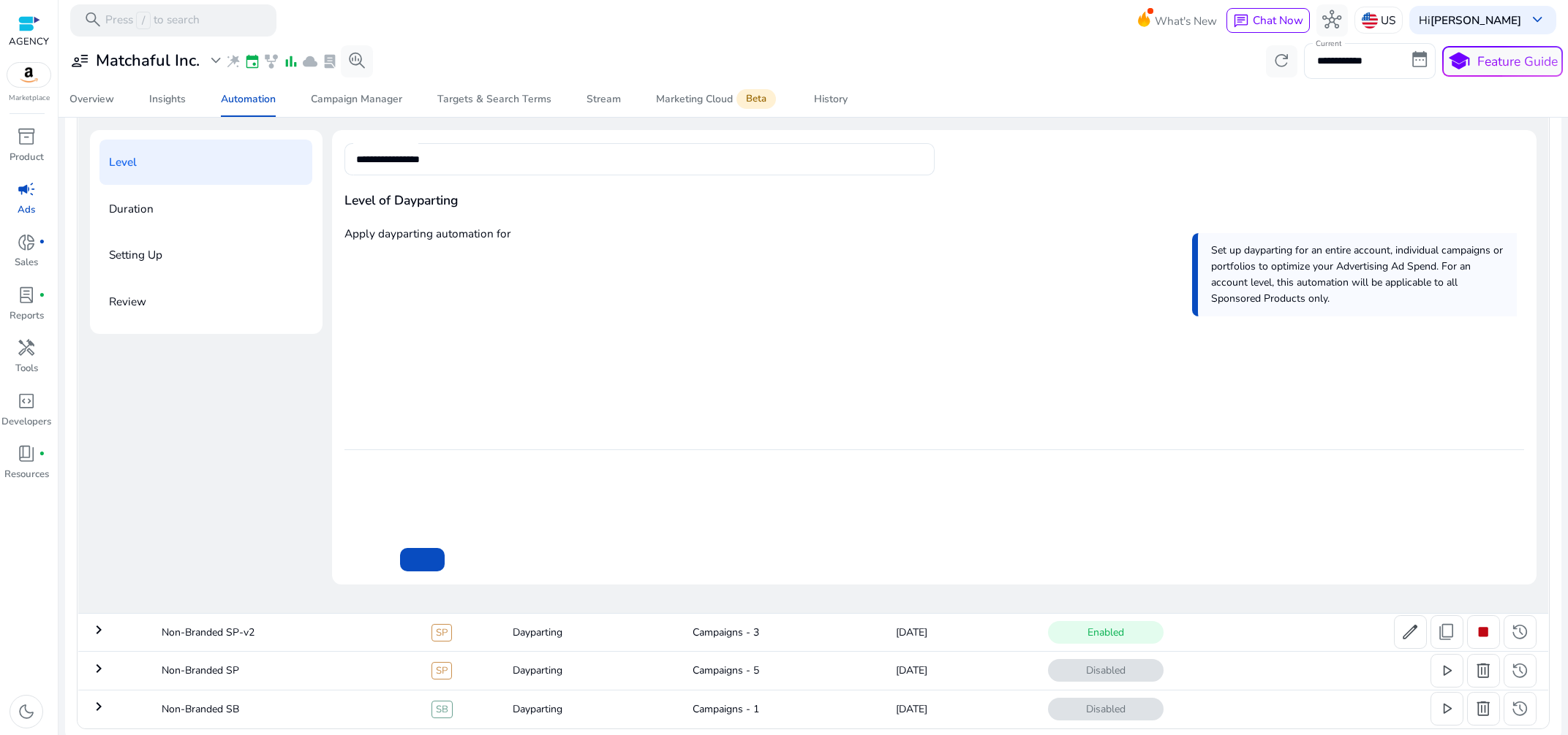
scroll to position [198, 0]
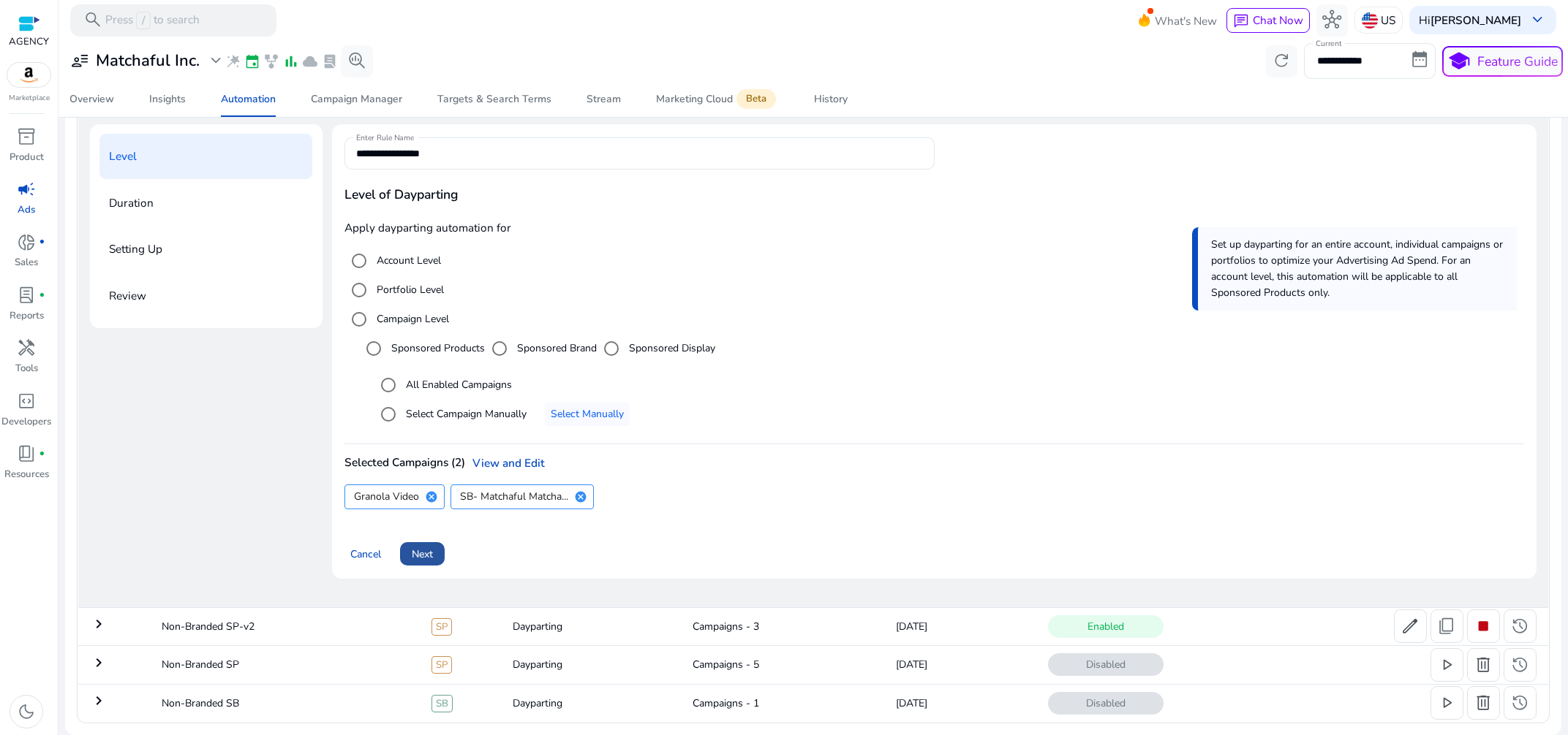
click at [415, 553] on span "Next" at bounding box center [422, 554] width 21 height 15
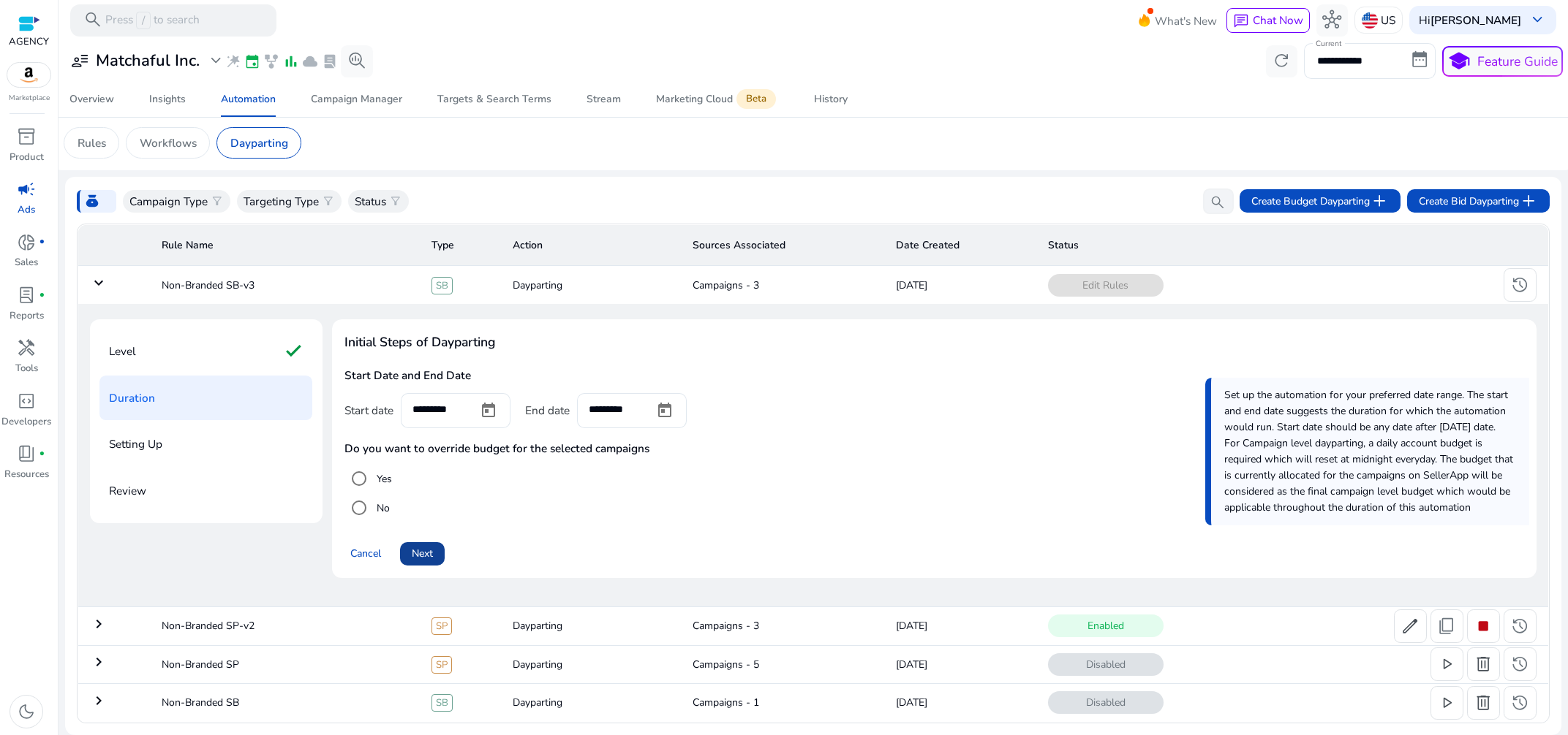
click at [431, 552] on span "Next" at bounding box center [422, 553] width 21 height 15
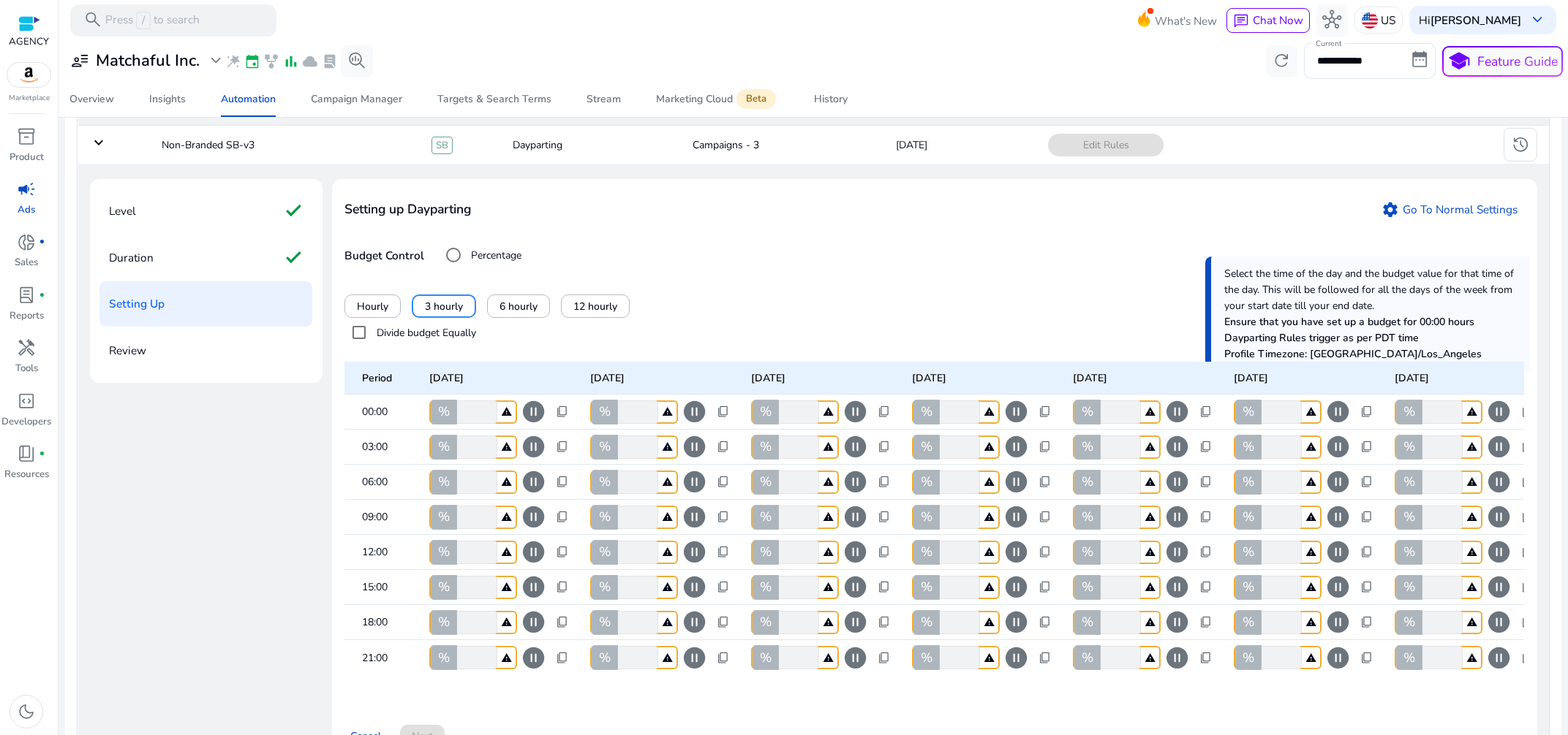
scroll to position [109, 0]
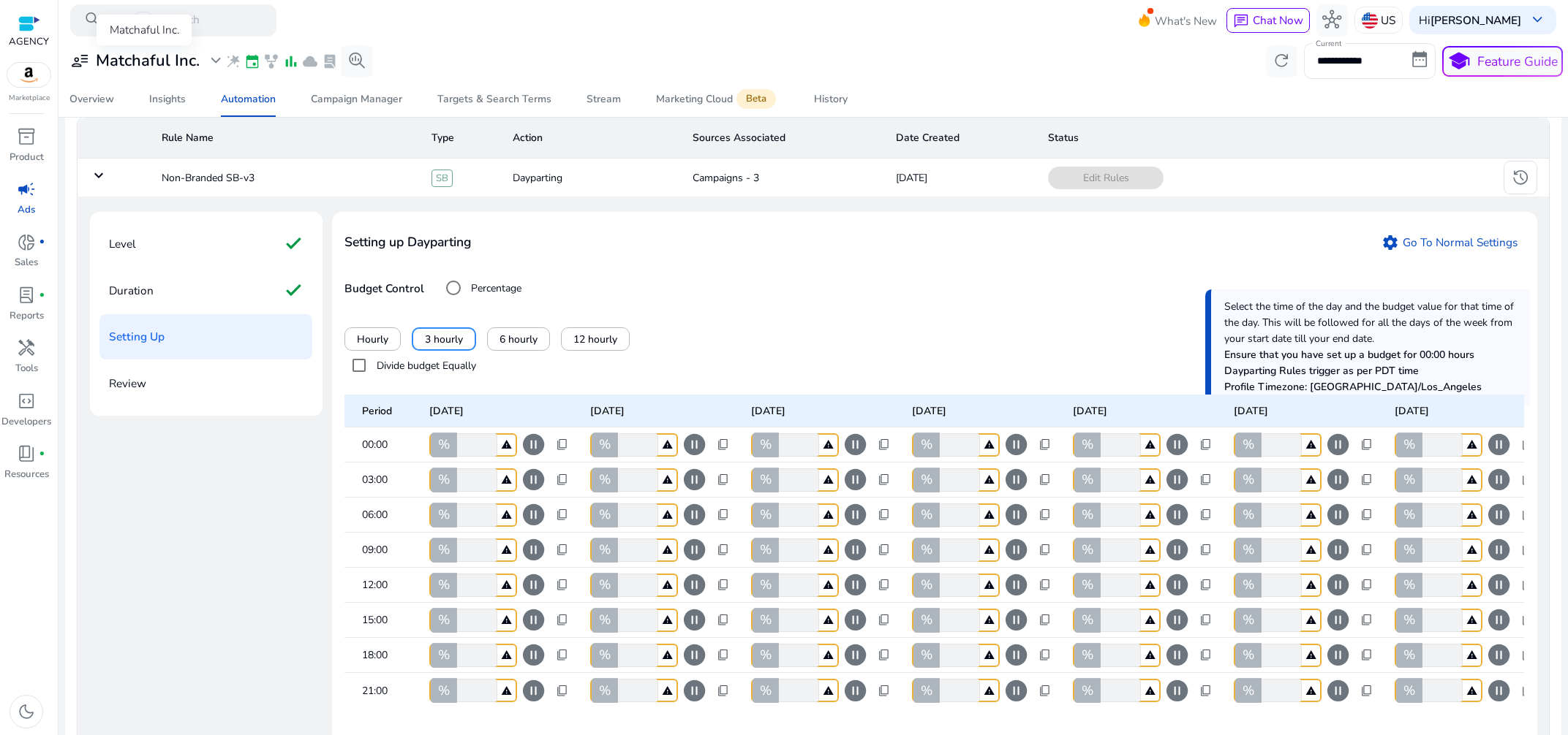
click at [158, 64] on h3 "Matchaful Inc." at bounding box center [148, 60] width 104 height 19
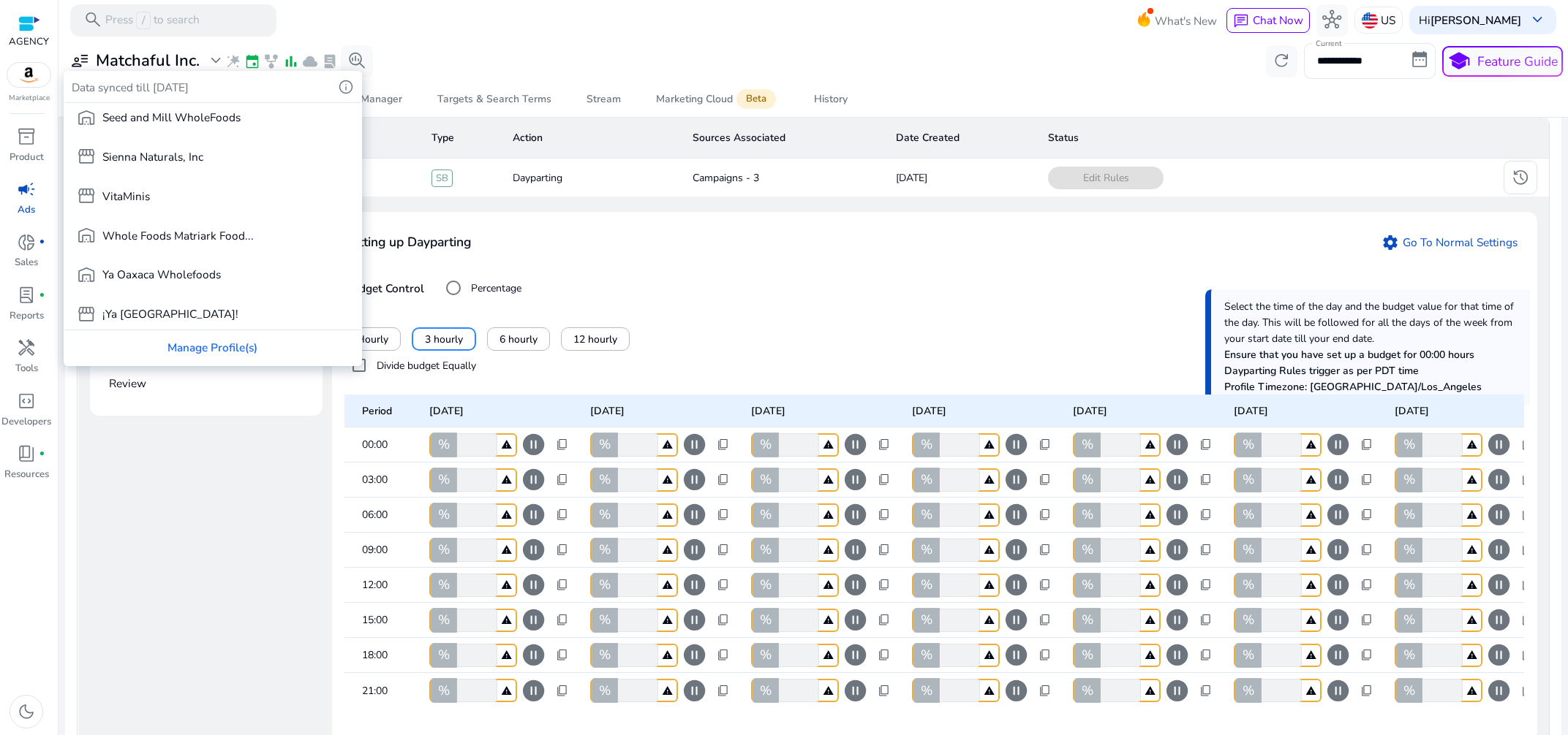
scroll to position [485, 0]
click at [173, 225] on p "Whole Foods Matriark Food..." at bounding box center [178, 230] width 151 height 16
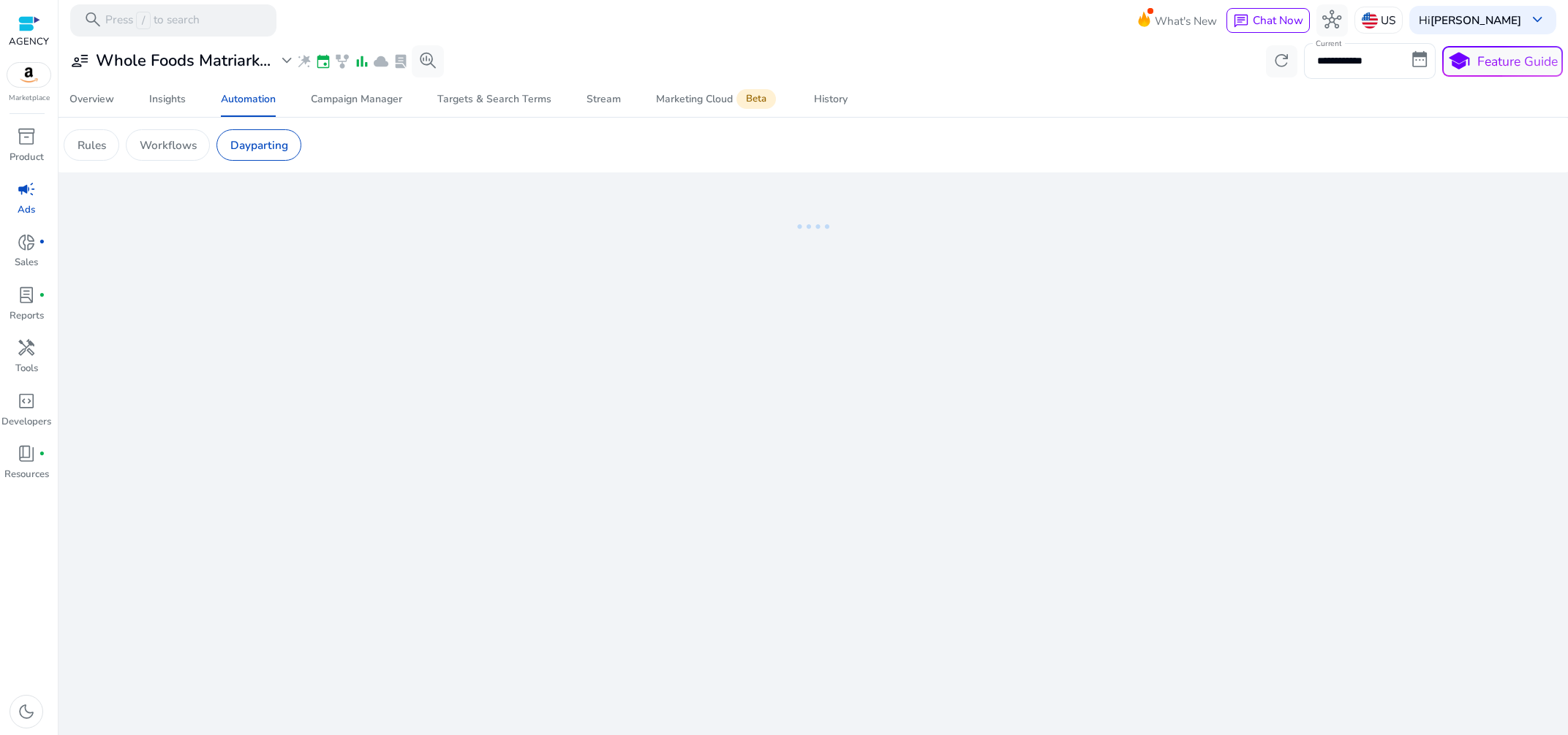
scroll to position [0, 0]
click at [224, 57] on h3 "Whole Foods Matriark..." at bounding box center [183, 60] width 175 height 19
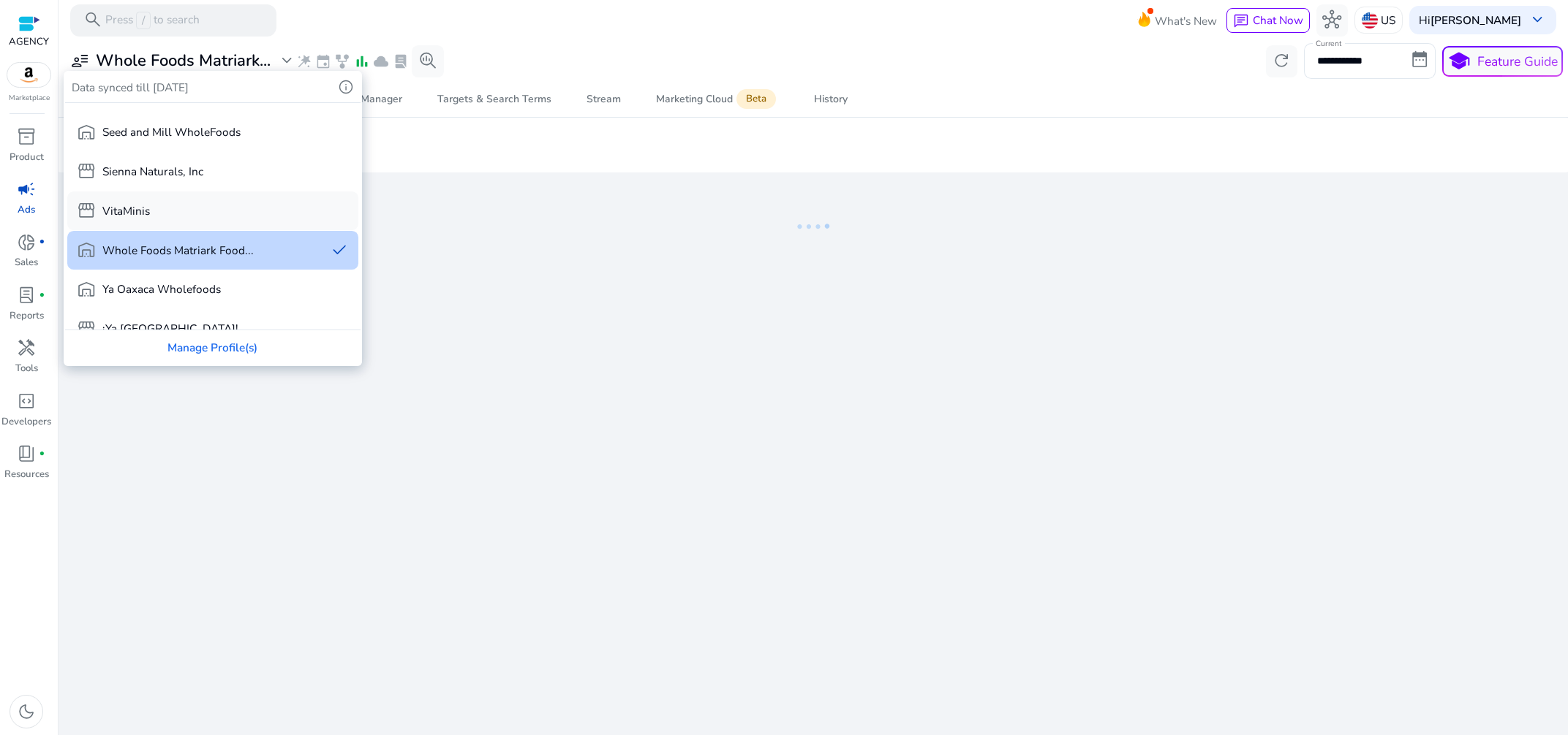
scroll to position [499, 0]
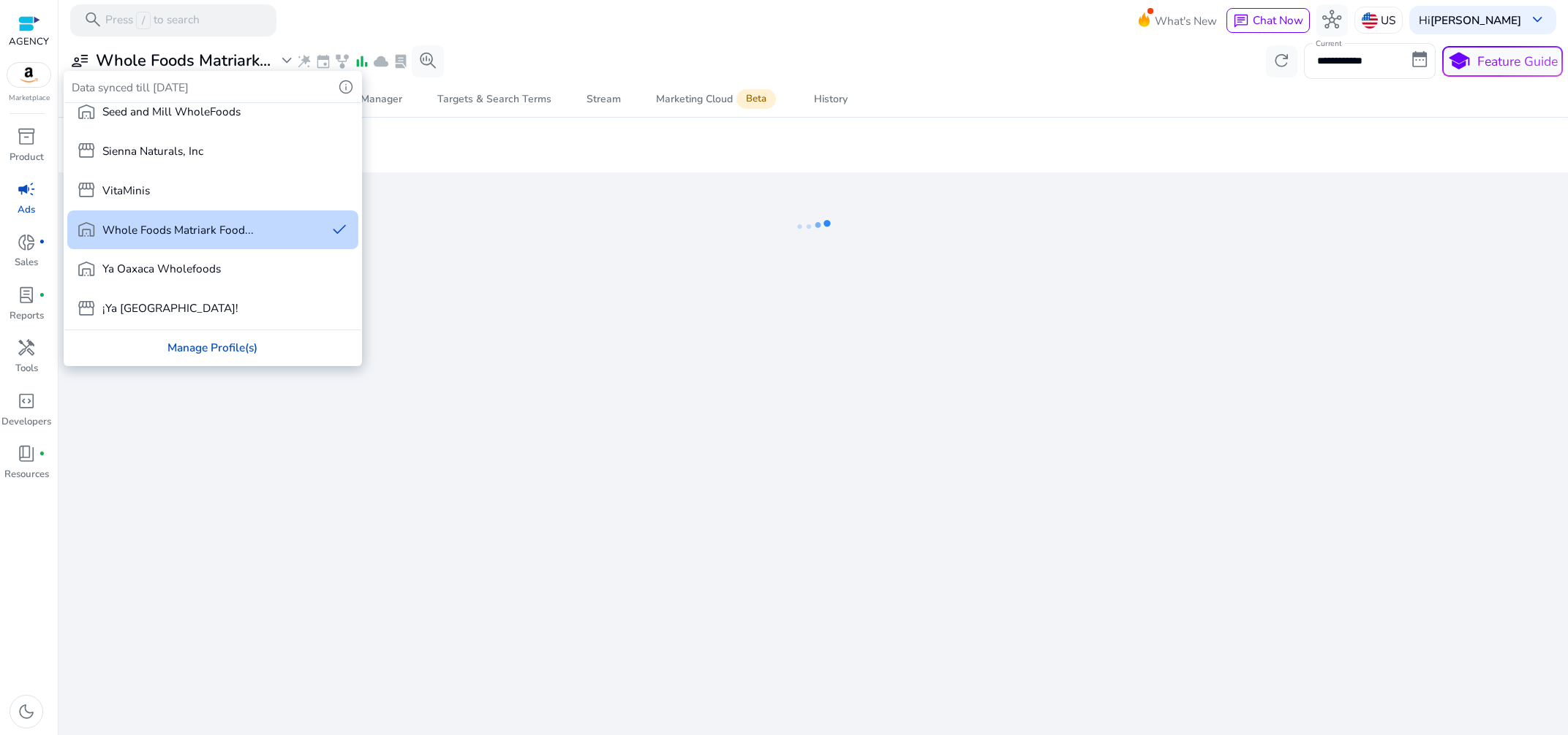
click at [206, 348] on div "Manage Profile(s)" at bounding box center [211, 348] width 294 height 35
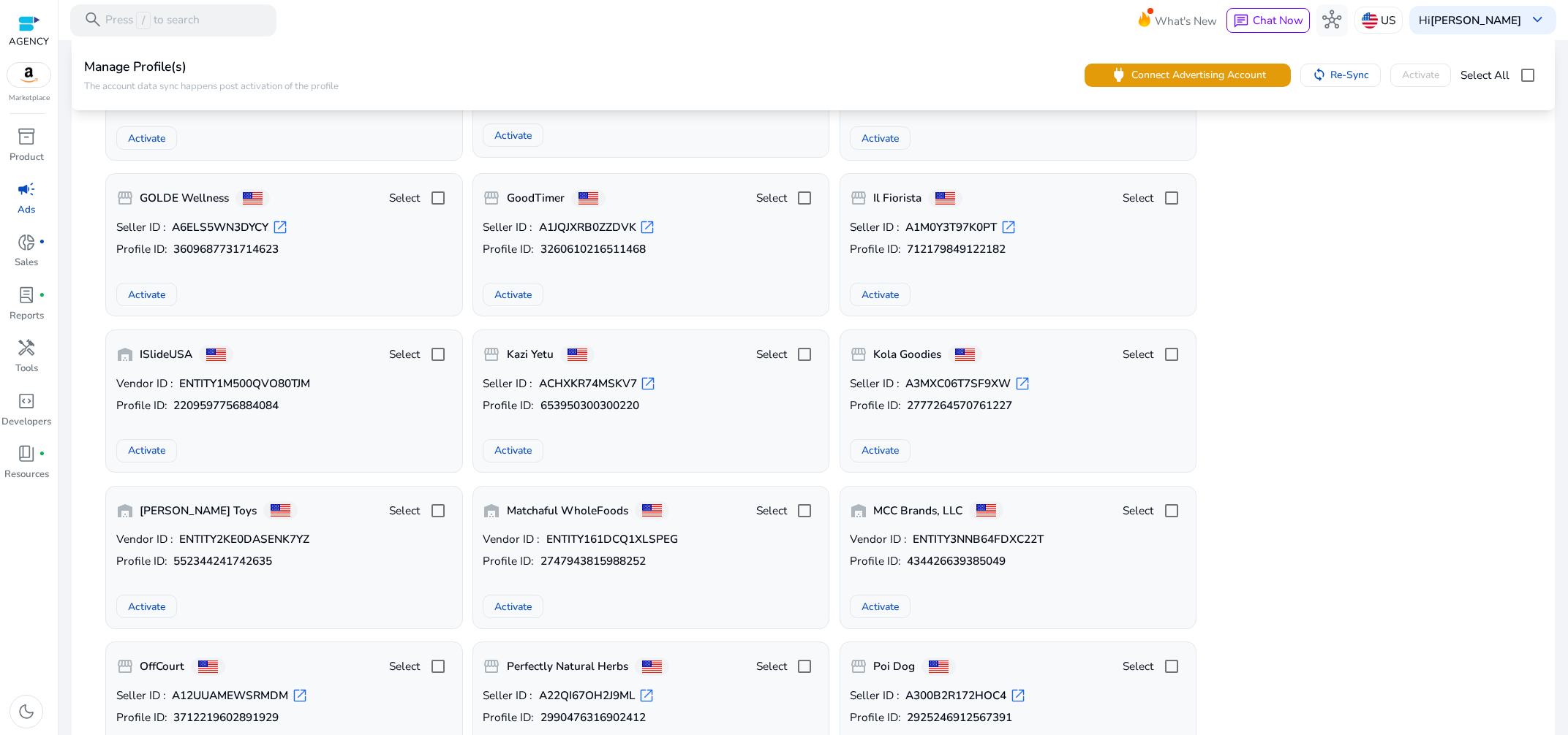
scroll to position [2047, 0]
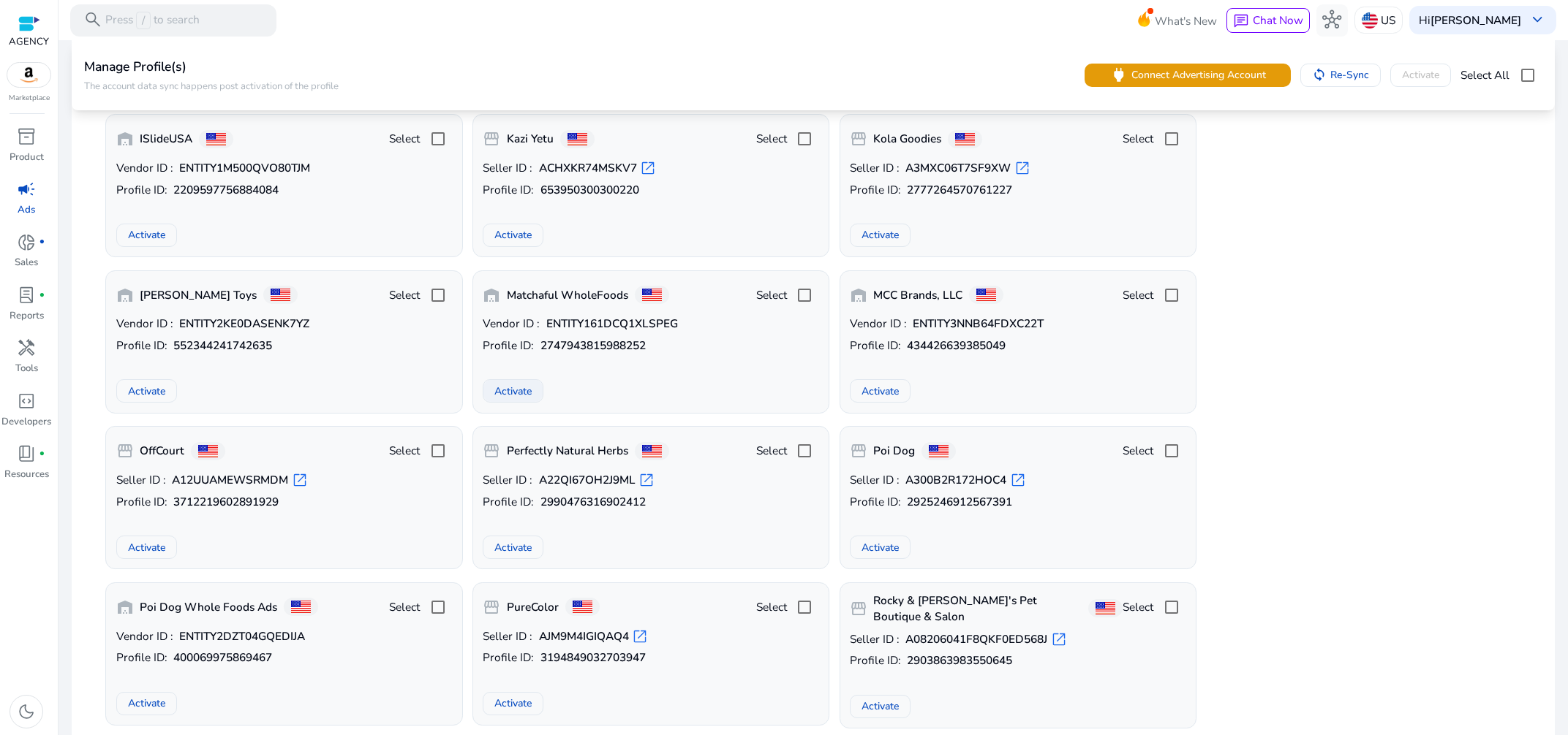
click at [517, 393] on span "Activate" at bounding box center [513, 391] width 37 height 15
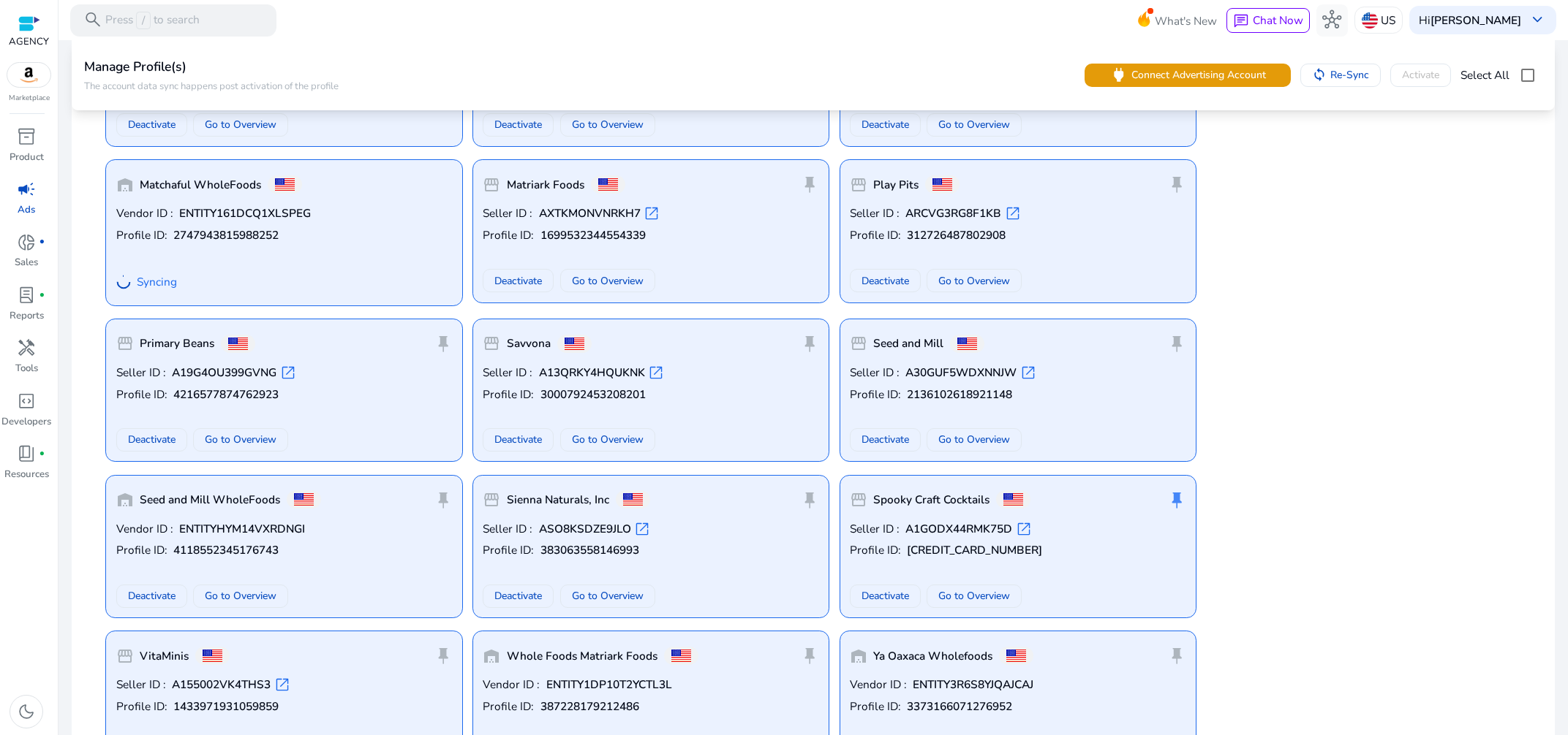
scroll to position [0, 0]
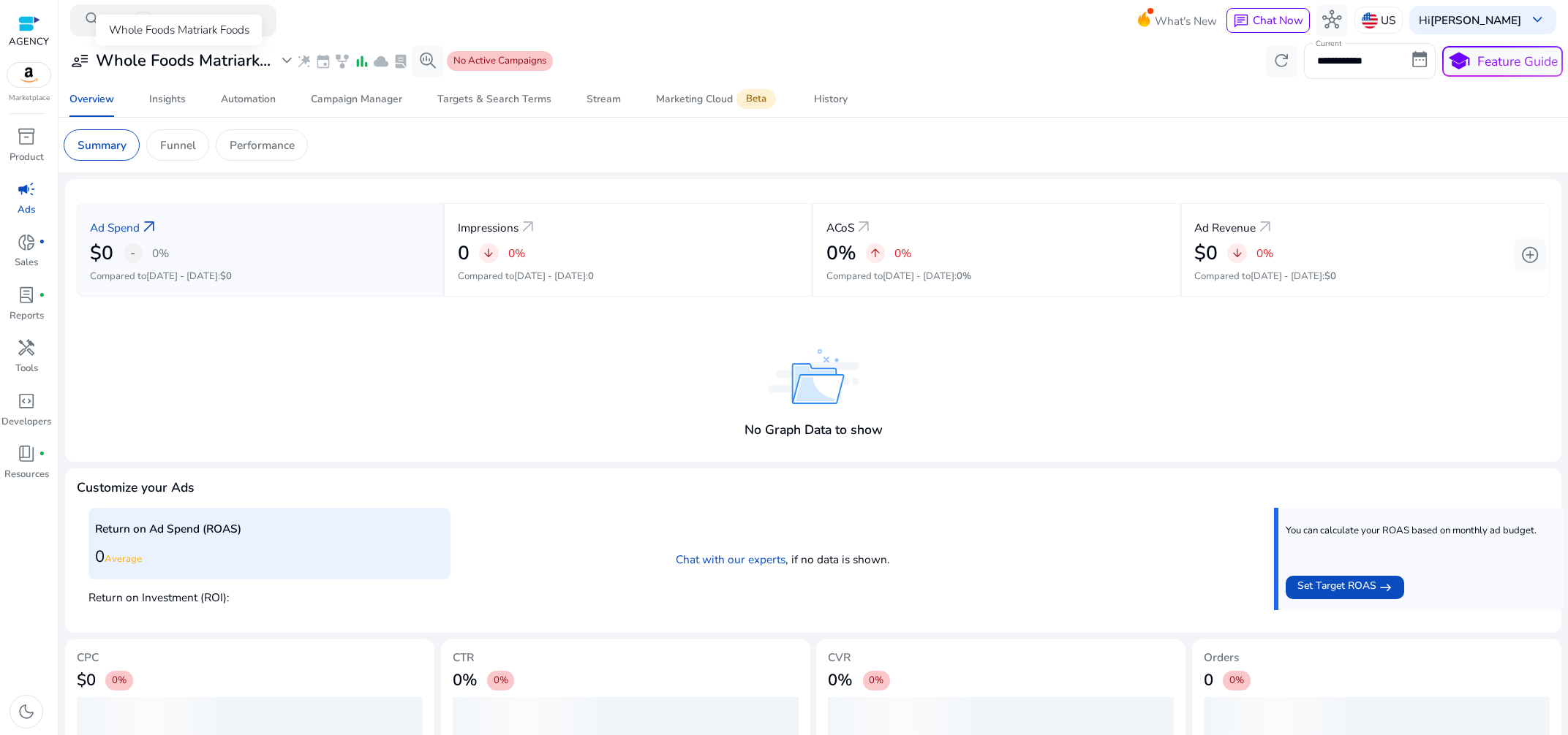
click at [131, 57] on h3 "Whole Foods Matriark..." at bounding box center [183, 60] width 175 height 19
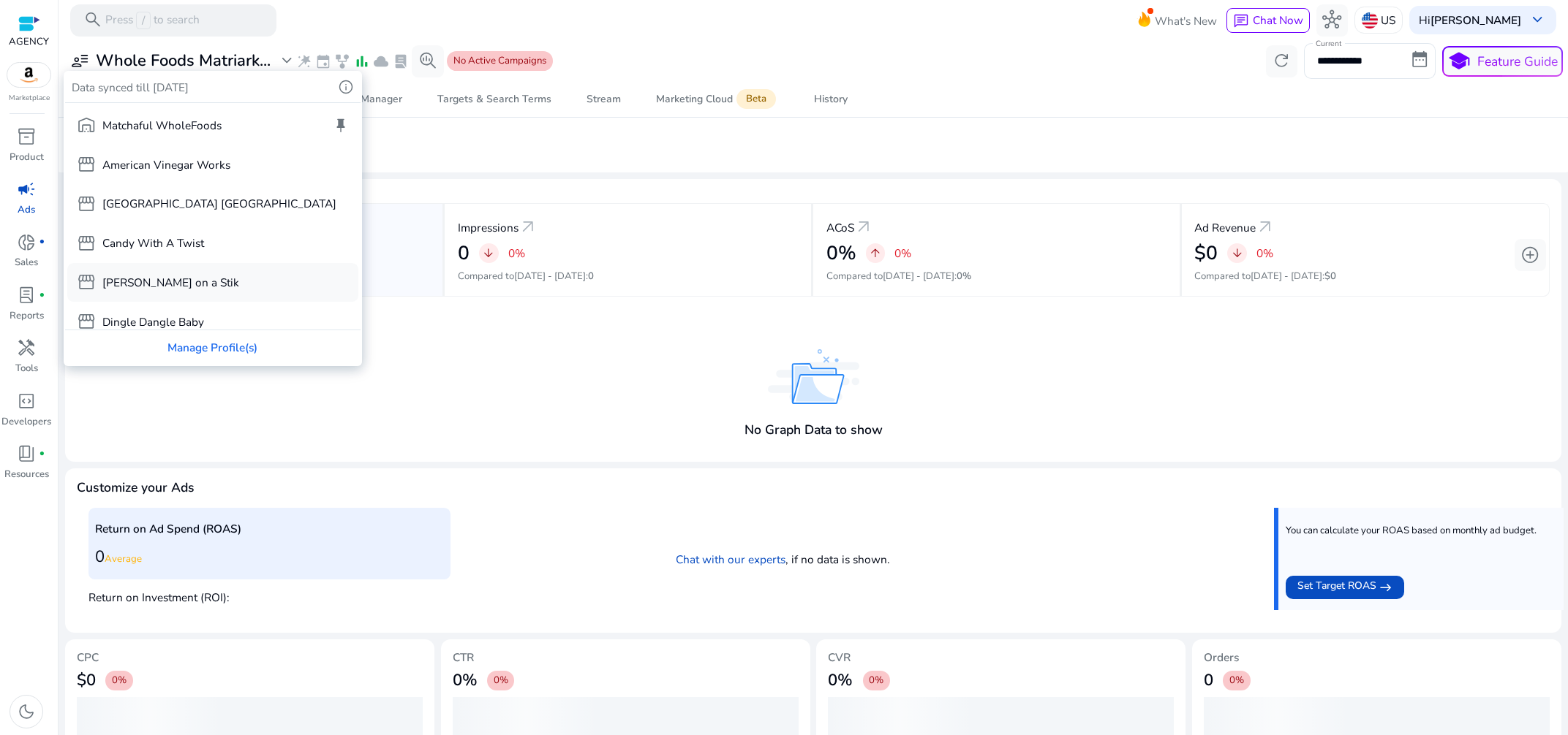
scroll to position [186, 0]
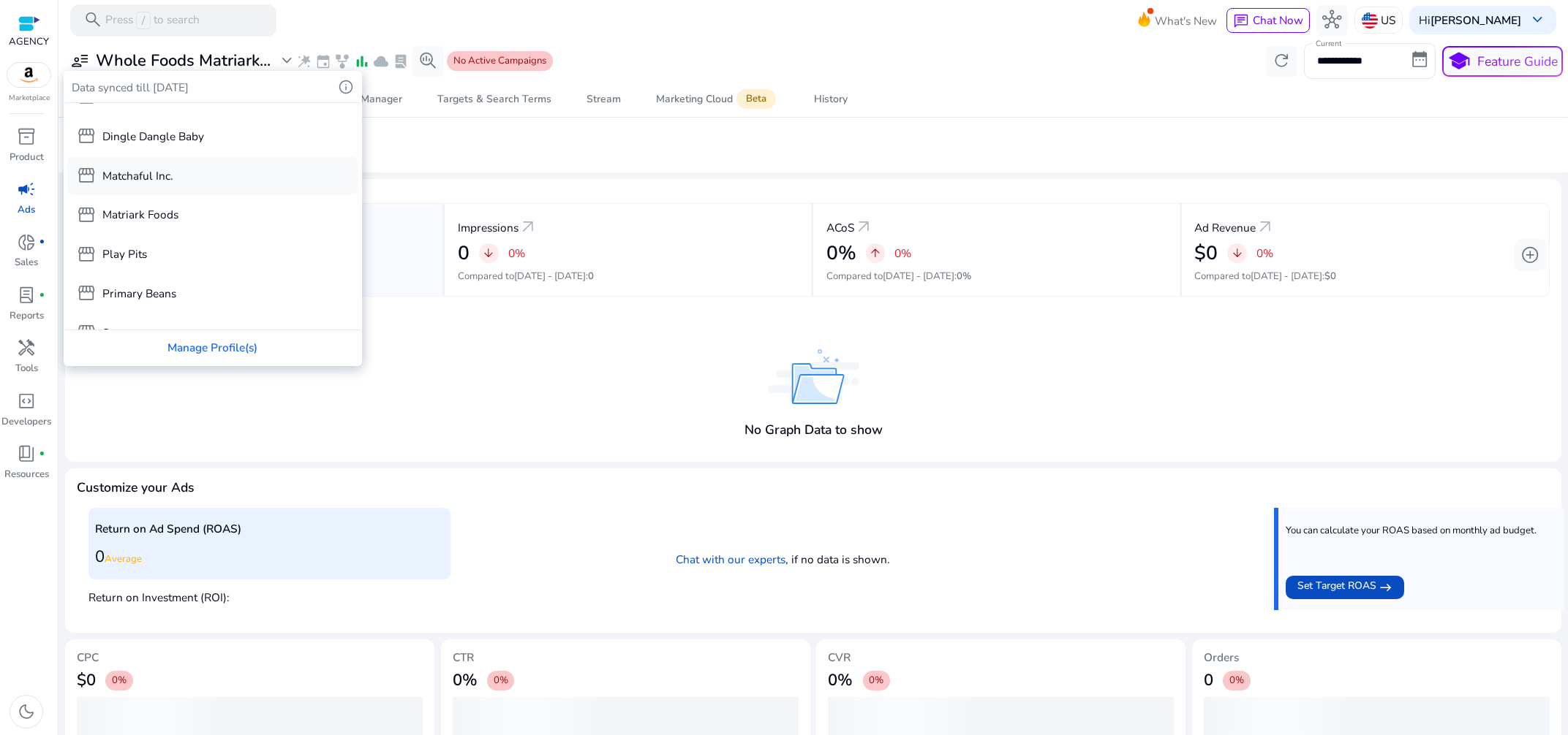
click at [135, 179] on p "Matchaful Inc." at bounding box center [138, 176] width 71 height 16
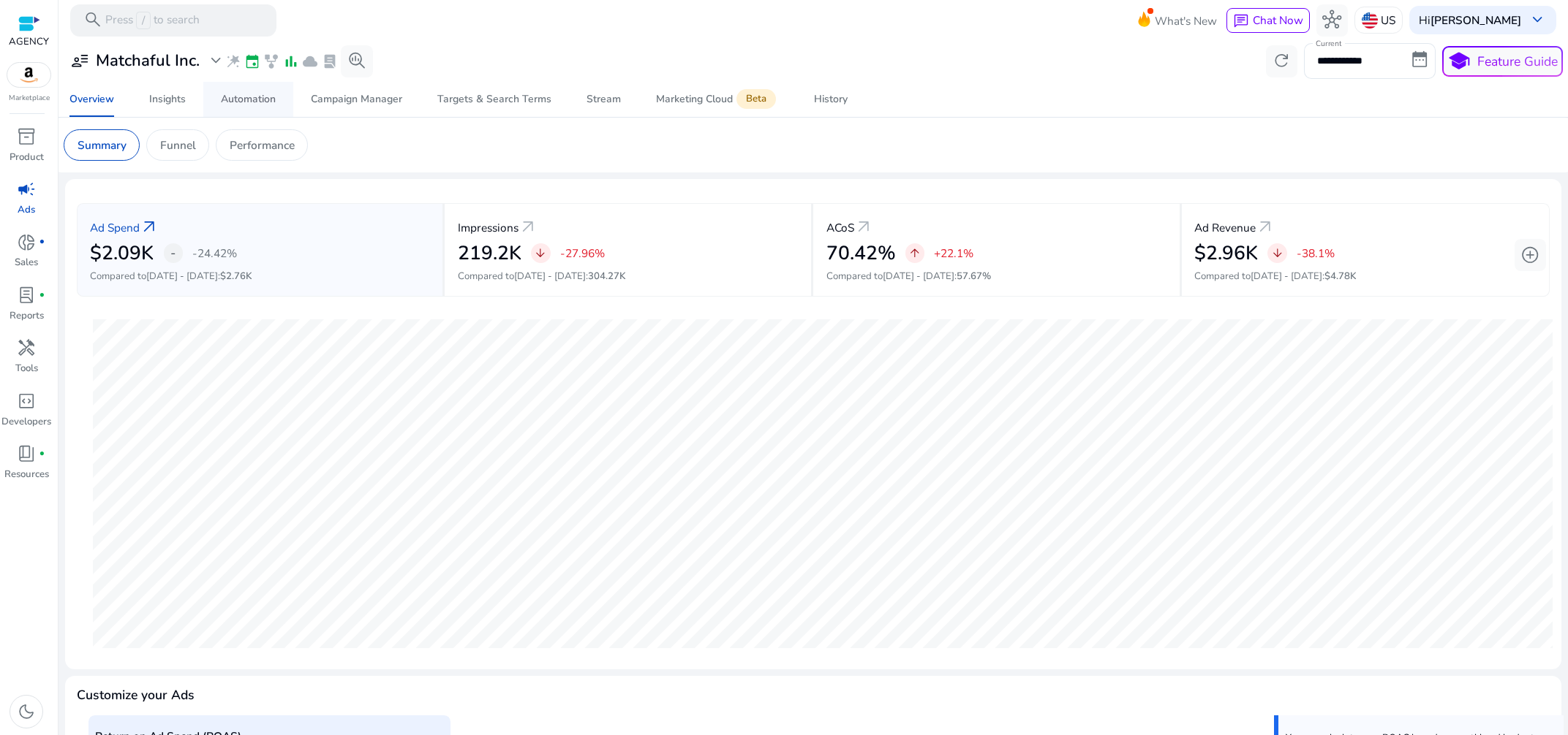
click at [265, 100] on div "Automation" at bounding box center [248, 99] width 55 height 10
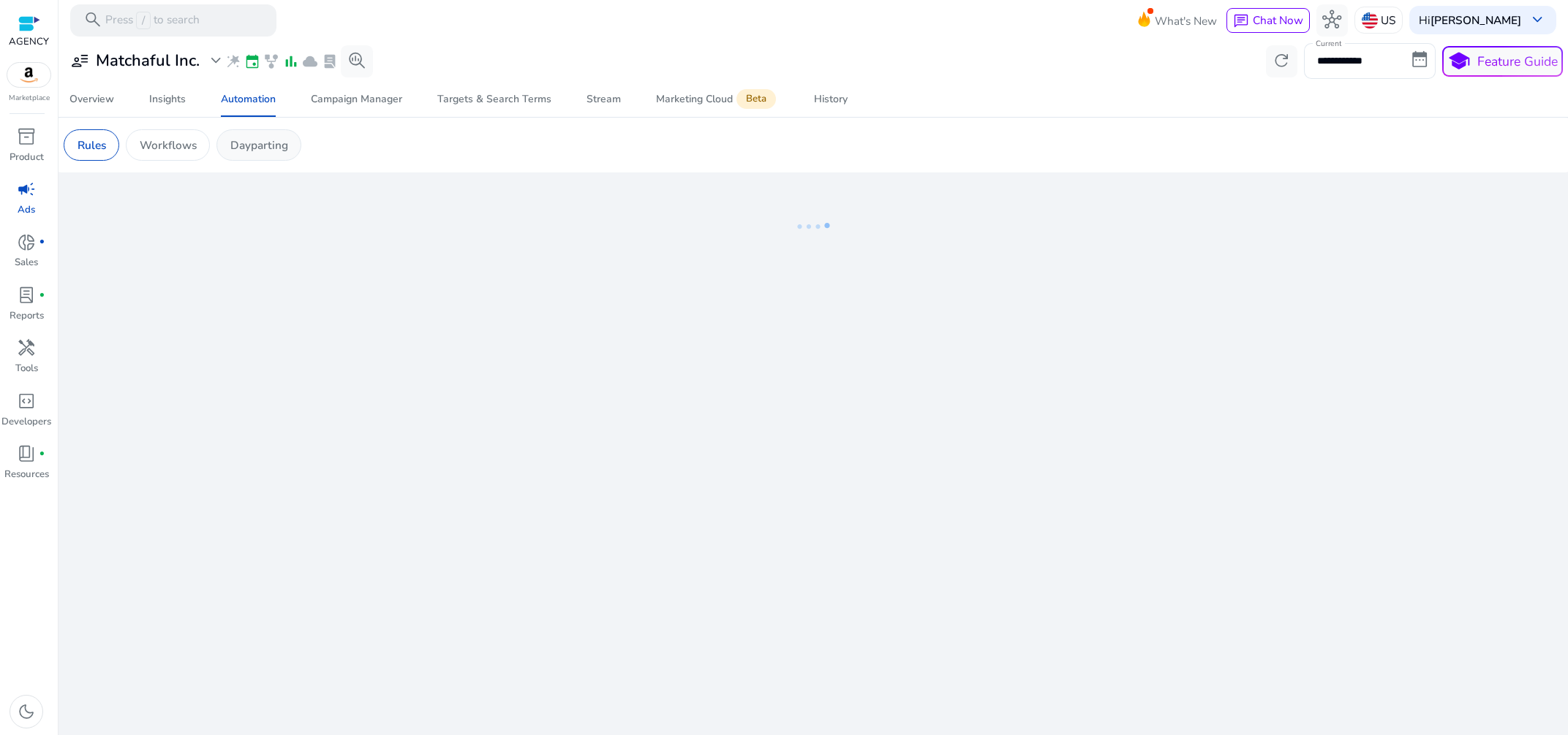
click at [245, 142] on p "Dayparting" at bounding box center [259, 145] width 57 height 16
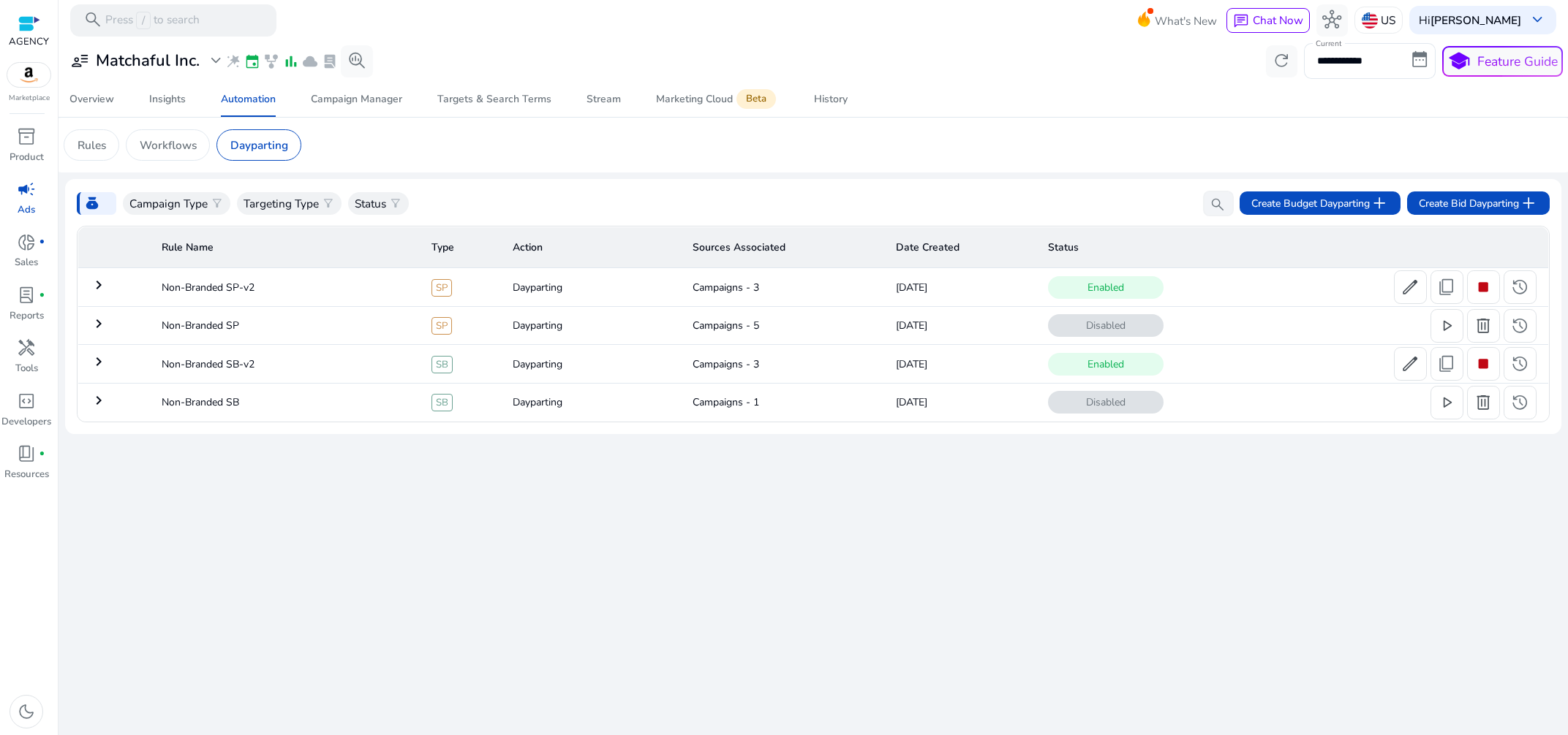
click at [92, 362] on mat-icon "keyboard_arrow_right" at bounding box center [98, 362] width 17 height 17
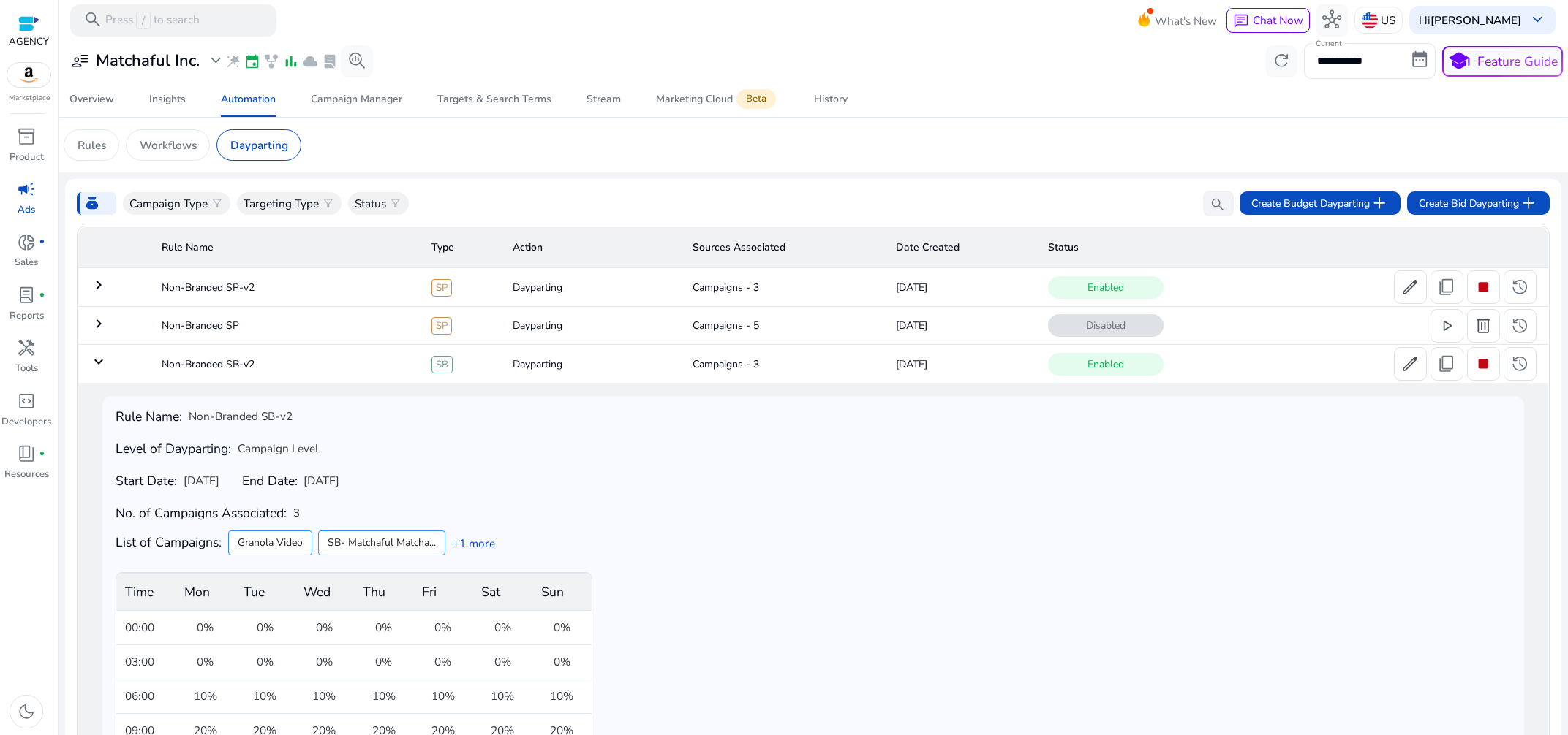
click at [94, 280] on mat-icon "keyboard_arrow_right" at bounding box center [98, 284] width 17 height 17
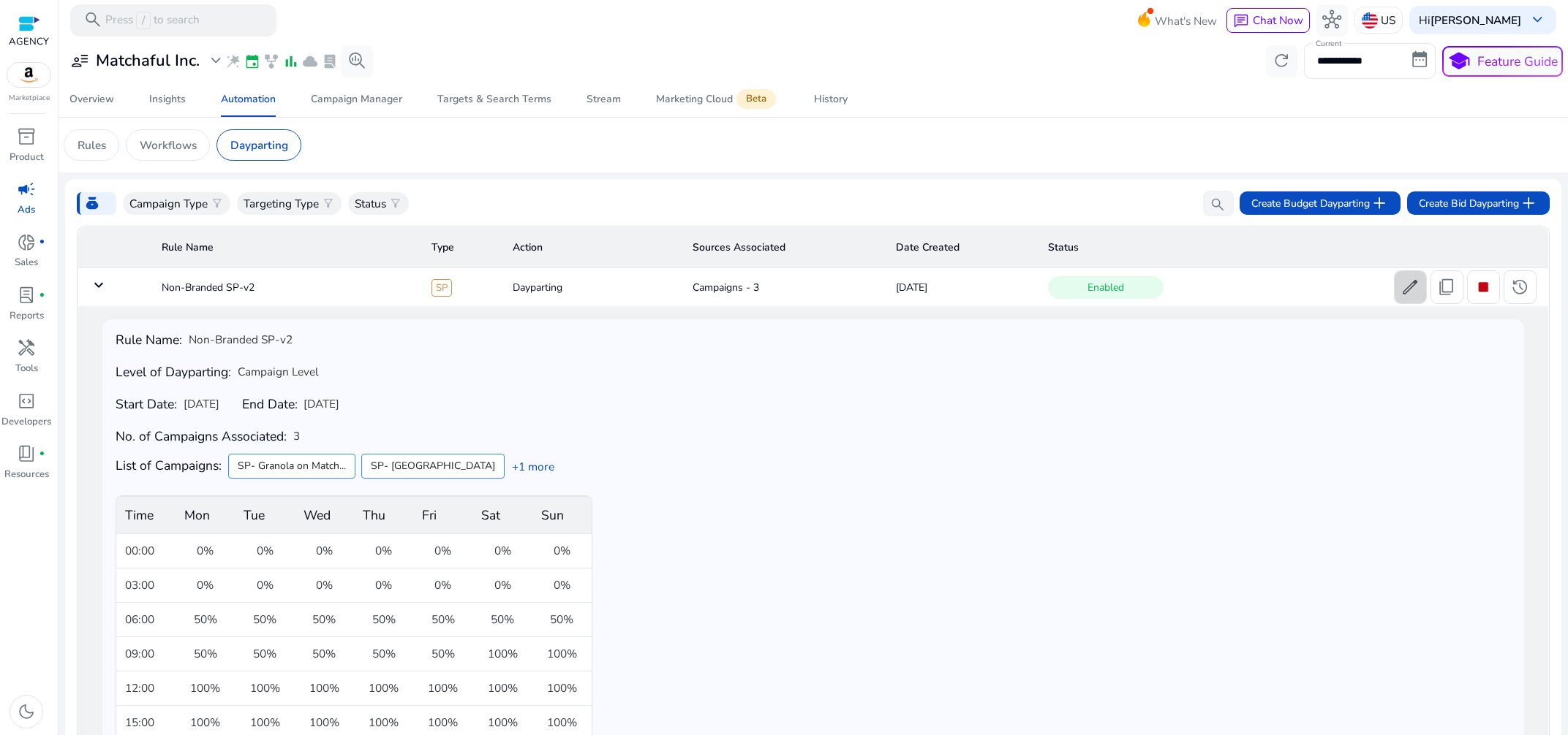
click at [1400, 291] on span "edit" at bounding box center [1409, 287] width 19 height 19
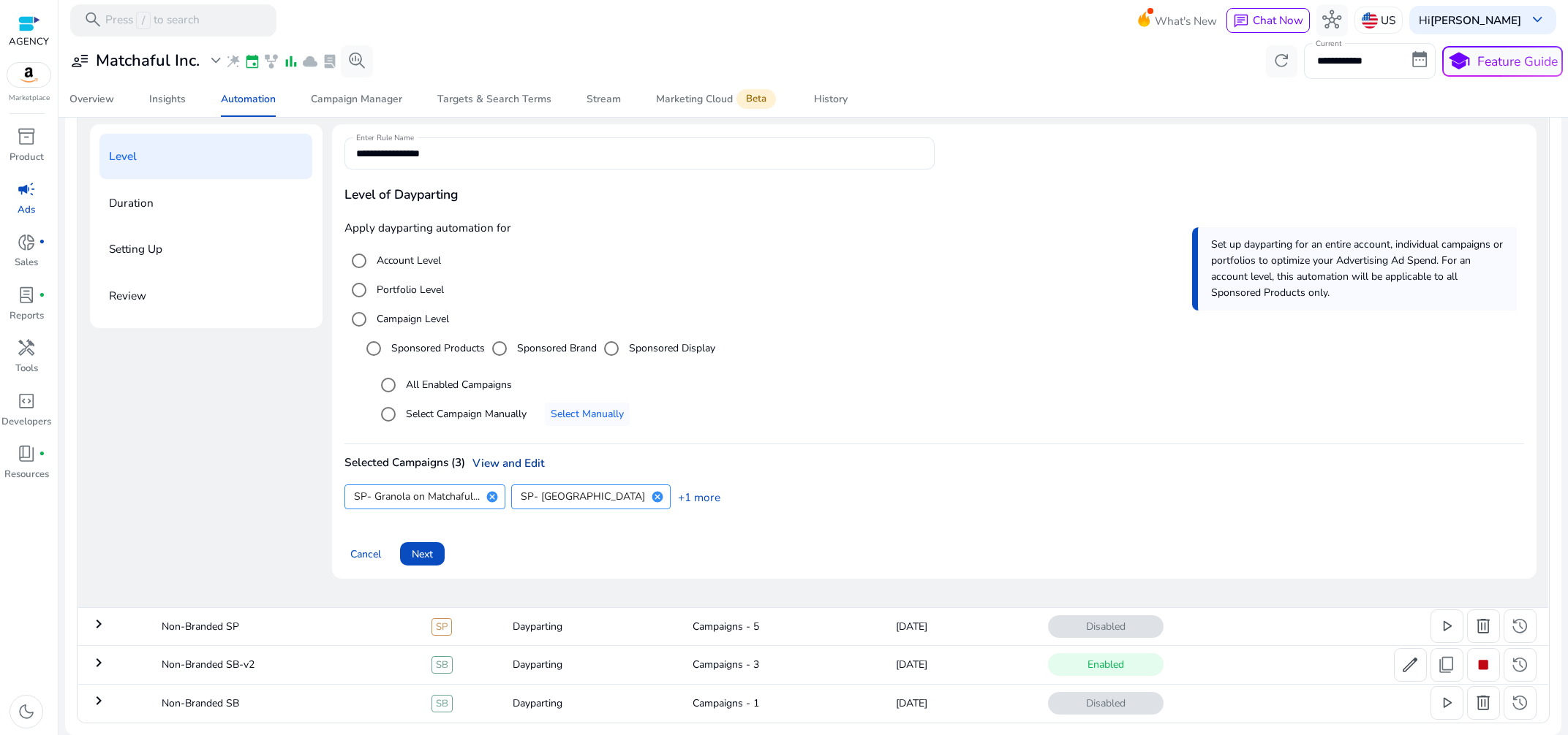
scroll to position [198, 0]
click at [527, 464] on link "View and Edit" at bounding box center [504, 463] width 79 height 15
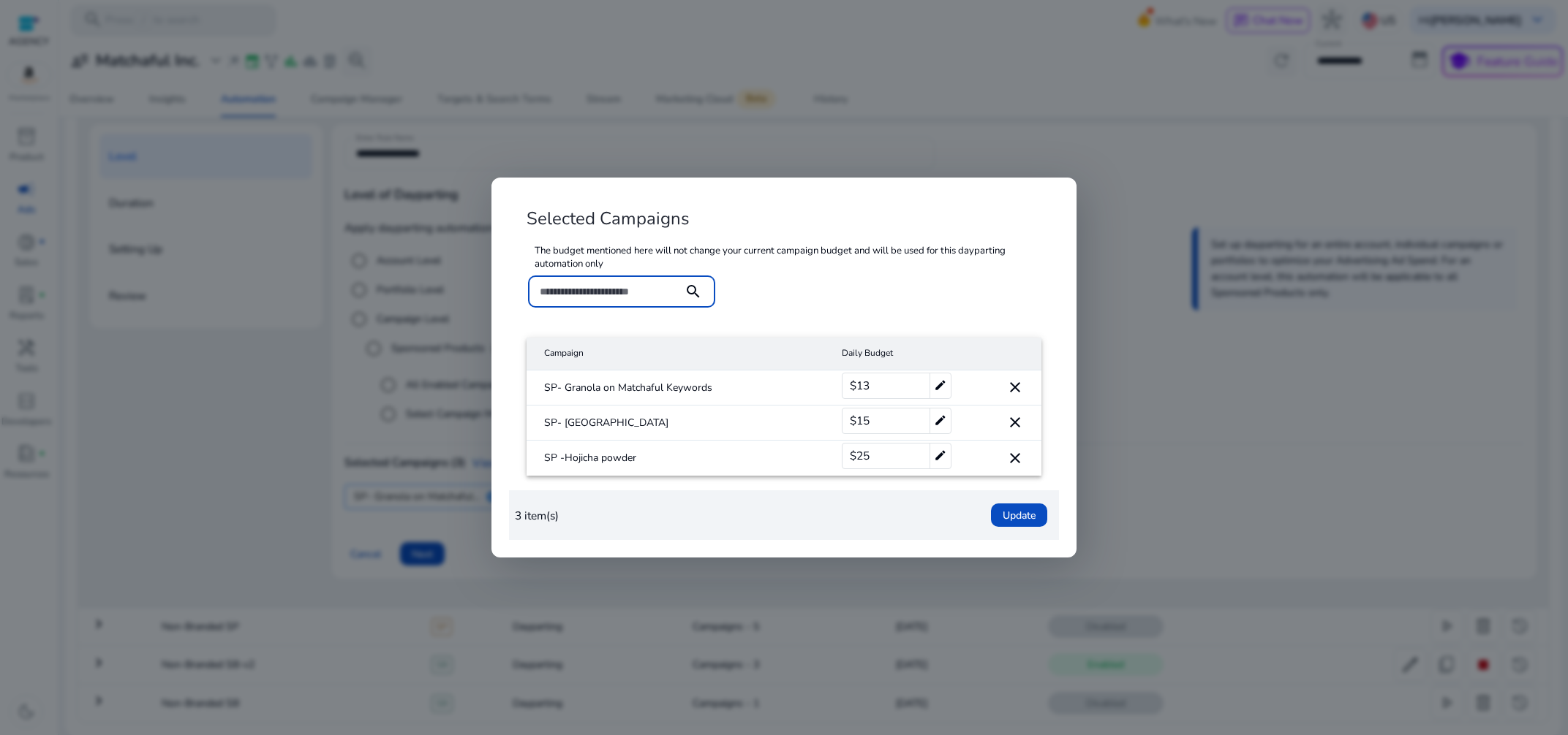
click at [884, 456] on div "$25 edit" at bounding box center [897, 455] width 109 height 26
drag, startPoint x: 887, startPoint y: 454, endPoint x: 848, endPoint y: 454, distance: 39.0
click at [854, 454] on input "**" at bounding box center [886, 456] width 66 height 24
type input "**"
click at [931, 454] on mat-icon "check" at bounding box center [928, 456] width 16 height 22
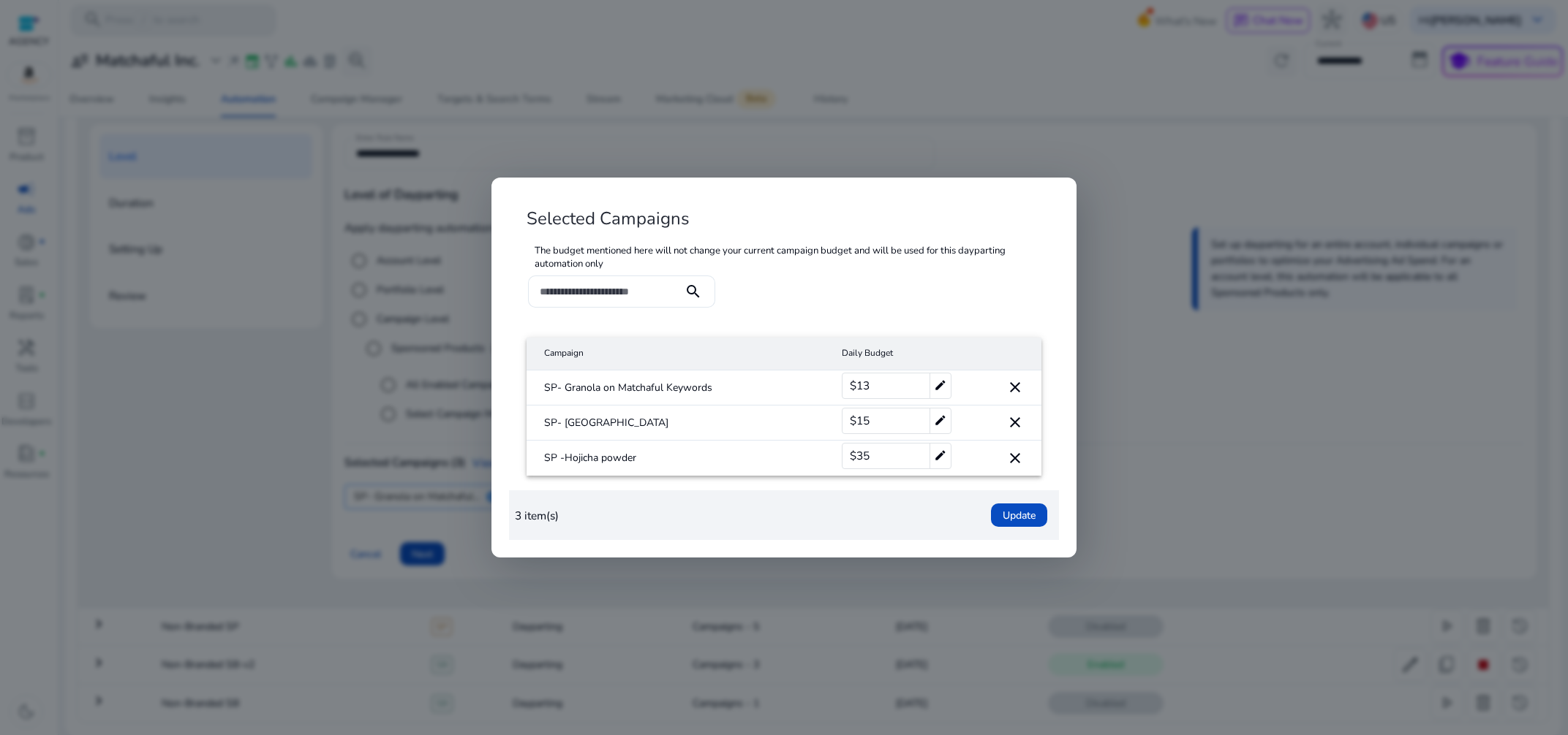
click at [880, 417] on div "$15 edit" at bounding box center [897, 421] width 109 height 26
drag, startPoint x: 881, startPoint y: 416, endPoint x: 855, endPoint y: 417, distance: 26.0
click at [855, 417] on input "**" at bounding box center [886, 421] width 66 height 24
click at [901, 425] on input "**" at bounding box center [886, 421] width 66 height 24
drag, startPoint x: 890, startPoint y: 424, endPoint x: 847, endPoint y: 418, distance: 43.4
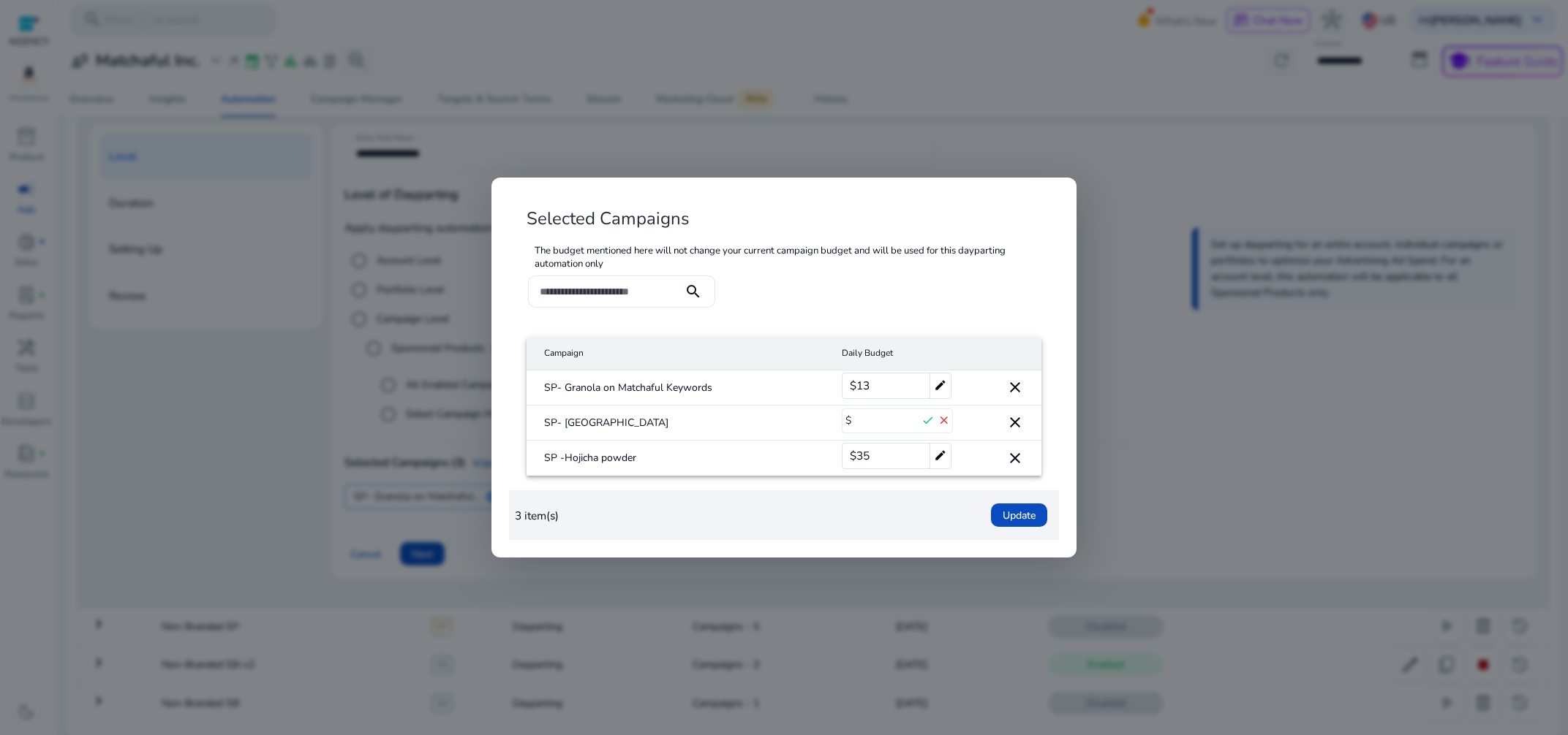
click at [854, 418] on input "**" at bounding box center [886, 421] width 66 height 24
type input "**"
click at [928, 422] on mat-icon "check" at bounding box center [928, 421] width 16 height 22
click at [1003, 511] on span "Update" at bounding box center [1019, 516] width 33 height 15
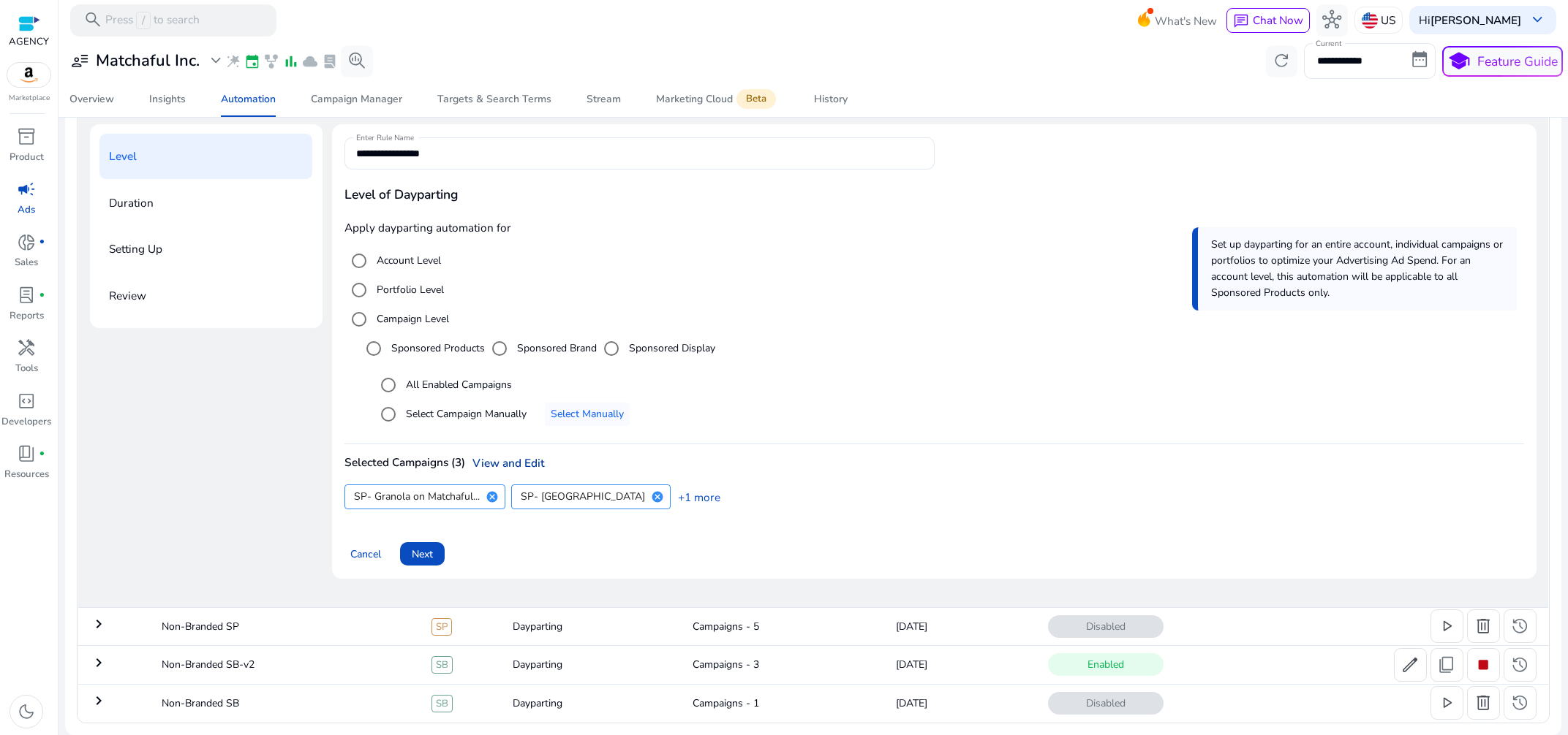
click at [497, 461] on link "View and Edit" at bounding box center [504, 463] width 79 height 15
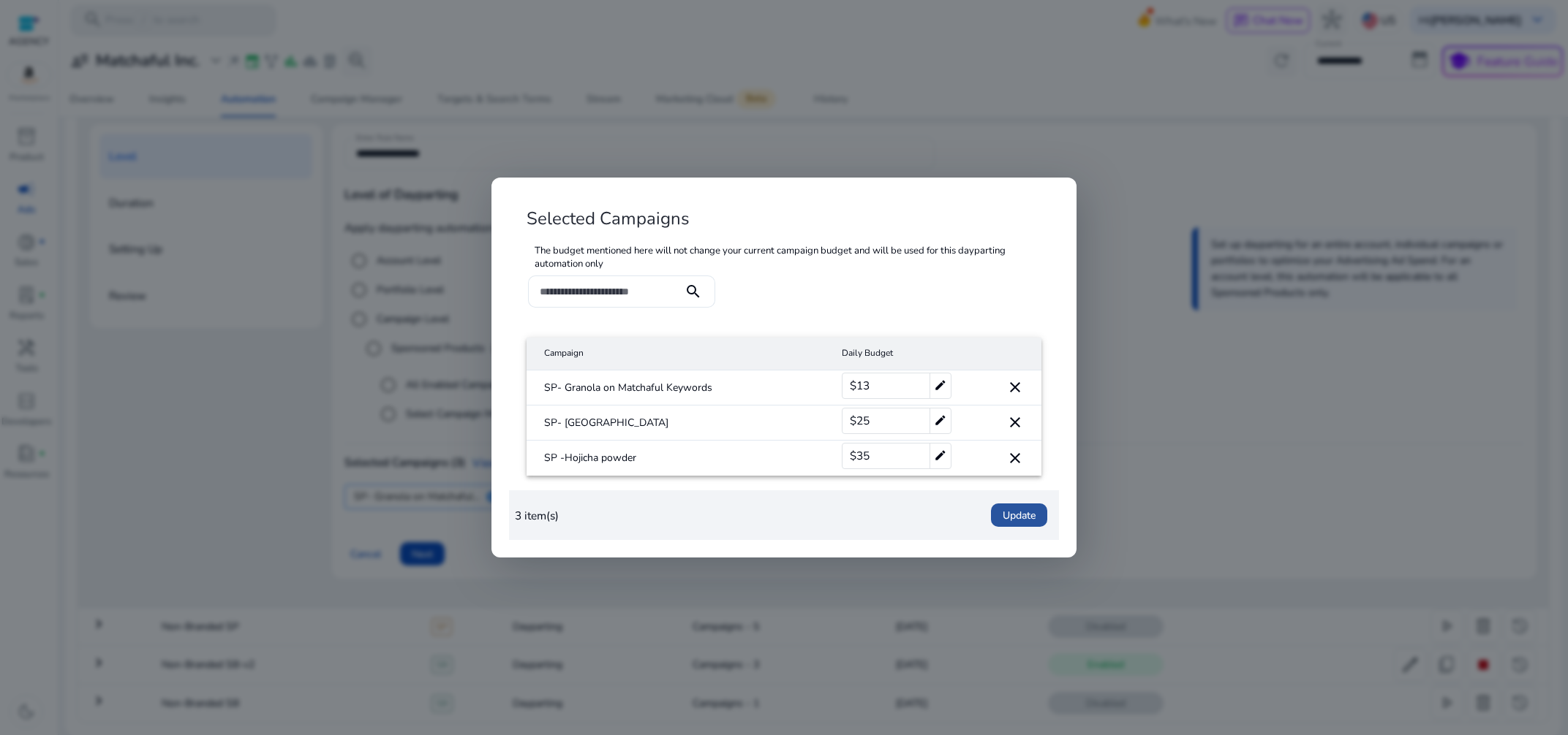
click at [1003, 517] on span "Update" at bounding box center [1019, 516] width 33 height 15
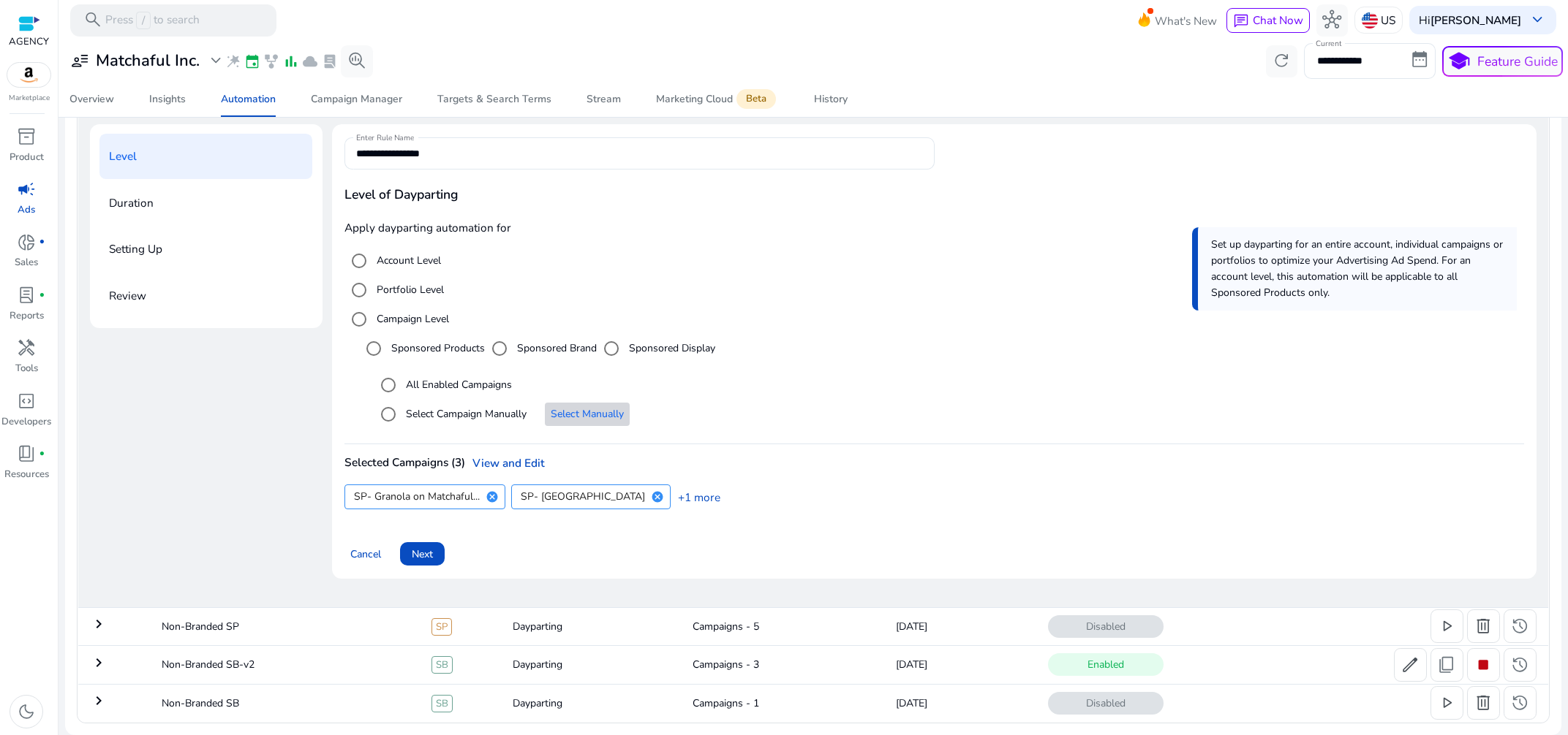
click at [579, 414] on span "Select Manually" at bounding box center [587, 413] width 73 height 15
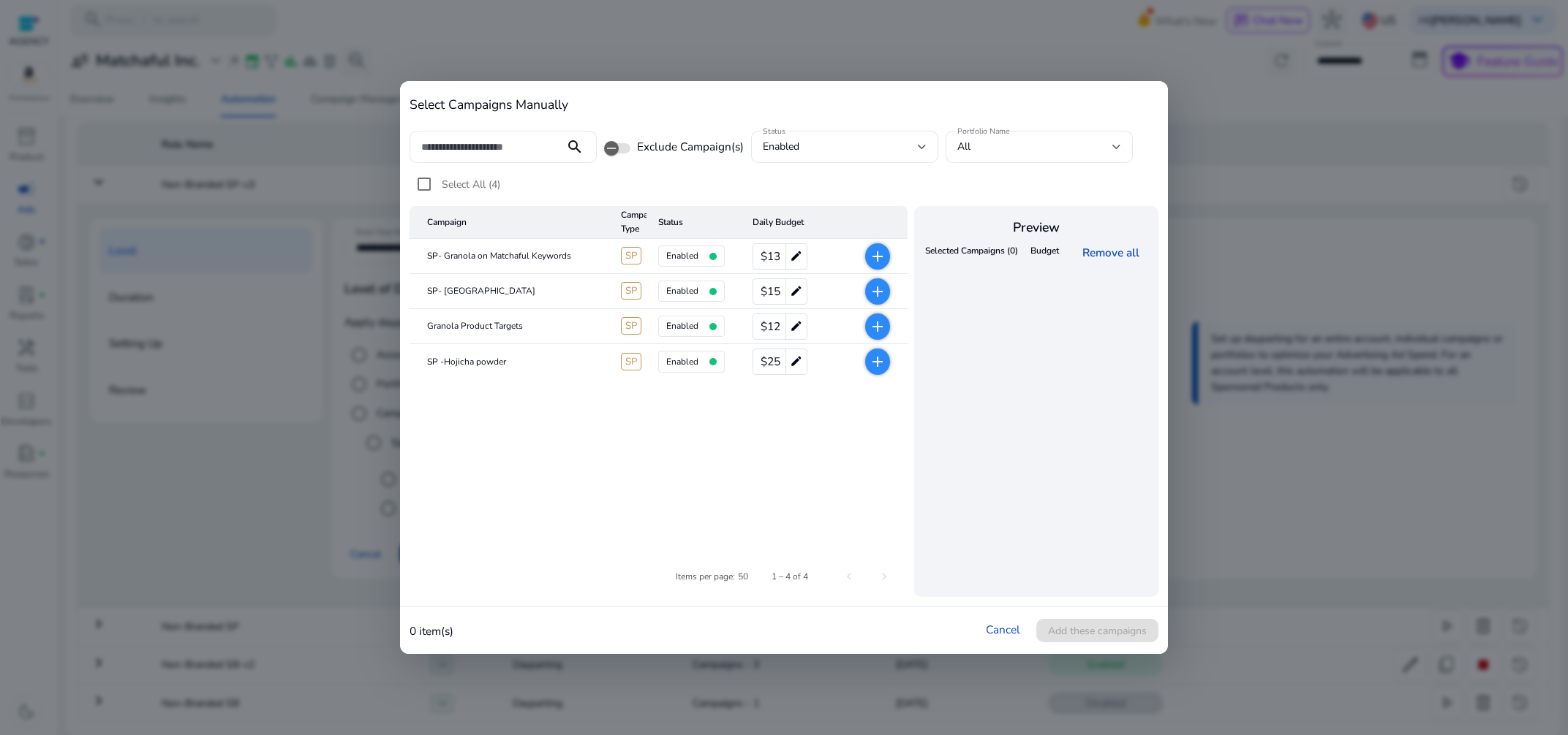
scroll to position [103, 0]
click at [879, 327] on mat-icon "add" at bounding box center [876, 326] width 17 height 17
click at [879, 361] on mat-icon "add" at bounding box center [876, 362] width 17 height 17
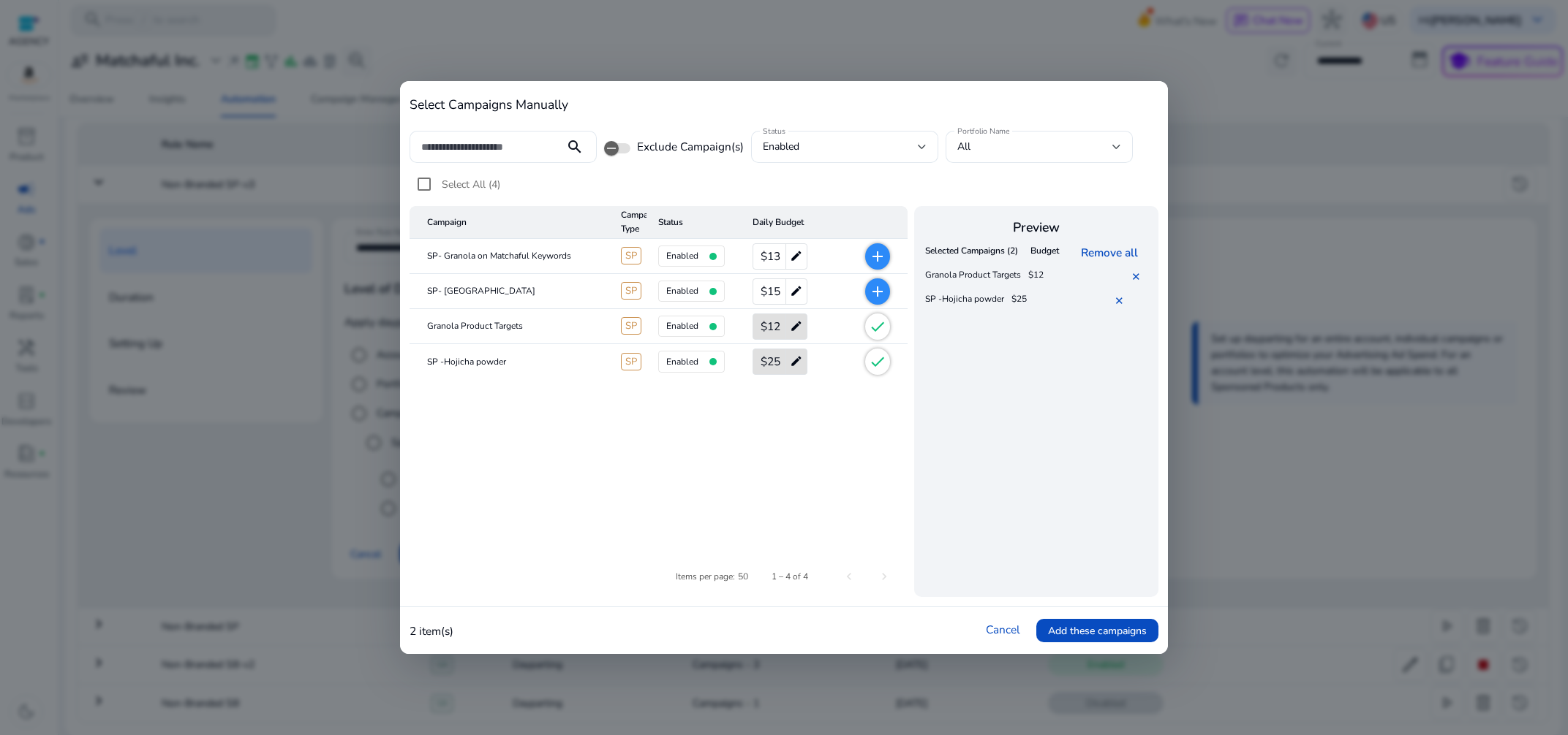
click at [877, 293] on mat-icon "add" at bounding box center [876, 291] width 17 height 17
click at [872, 252] on mat-icon "add" at bounding box center [876, 256] width 17 height 17
click at [1087, 628] on span "Add these campaigns" at bounding box center [1097, 631] width 98 height 15
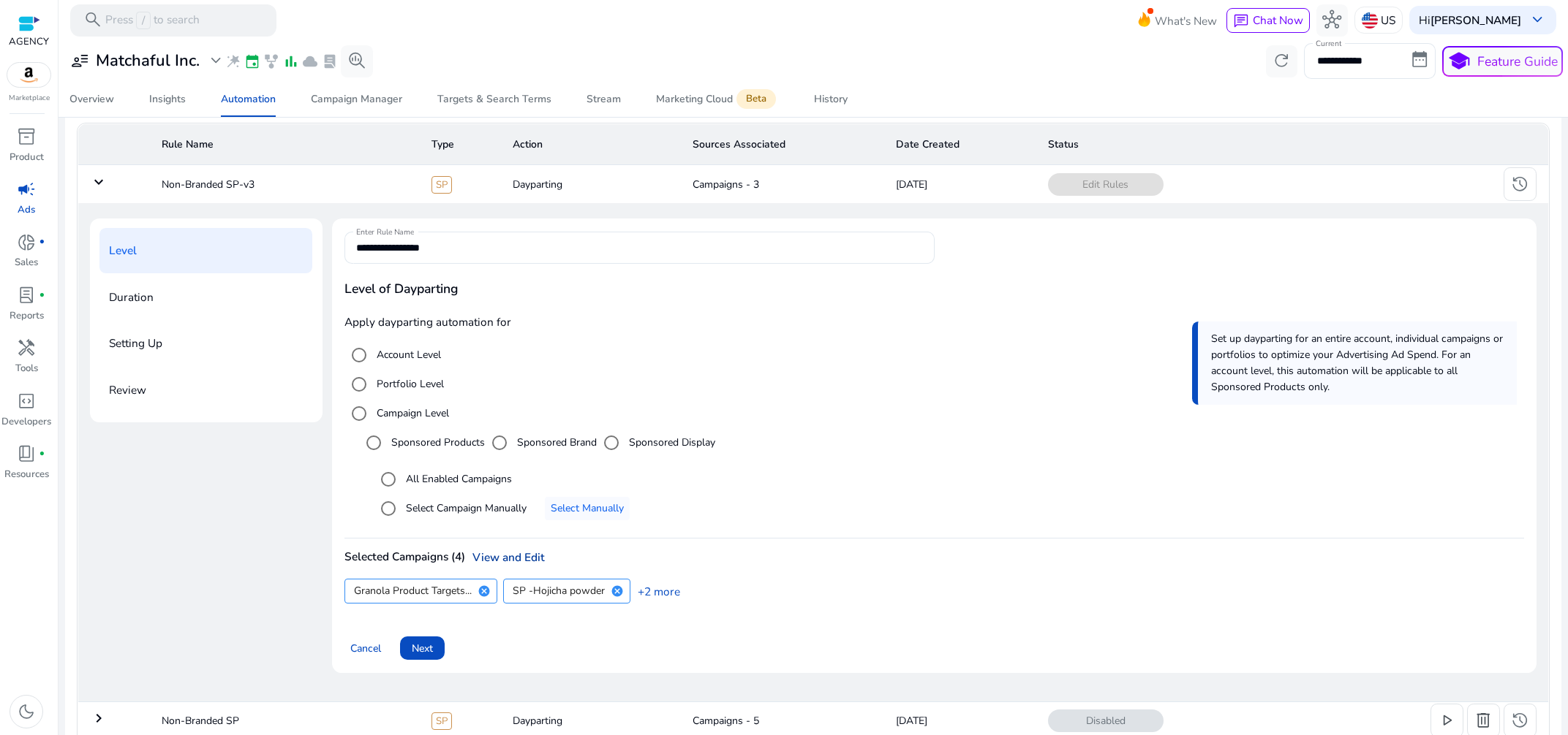
click at [506, 551] on link "View and Edit" at bounding box center [504, 557] width 79 height 15
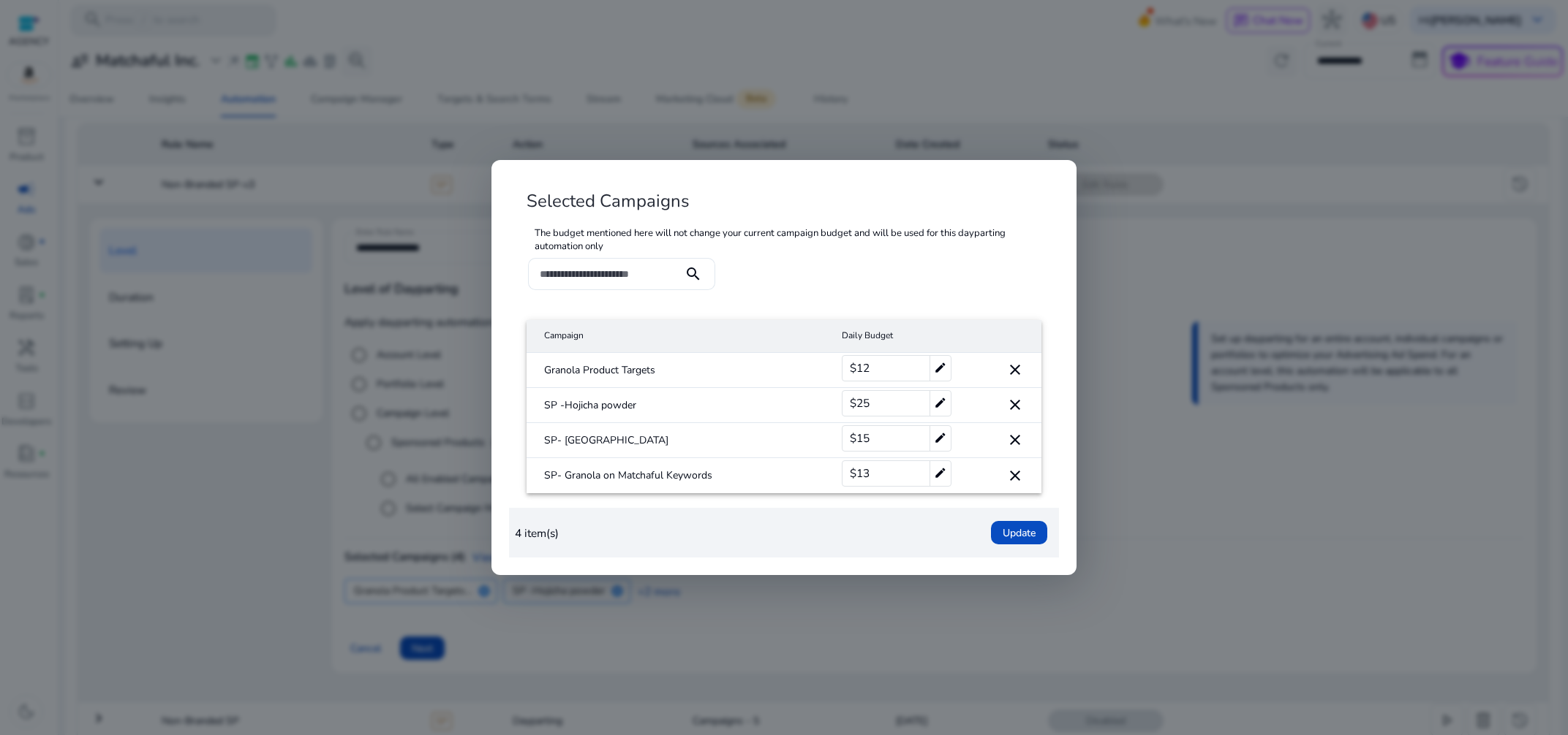
click at [881, 372] on div "$12 edit" at bounding box center [897, 368] width 109 height 26
drag, startPoint x: 883, startPoint y: 364, endPoint x: 839, endPoint y: 368, distance: 44.2
click at [854, 368] on input "**" at bounding box center [886, 369] width 66 height 24
type input "**"
click at [868, 393] on span "$25" at bounding box center [860, 403] width 20 height 25
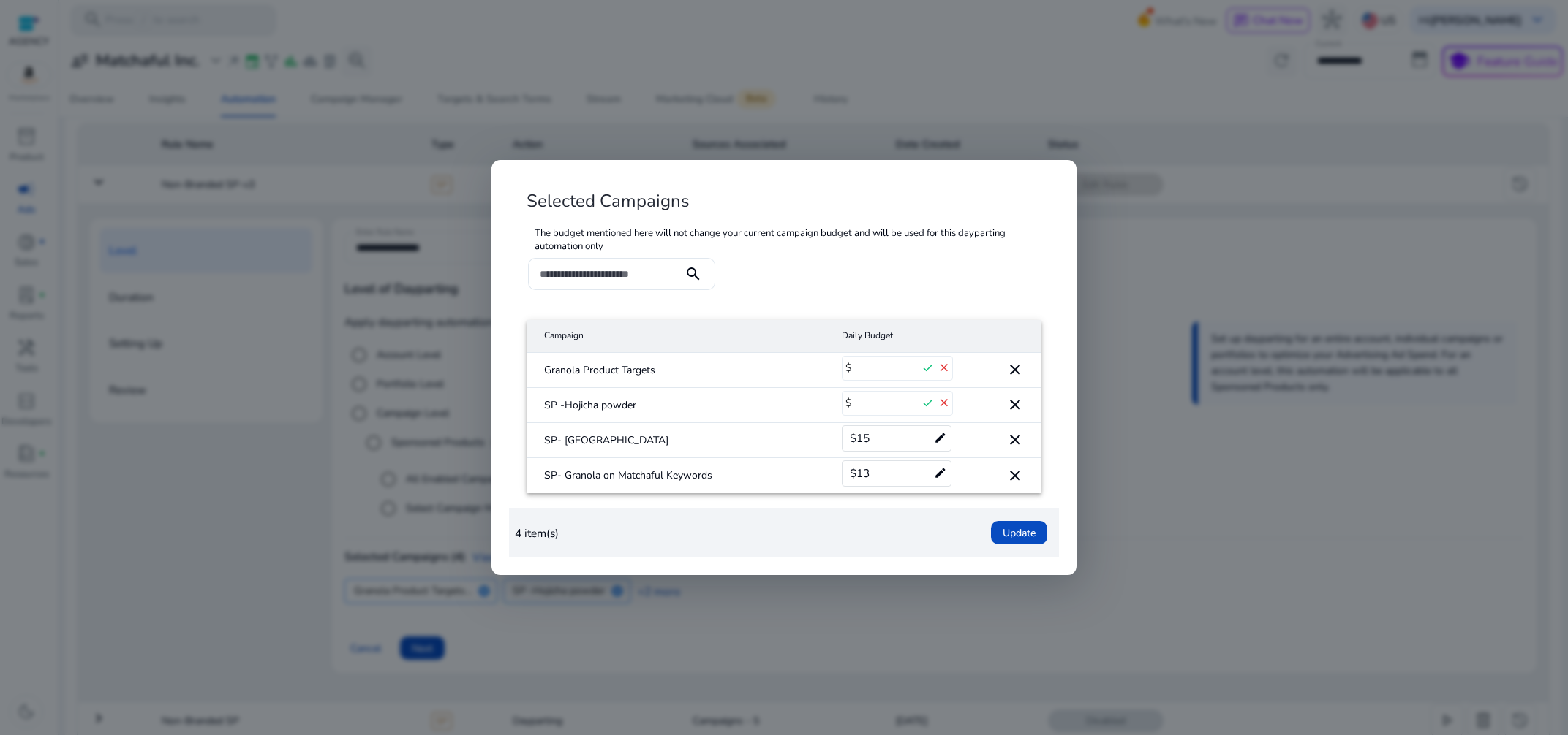
drag, startPoint x: 876, startPoint y: 398, endPoint x: 846, endPoint y: 405, distance: 30.8
click at [854, 405] on input "**" at bounding box center [886, 403] width 66 height 24
type input "**"
click at [884, 436] on div "$15 edit" at bounding box center [897, 438] width 109 height 26
drag, startPoint x: 884, startPoint y: 436, endPoint x: 851, endPoint y: 435, distance: 33.0
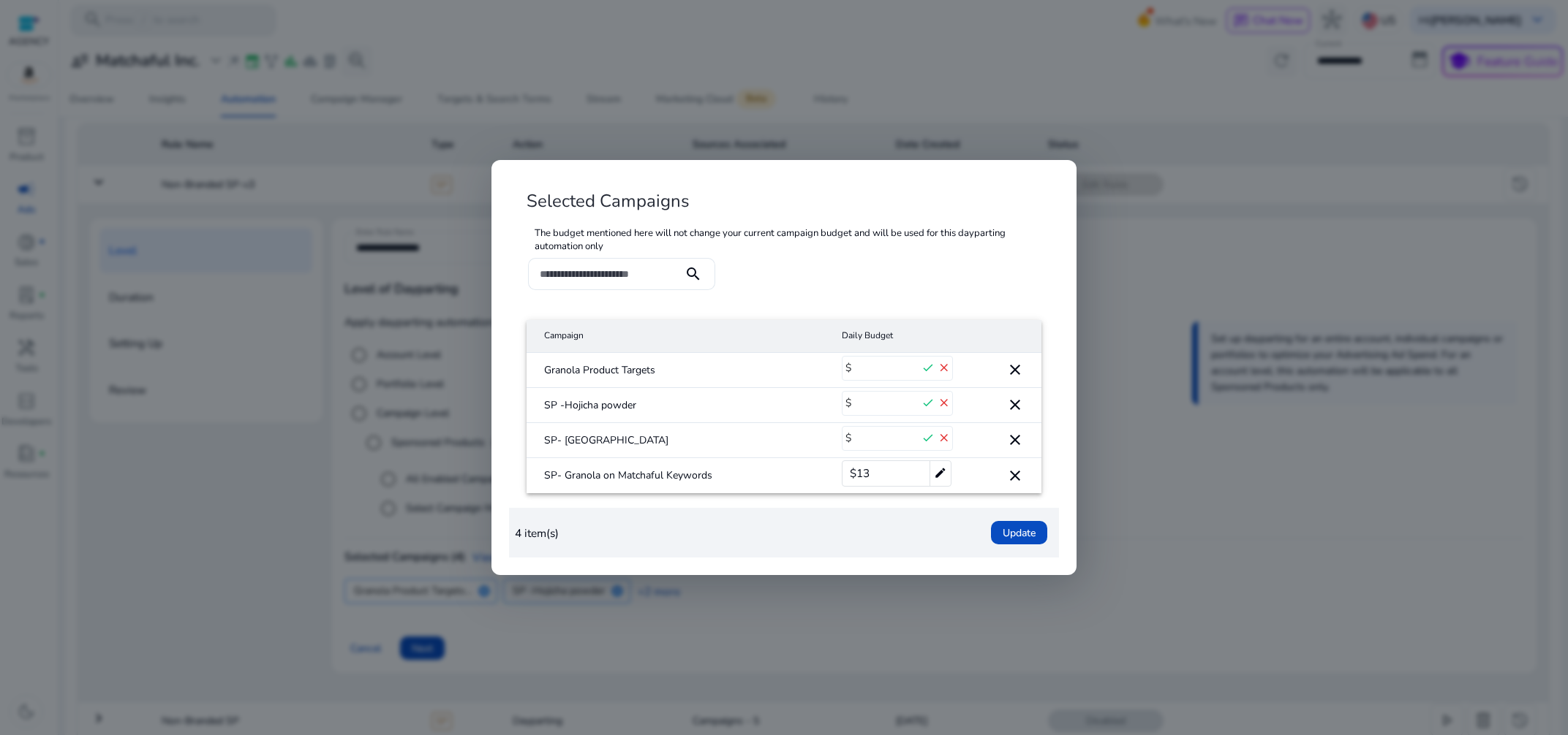
click at [854, 435] on input "**" at bounding box center [886, 439] width 66 height 24
type input "**"
click at [1030, 532] on span "Update" at bounding box center [1019, 533] width 33 height 15
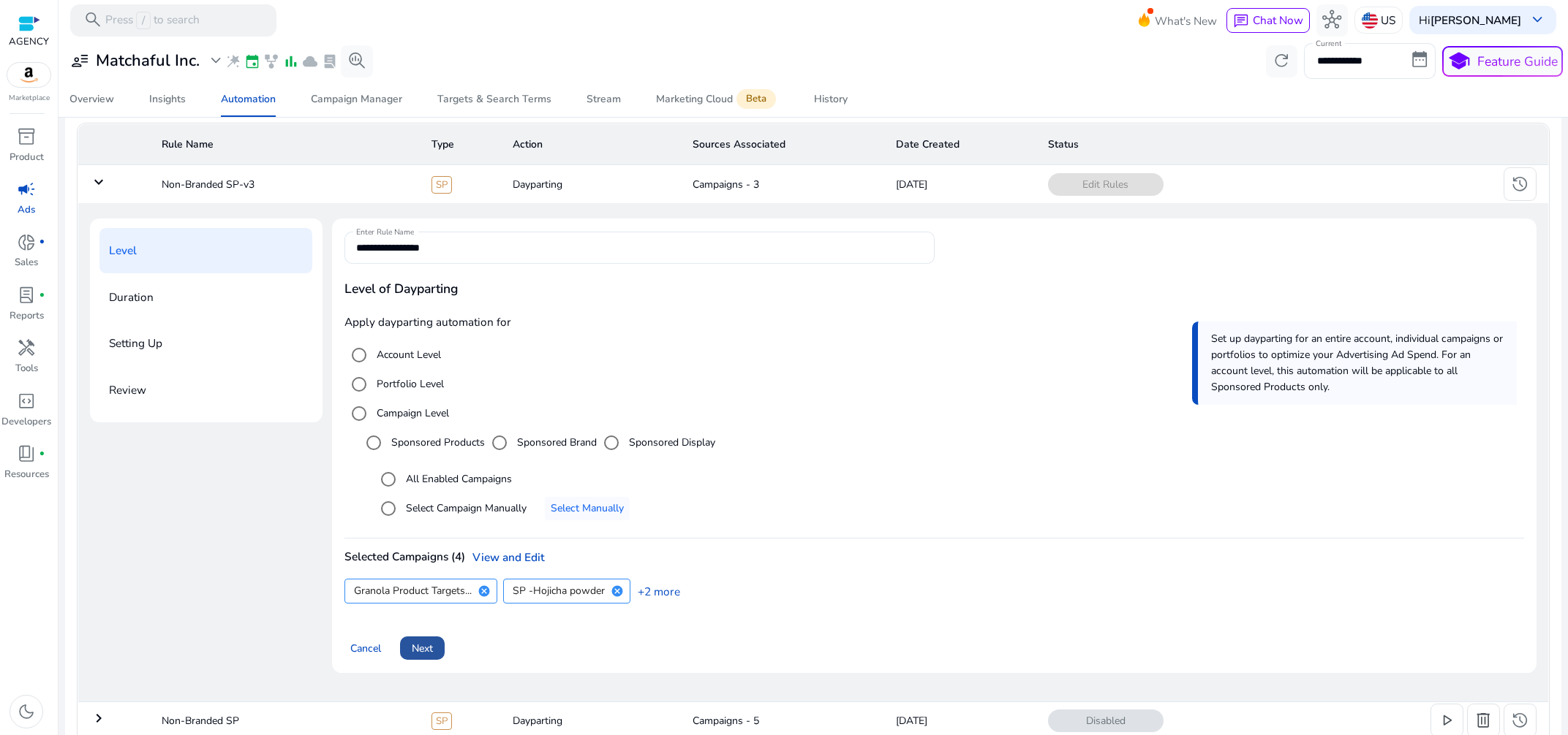
click at [420, 644] on span "Next" at bounding box center [422, 648] width 21 height 15
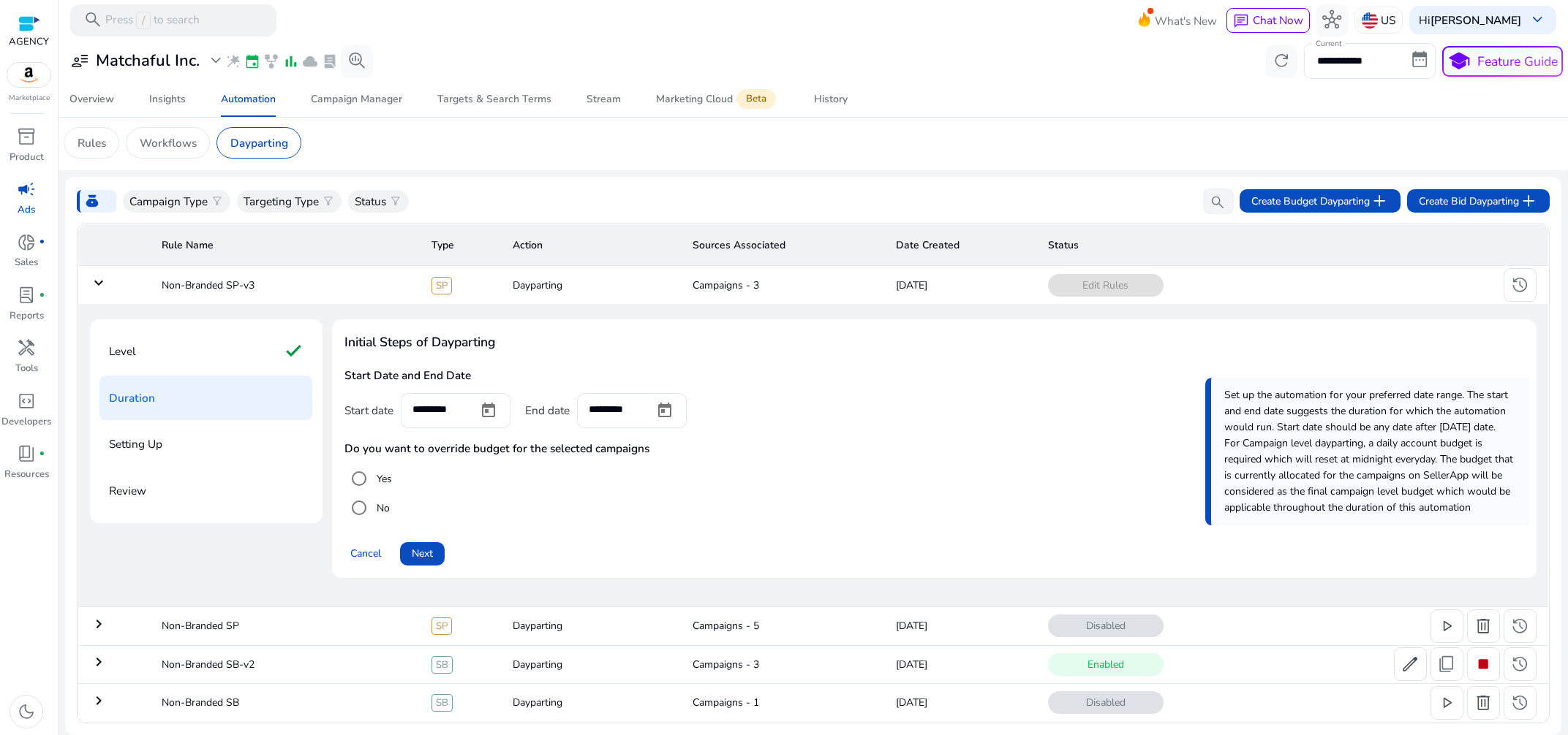
scroll to position [2, 0]
click at [436, 540] on span at bounding box center [422, 554] width 45 height 36
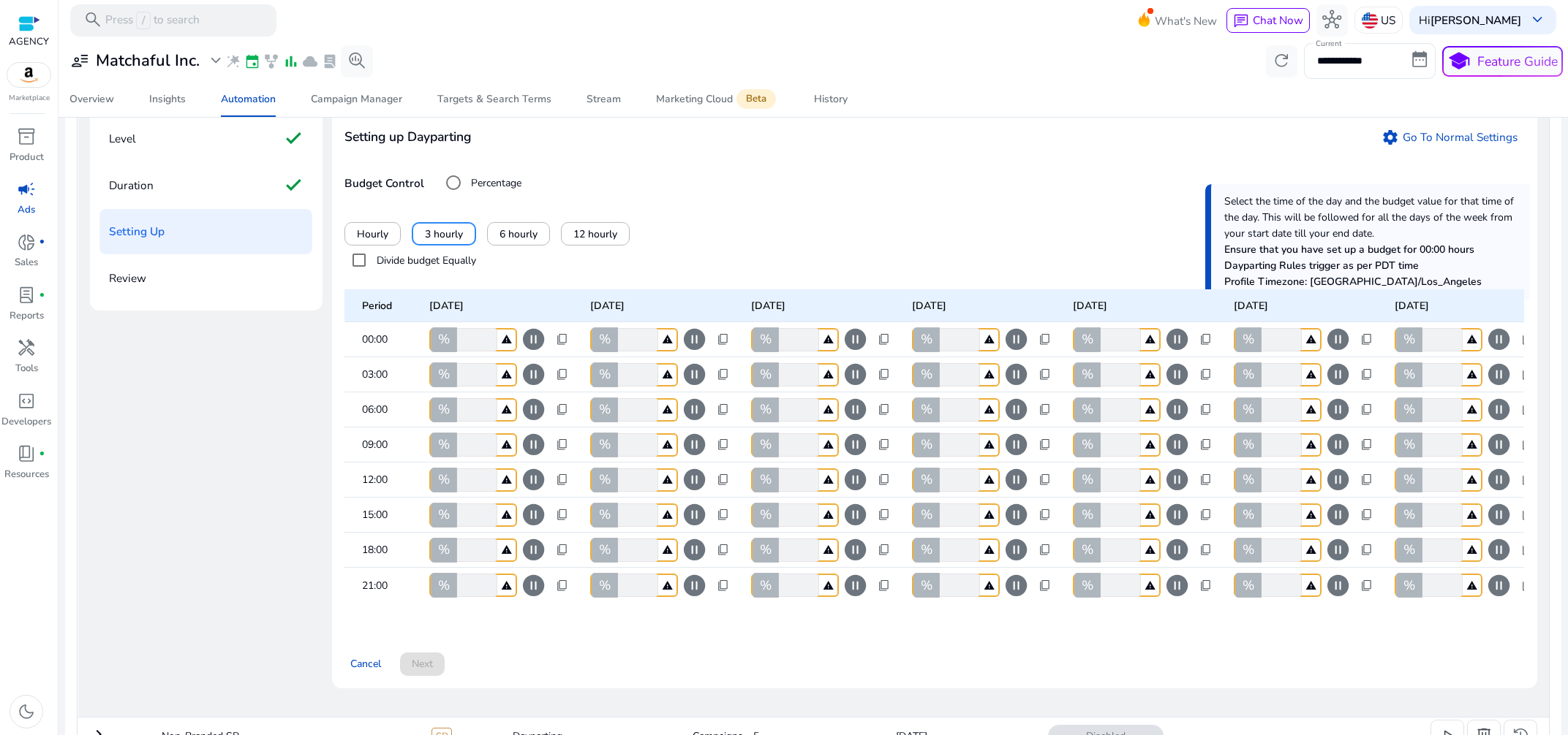
scroll to position [0, 0]
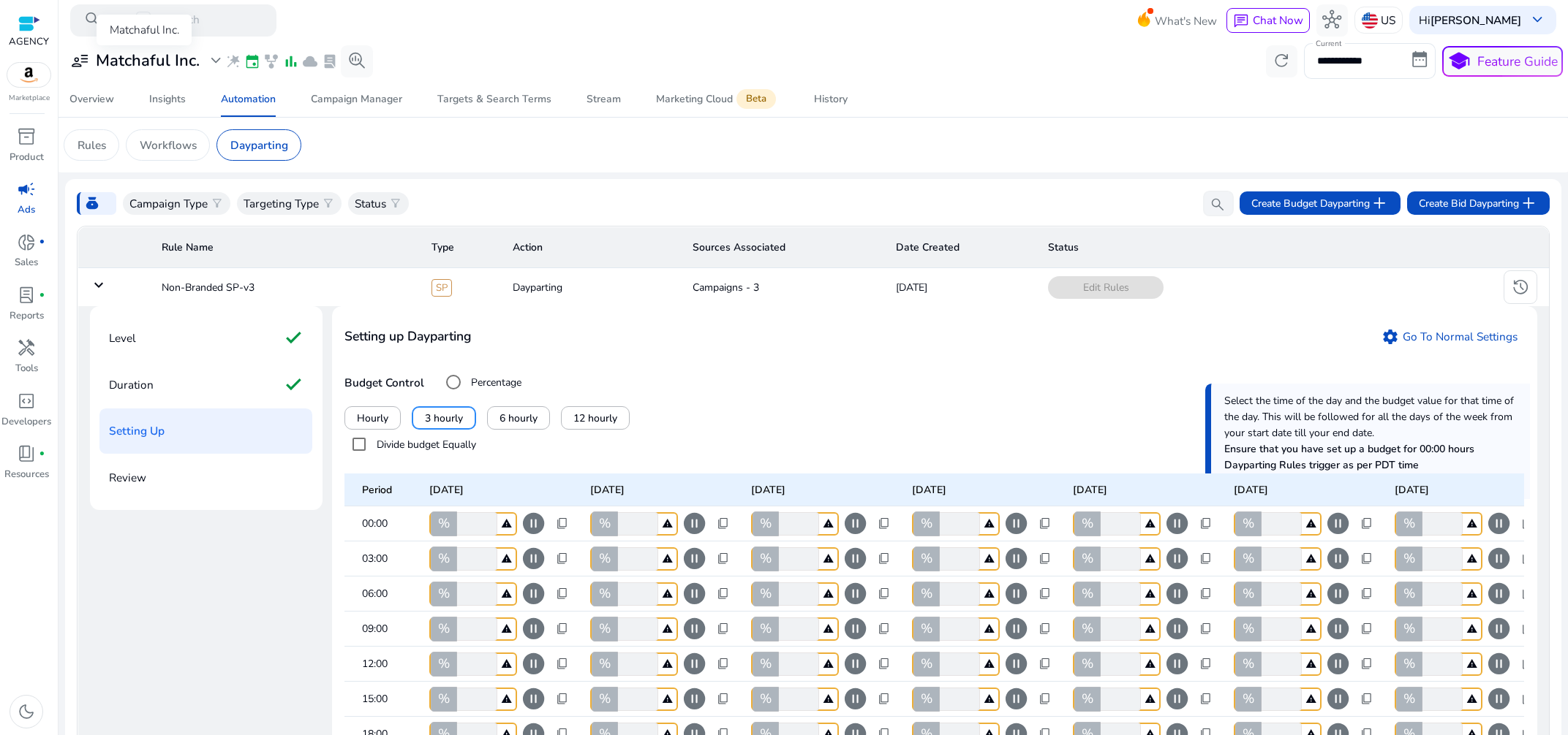
click at [187, 68] on h3 "Matchaful Inc." at bounding box center [148, 60] width 104 height 19
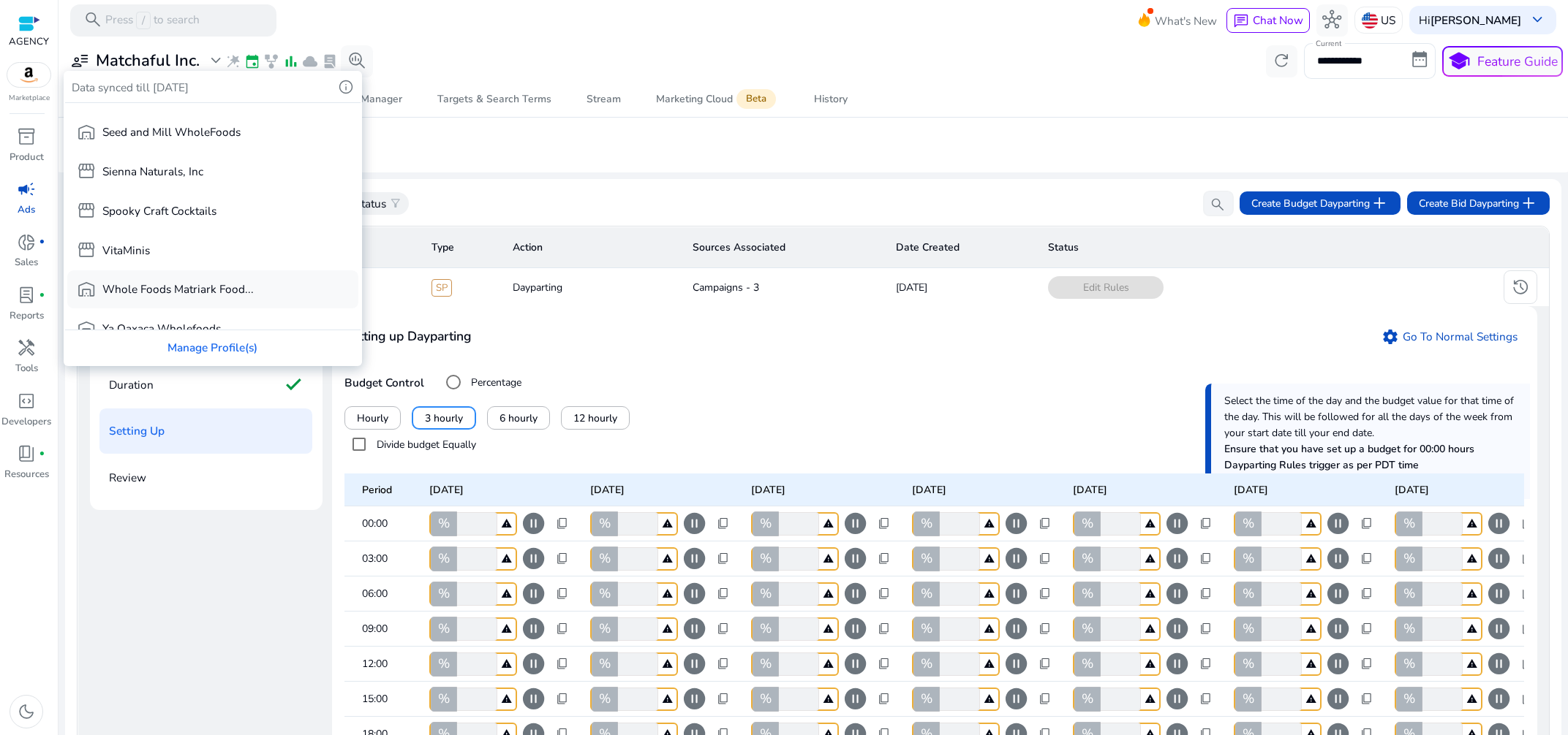
scroll to position [372, 0]
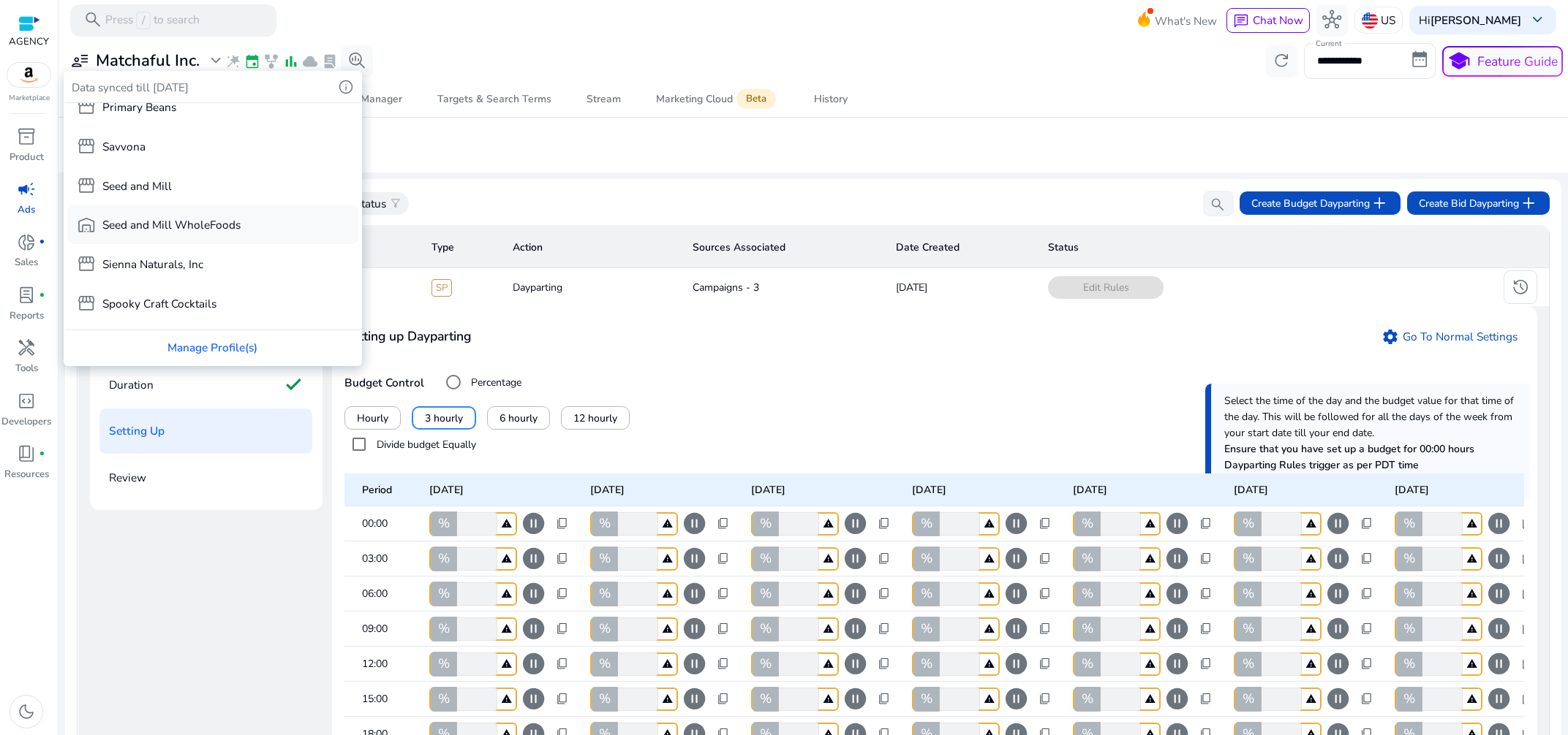
click at [181, 230] on p "Seed and Mill WholeFoods" at bounding box center [171, 225] width 138 height 16
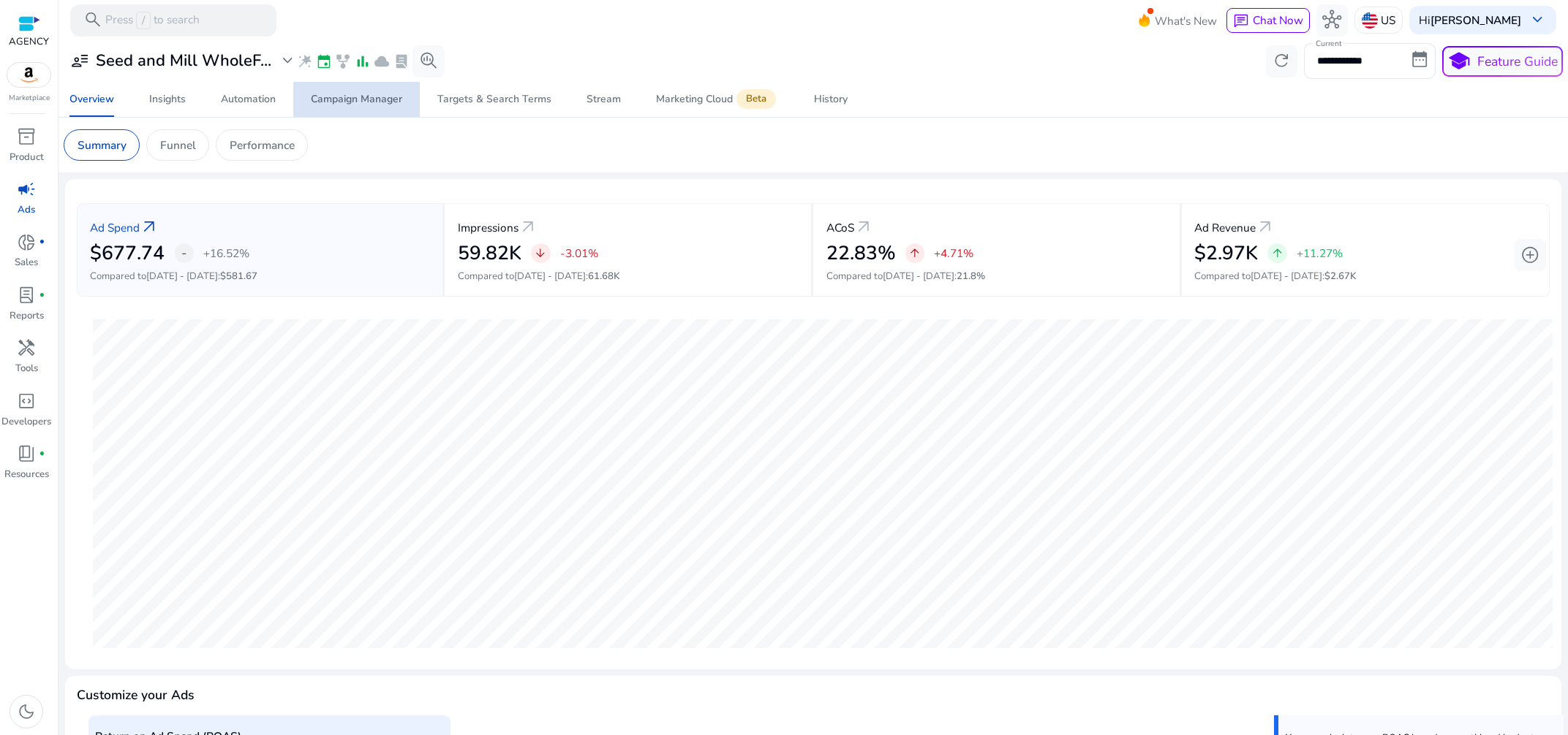
click at [372, 95] on div "Campaign Manager" at bounding box center [356, 99] width 91 height 10
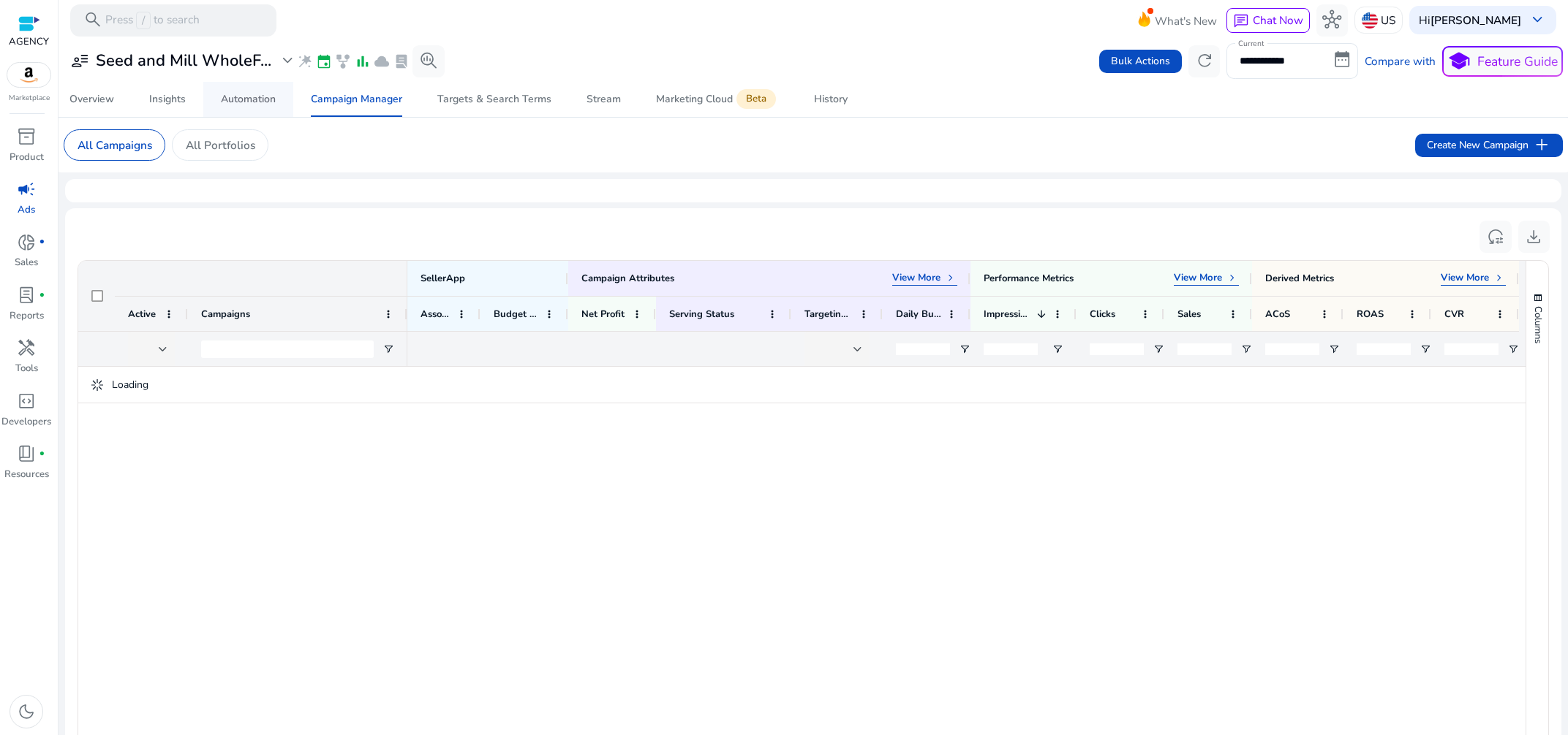
click at [243, 97] on div "Automation" at bounding box center [248, 99] width 55 height 10
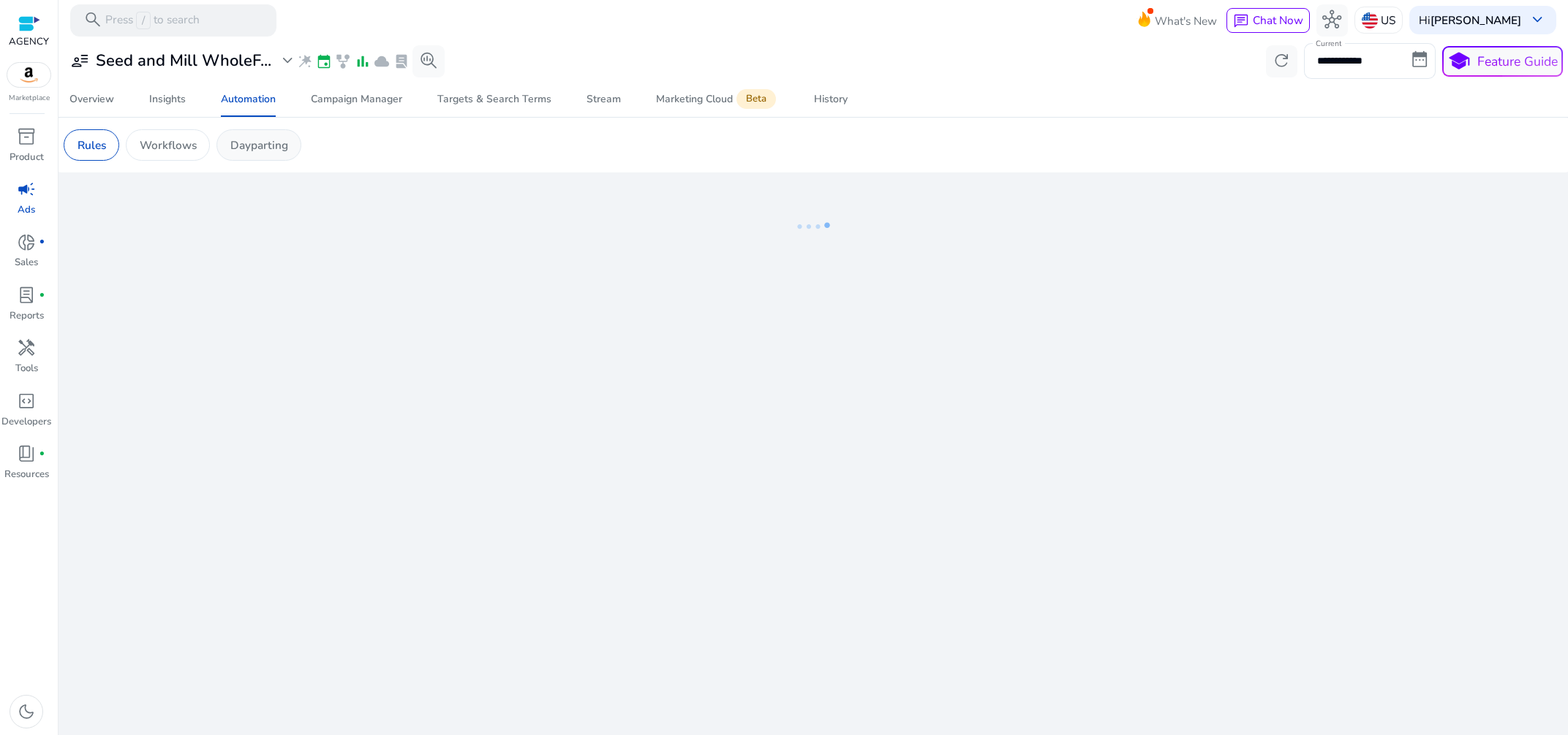
click at [263, 142] on p "Dayparting" at bounding box center [259, 145] width 57 height 16
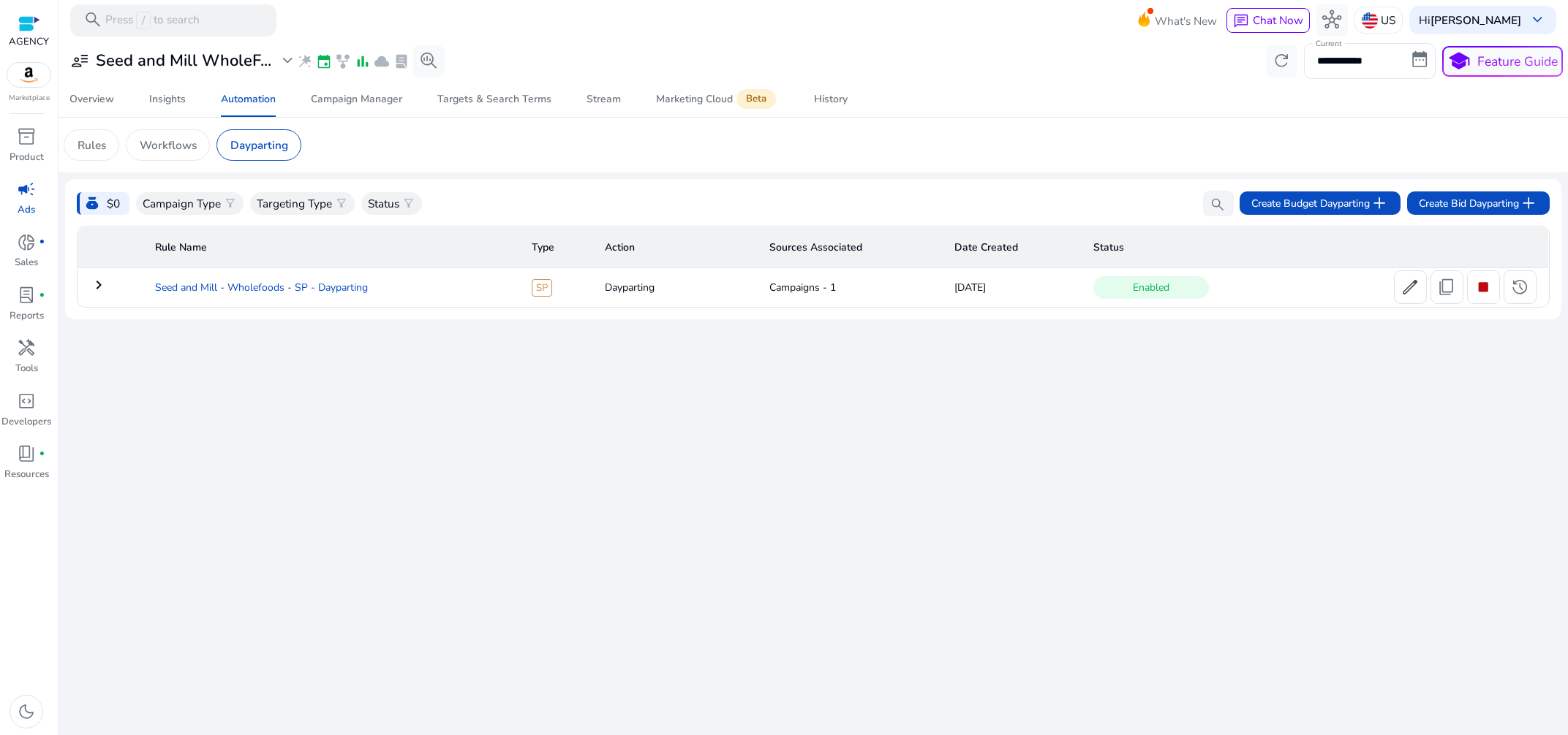
click at [328, 292] on td "Seed and Mill - Wholefoods - SP - Dayparting" at bounding box center [331, 288] width 376 height 38
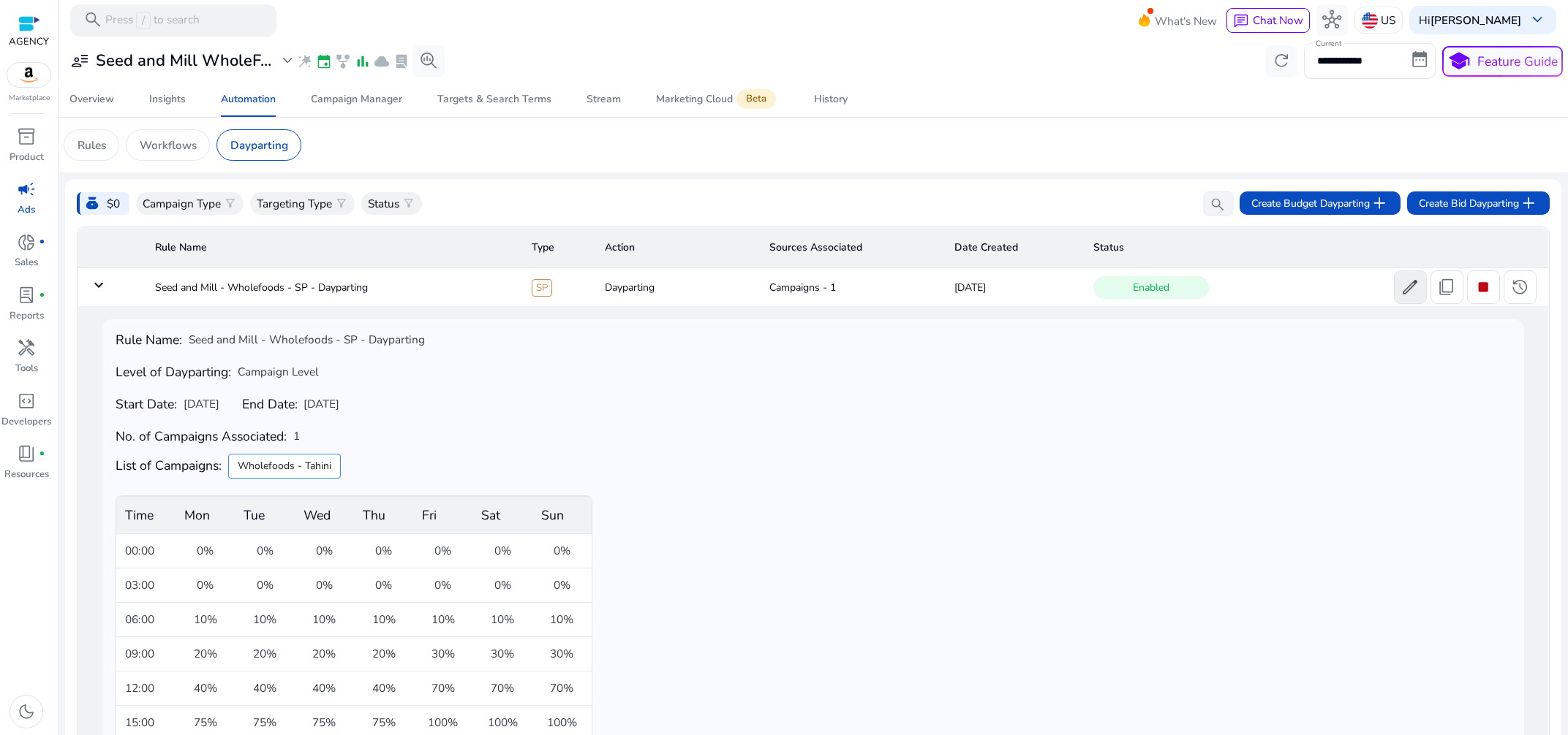
click at [1404, 294] on span "edit" at bounding box center [1409, 287] width 19 height 19
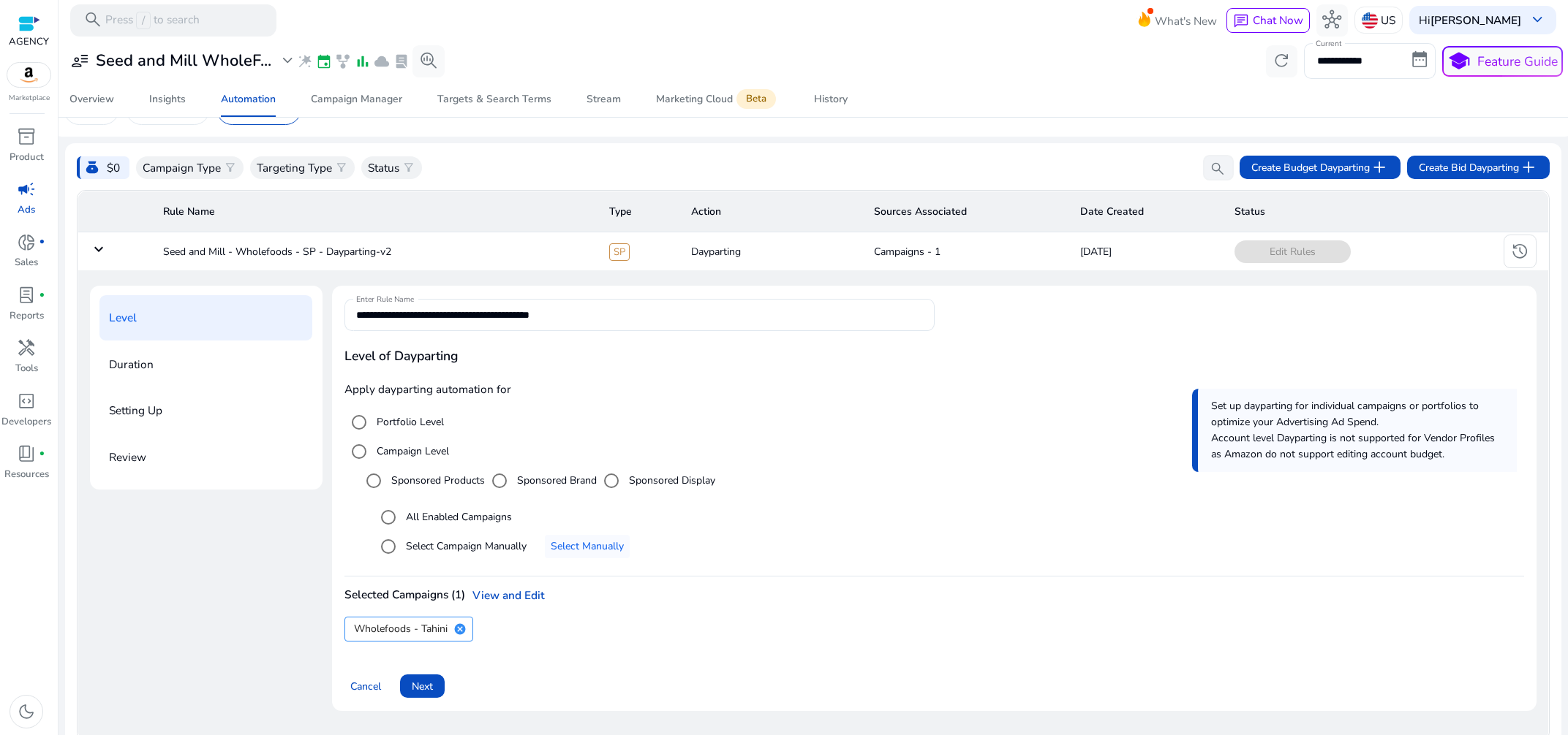
scroll to position [54, 0]
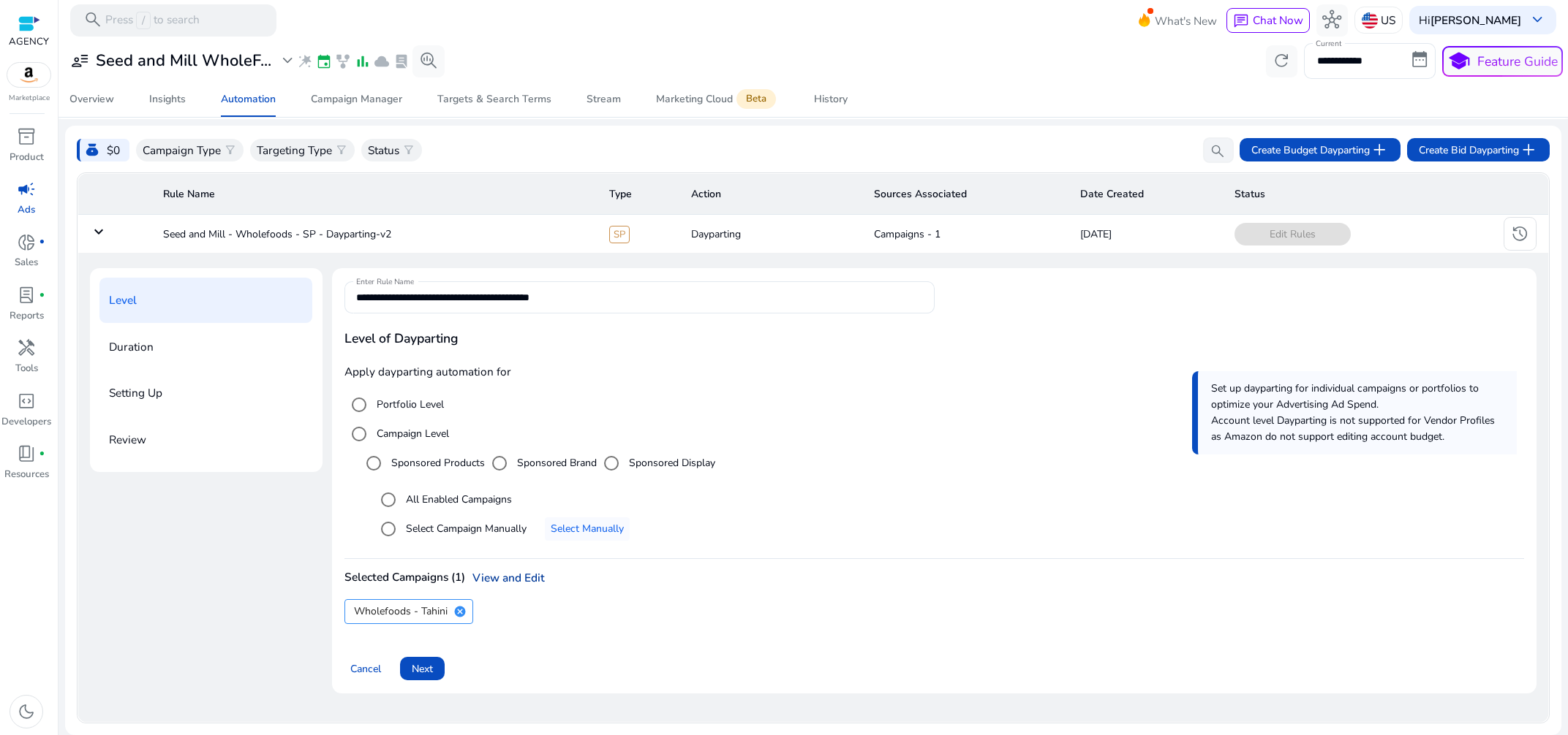
click at [511, 580] on link "View and Edit" at bounding box center [504, 577] width 79 height 15
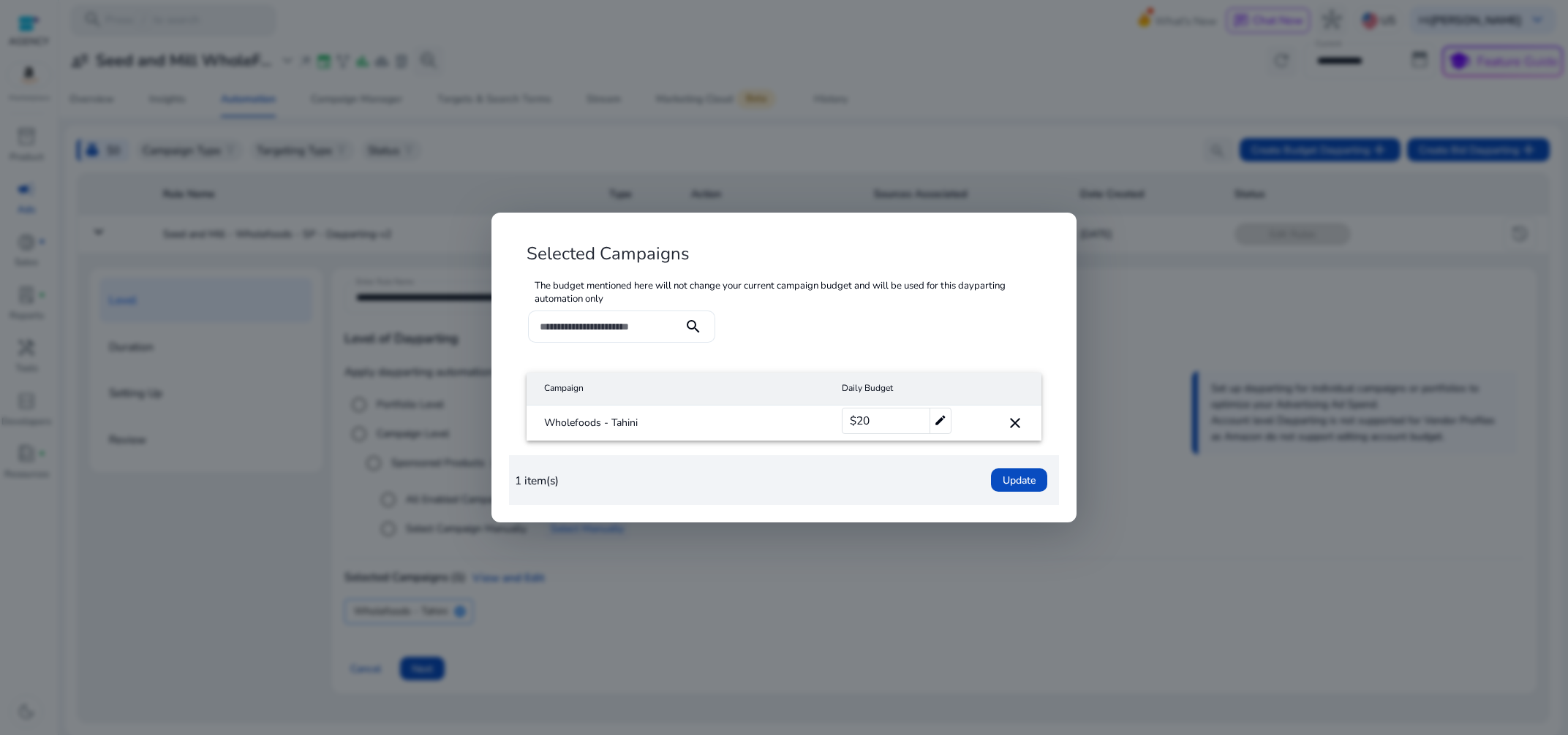
click at [1014, 420] on mat-icon "close" at bounding box center [1014, 423] width 17 height 17
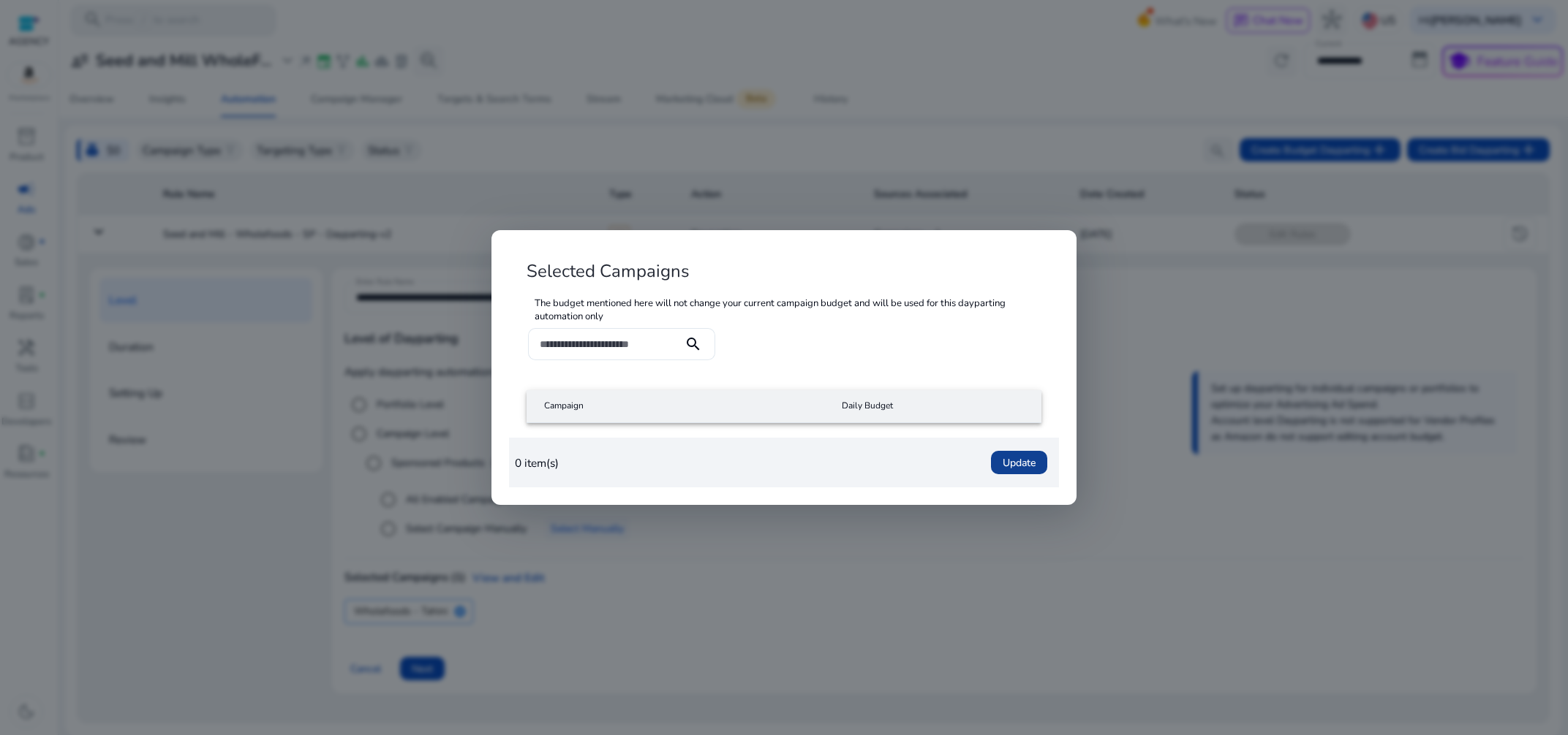
click at [1035, 453] on span "button" at bounding box center [1019, 463] width 56 height 36
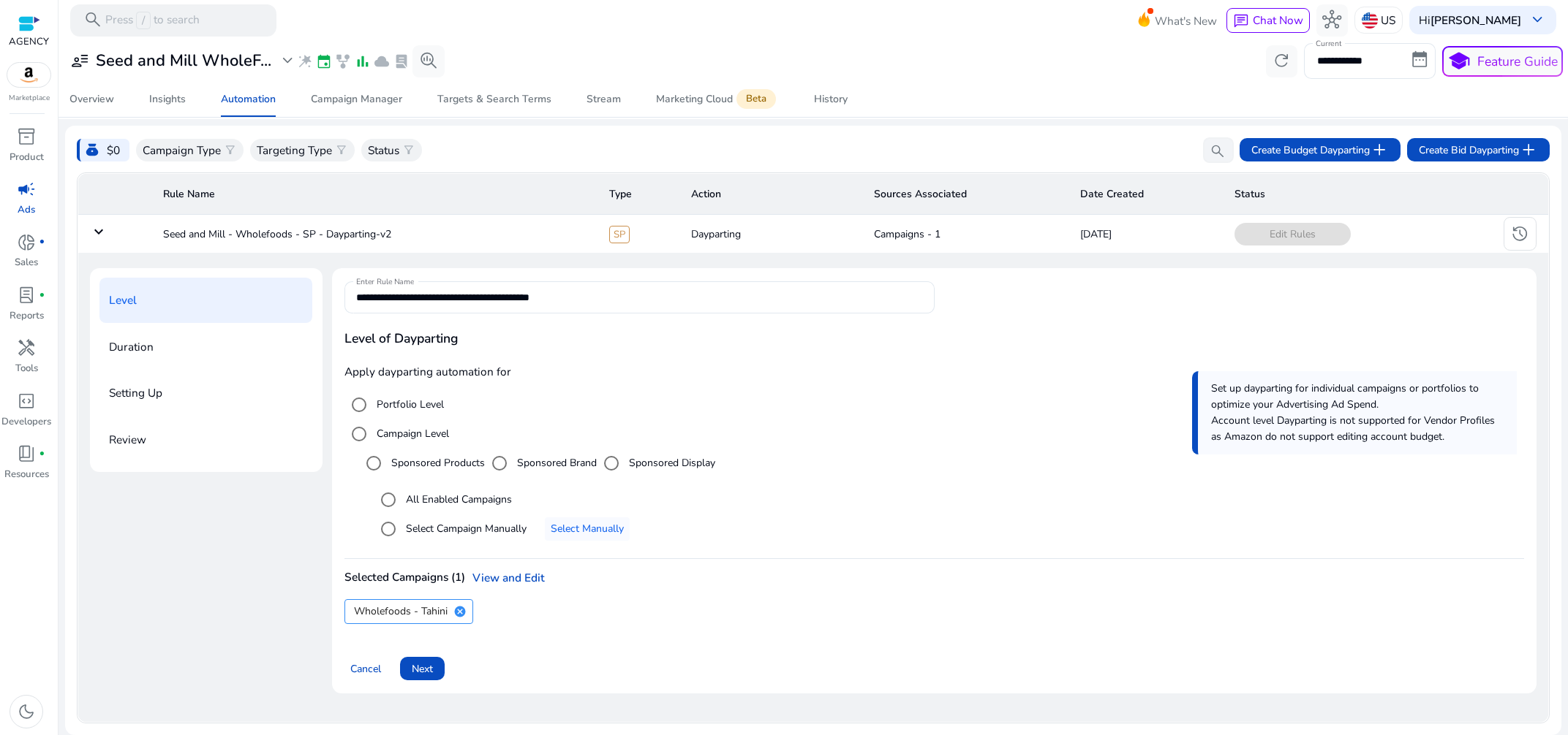
scroll to position [0, 0]
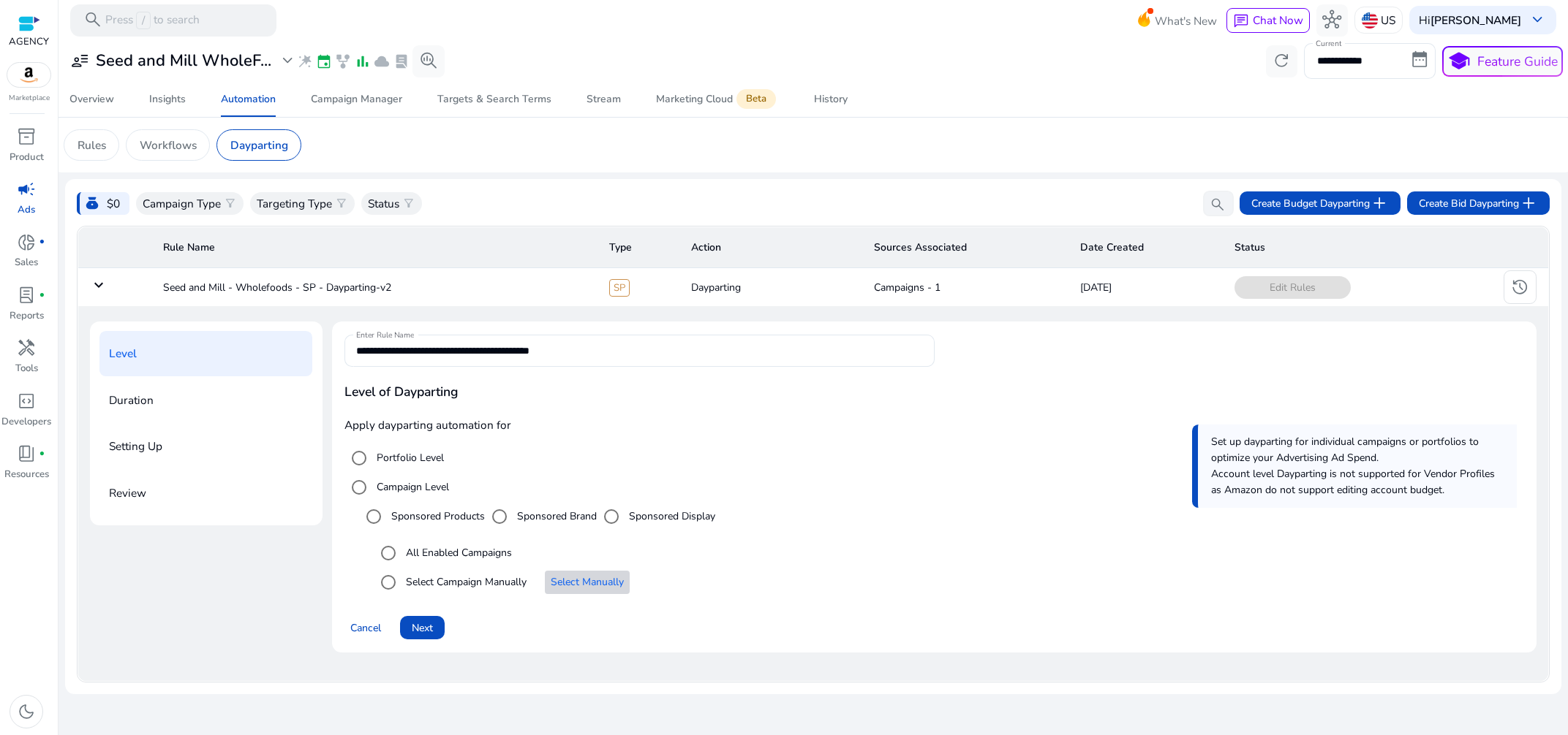
click at [574, 576] on button "Select Manually" at bounding box center [587, 583] width 85 height 24
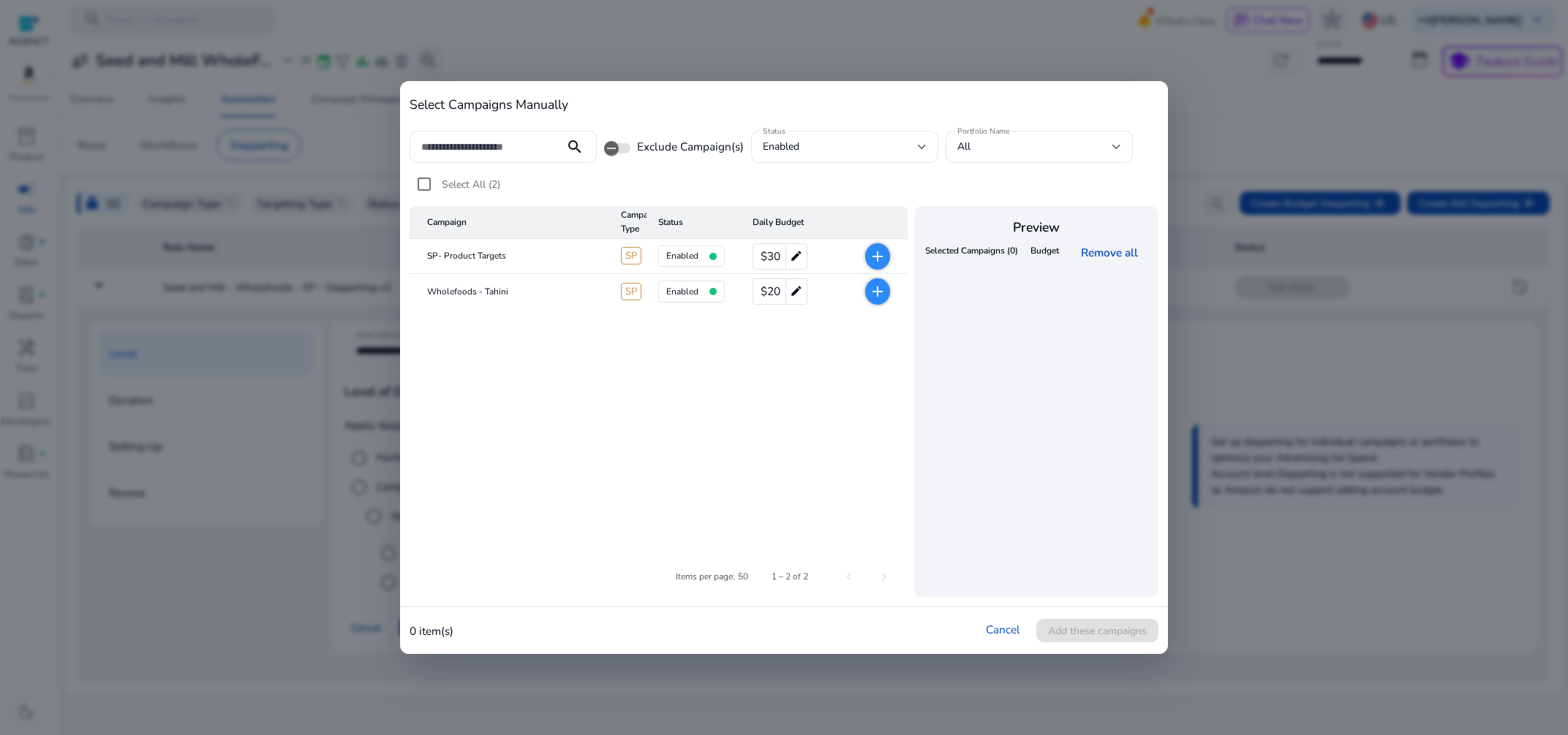
click at [876, 253] on mat-icon "add" at bounding box center [876, 256] width 17 height 17
click at [868, 286] on span "add" at bounding box center [876, 291] width 25 height 26
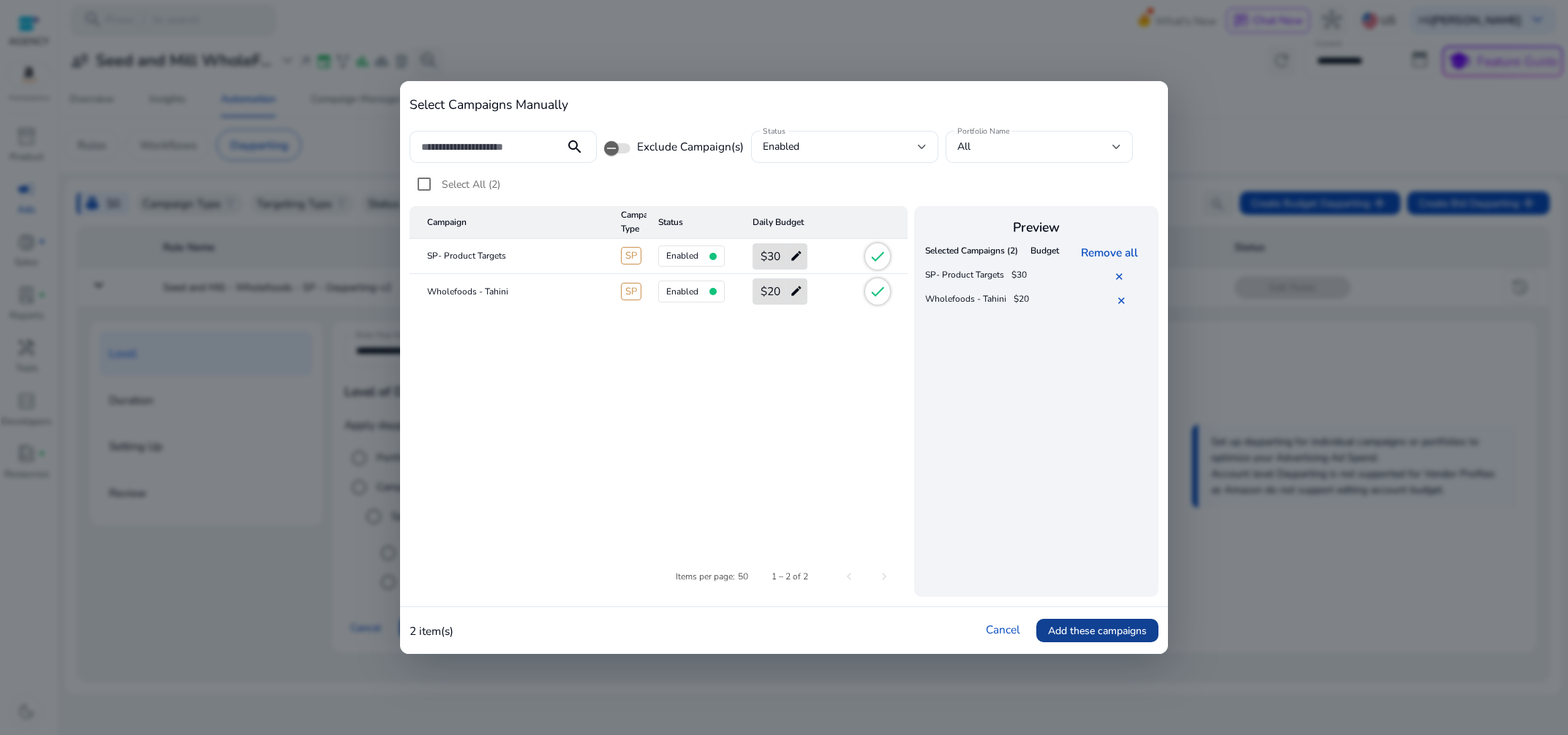
click at [1094, 628] on span "Add these campaigns" at bounding box center [1097, 631] width 98 height 15
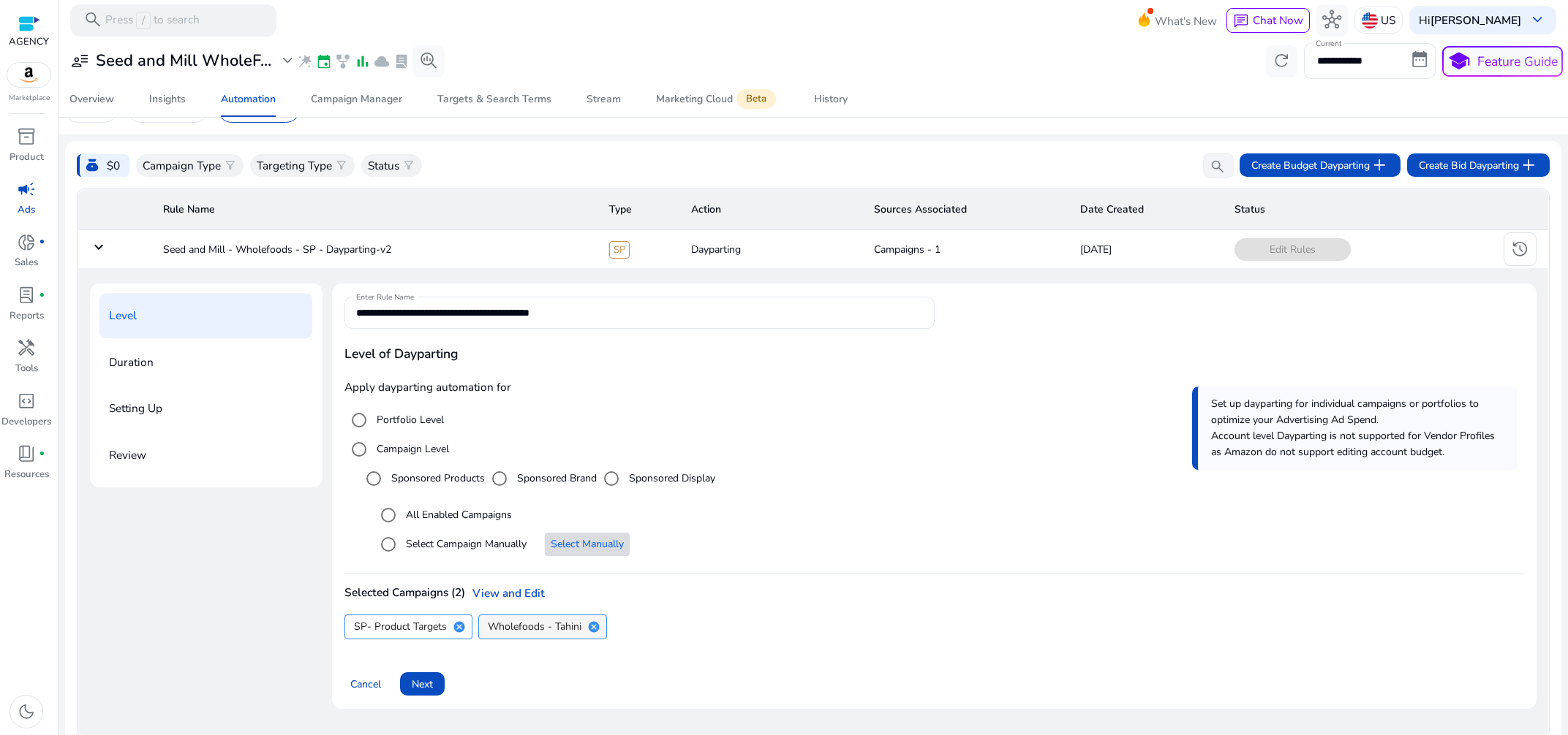
scroll to position [54, 0]
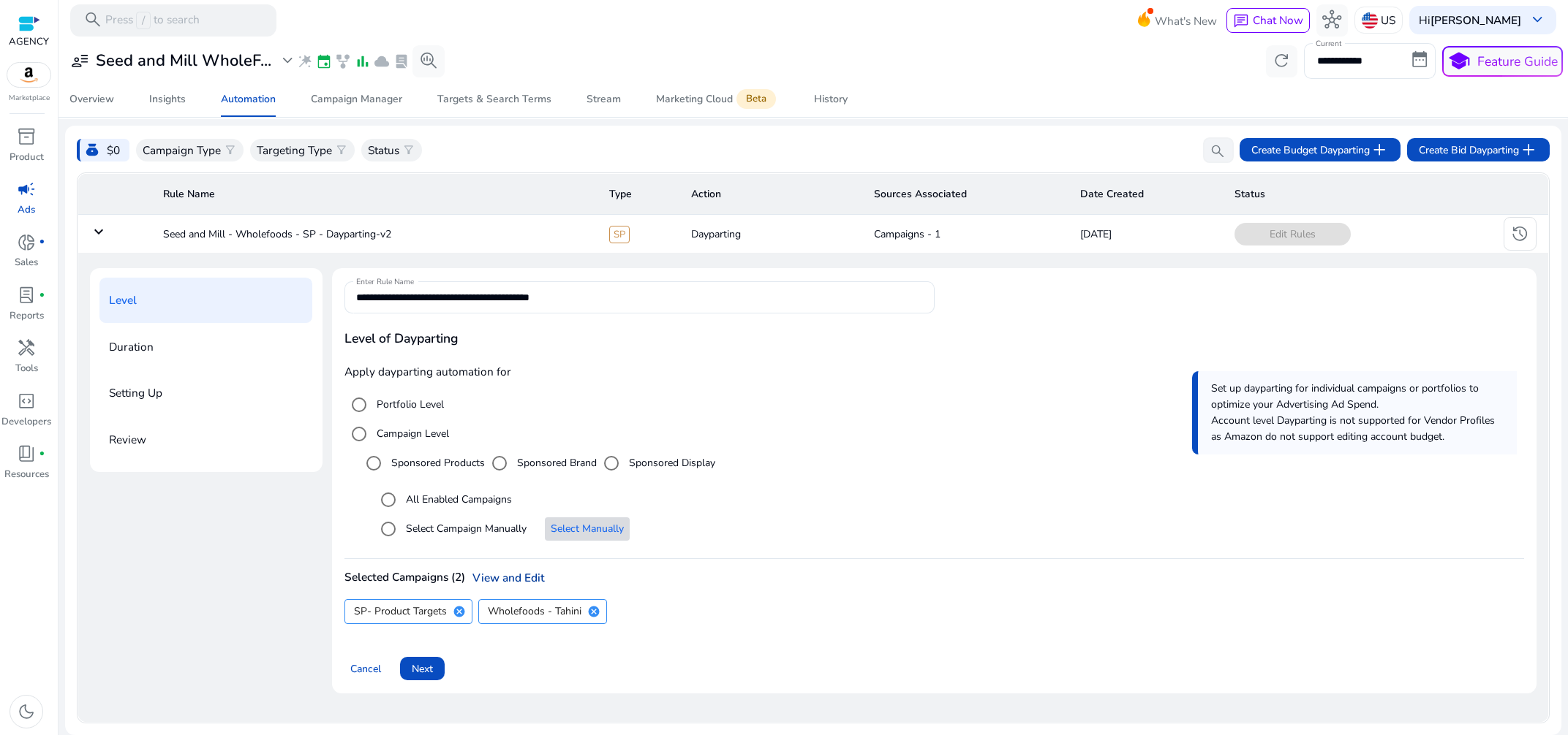
click at [493, 575] on link "View and Edit" at bounding box center [504, 577] width 79 height 15
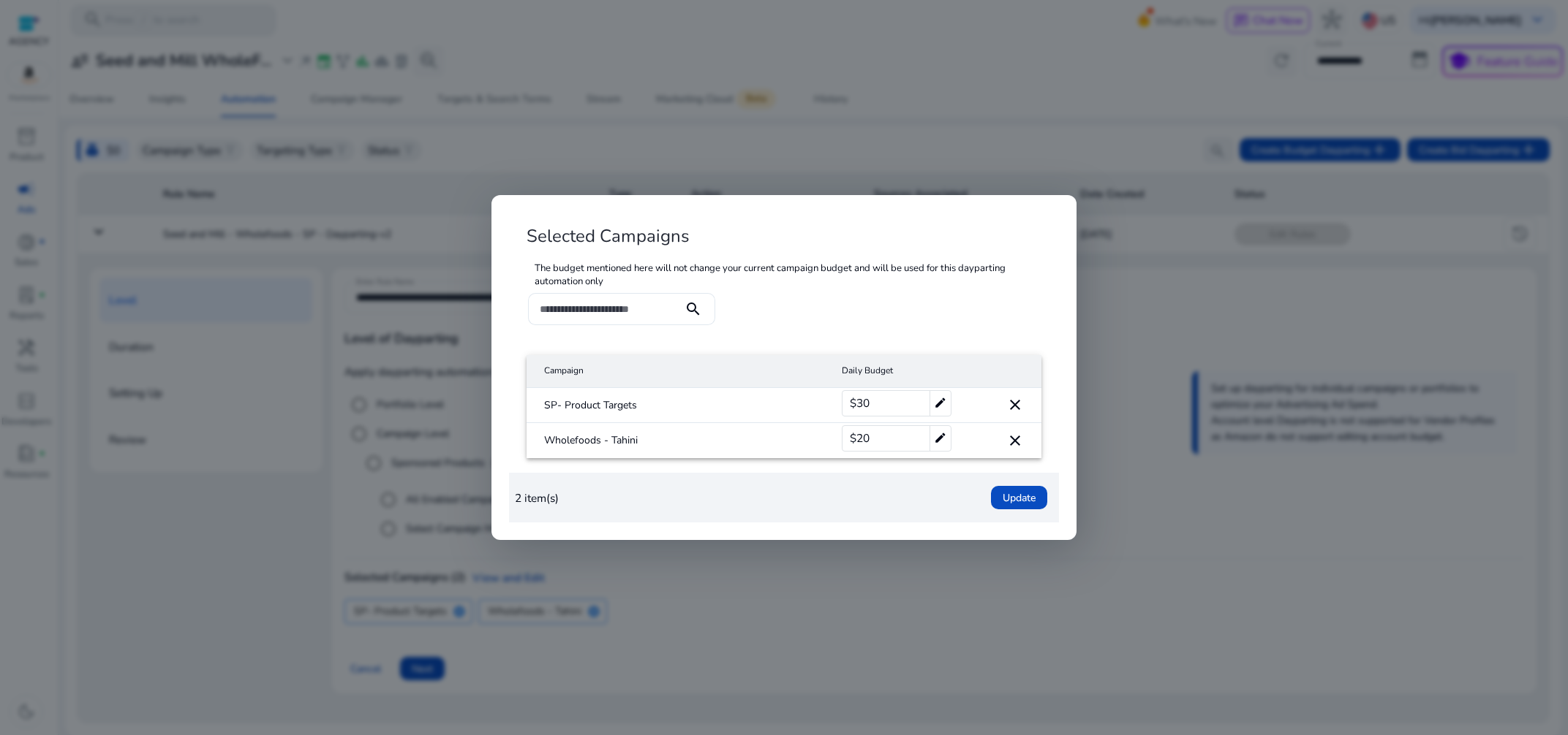
click at [877, 434] on div "$20 edit" at bounding box center [897, 438] width 109 height 26
click at [889, 405] on div "$30 edit" at bounding box center [897, 403] width 109 height 26
drag, startPoint x: 889, startPoint y: 405, endPoint x: 845, endPoint y: 400, distance: 44.3
click at [854, 400] on input "**" at bounding box center [886, 403] width 66 height 24
type input "**"
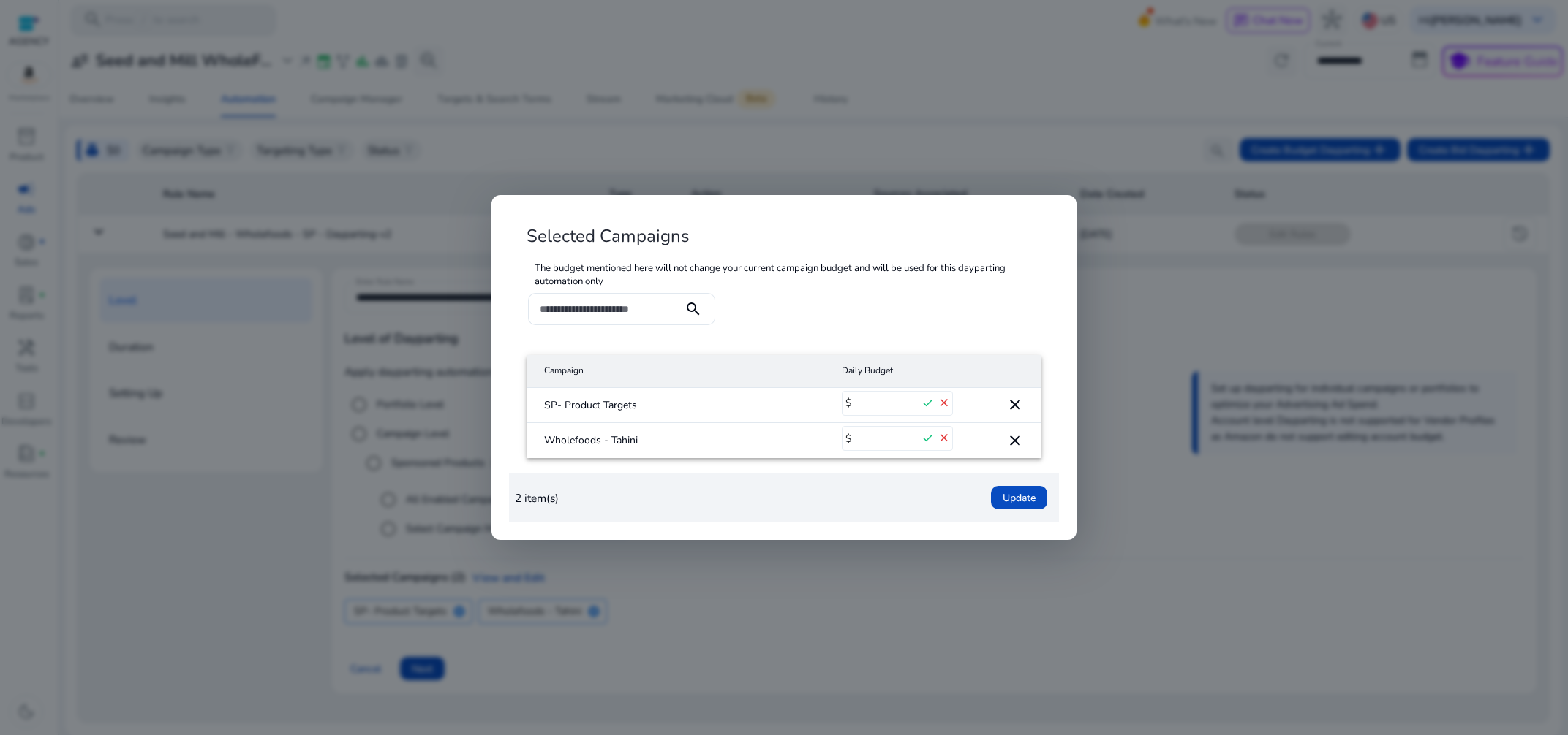
click at [874, 439] on input "**" at bounding box center [886, 439] width 66 height 24
drag, startPoint x: 873, startPoint y: 435, endPoint x: 837, endPoint y: 435, distance: 36.0
click at [854, 435] on input "**" at bounding box center [886, 439] width 66 height 24
click at [900, 435] on input "**" at bounding box center [886, 439] width 66 height 24
drag, startPoint x: 890, startPoint y: 435, endPoint x: 842, endPoint y: 439, distance: 48.2
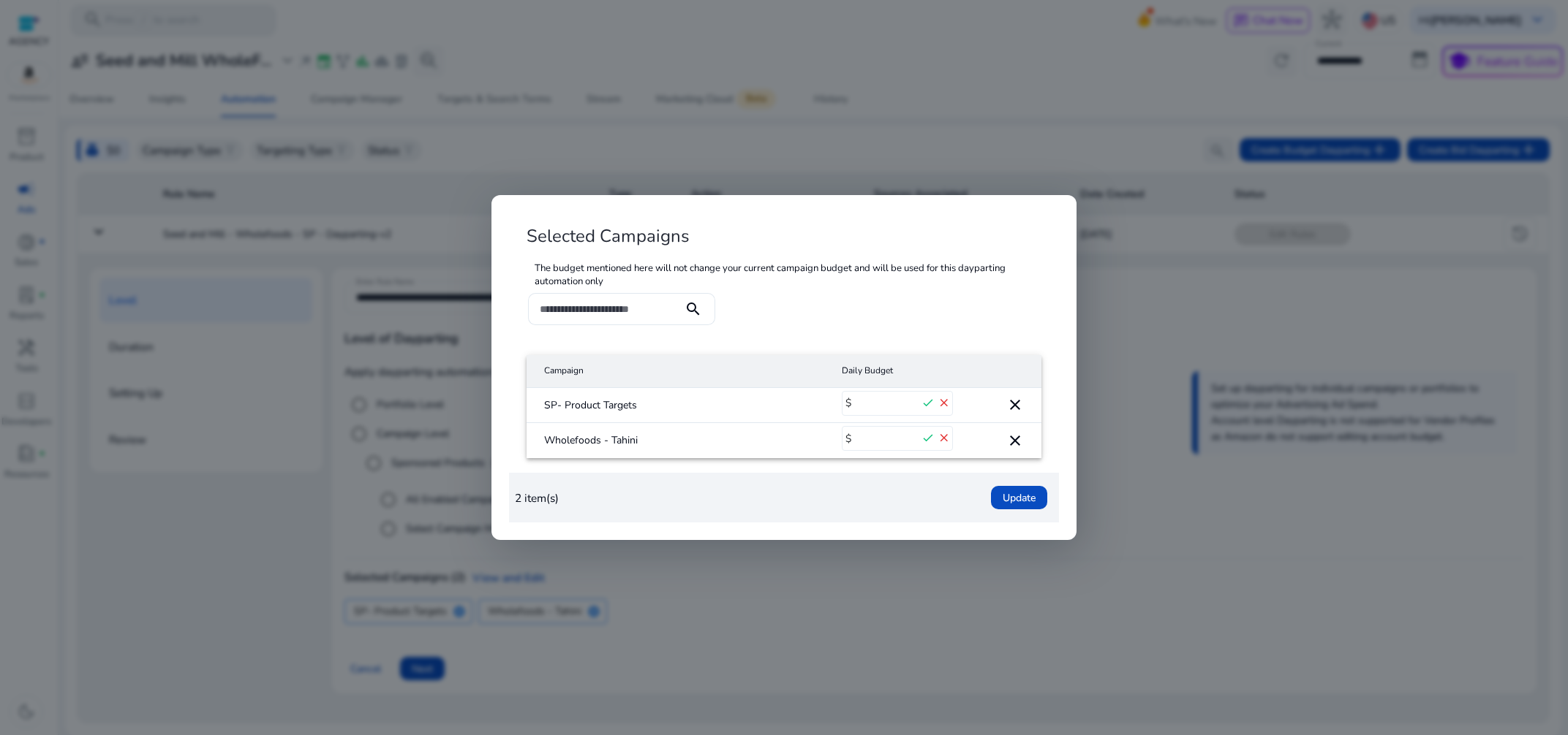
click at [854, 439] on input "**" at bounding box center [886, 439] width 66 height 24
click at [887, 442] on input "**" at bounding box center [886, 439] width 66 height 24
drag, startPoint x: 887, startPoint y: 438, endPoint x: 847, endPoint y: 438, distance: 40.0
click at [854, 438] on input "**" at bounding box center [886, 439] width 66 height 24
type input "**"
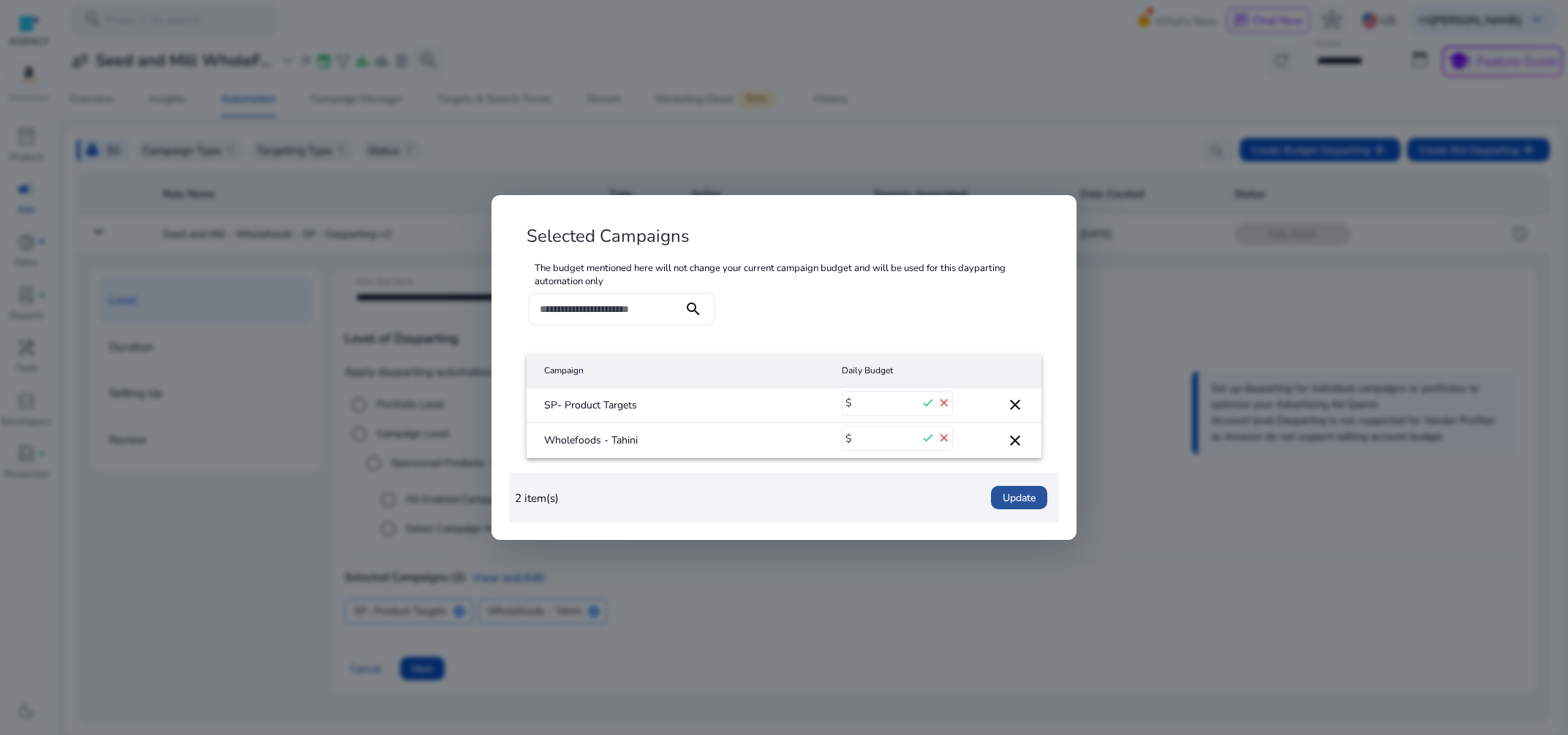
click at [1013, 495] on span "Update" at bounding box center [1019, 498] width 33 height 15
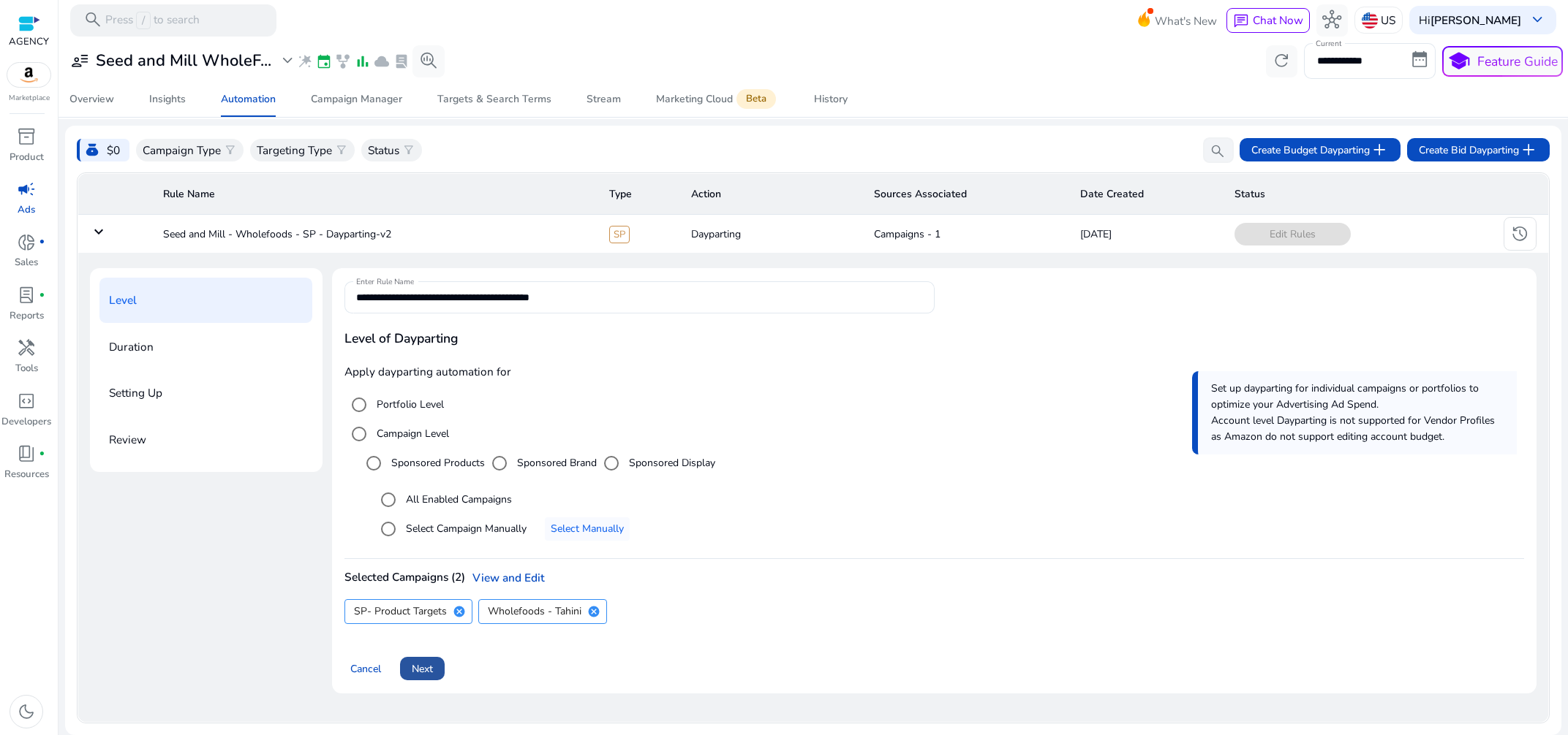
click at [425, 665] on span "Next" at bounding box center [422, 669] width 21 height 15
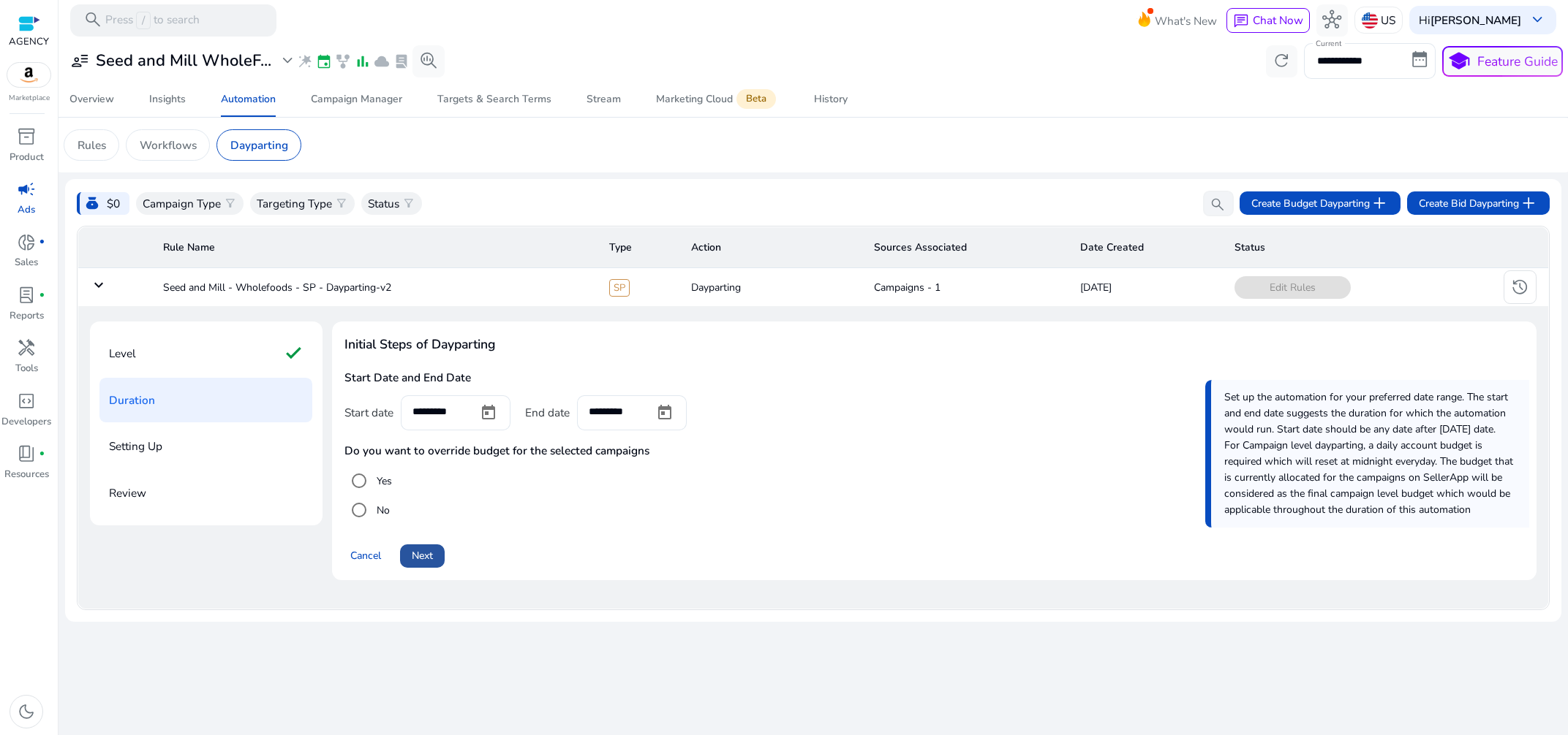
click at [436, 561] on span at bounding box center [422, 556] width 45 height 36
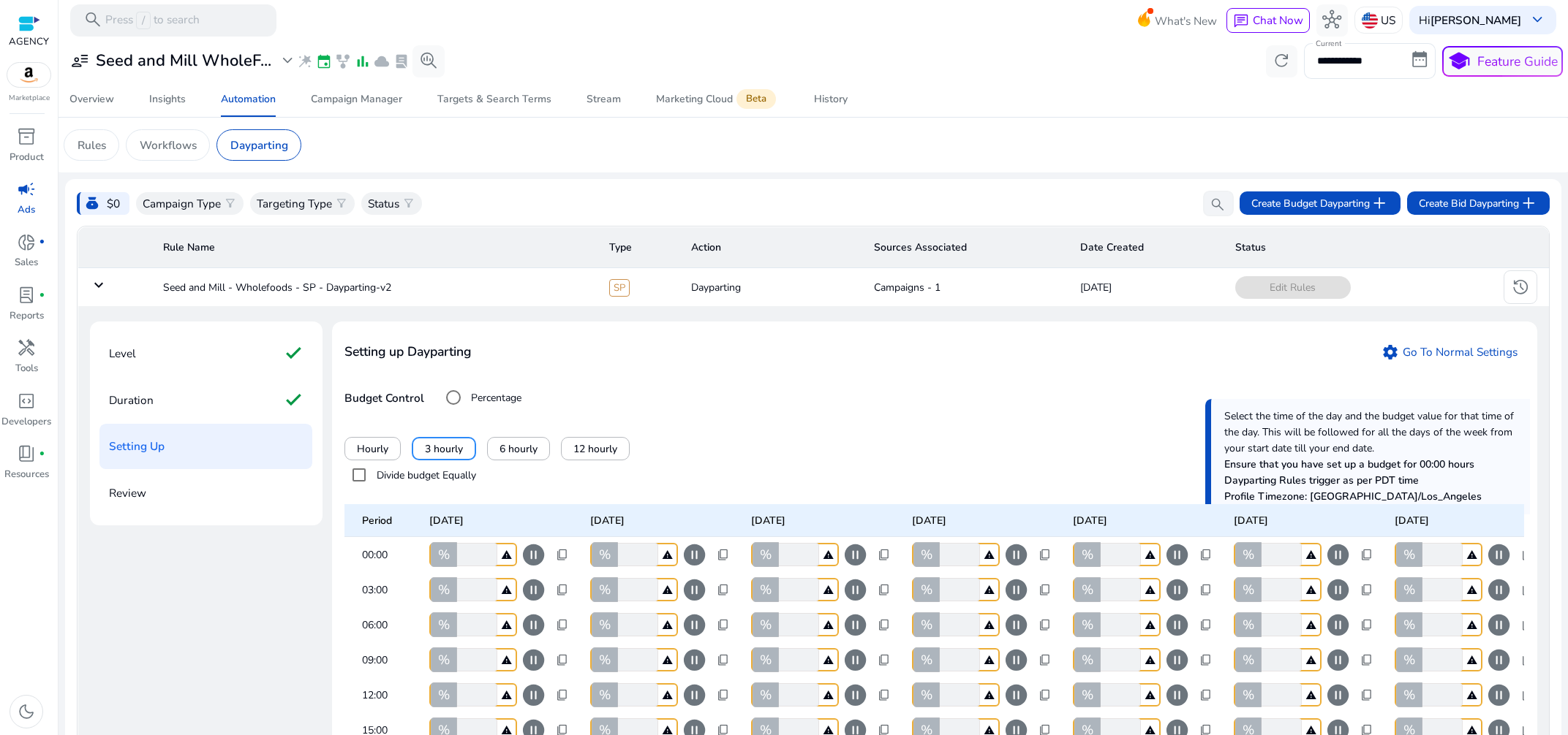
click at [844, 454] on div "Hourly 3 hourly 6 hourly 12 hourly" at bounding box center [934, 449] width 1179 height 24
drag, startPoint x: 1112, startPoint y: 389, endPoint x: 1083, endPoint y: 393, distance: 29.3
click at [1110, 390] on div "Budget Control Percentage Amount In $" at bounding box center [934, 398] width 1179 height 29
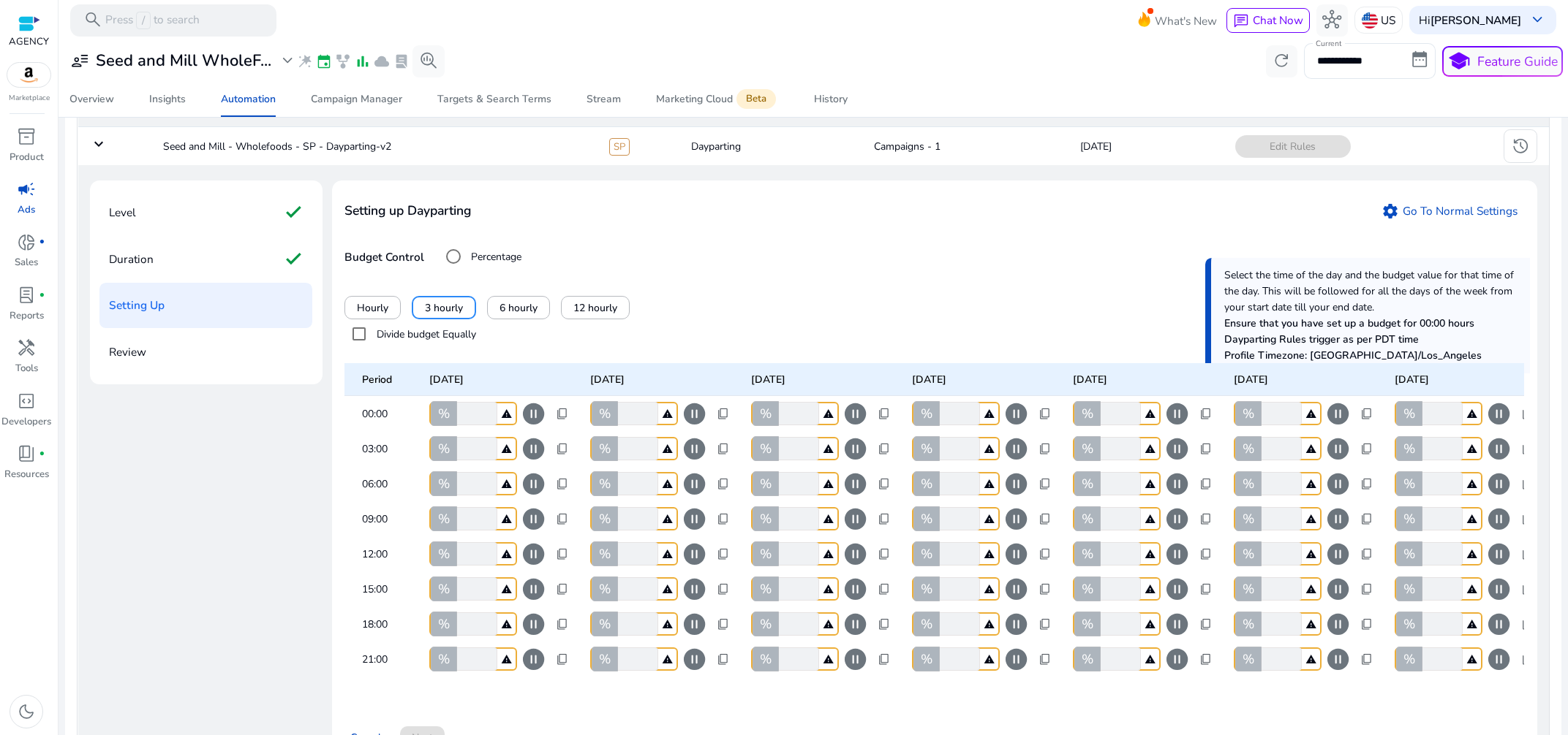
scroll to position [239, 0]
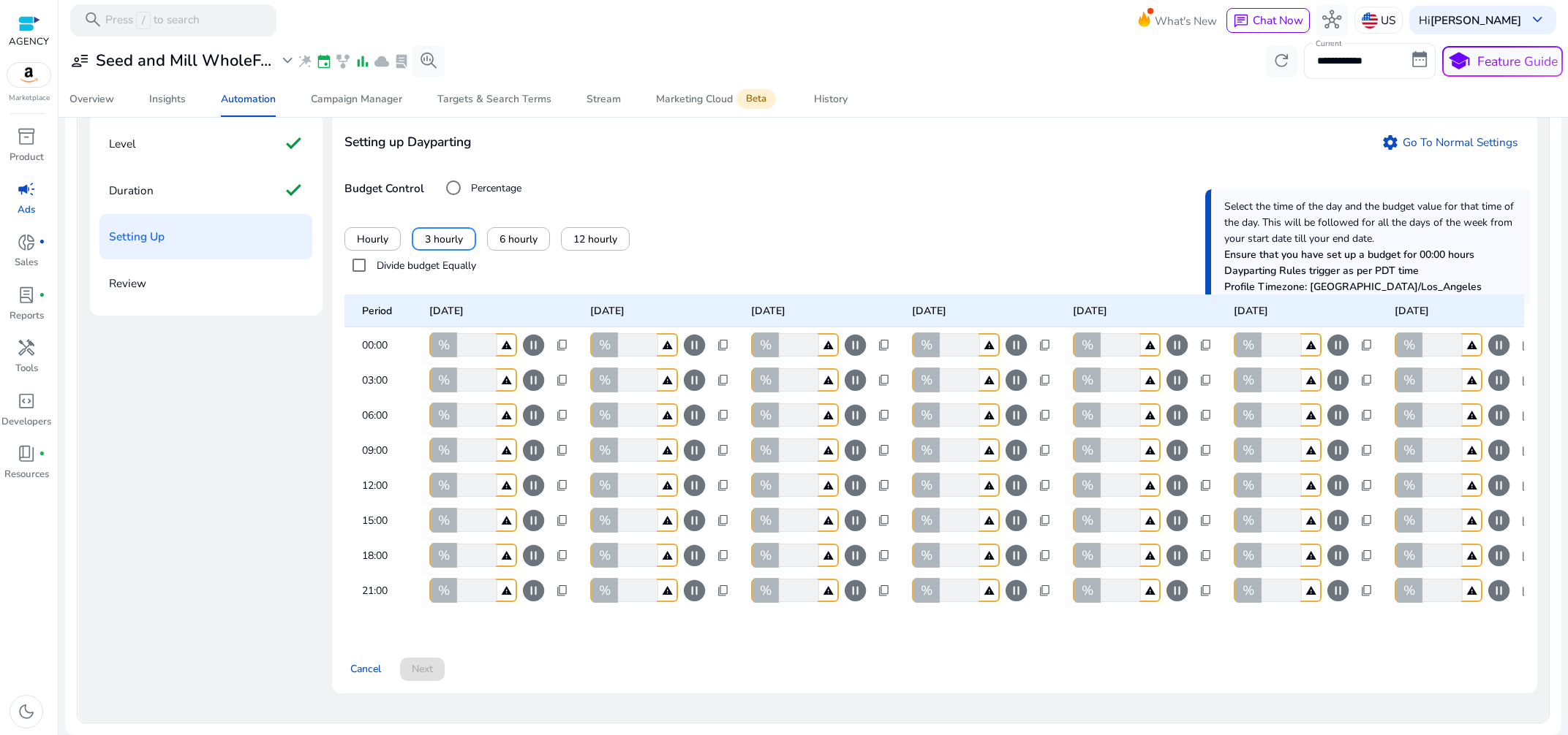
click at [427, 258] on label "Divide budget Equally" at bounding box center [425, 265] width 102 height 15
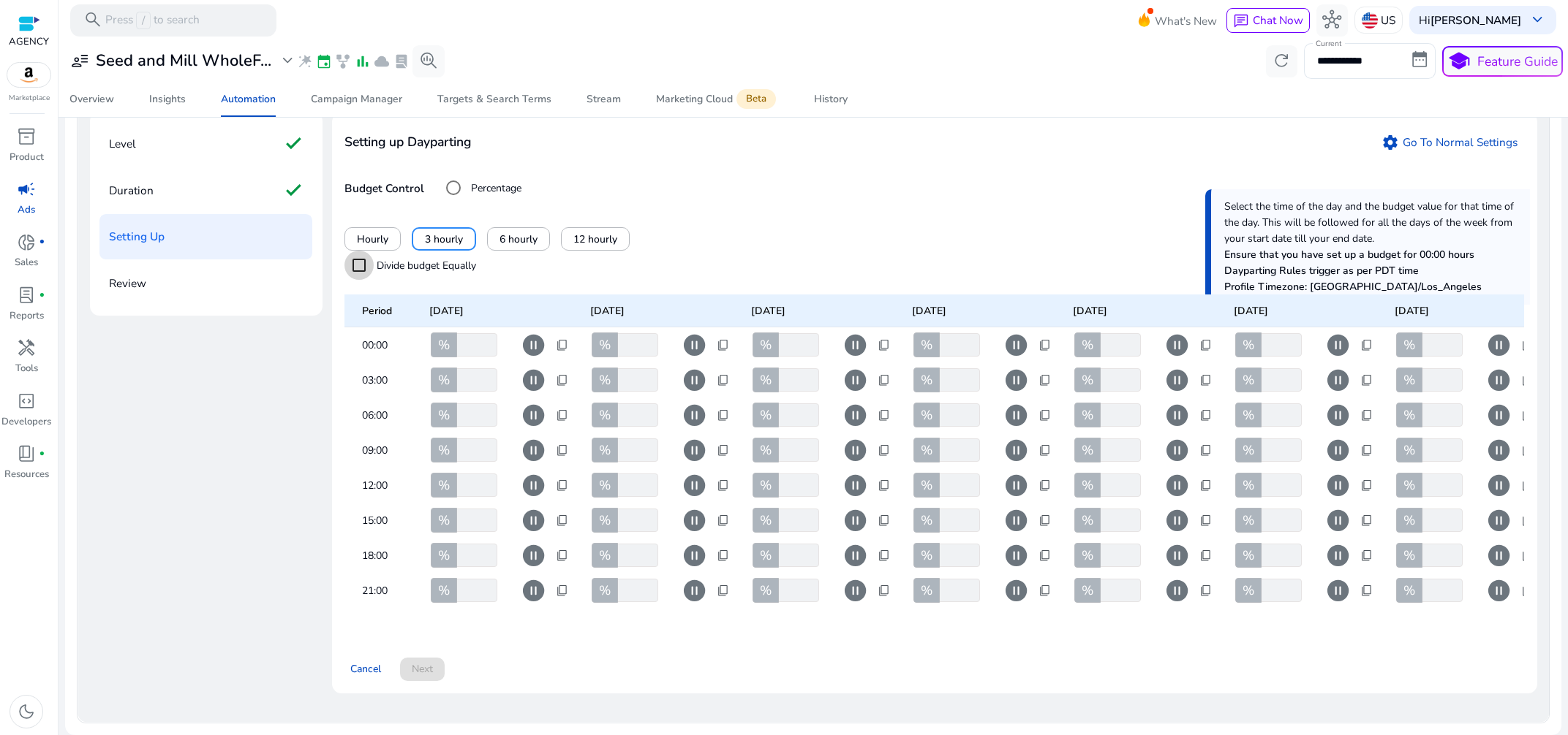
scroll to position [0, 0]
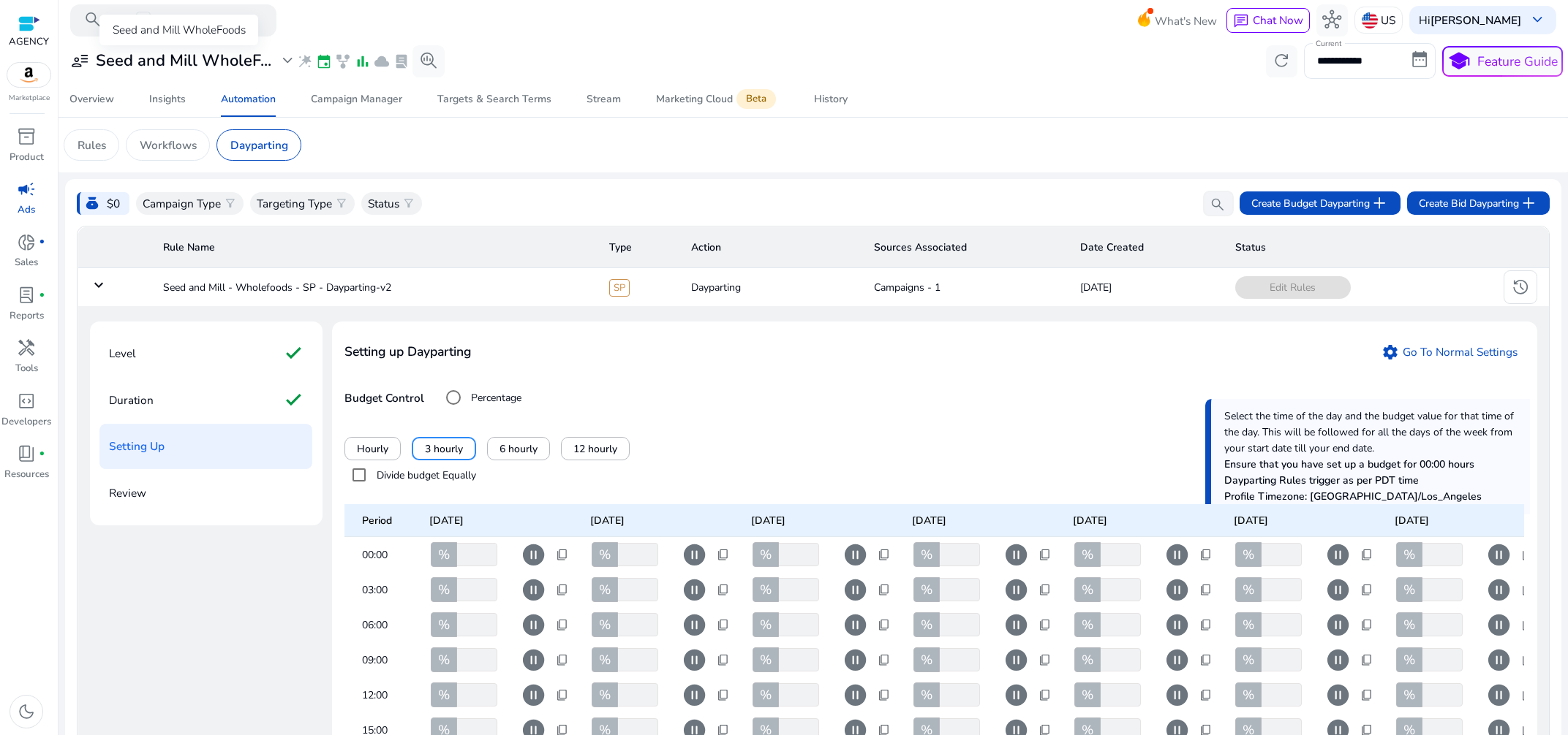
click at [201, 65] on h3 "Seed and Mill WholeF..." at bounding box center [183, 60] width 176 height 19
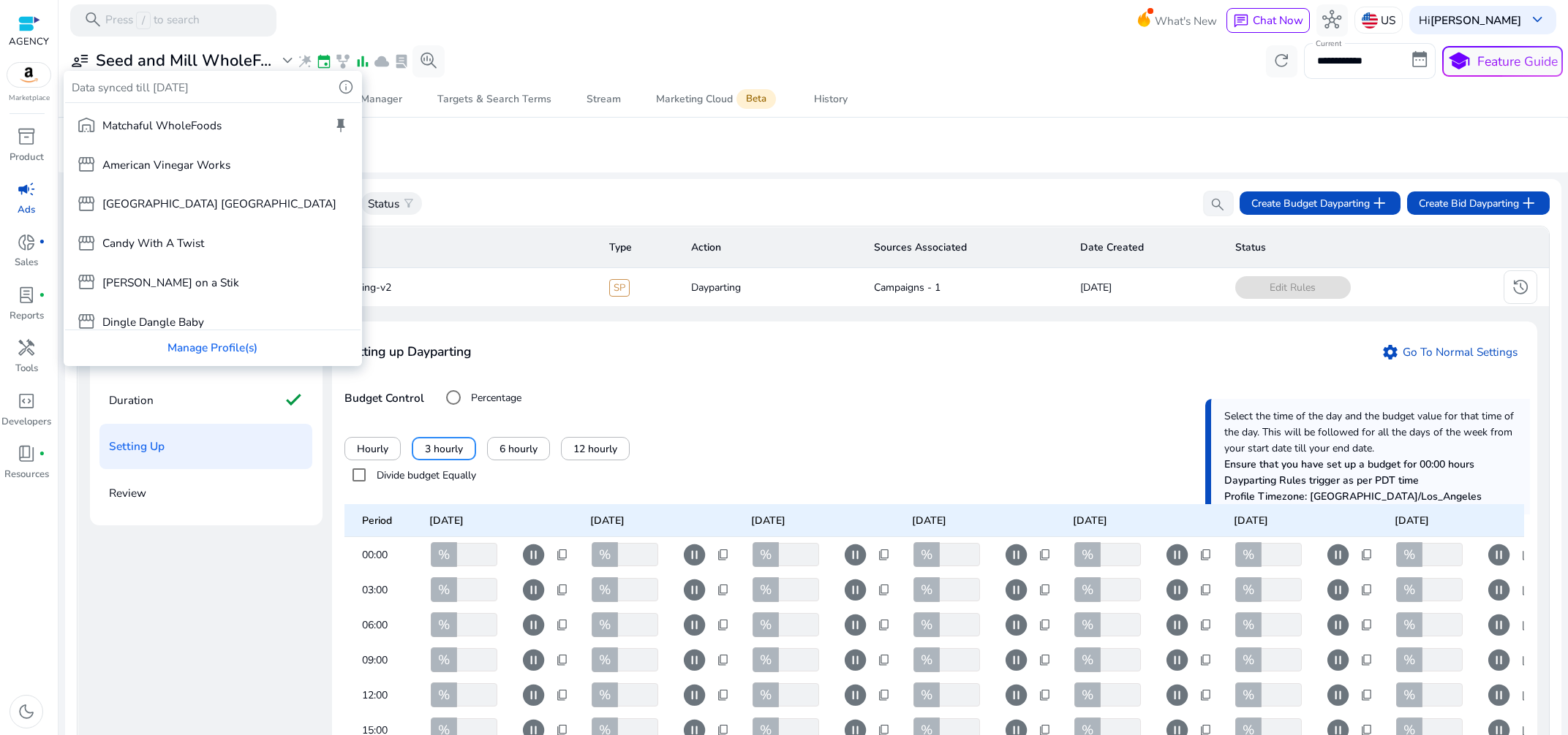
click at [509, 191] on div at bounding box center [784, 367] width 1568 height 735
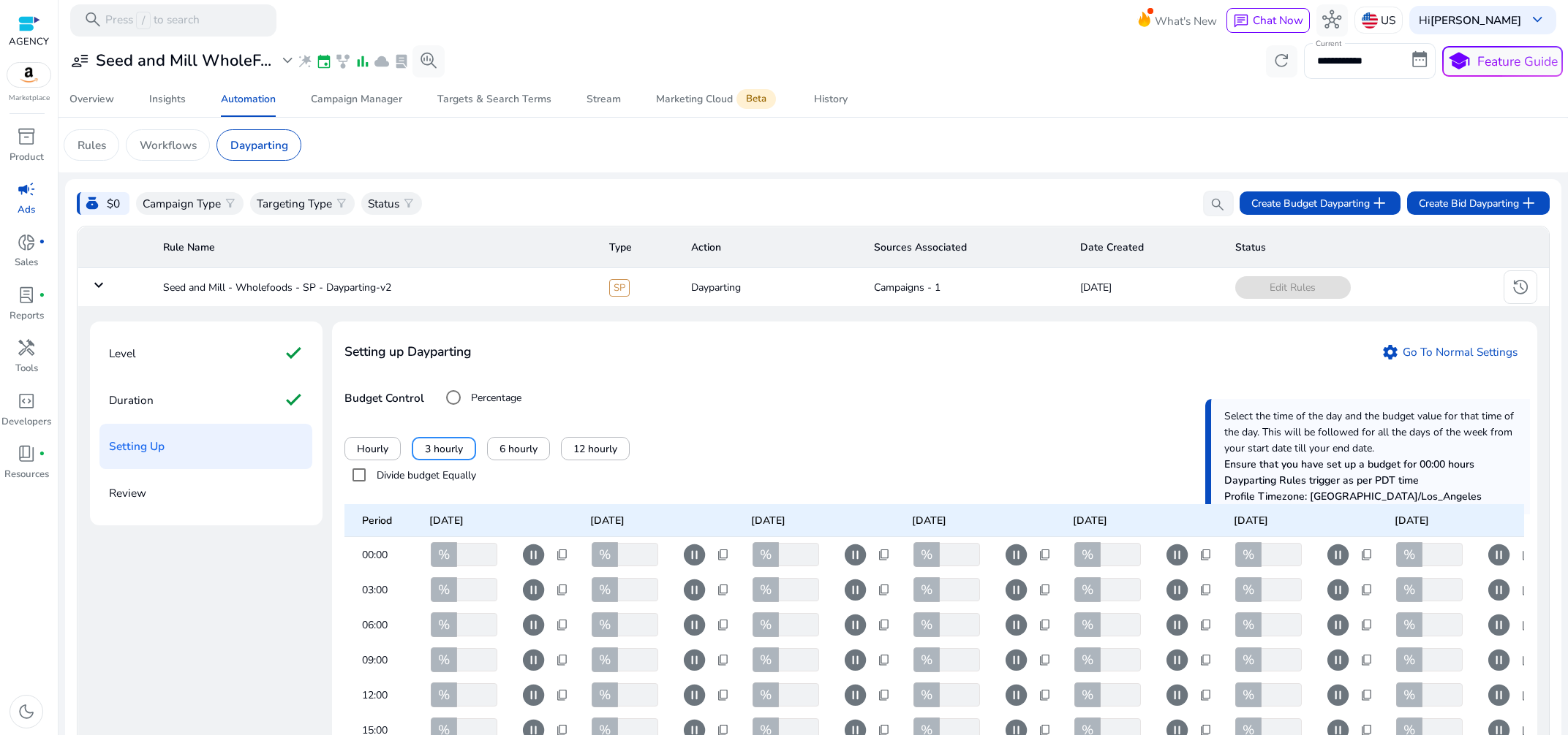
click at [865, 413] on div "Setting up Dayparting settings Go To Normal Settings Budget Control Percentage …" at bounding box center [934, 612] width 1205 height 582
click at [169, 64] on h3 "Seed and Mill WholeF..." at bounding box center [183, 60] width 176 height 19
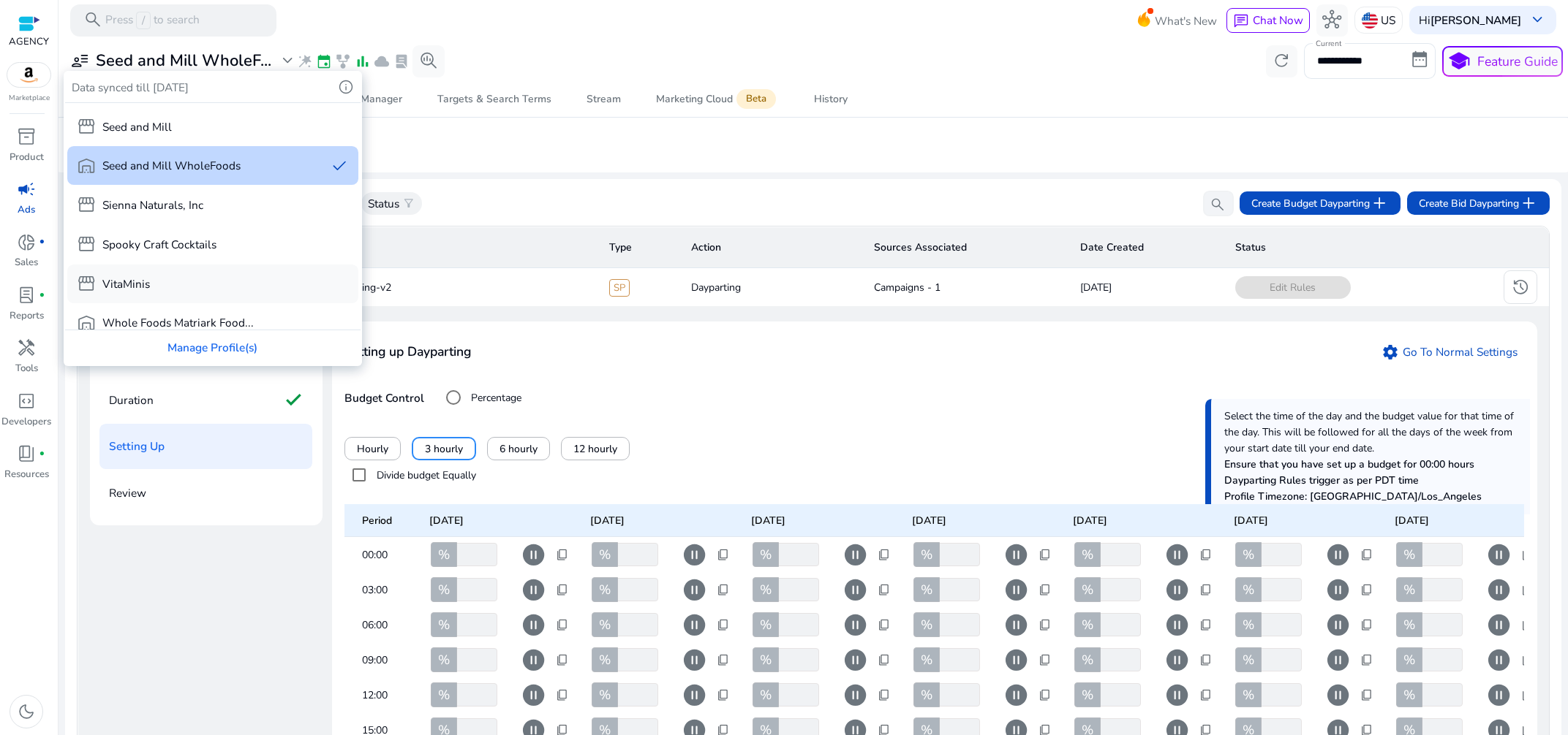
scroll to position [339, 0]
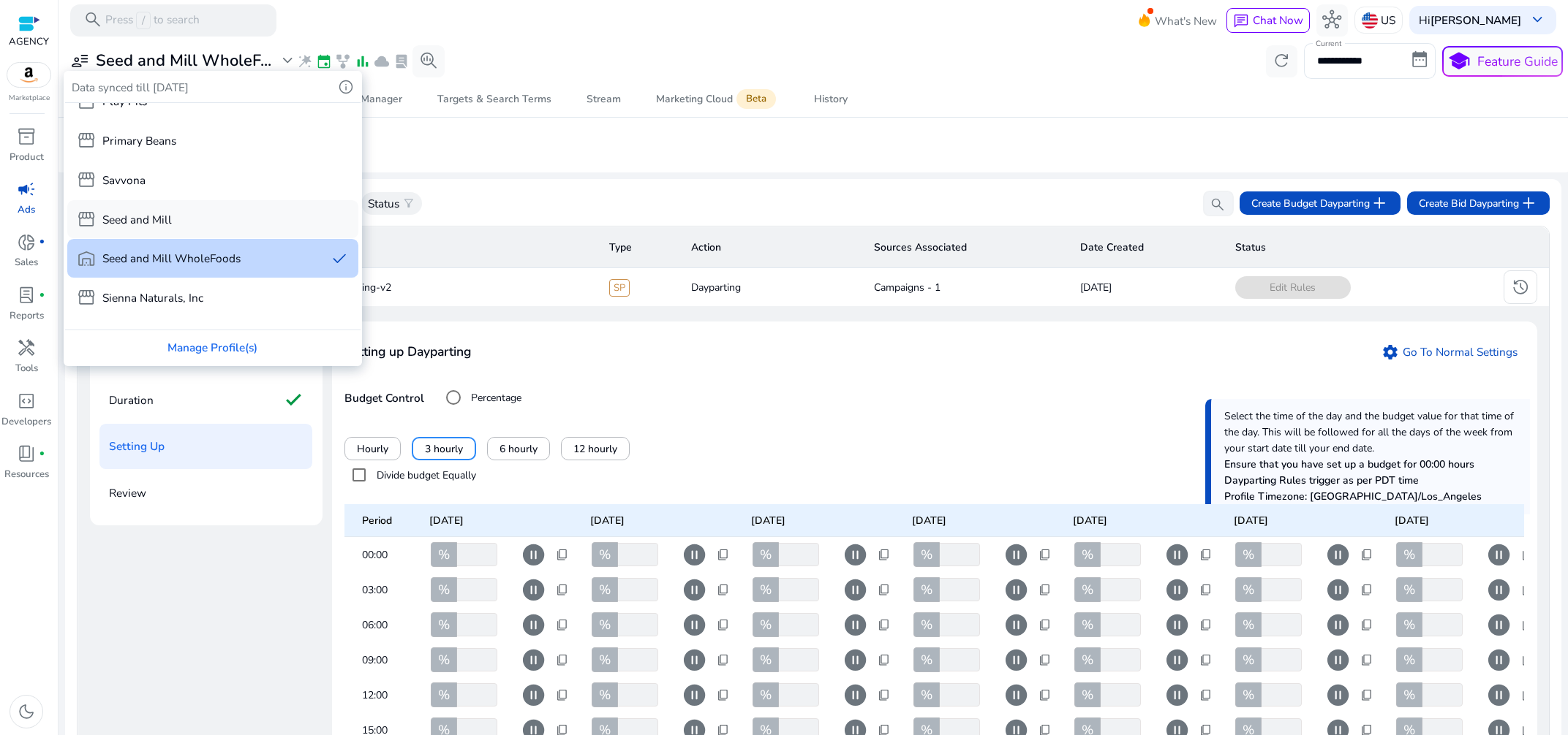
click at [135, 213] on p "Seed and Mill" at bounding box center [137, 219] width 69 height 16
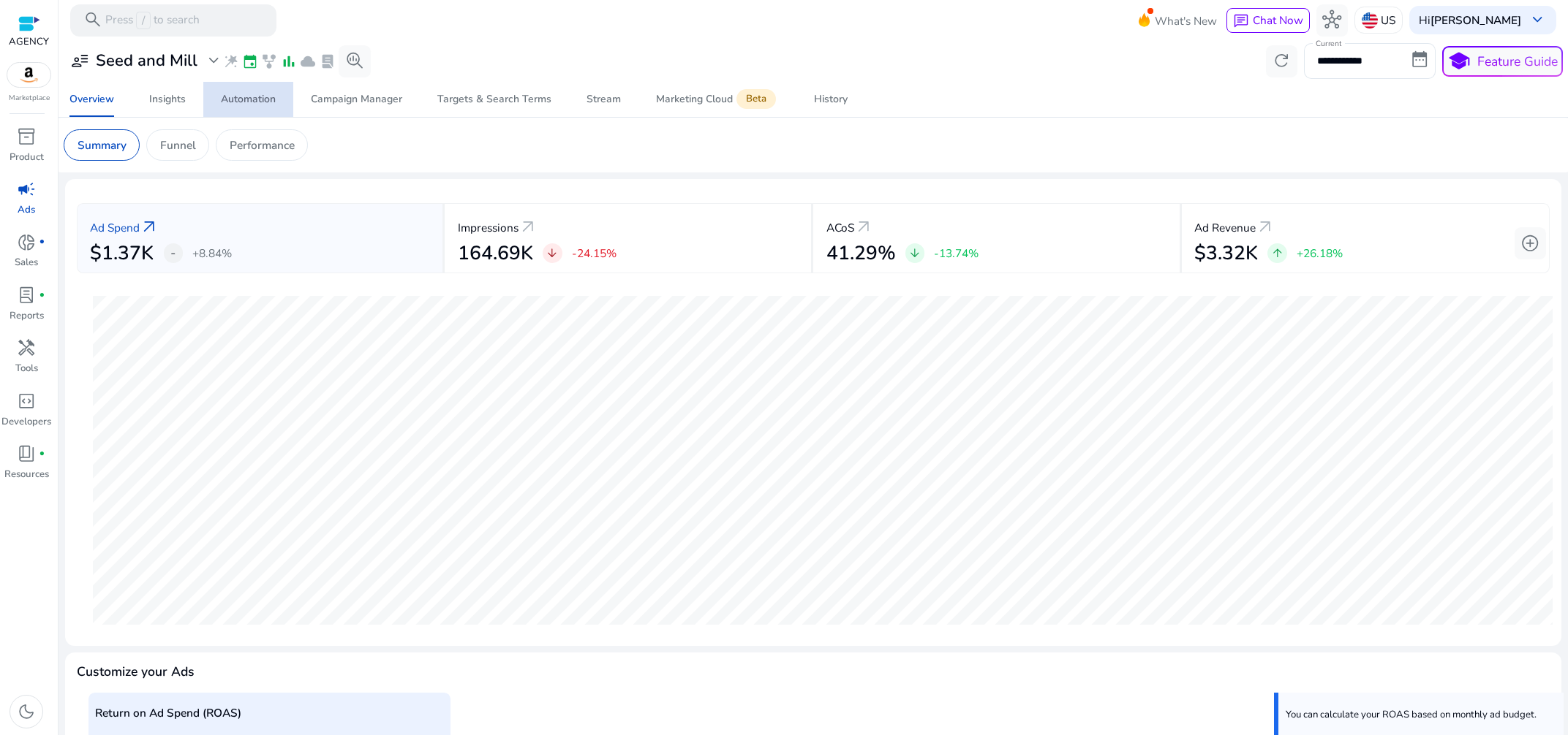
click at [250, 105] on div "Automation" at bounding box center [248, 99] width 55 height 10
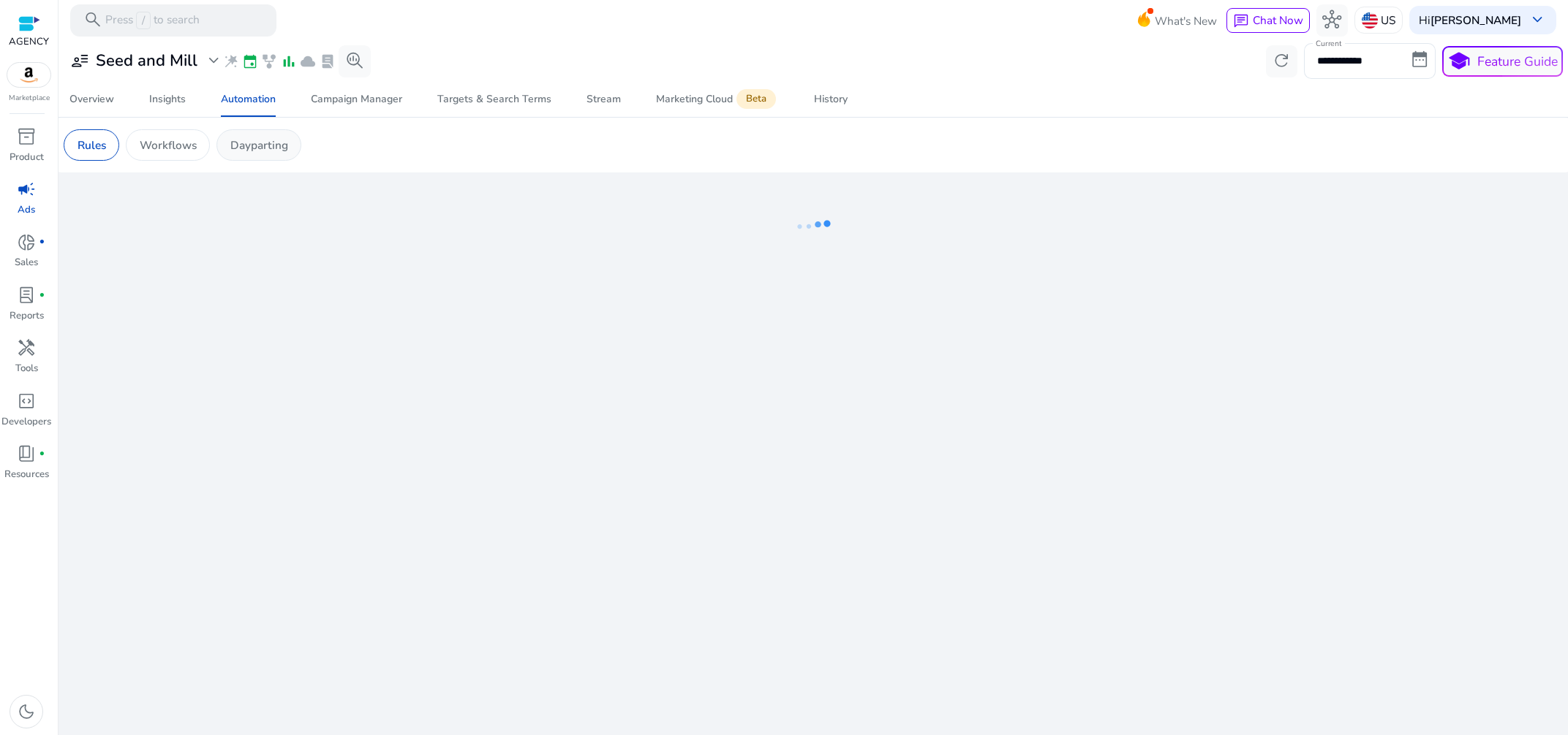
click at [256, 153] on p "Dayparting" at bounding box center [259, 145] width 57 height 16
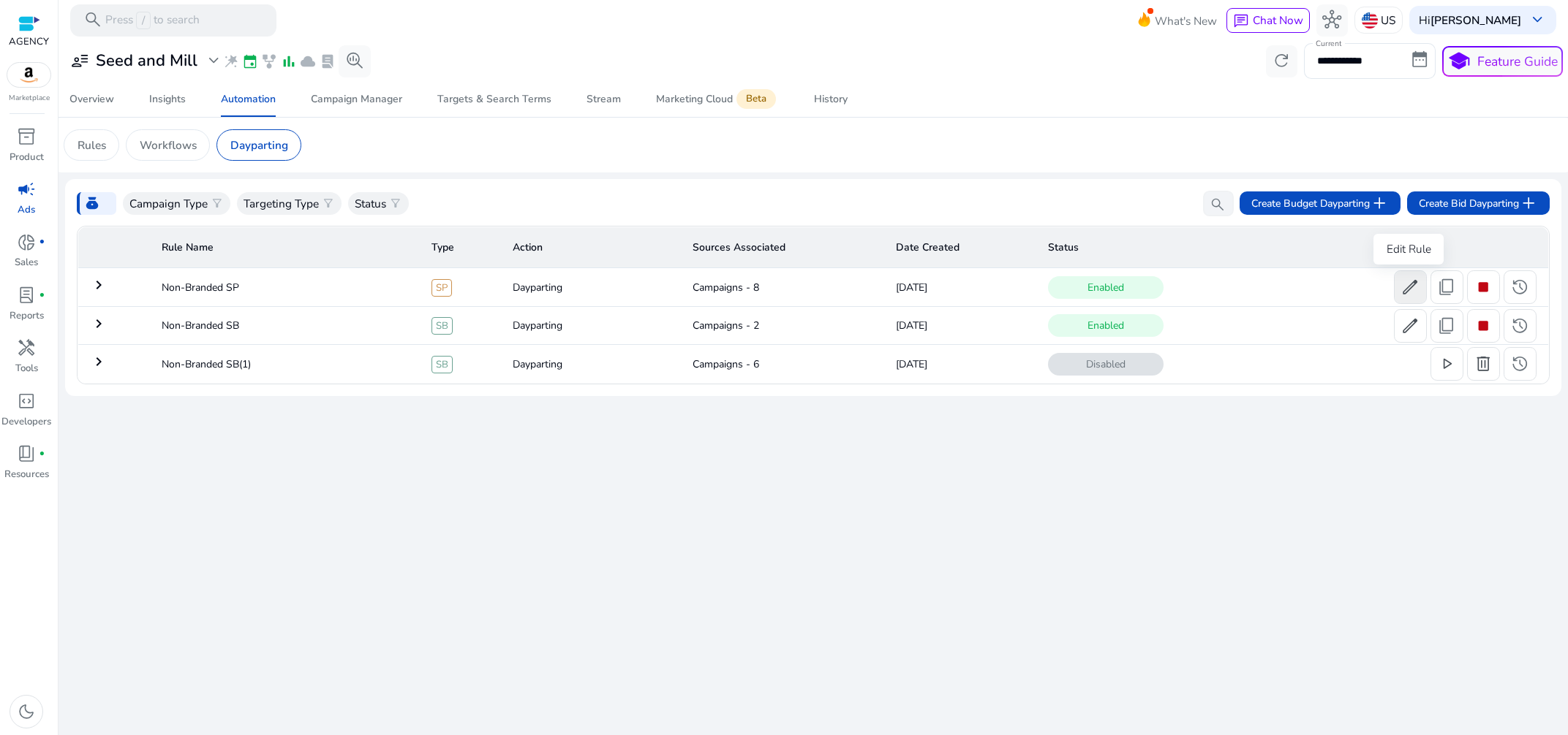
click at [1412, 292] on span "edit" at bounding box center [1409, 287] width 19 height 19
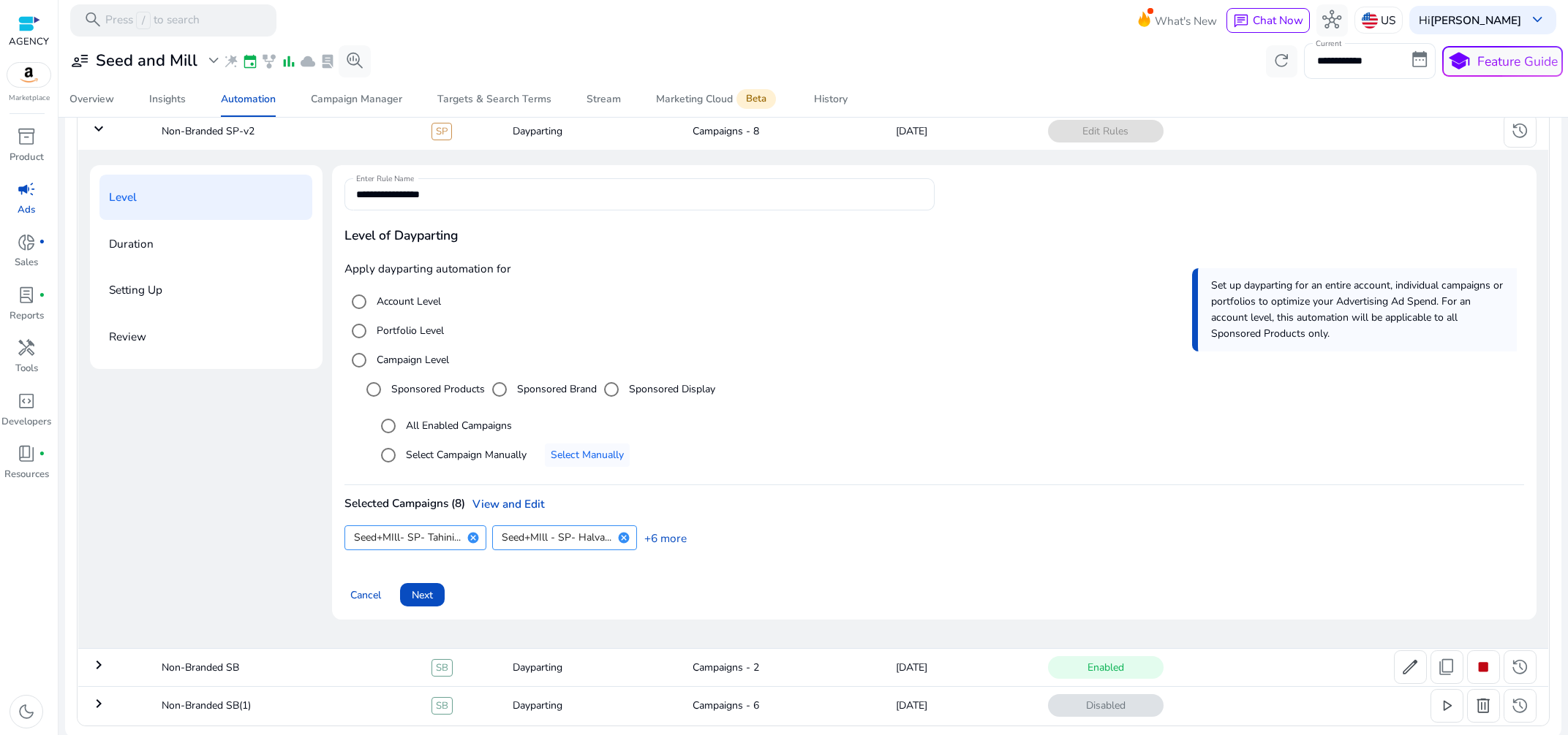
scroll to position [159, 0]
click at [511, 498] on mat-tooltip-component "Seed+MIll - SP- Halva" at bounding box center [565, 501] width 136 height 31
click at [495, 504] on link "View and Edit" at bounding box center [504, 501] width 79 height 15
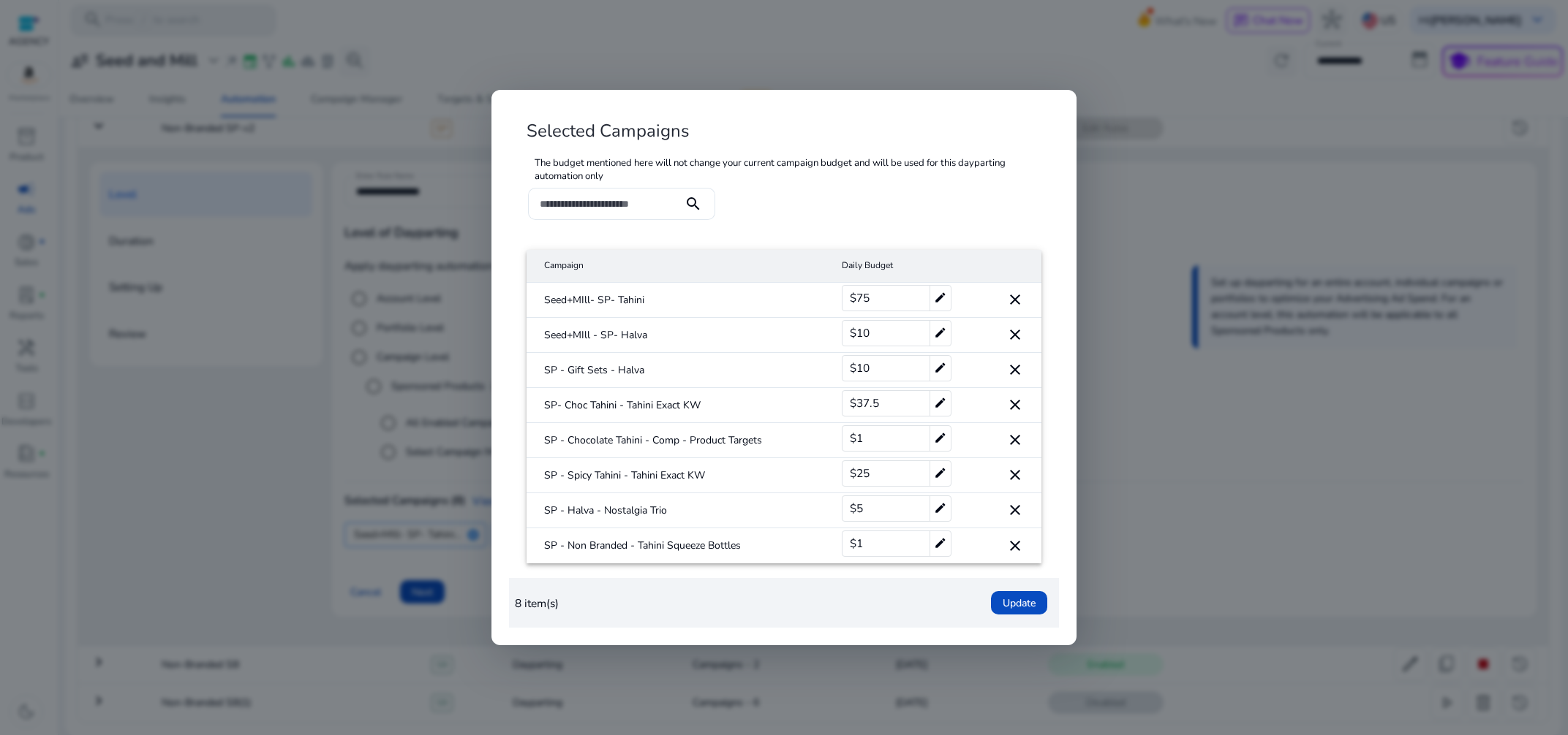
click at [875, 503] on div "$5 edit" at bounding box center [897, 508] width 109 height 26
drag, startPoint x: 875, startPoint y: 503, endPoint x: 852, endPoint y: 509, distance: 23.8
click at [854, 509] on input "*" at bounding box center [886, 509] width 66 height 24
type input "*"
click at [931, 505] on mat-icon "check" at bounding box center [928, 509] width 16 height 22
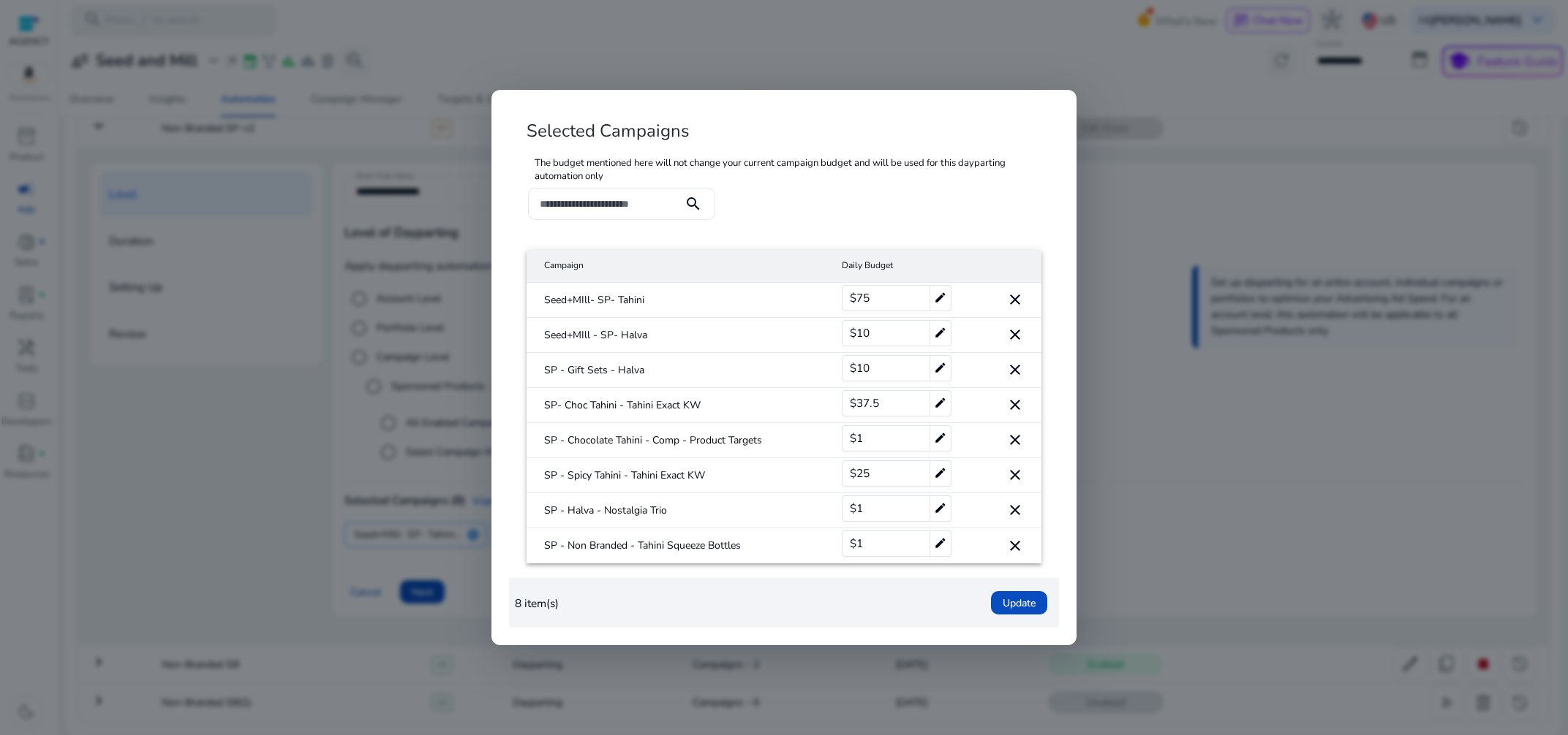
click at [904, 372] on div "$10 edit" at bounding box center [897, 368] width 109 height 26
drag, startPoint x: 898, startPoint y: 369, endPoint x: 846, endPoint y: 369, distance: 52.0
click at [854, 369] on input "**" at bounding box center [886, 369] width 66 height 24
type input "*"
click at [931, 373] on mat-icon "check" at bounding box center [928, 368] width 16 height 22
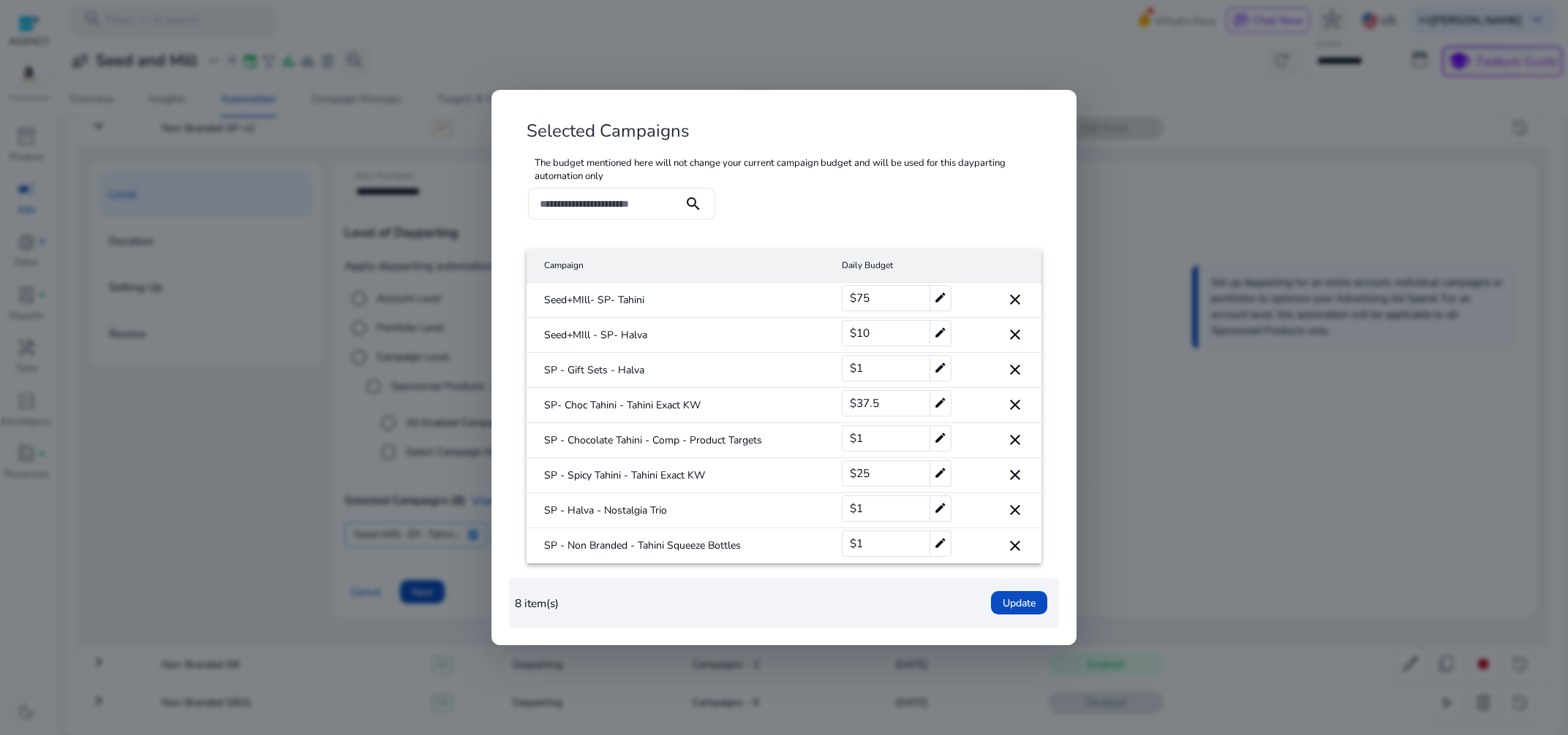
click at [879, 335] on div "$10 edit" at bounding box center [897, 333] width 109 height 26
drag, startPoint x: 885, startPoint y: 332, endPoint x: 844, endPoint y: 332, distance: 41.0
click at [854, 332] on input "**" at bounding box center [886, 333] width 66 height 24
type input "*"
click at [926, 340] on mat-icon "check" at bounding box center [928, 333] width 16 height 22
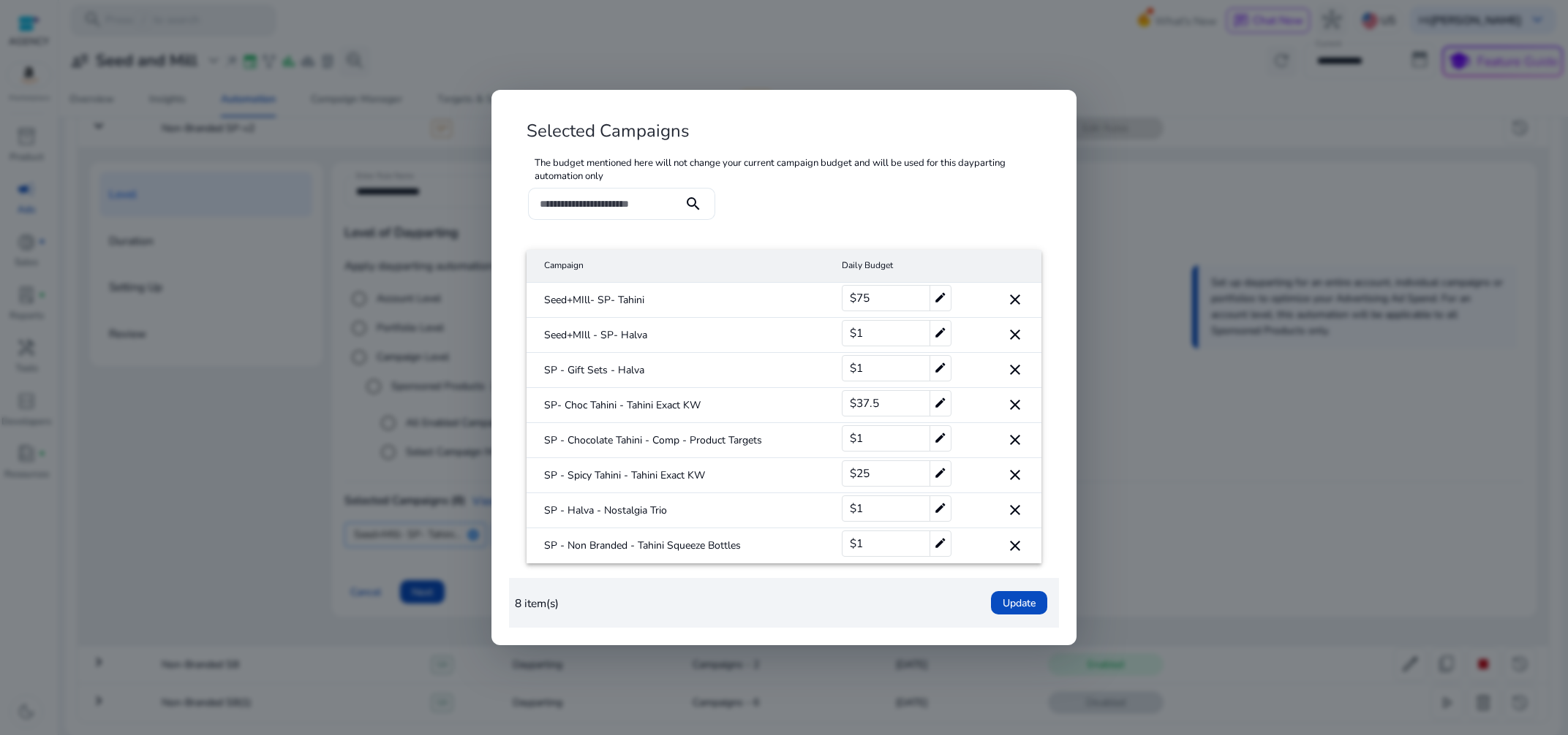
click at [879, 342] on div "$1 edit" at bounding box center [897, 333] width 109 height 26
drag, startPoint x: 876, startPoint y: 339, endPoint x: 857, endPoint y: 335, distance: 19.4
click at [857, 335] on input "*" at bounding box center [886, 333] width 66 height 24
type input "*"
click at [929, 332] on mat-icon "check" at bounding box center [928, 333] width 16 height 22
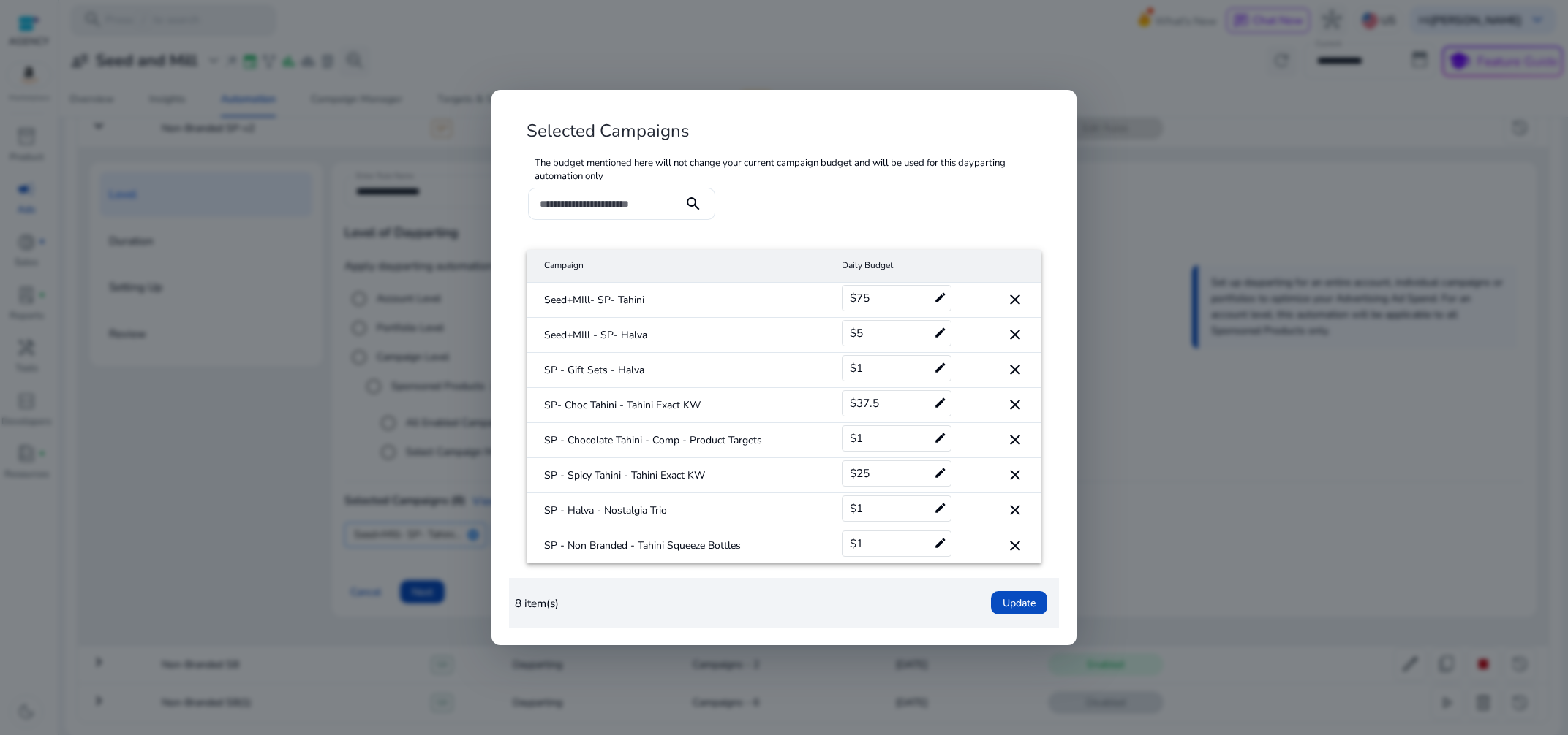
click at [890, 538] on div "$1 edit" at bounding box center [897, 544] width 109 height 26
drag, startPoint x: 890, startPoint y: 538, endPoint x: 816, endPoint y: 536, distance: 74.0
click at [854, 536] on input "*" at bounding box center [886, 544] width 66 height 24
click at [884, 293] on div "$75 edit" at bounding box center [897, 298] width 109 height 26
drag, startPoint x: 887, startPoint y: 299, endPoint x: 822, endPoint y: 305, distance: 65.3
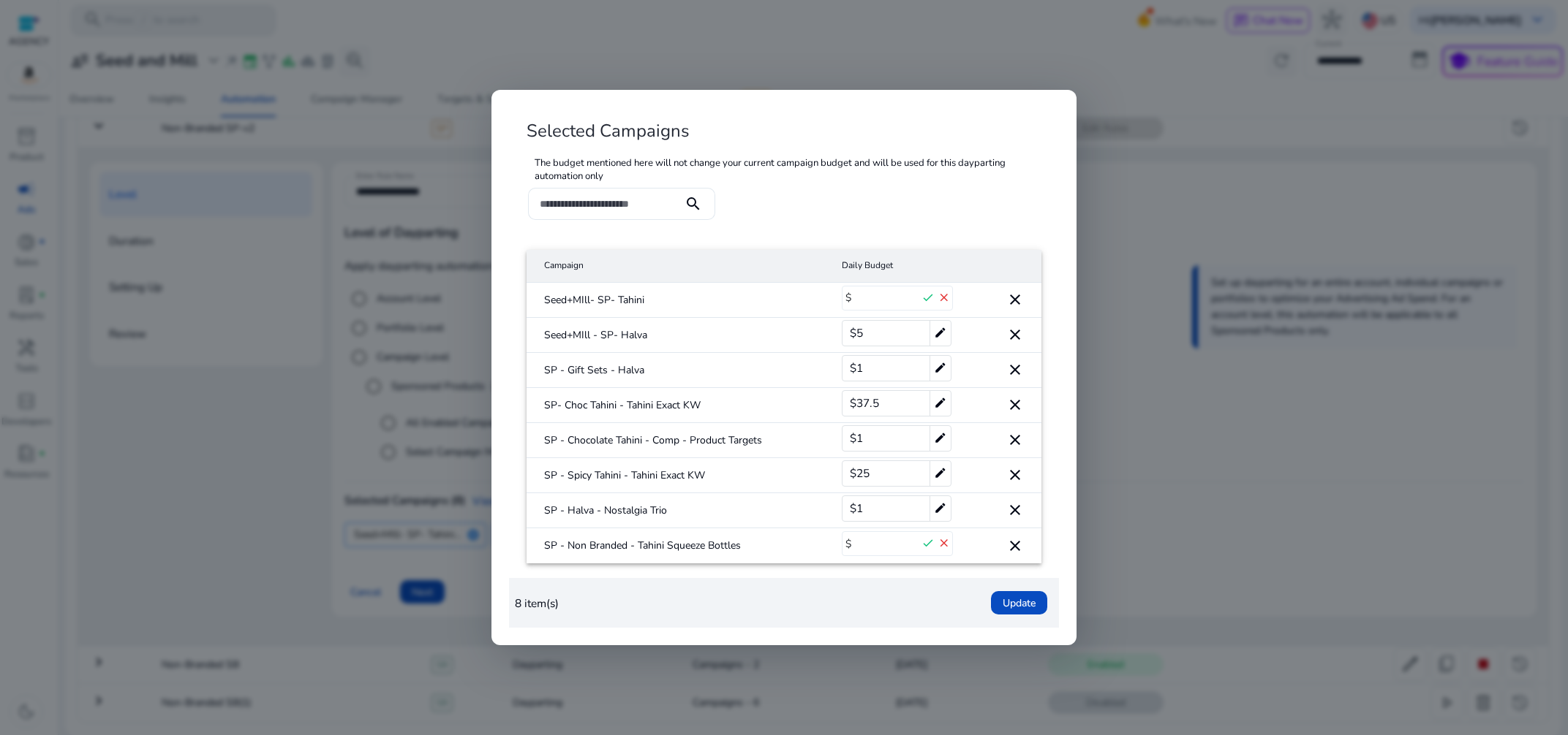
click at [854, 305] on input "**" at bounding box center [886, 299] width 66 height 24
type input "**"
click at [893, 545] on input "*" at bounding box center [886, 544] width 66 height 24
drag, startPoint x: 893, startPoint y: 545, endPoint x: 868, endPoint y: 539, distance: 25.7
click at [856, 544] on input "*" at bounding box center [886, 544] width 66 height 24
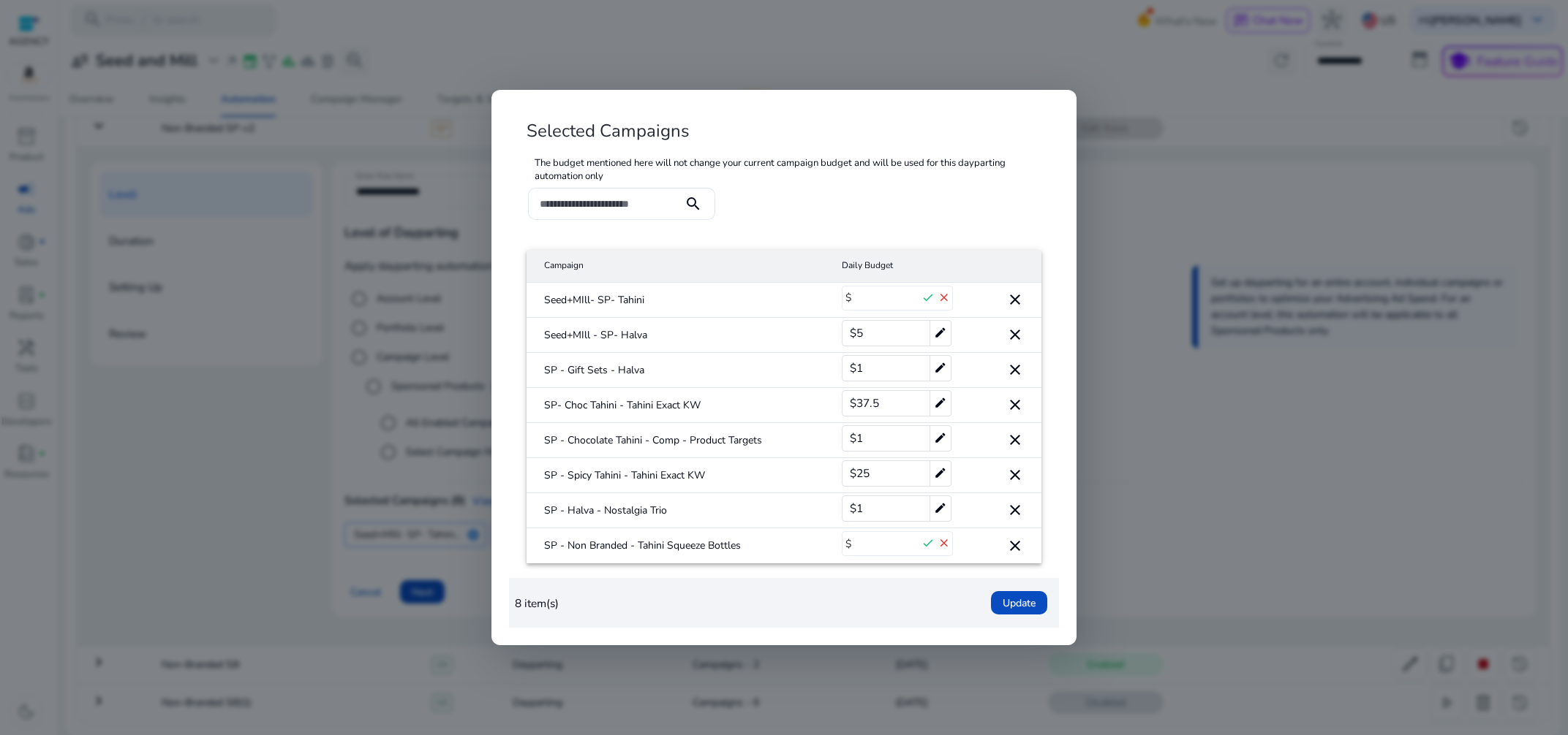
type input "**"
click at [888, 403] on div "$37.5 edit" at bounding box center [897, 403] width 109 height 26
click at [893, 407] on input "****" at bounding box center [886, 403] width 66 height 24
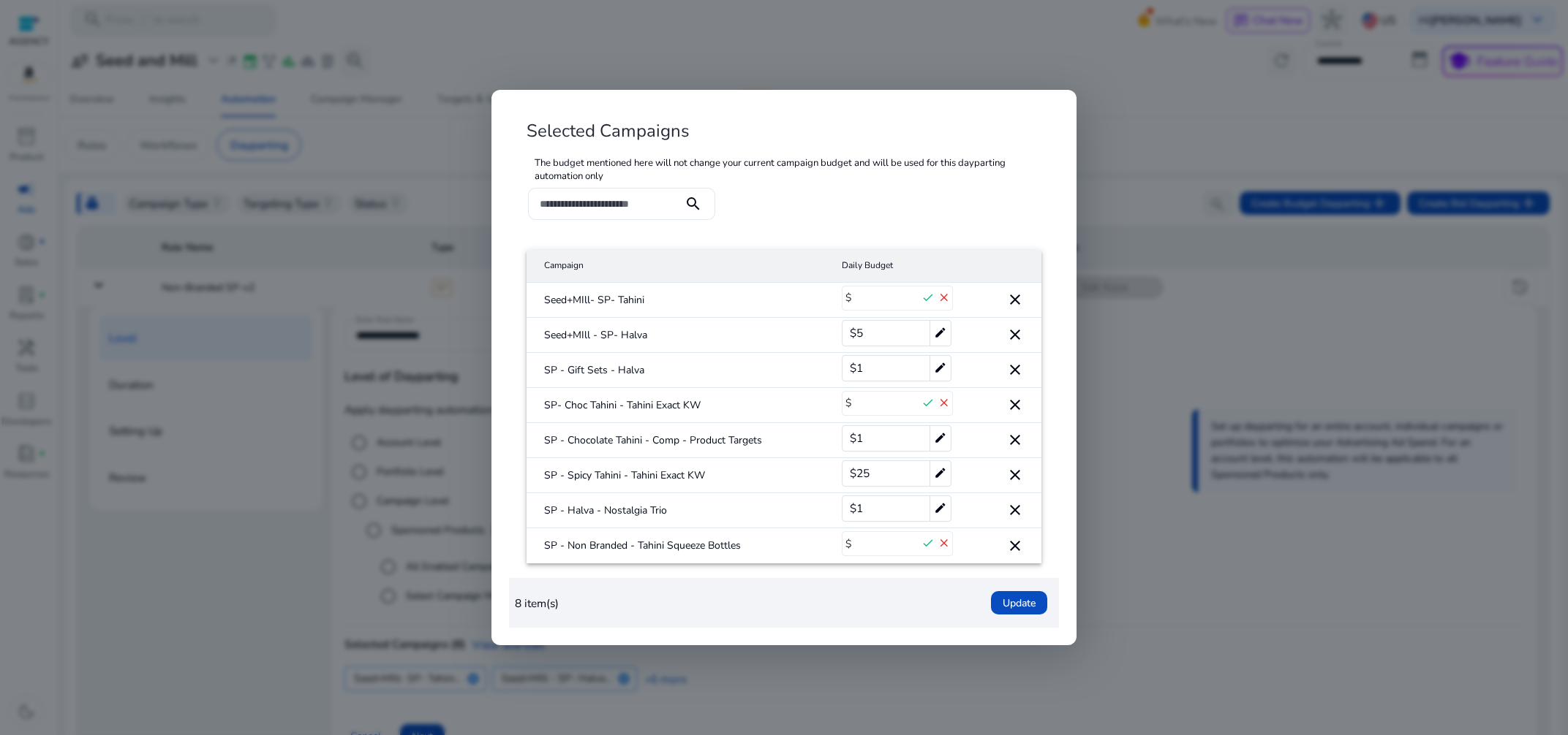
scroll to position [159, 0]
